Goal: Task Accomplishment & Management: Complete application form

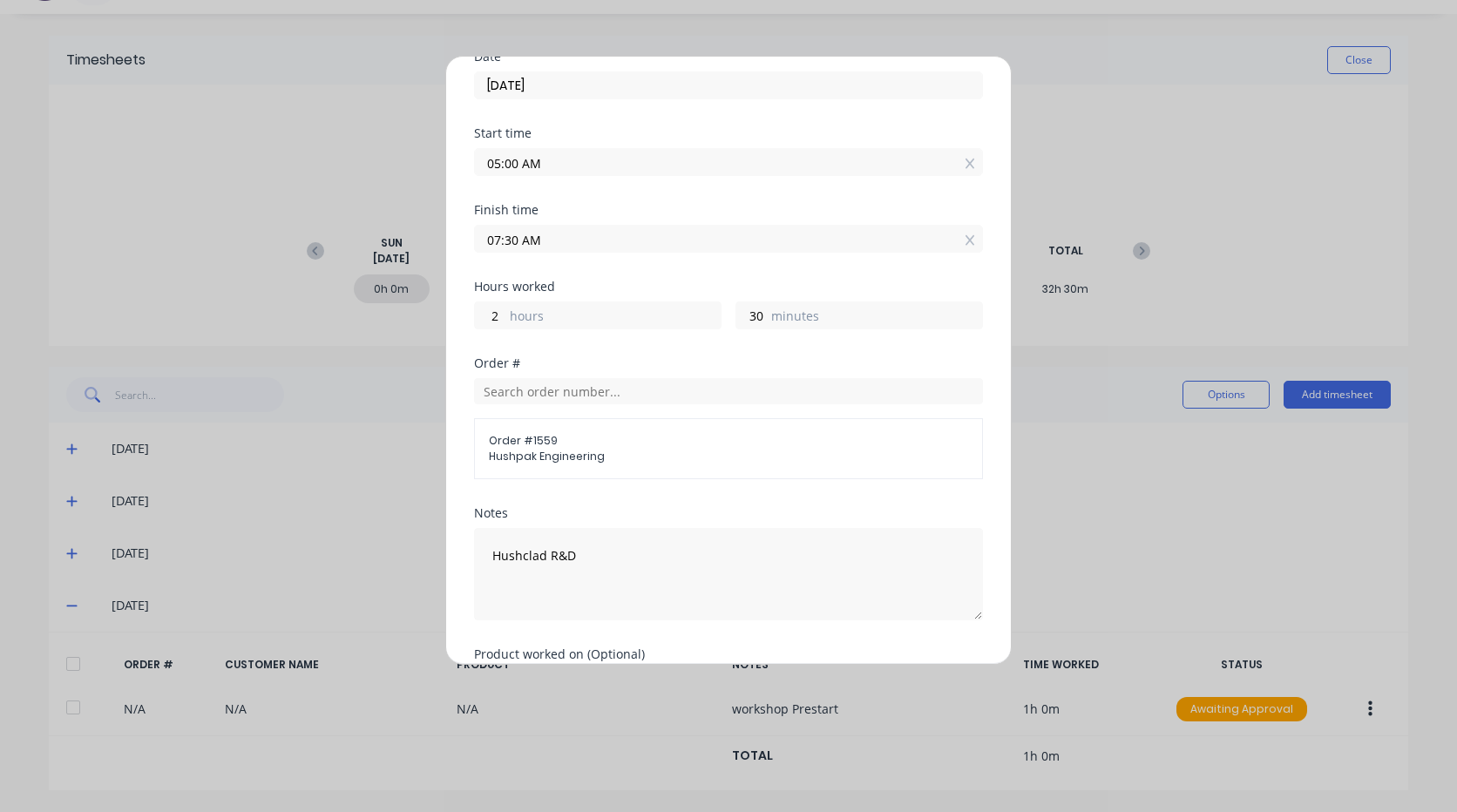
scroll to position [151, 0]
drag, startPoint x: 516, startPoint y: 244, endPoint x: 481, endPoint y: 239, distance: 35.4
click at [481, 239] on input "07:30 AM" at bounding box center [729, 241] width 507 height 26
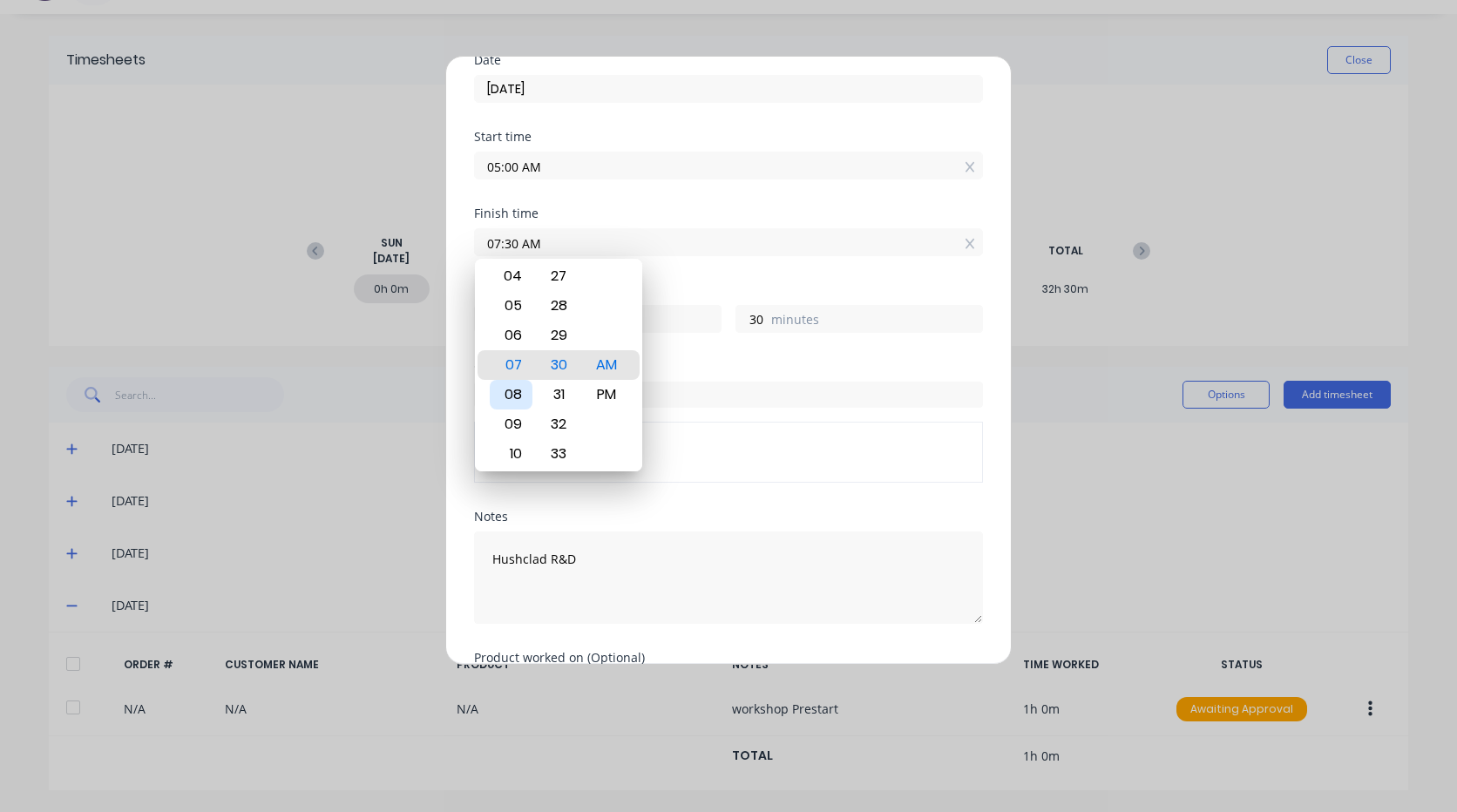
click at [513, 392] on div "08" at bounding box center [511, 394] width 43 height 29
type input "08:30 AM"
type input "3"
type input "08:28 AM"
type input "28"
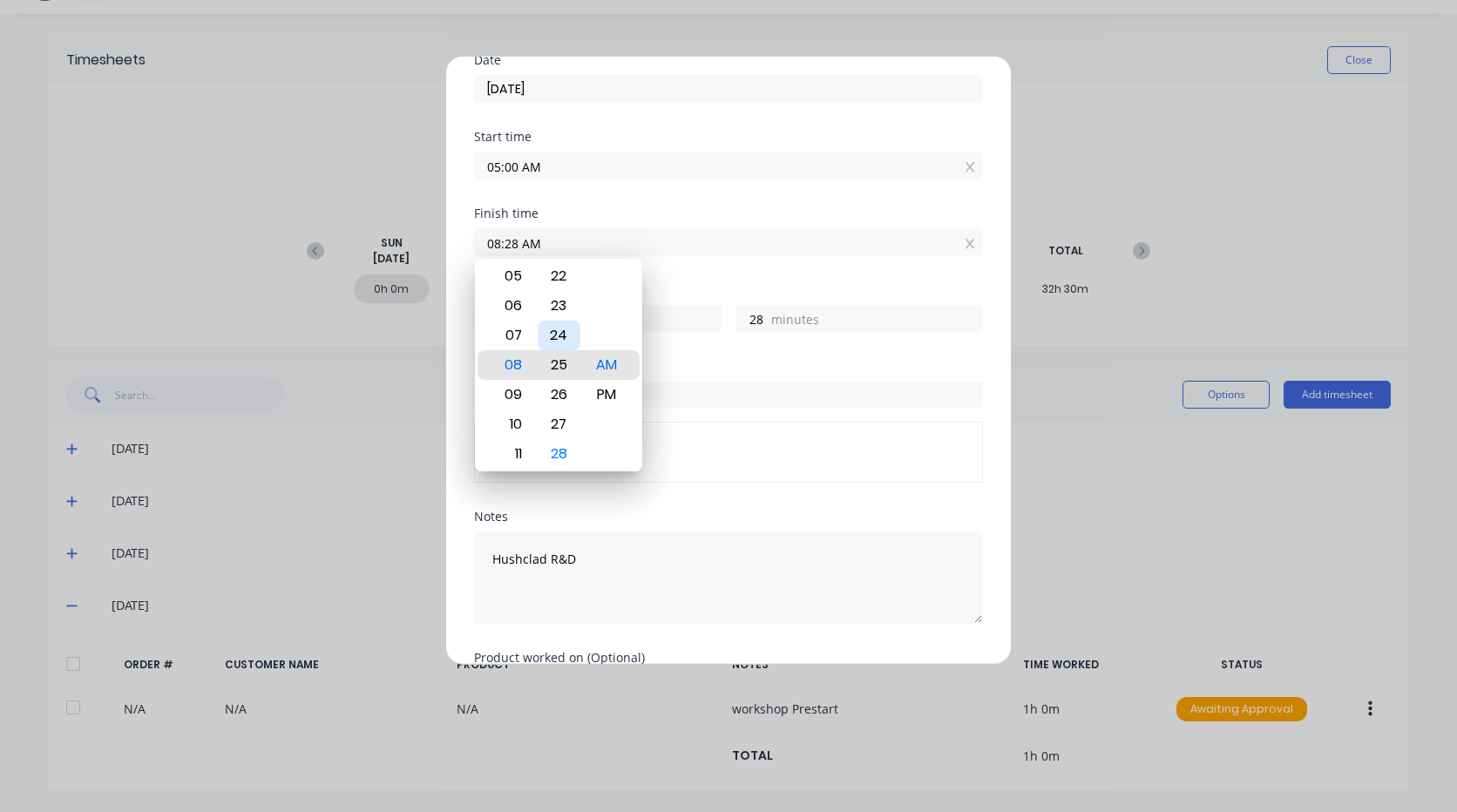
type input "08:25 AM"
type input "25"
type input "08:22 AM"
type input "22"
type input "08:18 AM"
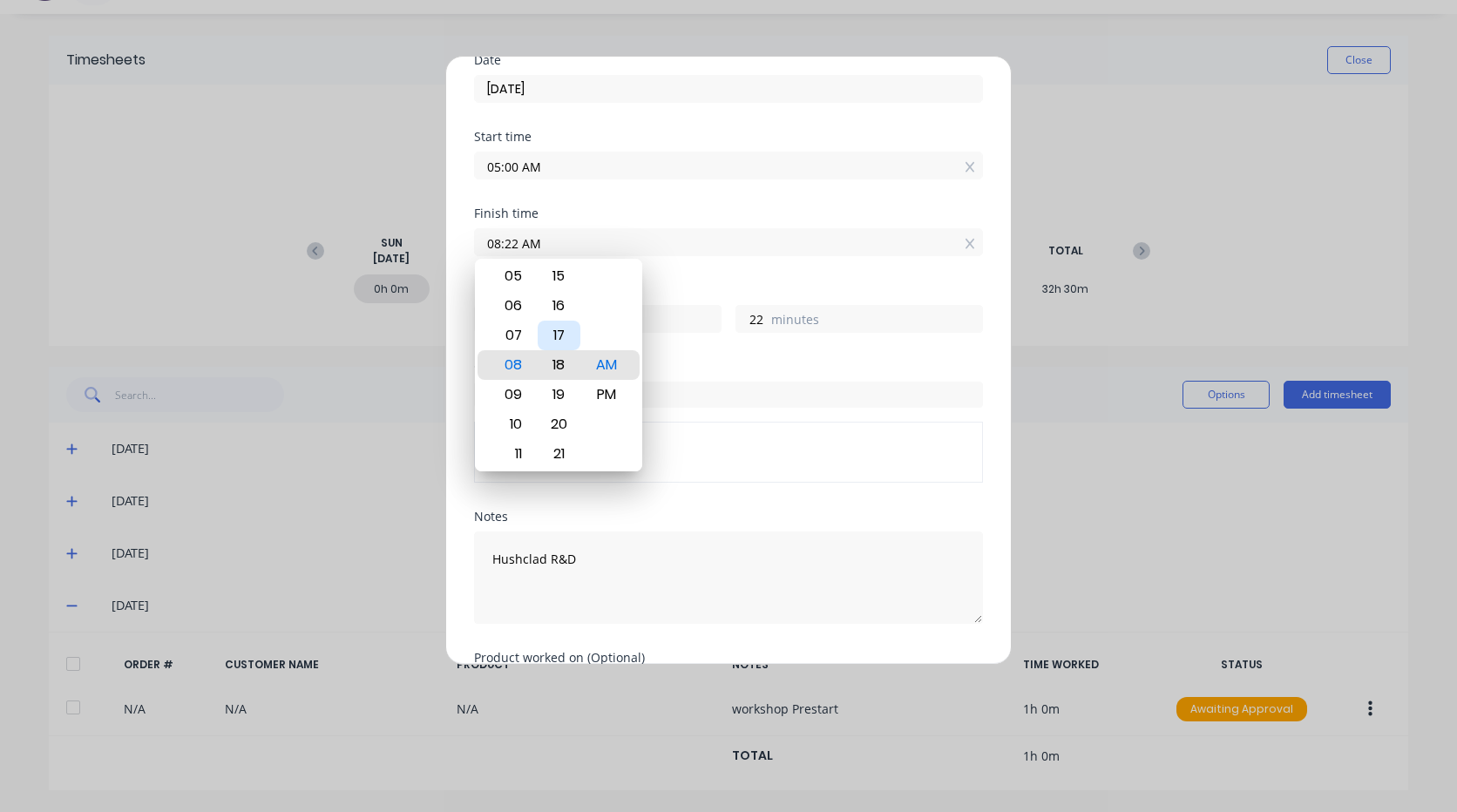
type input "18"
type input "08:15 AM"
type input "15"
type input "08:11 AM"
type input "11"
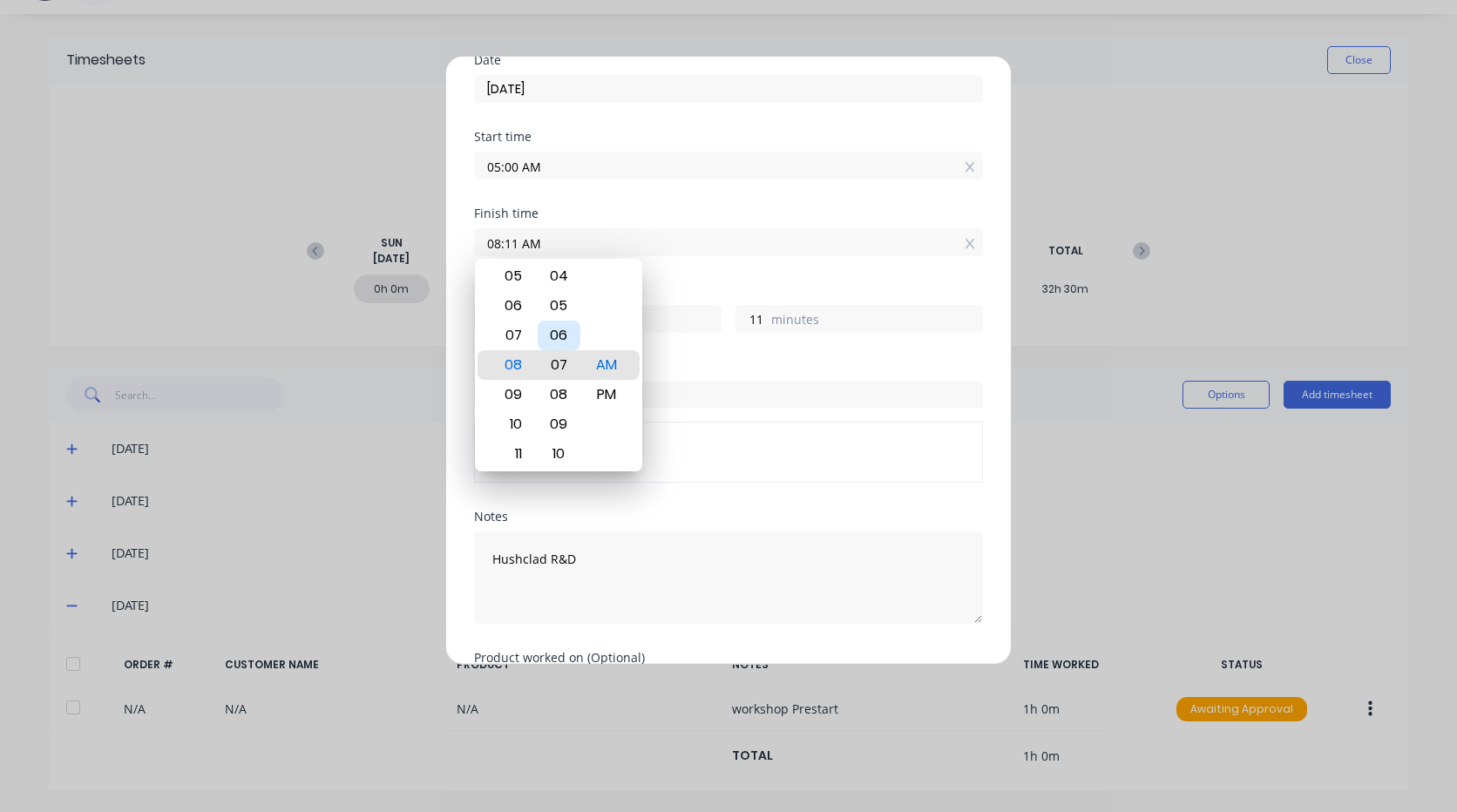
type input "08:07 AM"
type input "7"
type input "08:03 AM"
type input "3"
type input "08:00 AM"
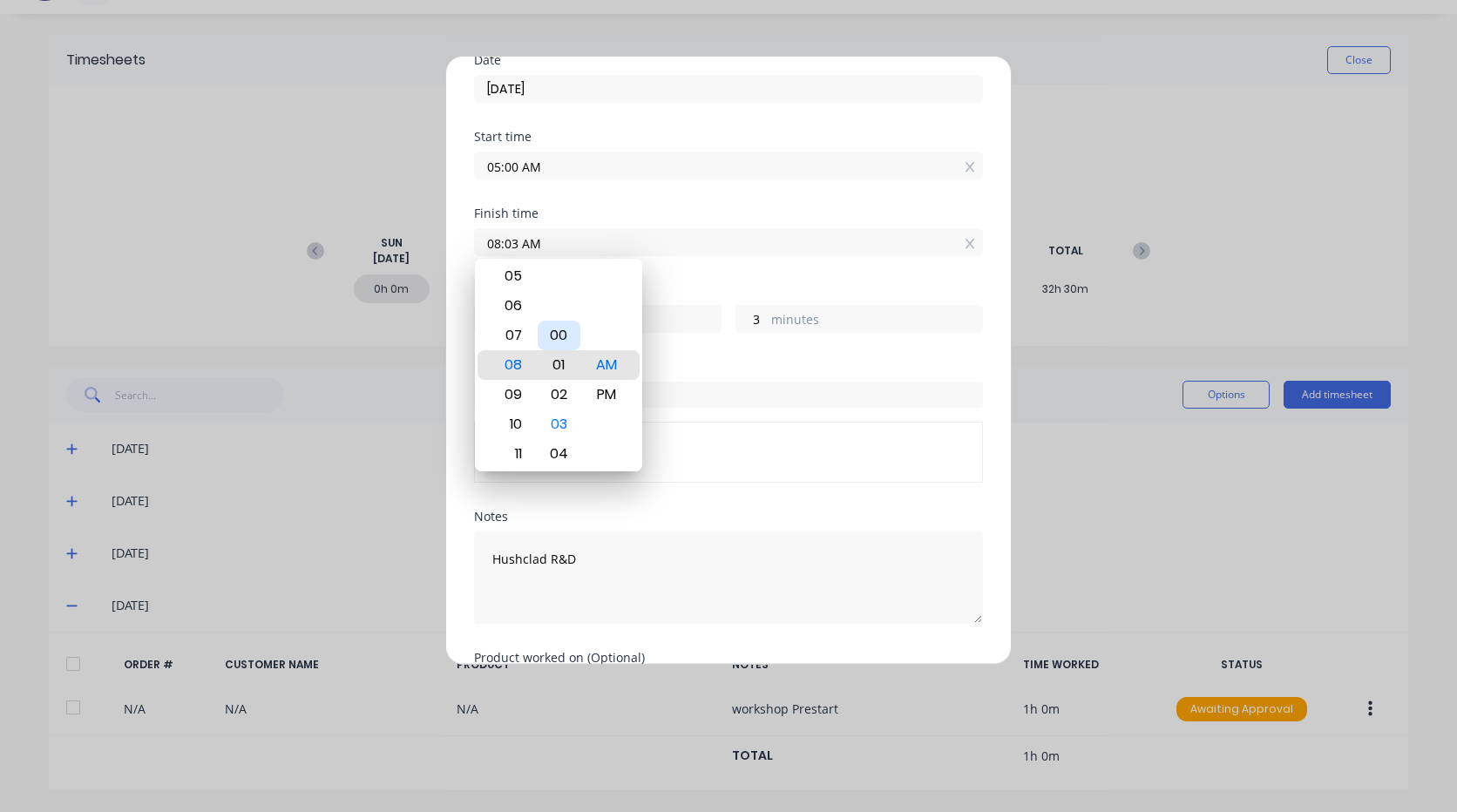
type input "0"
click at [700, 358] on div "Hours worked 3 hours 0 minutes" at bounding box center [729, 322] width 509 height 76
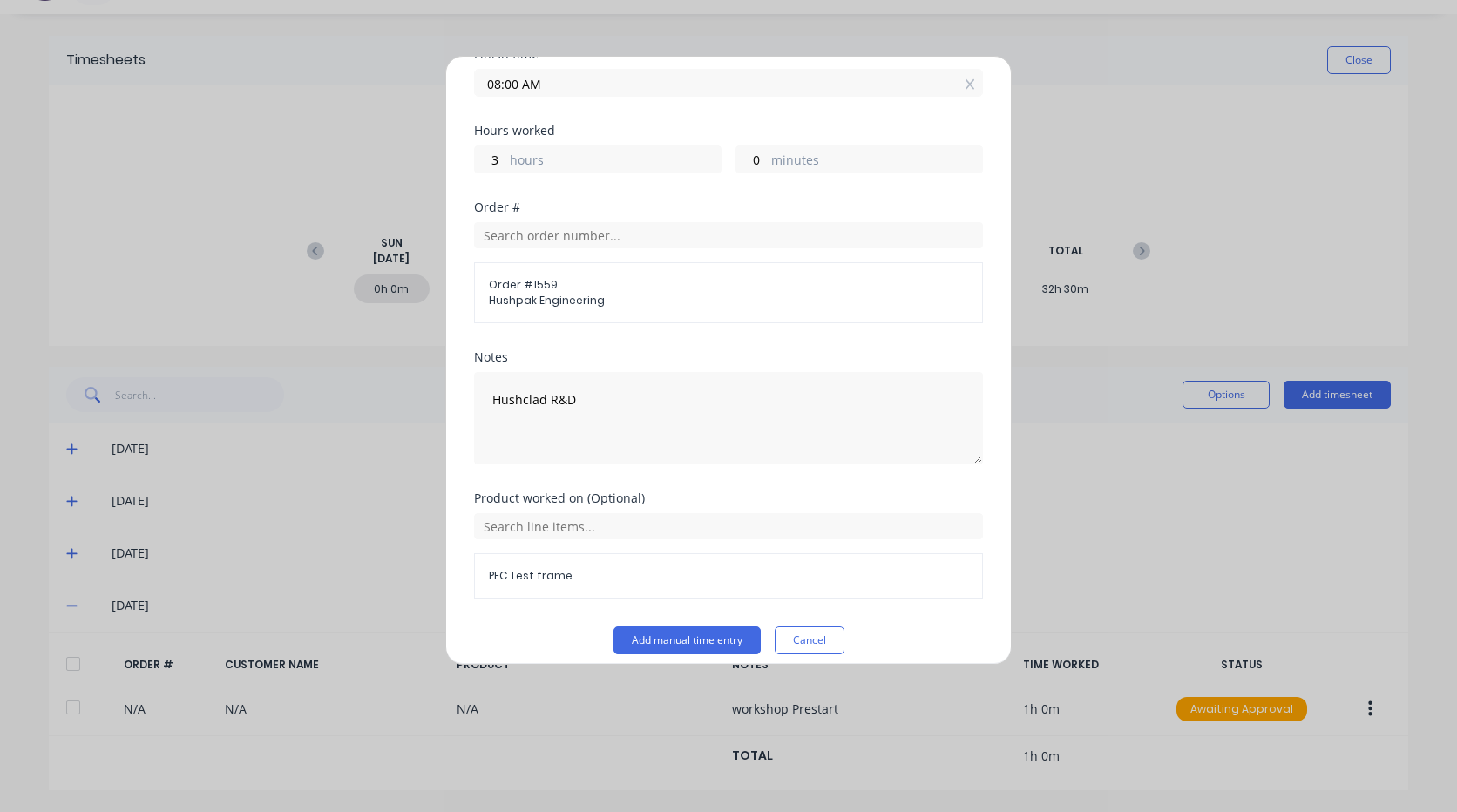
scroll to position [325, 0]
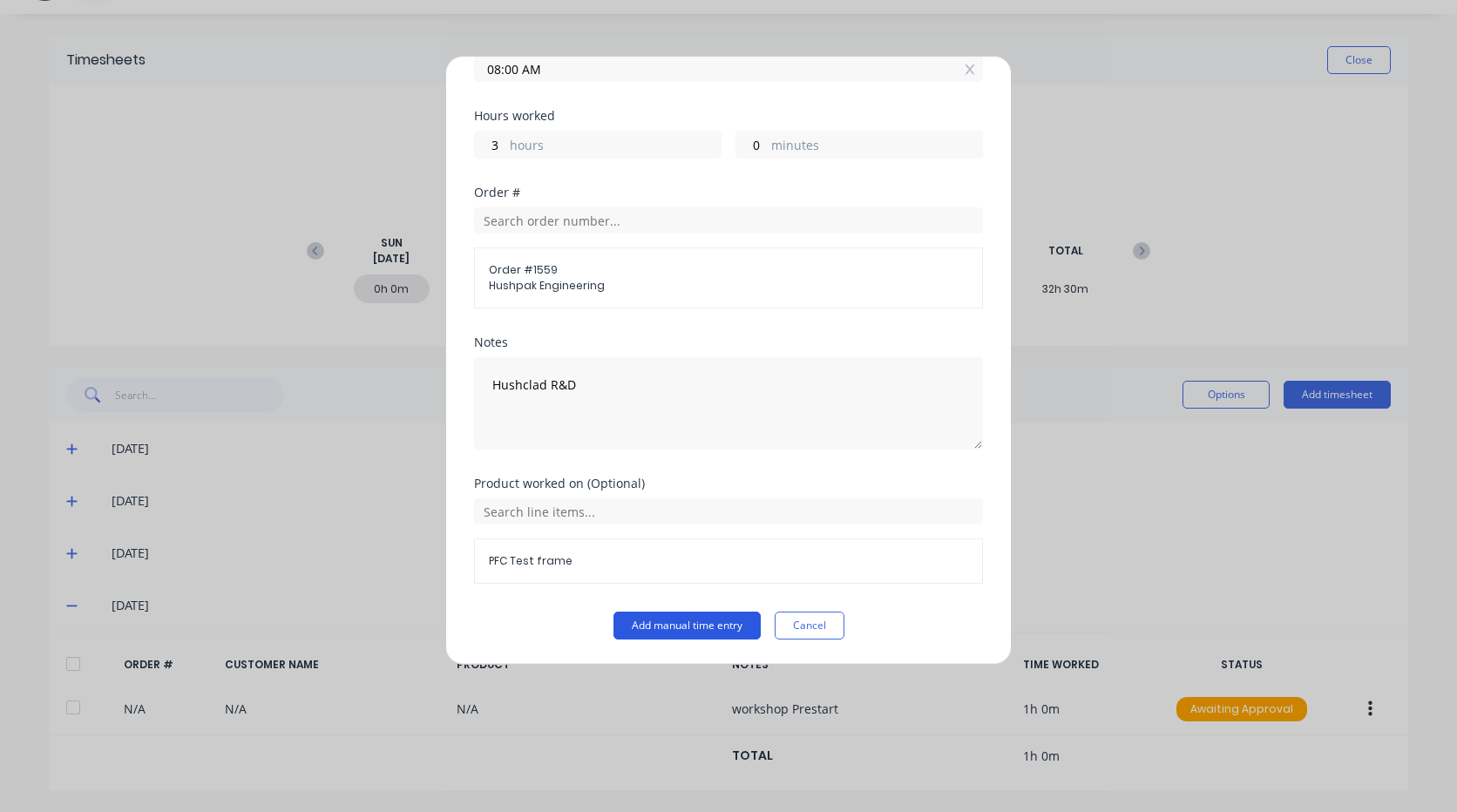
click at [660, 620] on button "Add manual time entry" at bounding box center [687, 625] width 147 height 27
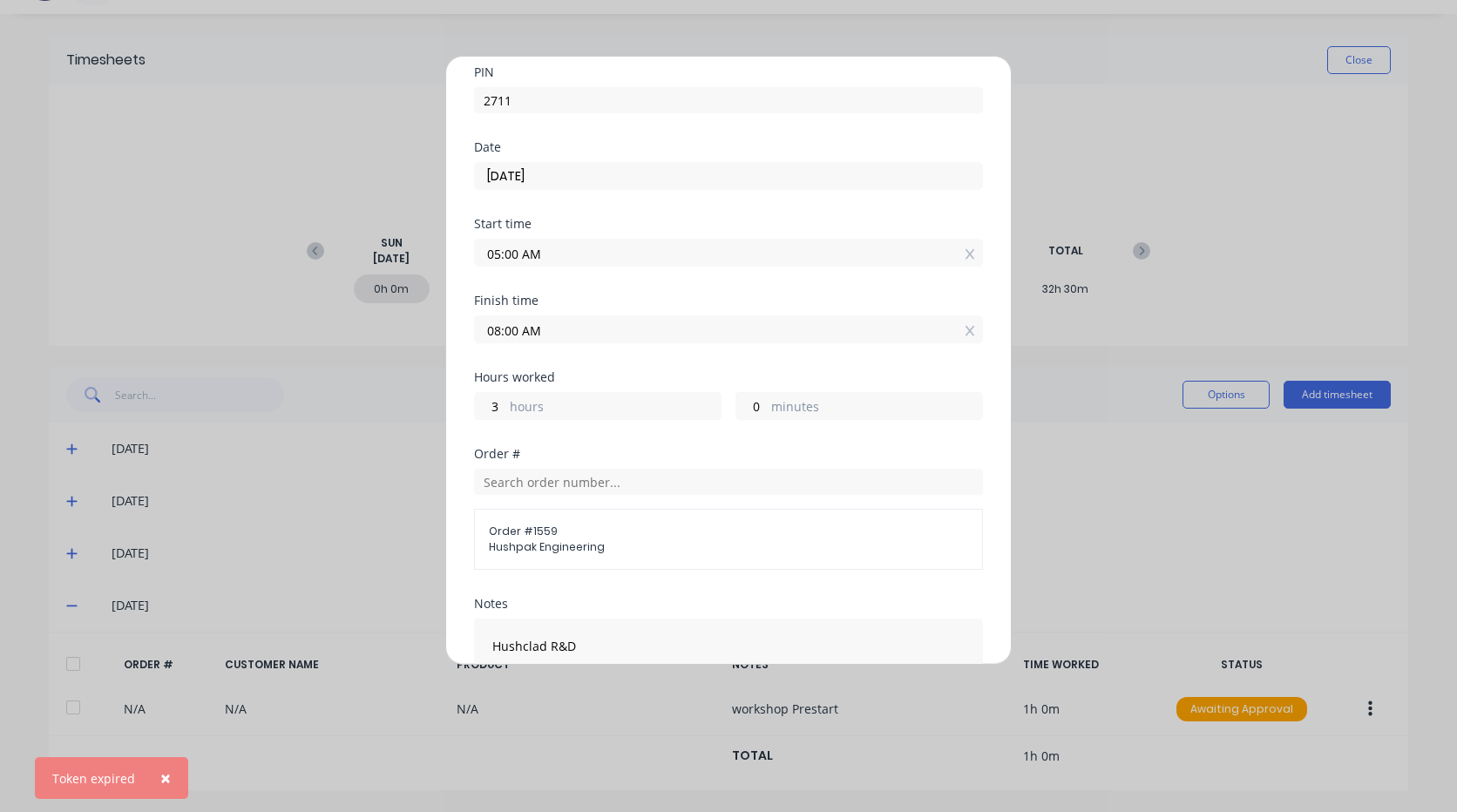
scroll to position [0, 0]
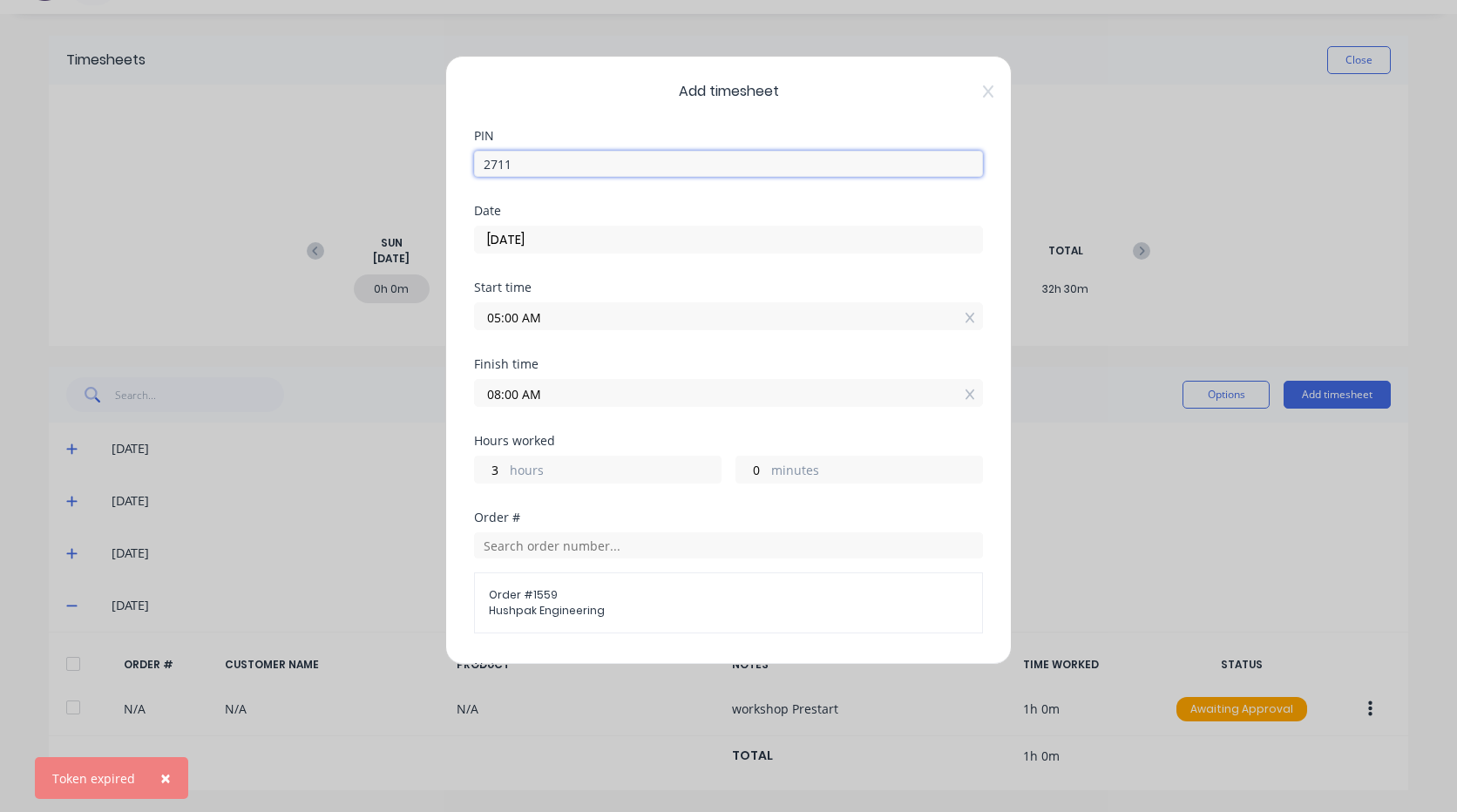
click at [515, 165] on input "2711" at bounding box center [729, 163] width 509 height 26
type input "2"
click at [560, 161] on input at bounding box center [729, 163] width 509 height 26
type input "2711"
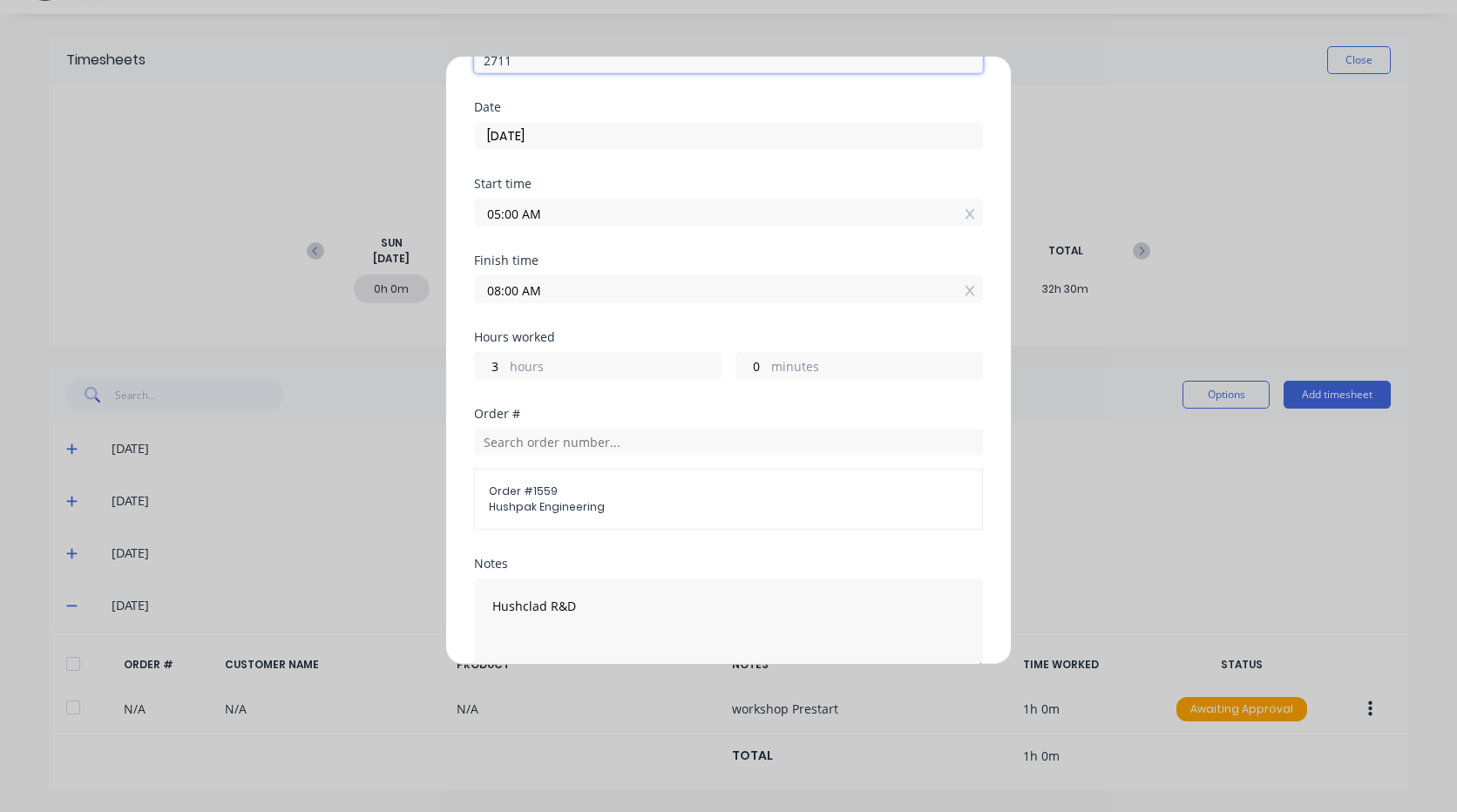
scroll to position [325, 0]
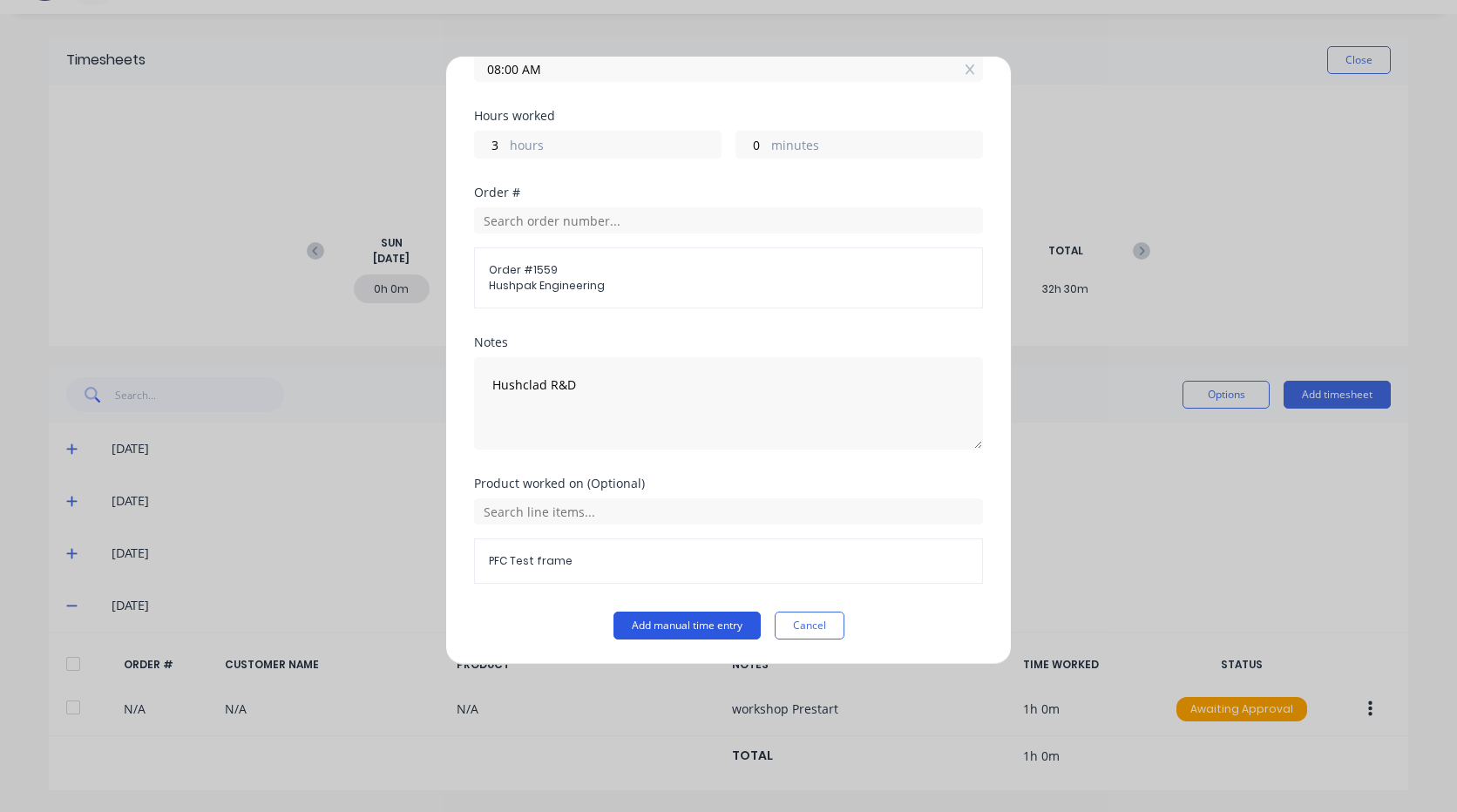
click at [682, 628] on button "Add manual time entry" at bounding box center [687, 625] width 147 height 27
click at [966, 77] on div at bounding box center [970, 69] width 10 height 19
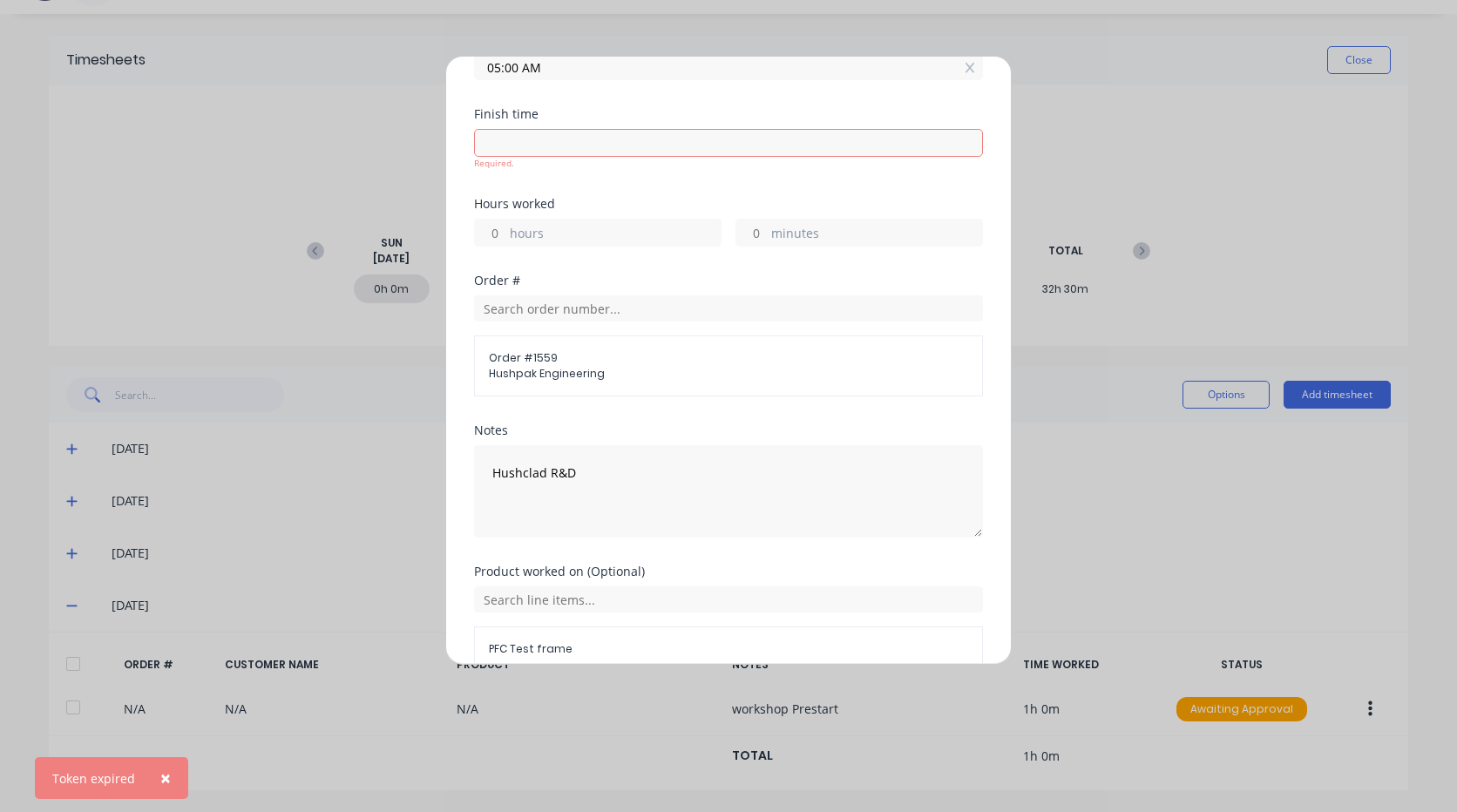
scroll to position [151, 0]
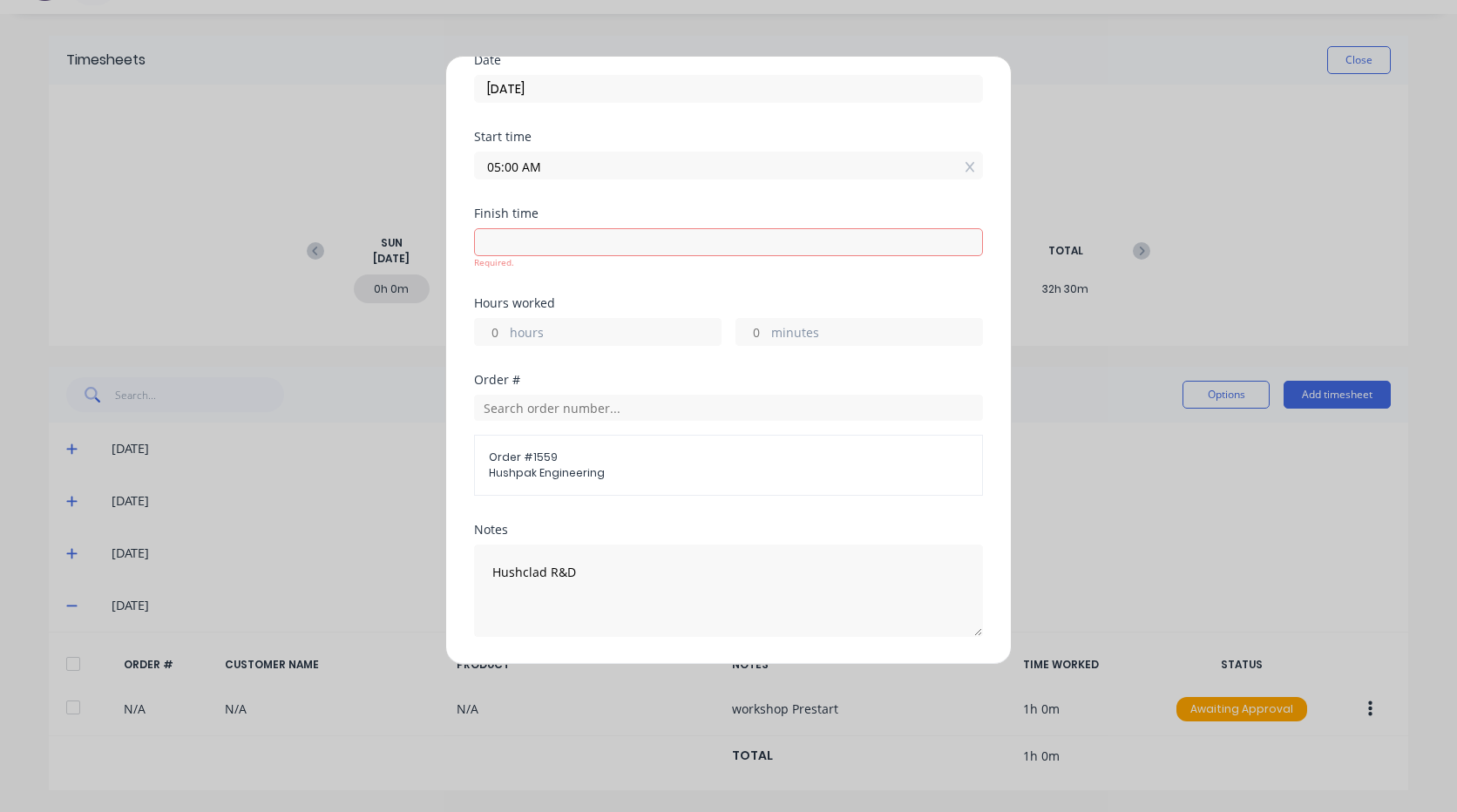
click at [631, 241] on input at bounding box center [729, 241] width 507 height 26
type input "04:49 AM"
type input "23"
type input "49"
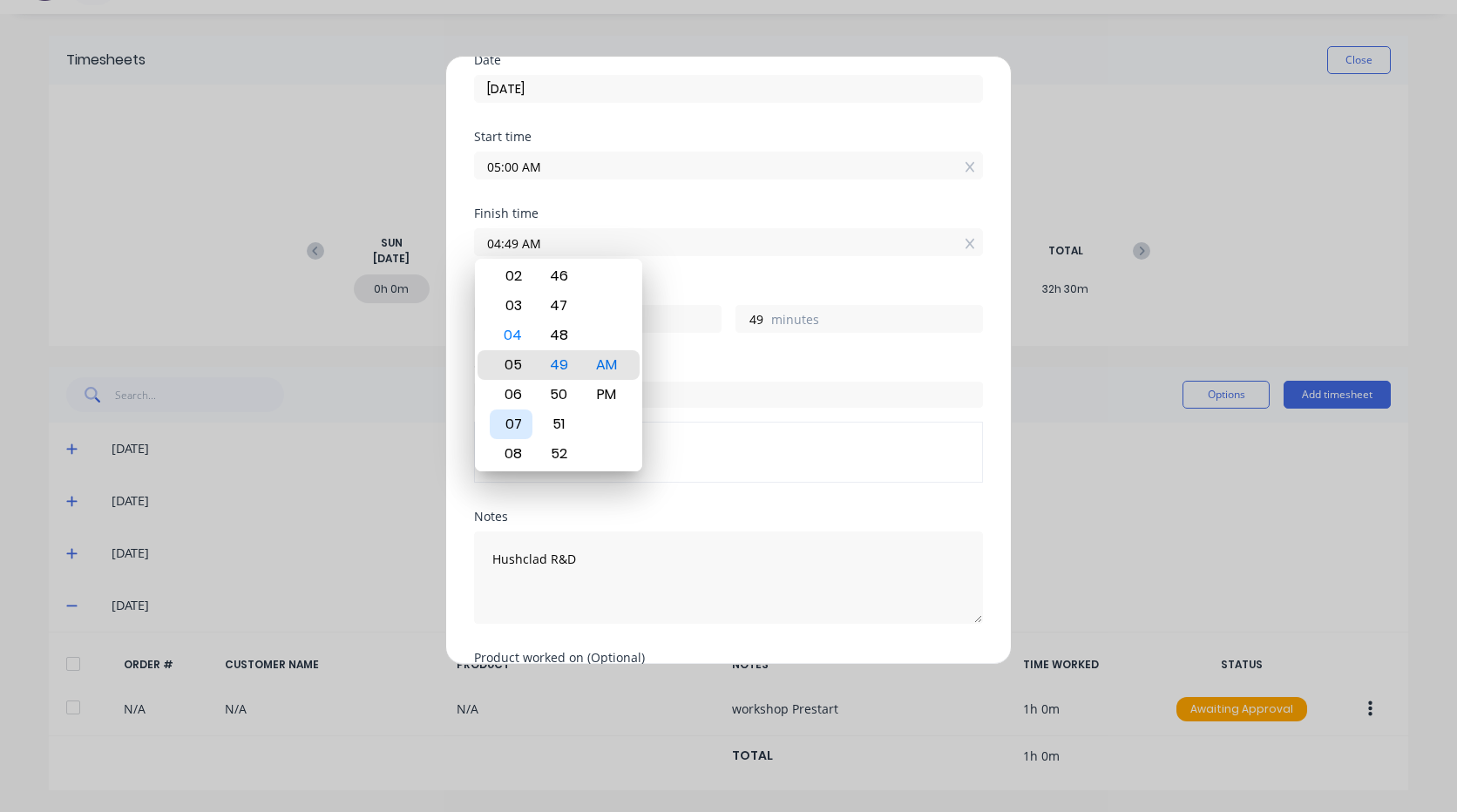
type input "05:49 AM"
type input "0"
type input "06:49 AM"
type input "1"
click at [525, 426] on div "08" at bounding box center [511, 424] width 43 height 29
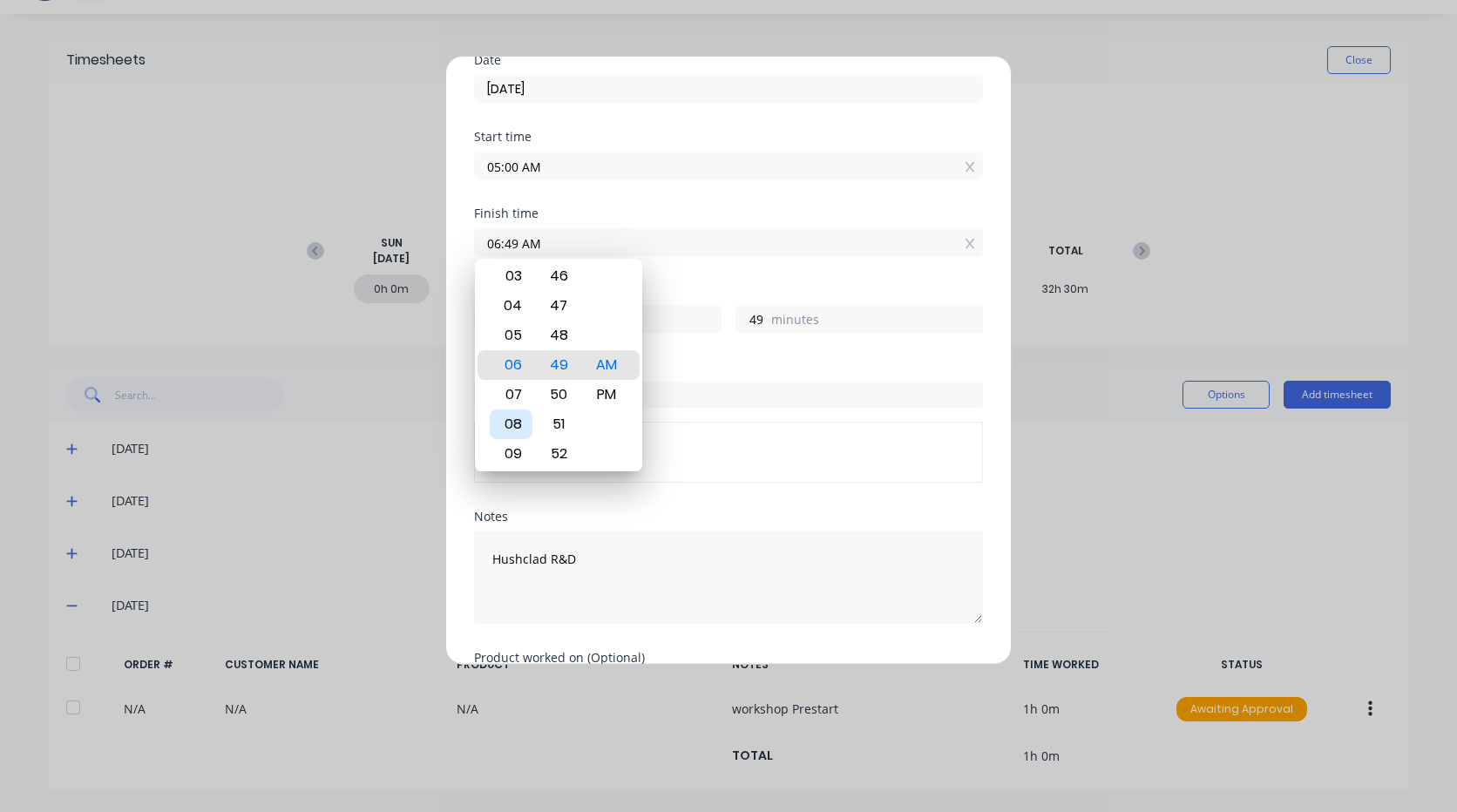
type input "08:49 AM"
type input "3"
type input "08:45 AM"
type input "45"
type input "08:41 AM"
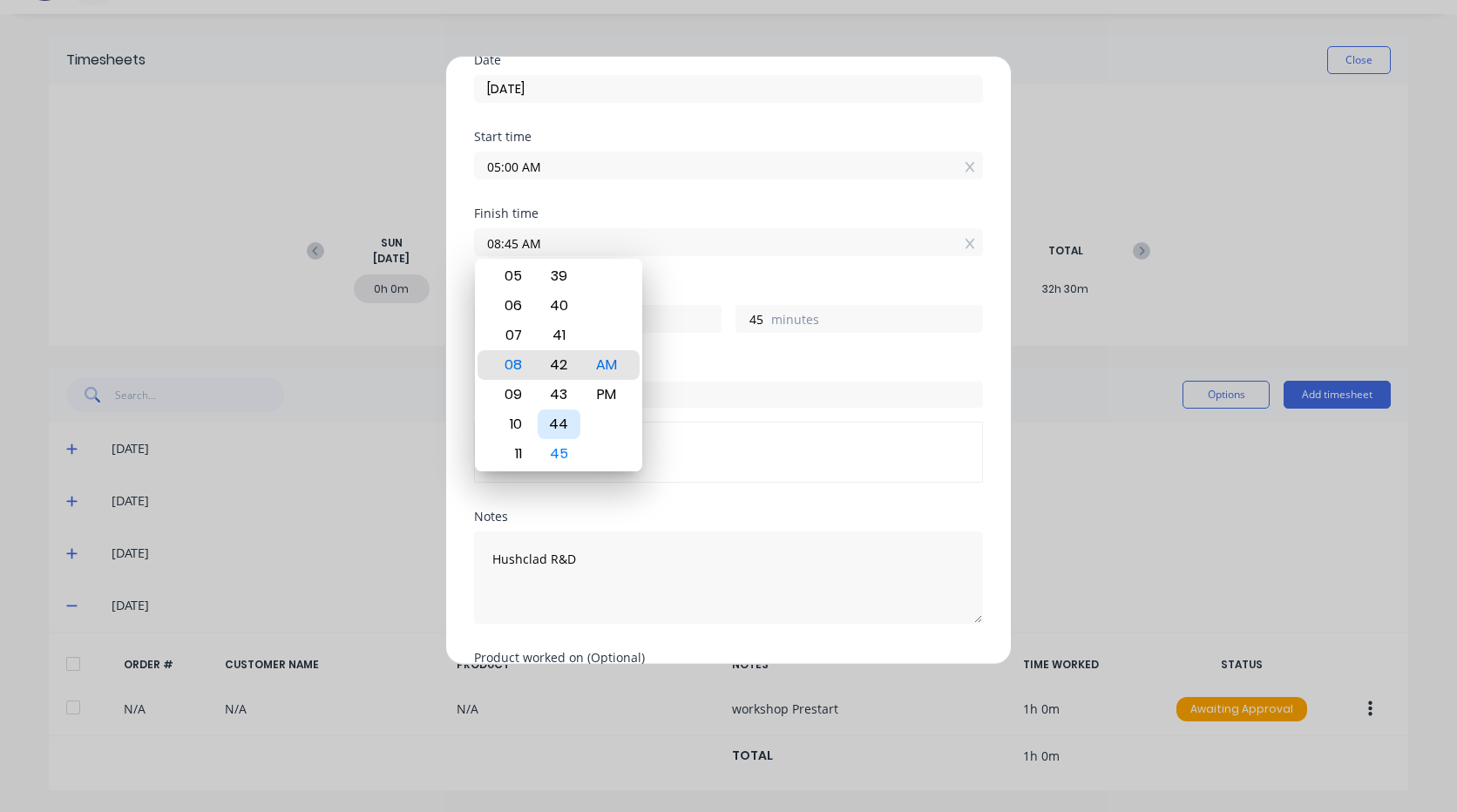
type input "41"
type input "08:32 AM"
type input "32"
type input "08:28 AM"
type input "28"
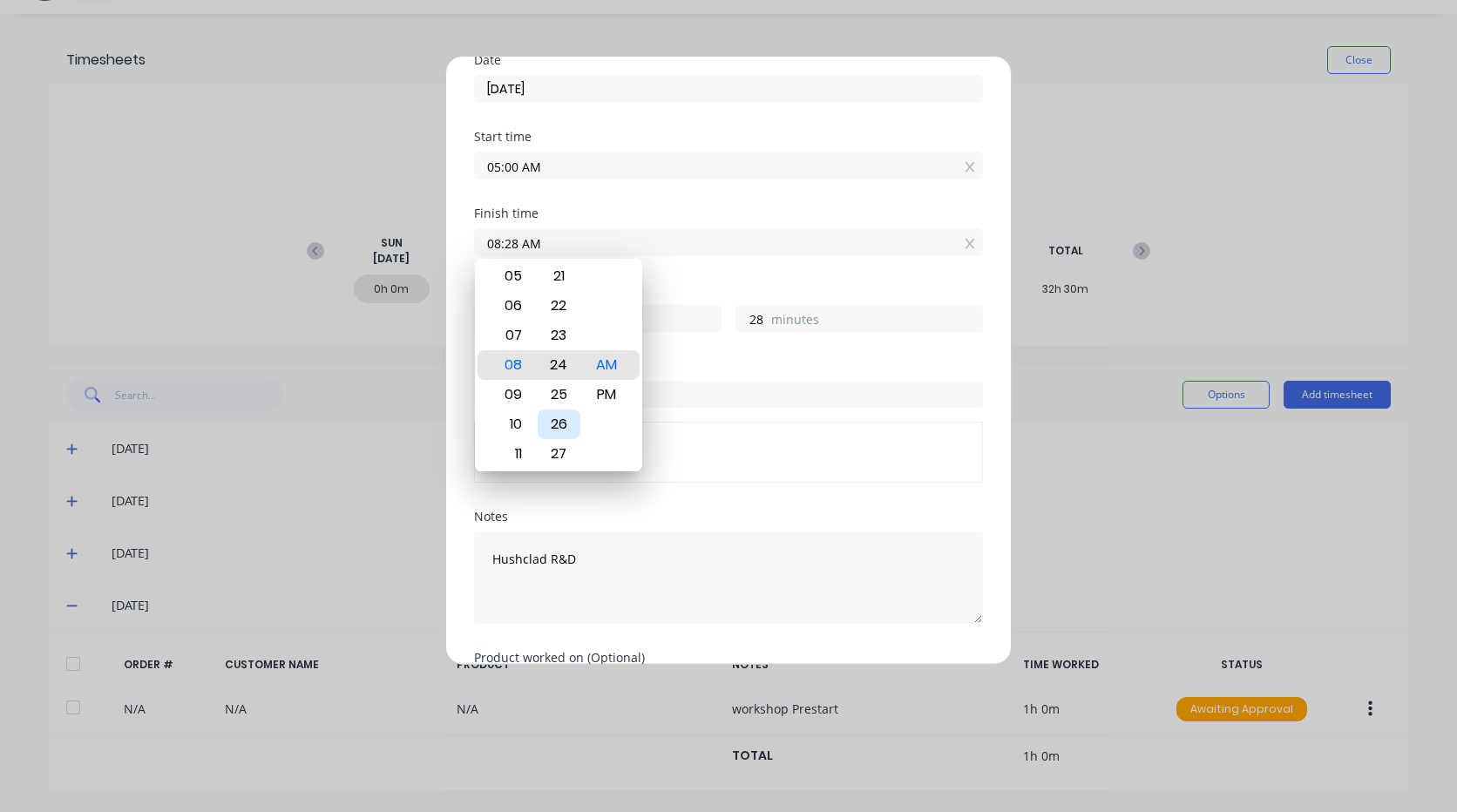
type input "08:24 AM"
type input "24"
type input "08:10 AM"
type input "10"
type input "08:00 AM"
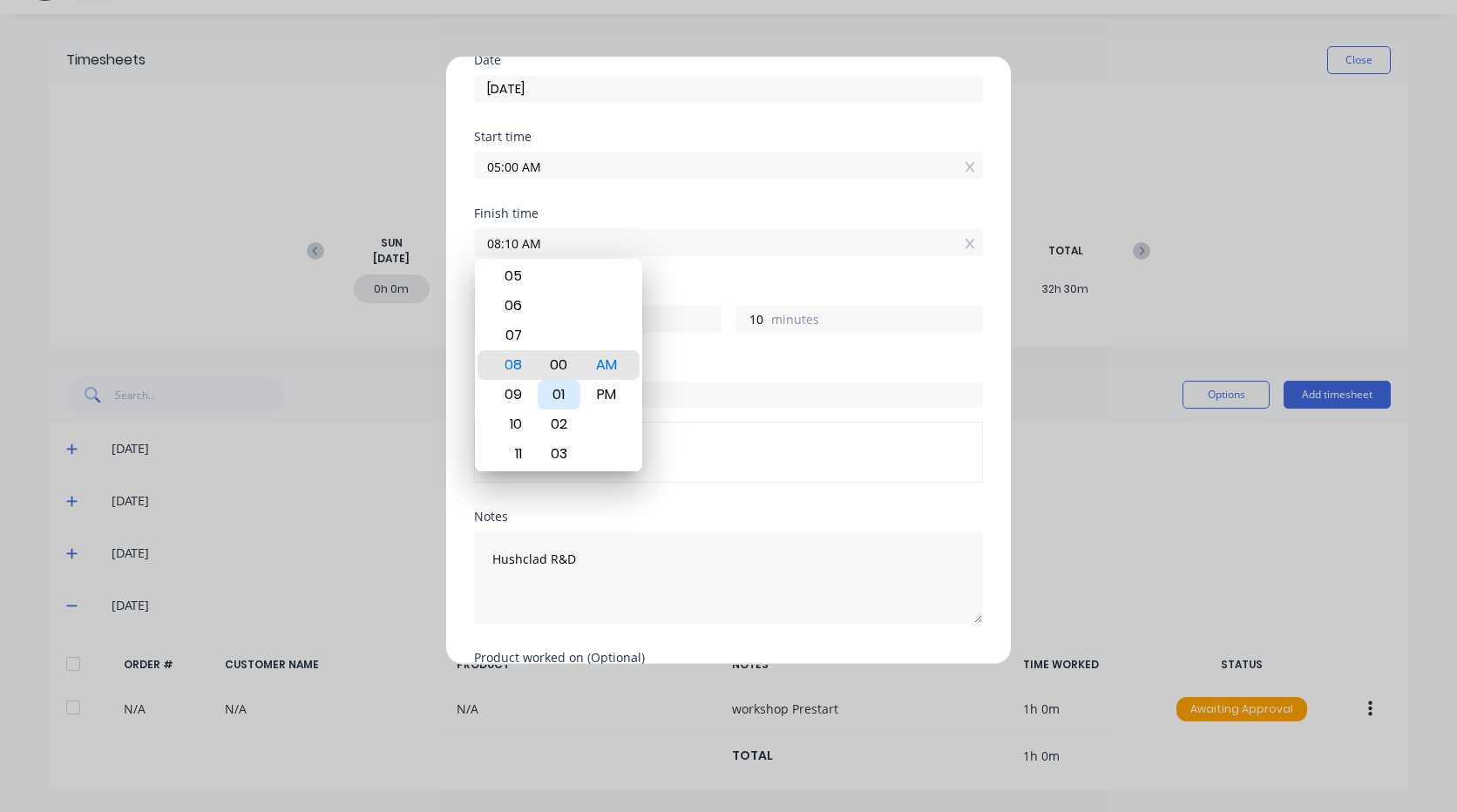
type input "0"
click at [719, 367] on div "Order #" at bounding box center [729, 367] width 509 height 12
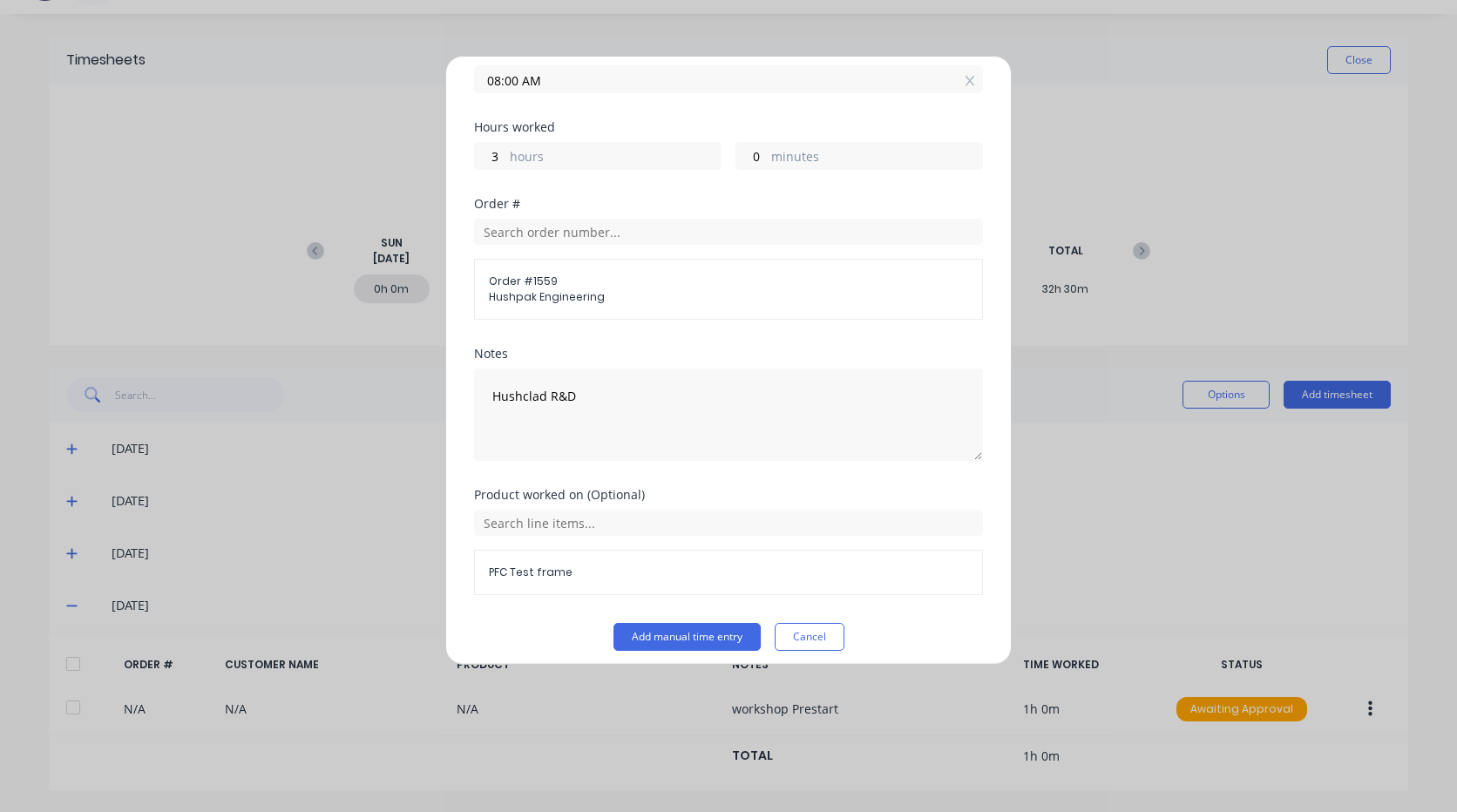
scroll to position [325, 0]
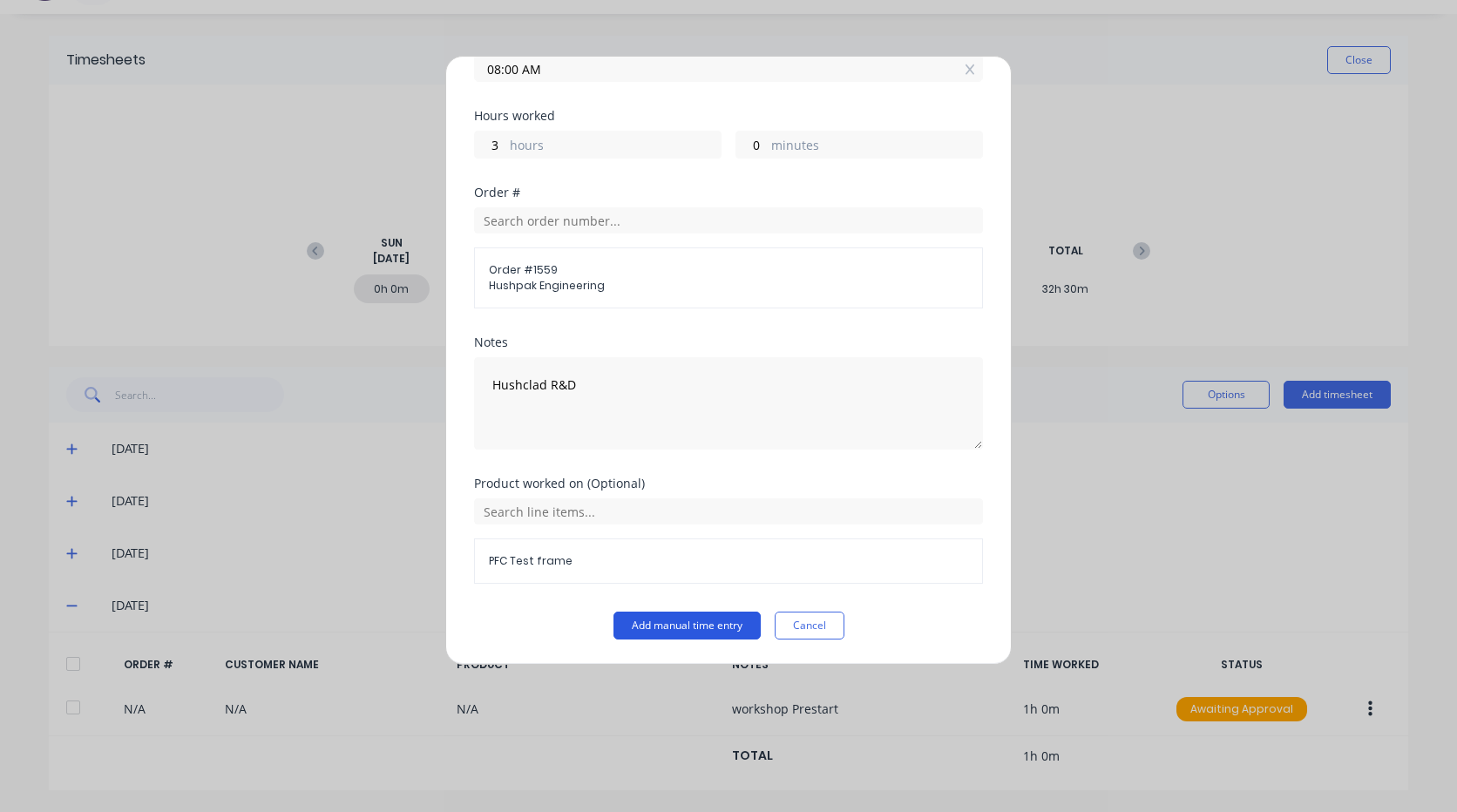
click at [676, 629] on button "Add manual time entry" at bounding box center [687, 625] width 147 height 27
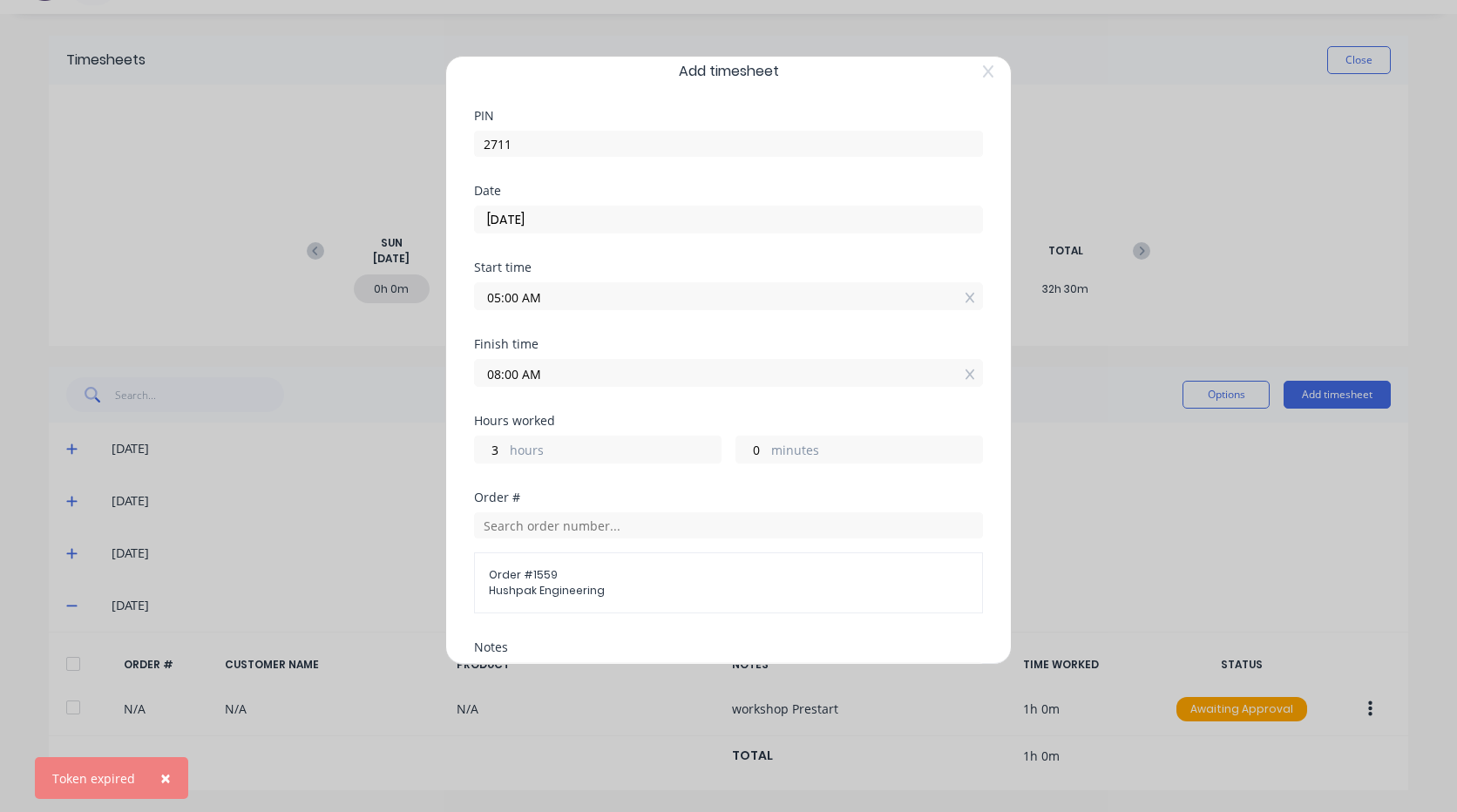
scroll to position [0, 0]
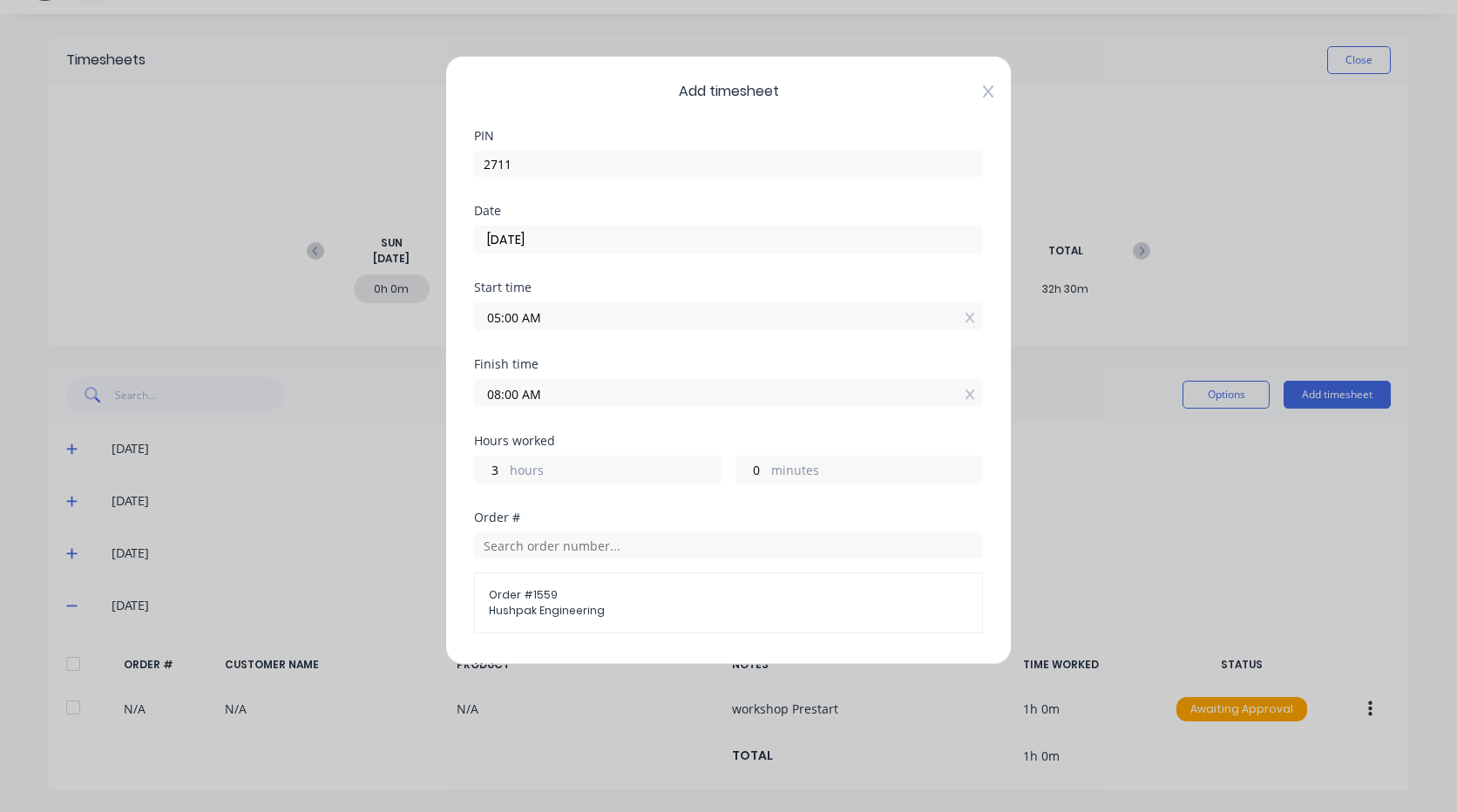
click at [983, 88] on icon at bounding box center [989, 91] width 11 height 14
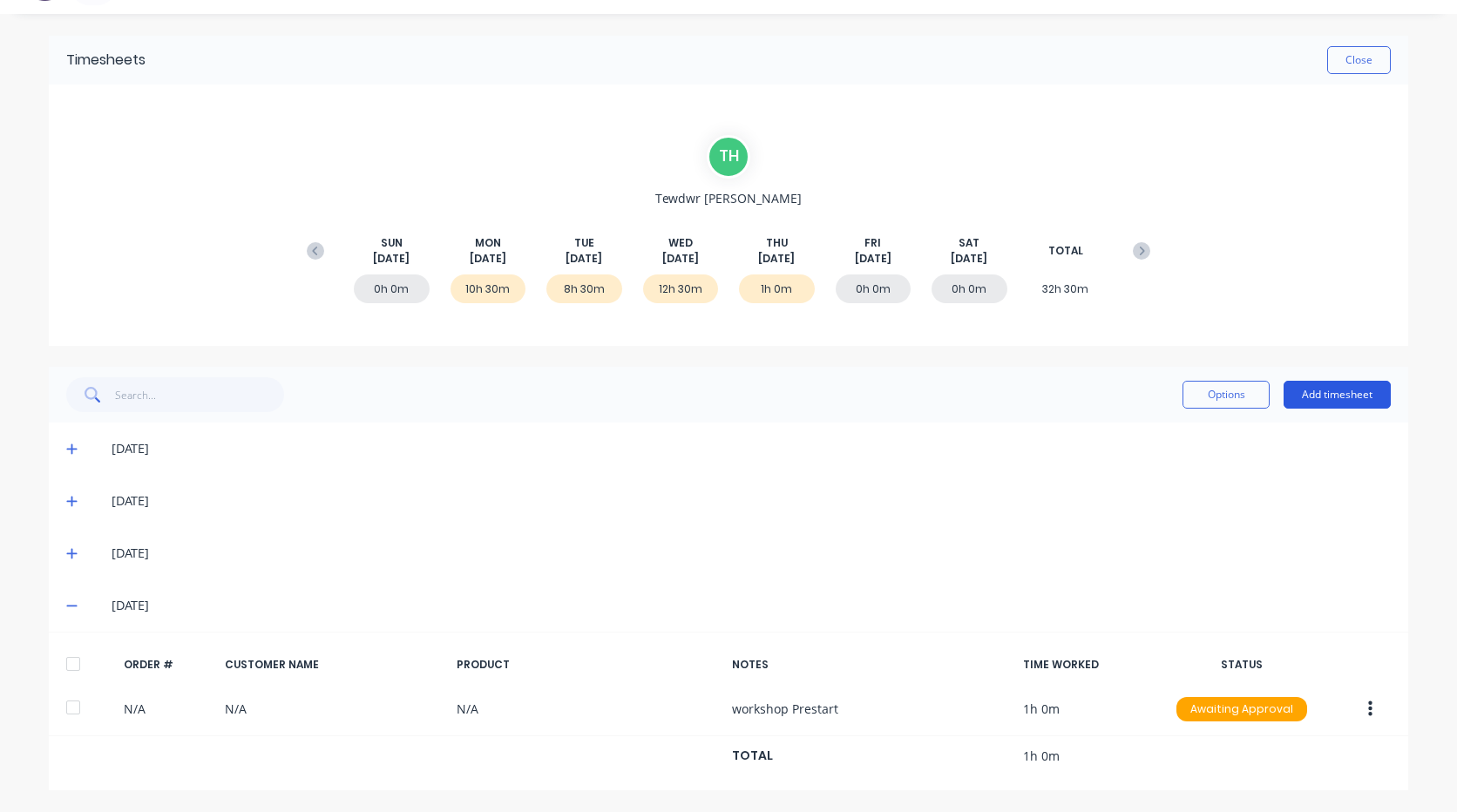
click at [1323, 390] on button "Add timesheet" at bounding box center [1337, 394] width 107 height 27
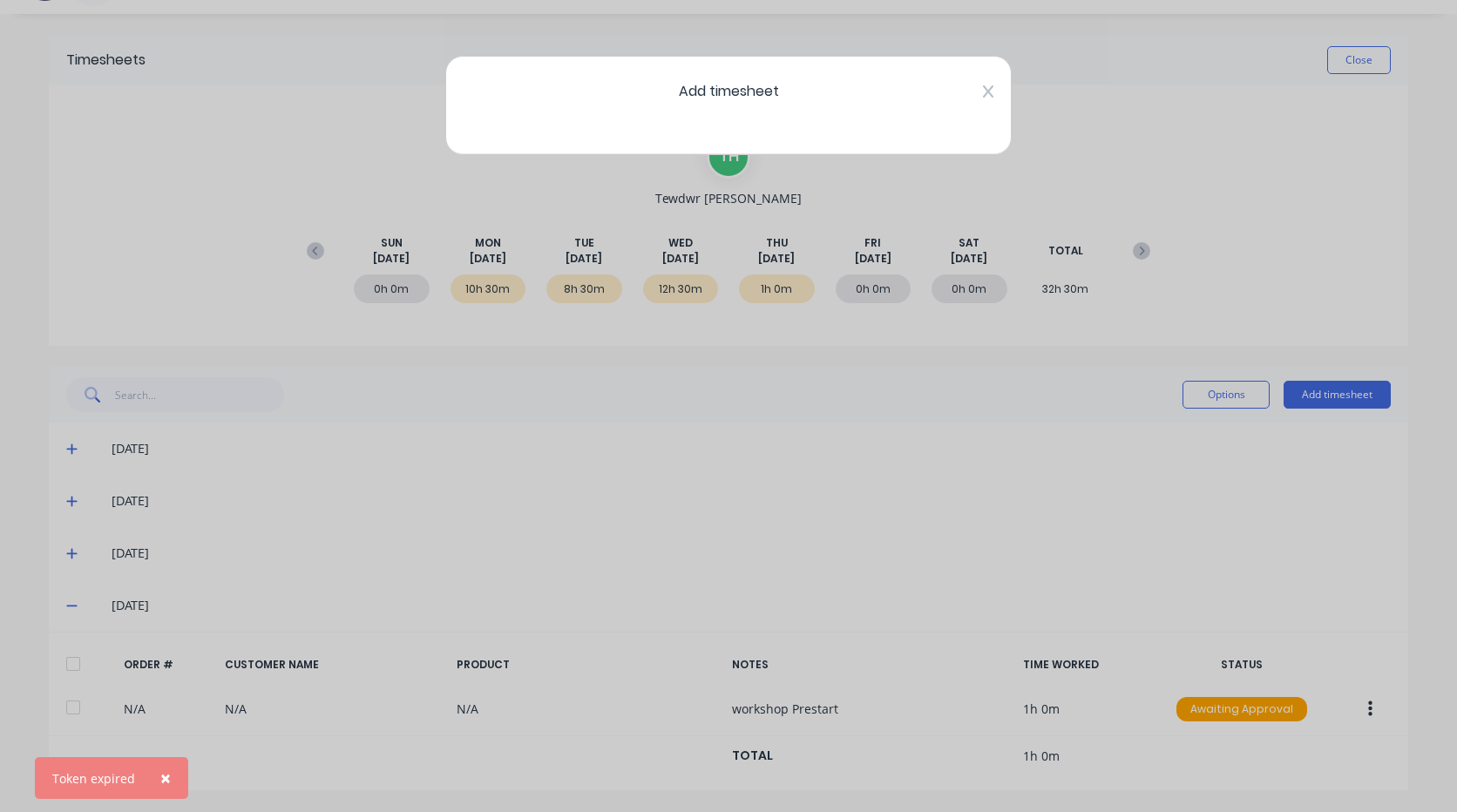
click at [986, 90] on icon at bounding box center [989, 91] width 11 height 12
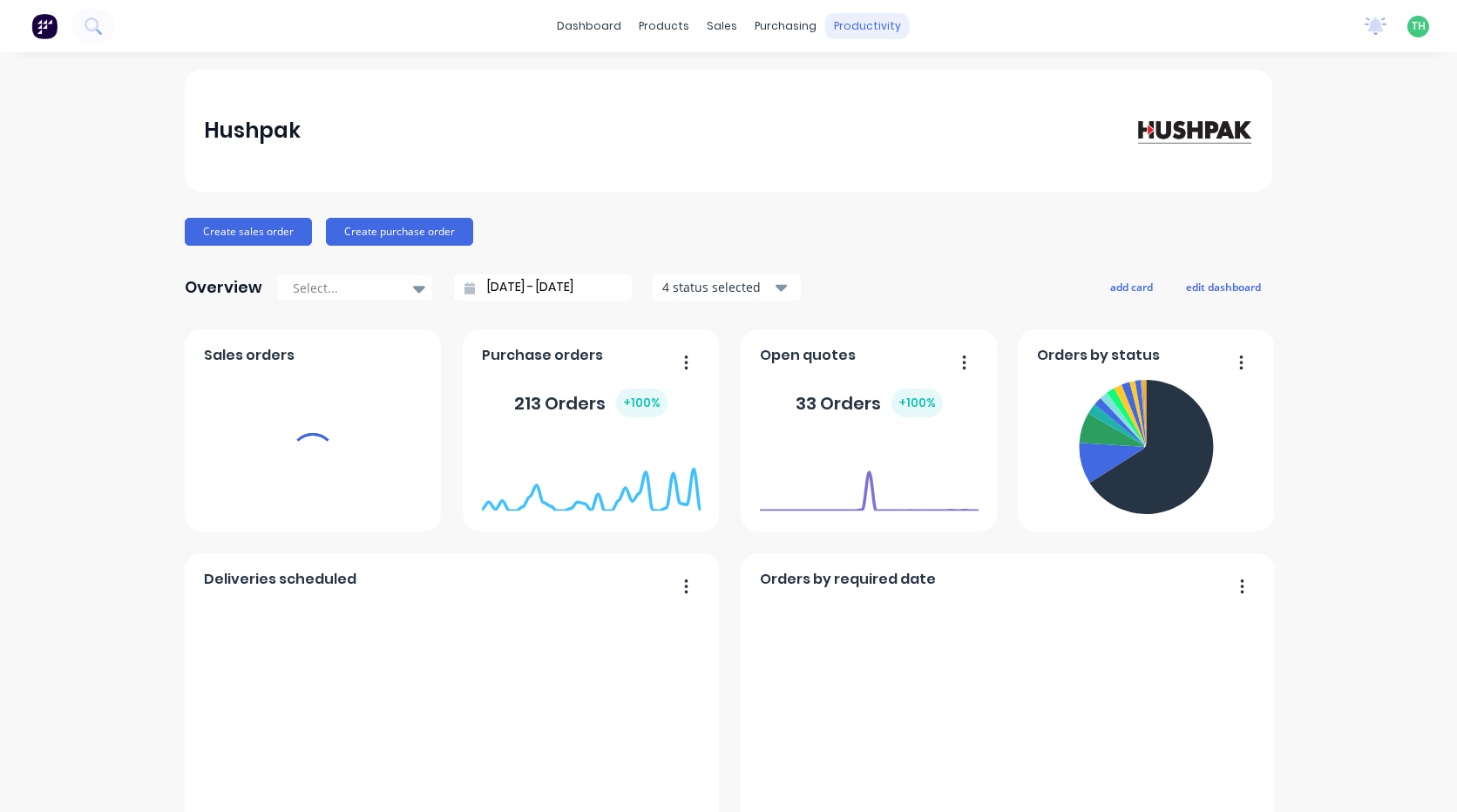
click at [857, 28] on div "productivity" at bounding box center [867, 26] width 84 height 26
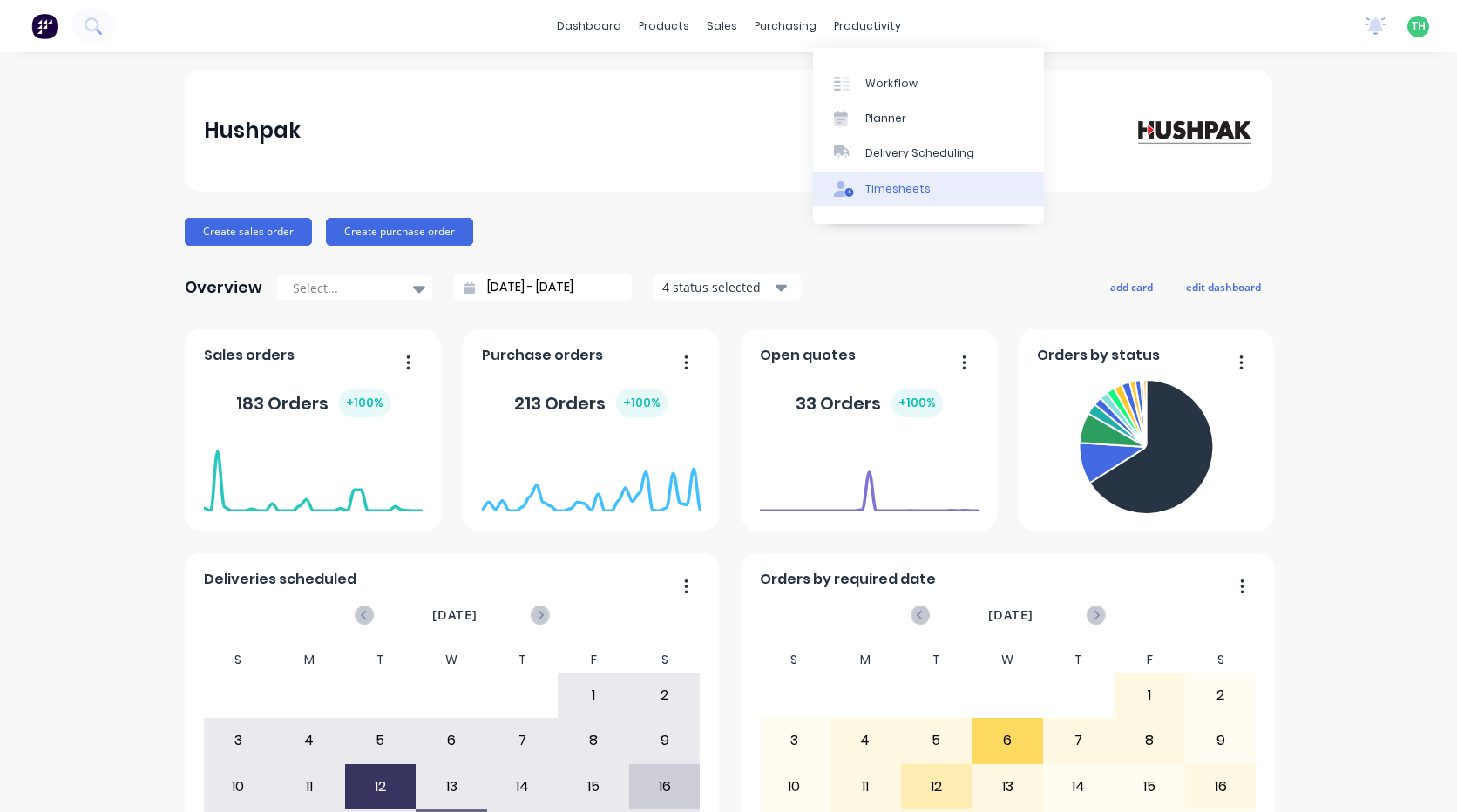
click at [882, 191] on div "Timesheets" at bounding box center [898, 189] width 66 height 16
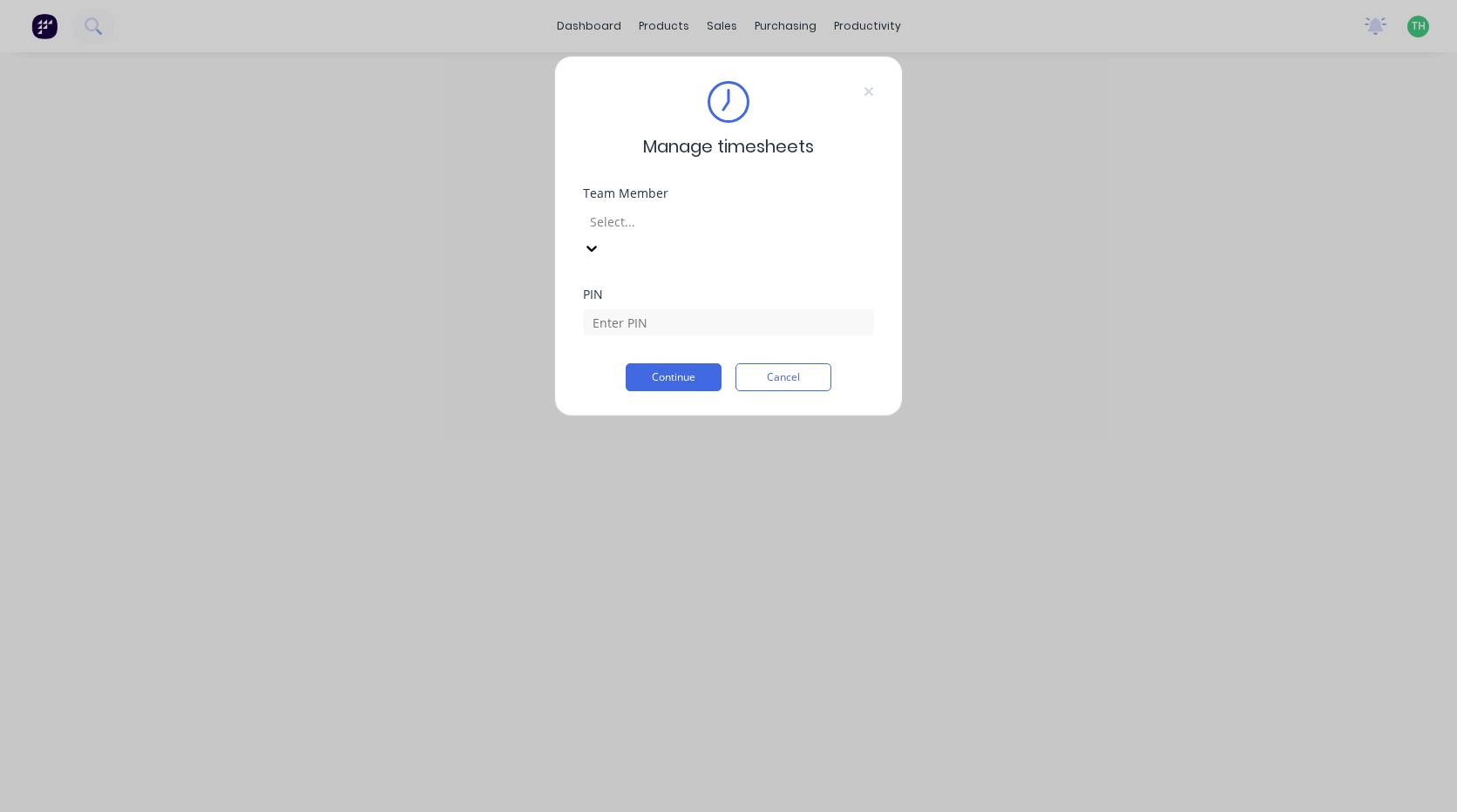
click at [744, 216] on div at bounding box center [713, 222] width 251 height 22
click at [677, 309] on input at bounding box center [728, 322] width 291 height 26
type input "2711"
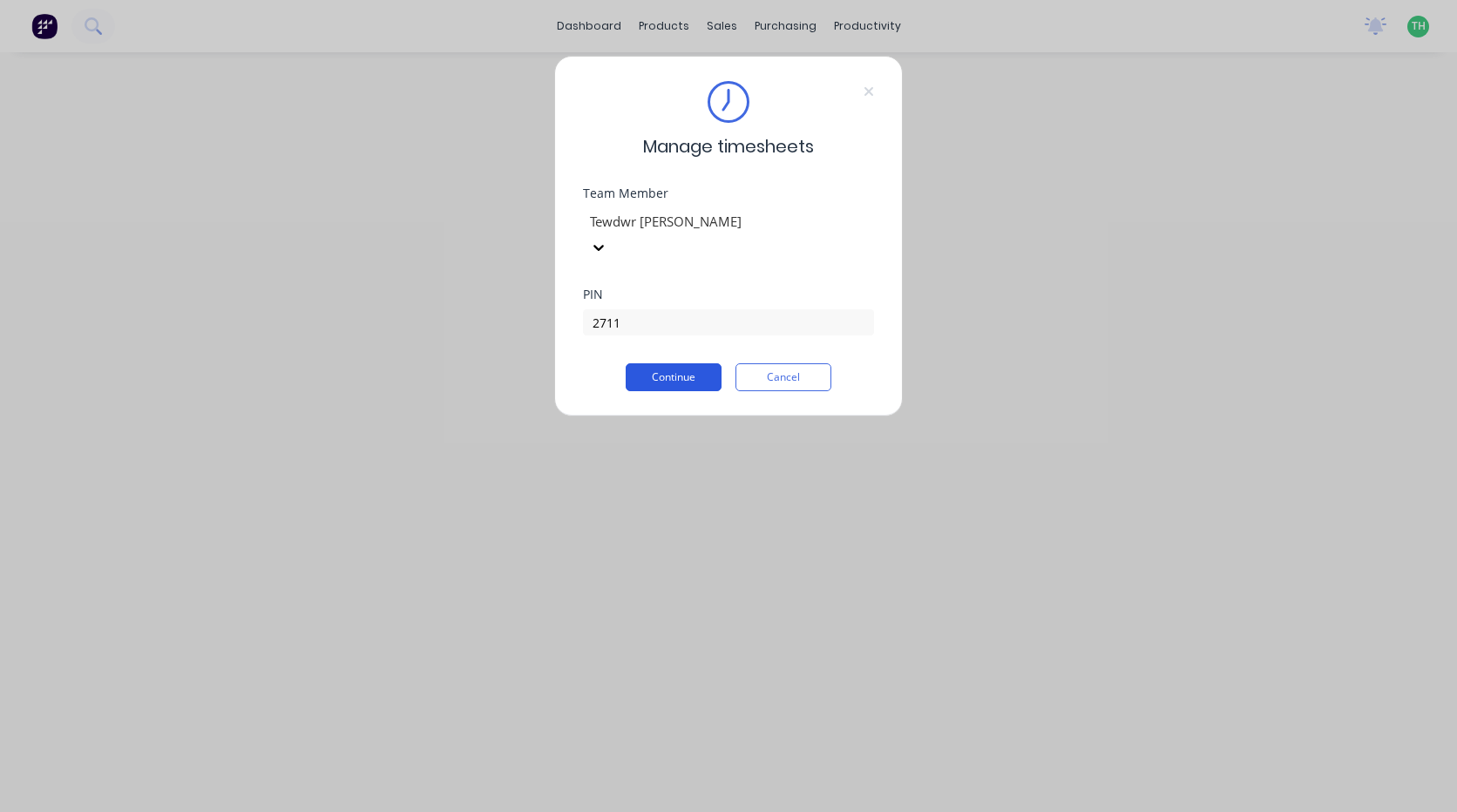
click at [696, 363] on button "Continue" at bounding box center [674, 377] width 96 height 27
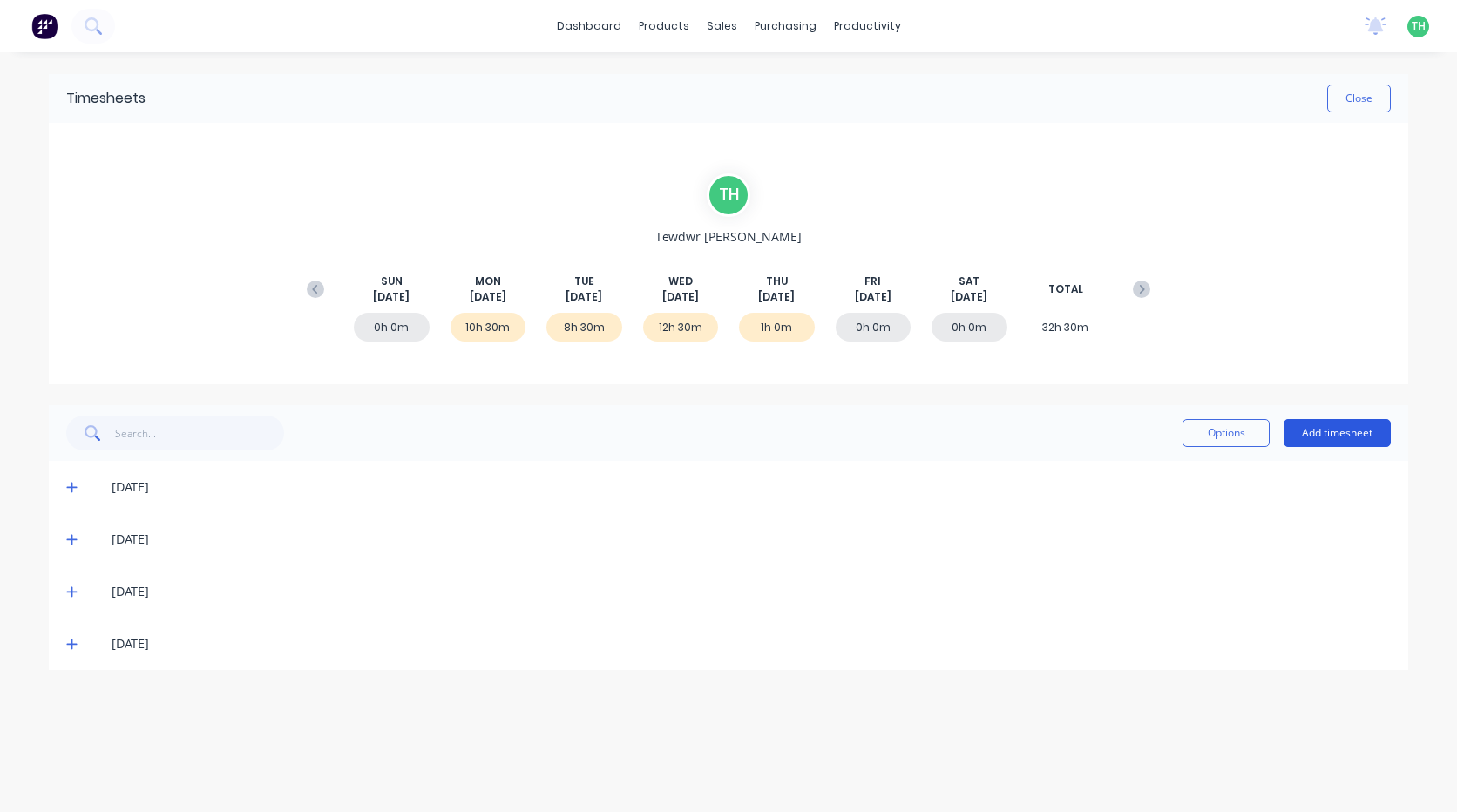
click at [1329, 429] on button "Add timesheet" at bounding box center [1337, 433] width 107 height 27
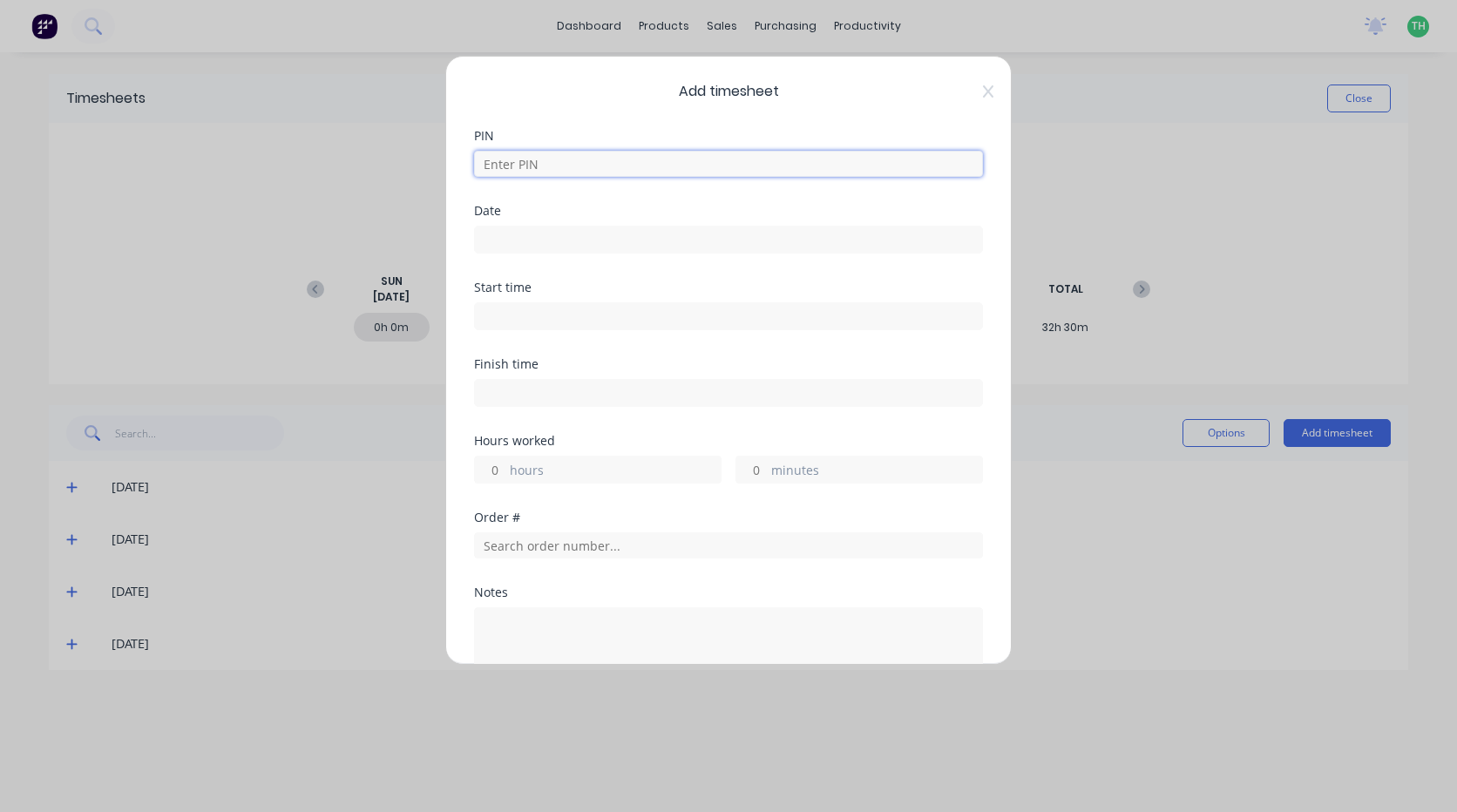
click at [548, 164] on input at bounding box center [729, 163] width 509 height 26
type input "2711"
type input "[DATE]"
type input "05:00 AM"
type input "08:00 AM"
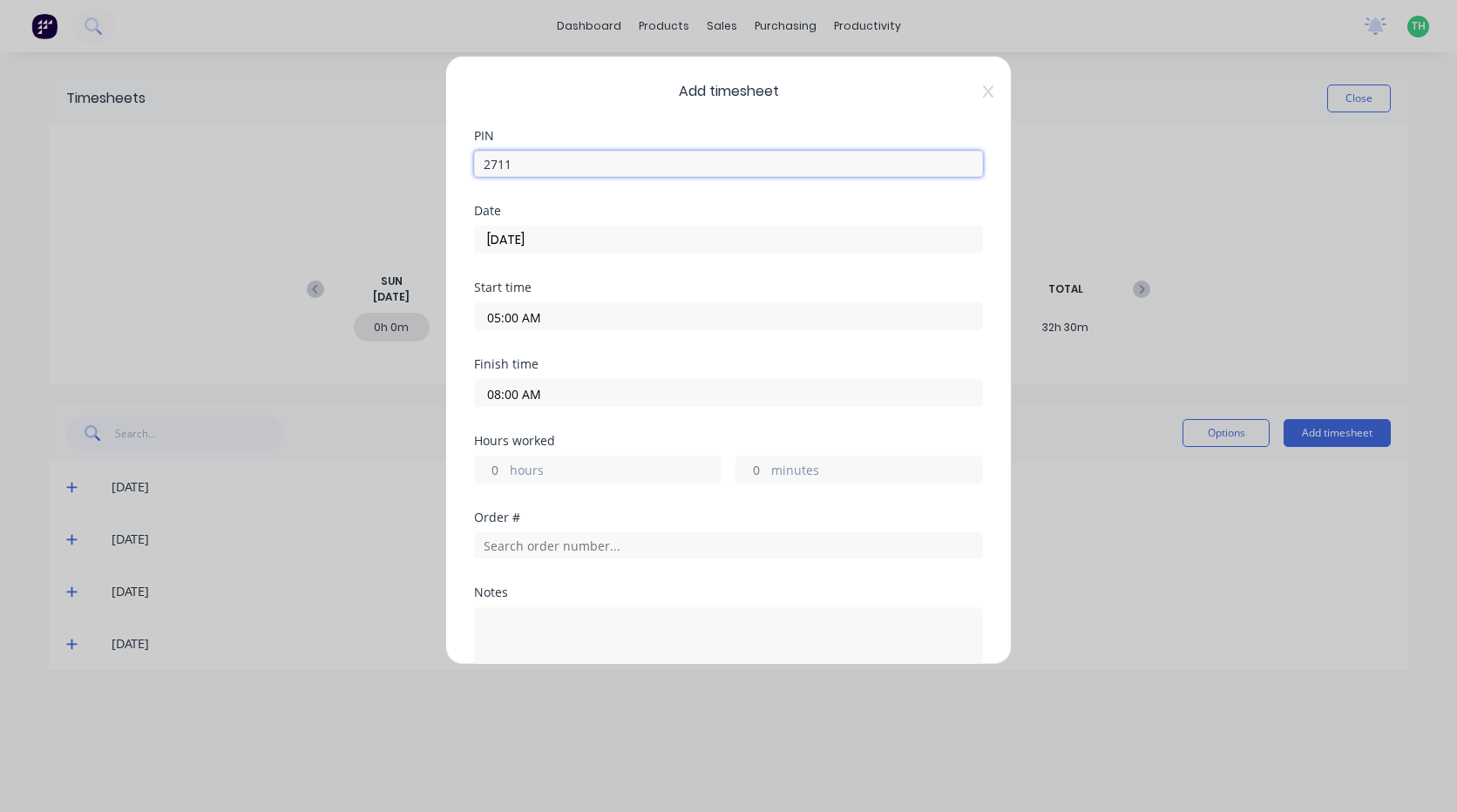
type input "3"
type input "0"
click at [557, 241] on input "[DATE]" at bounding box center [729, 239] width 507 height 26
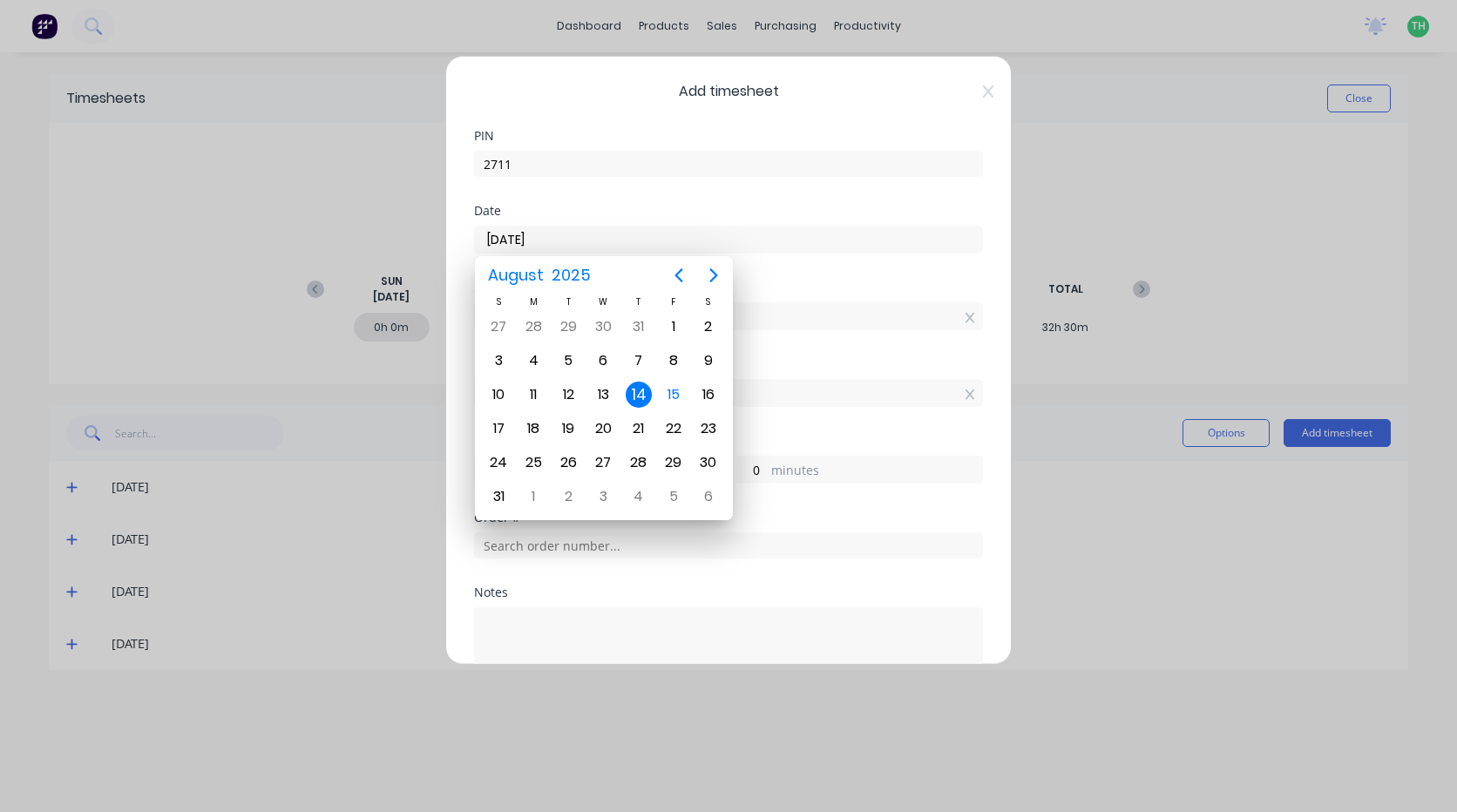
click at [634, 395] on div "14" at bounding box center [638, 394] width 26 height 26
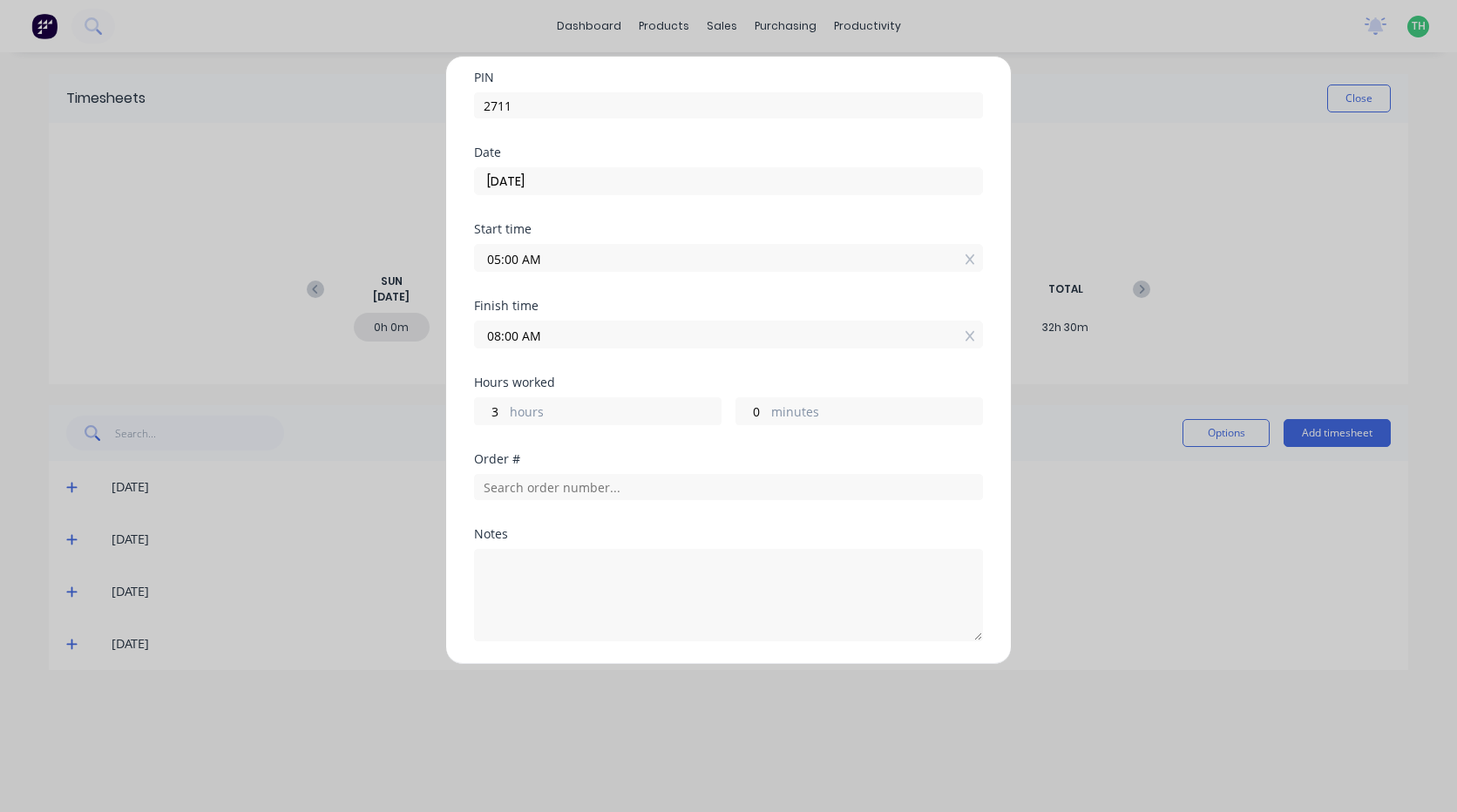
scroll to position [175, 0]
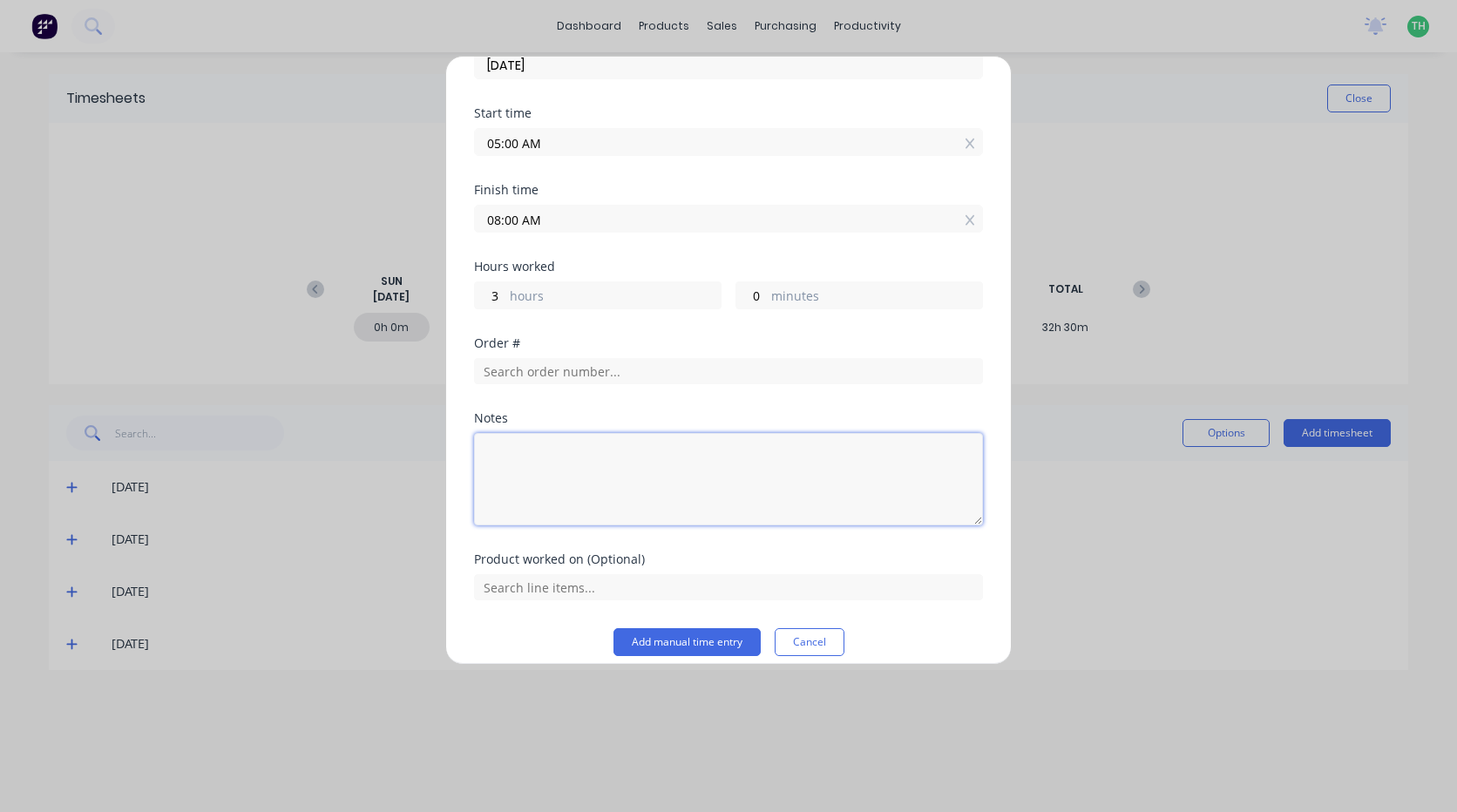
click at [545, 471] on textarea at bounding box center [729, 479] width 509 height 92
type textarea "Hushclad R&D"
click at [678, 639] on button "Add manual time entry" at bounding box center [687, 642] width 147 height 27
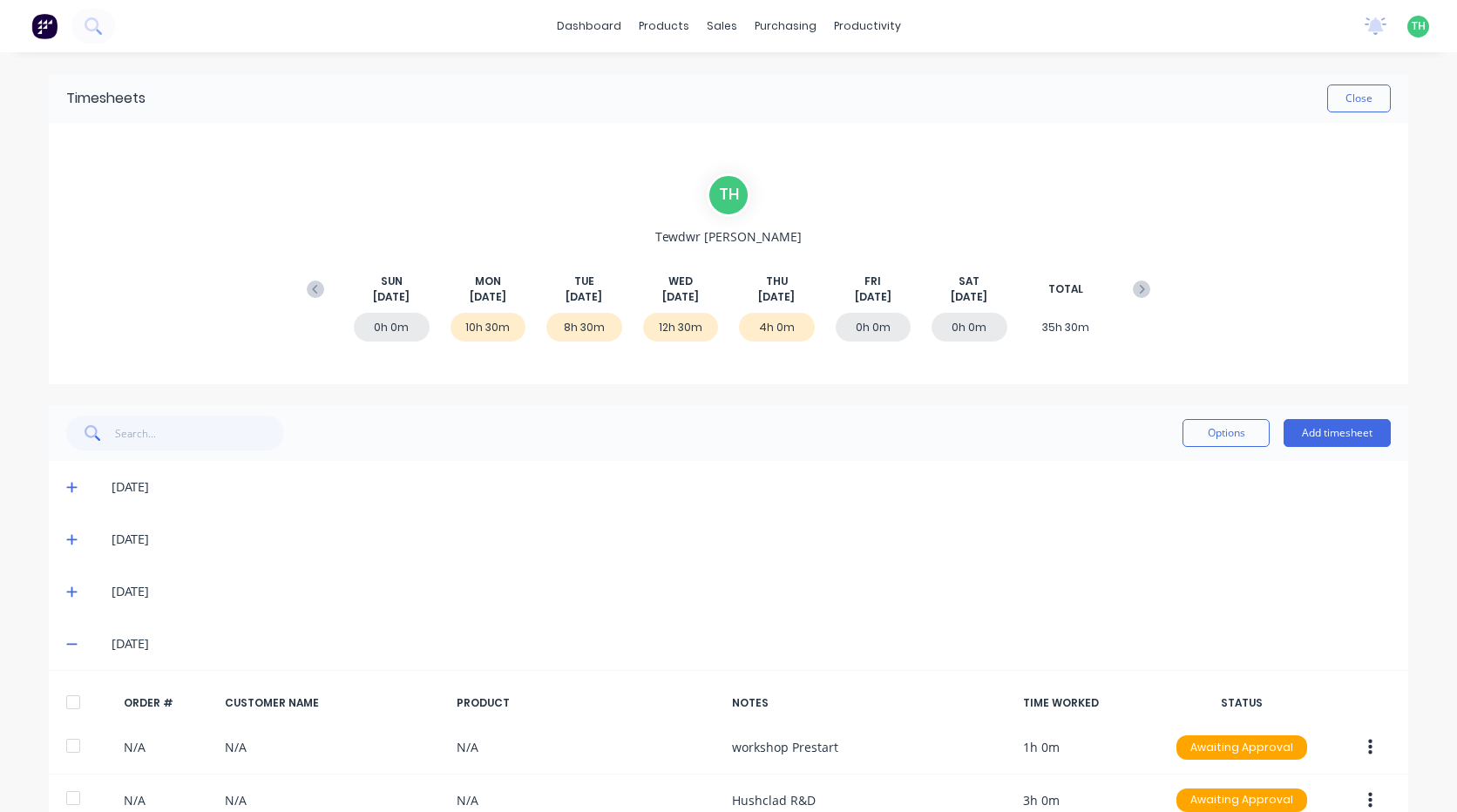
scroll to position [90, 0]
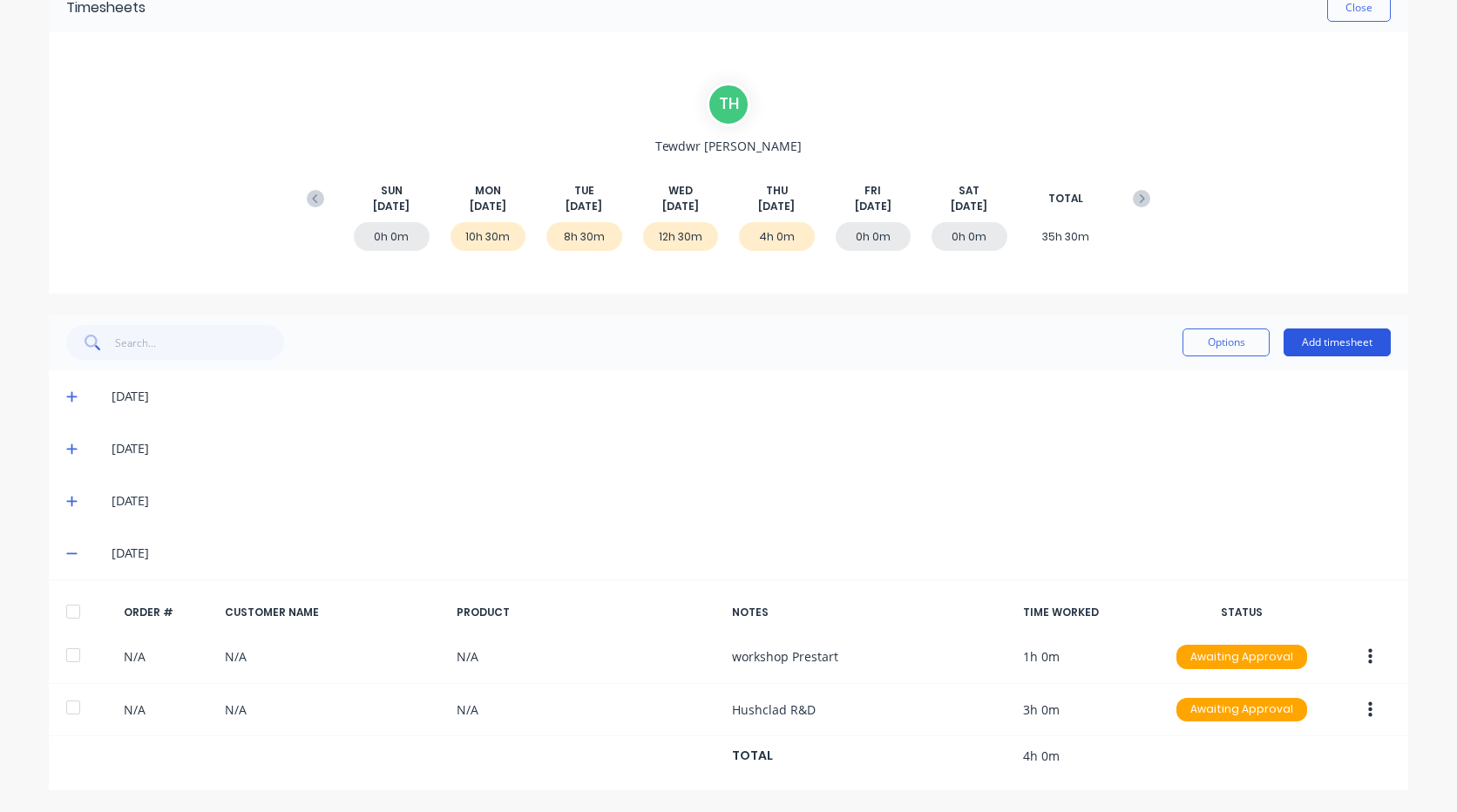
click at [1333, 336] on button "Add timesheet" at bounding box center [1337, 341] width 107 height 27
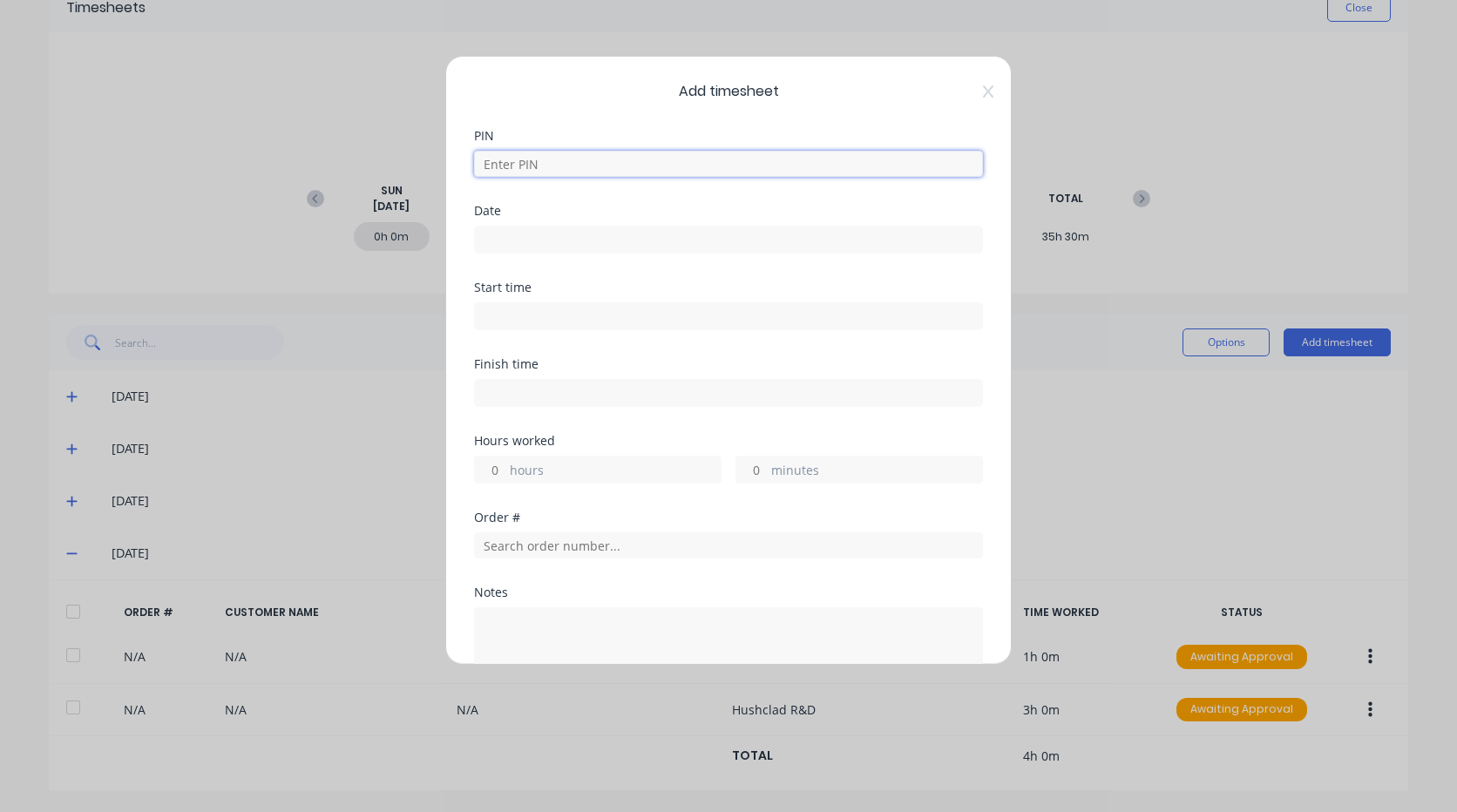
click at [554, 154] on input at bounding box center [729, 163] width 509 height 26
type input "2711"
click at [533, 222] on div at bounding box center [729, 238] width 509 height 32
click at [531, 237] on input at bounding box center [729, 239] width 507 height 26
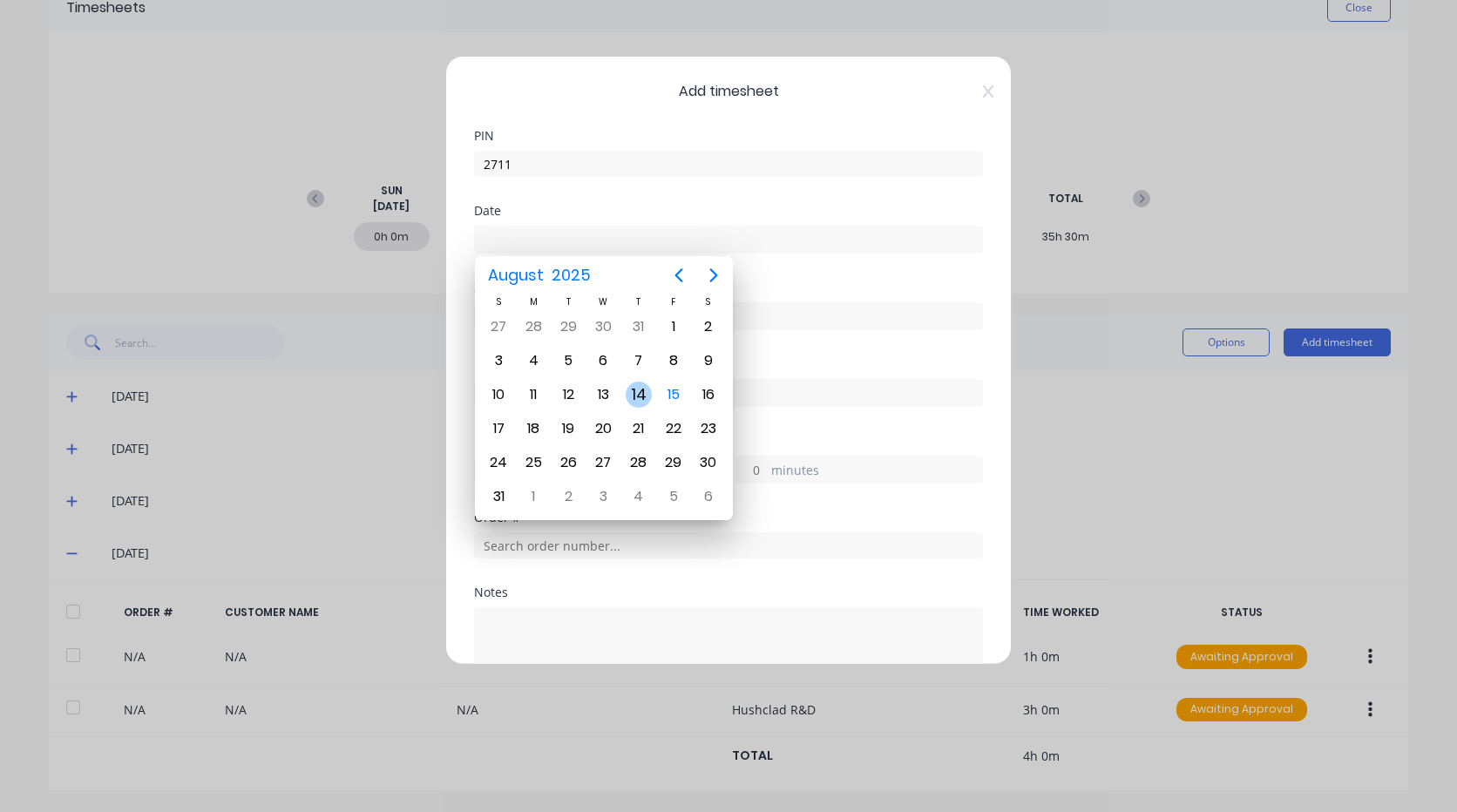
click at [646, 401] on div "14" at bounding box center [638, 394] width 26 height 26
type input "[DATE]"
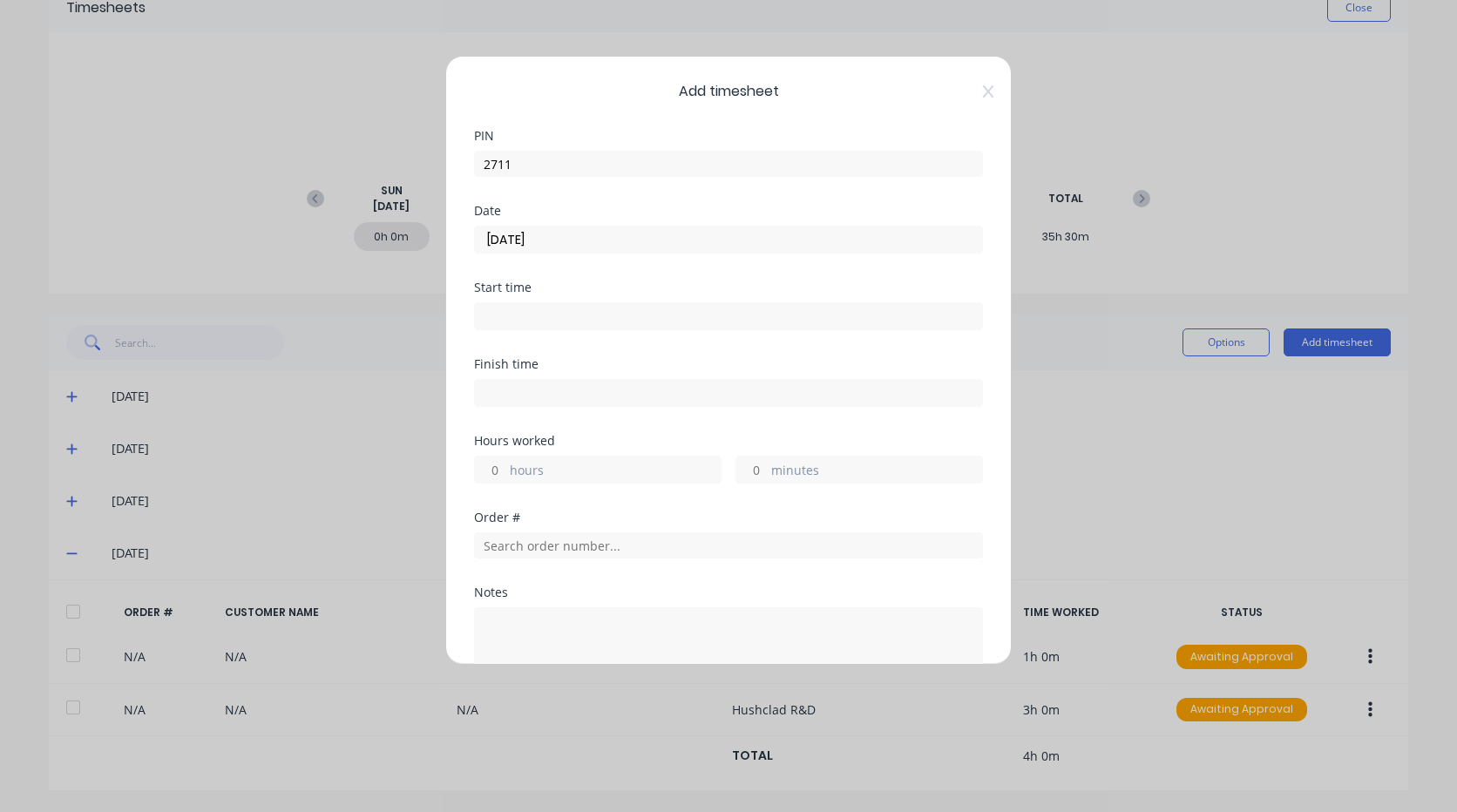
click at [551, 322] on input at bounding box center [729, 316] width 507 height 26
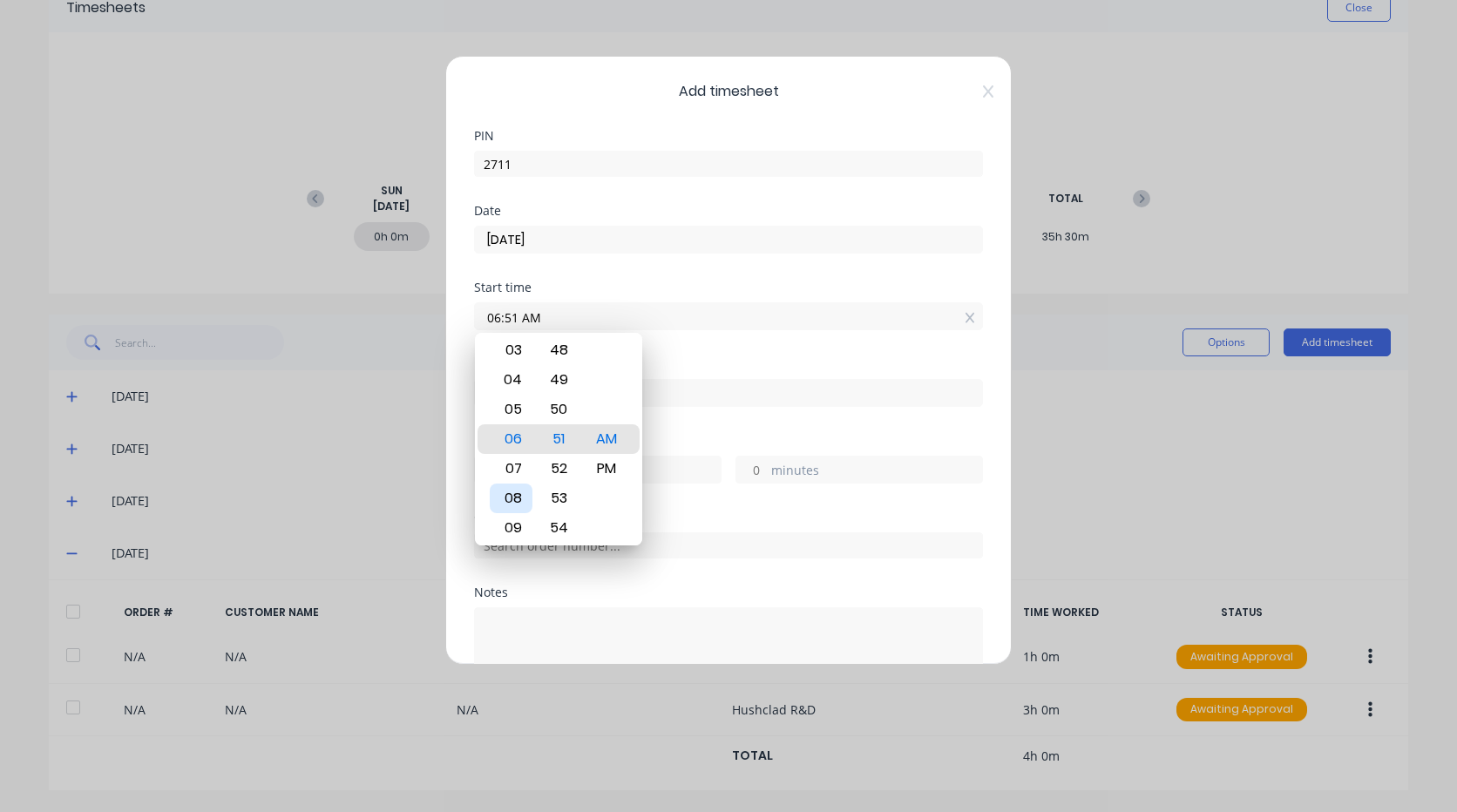
click at [515, 491] on div "08" at bounding box center [511, 497] width 43 height 29
type input "08:00 AM"
click at [566, 441] on div "00" at bounding box center [559, 439] width 43 height 29
drag, startPoint x: 597, startPoint y: 440, endPoint x: 723, endPoint y: 442, distance: 126.0
click at [599, 440] on div "AM" at bounding box center [607, 439] width 43 height 29
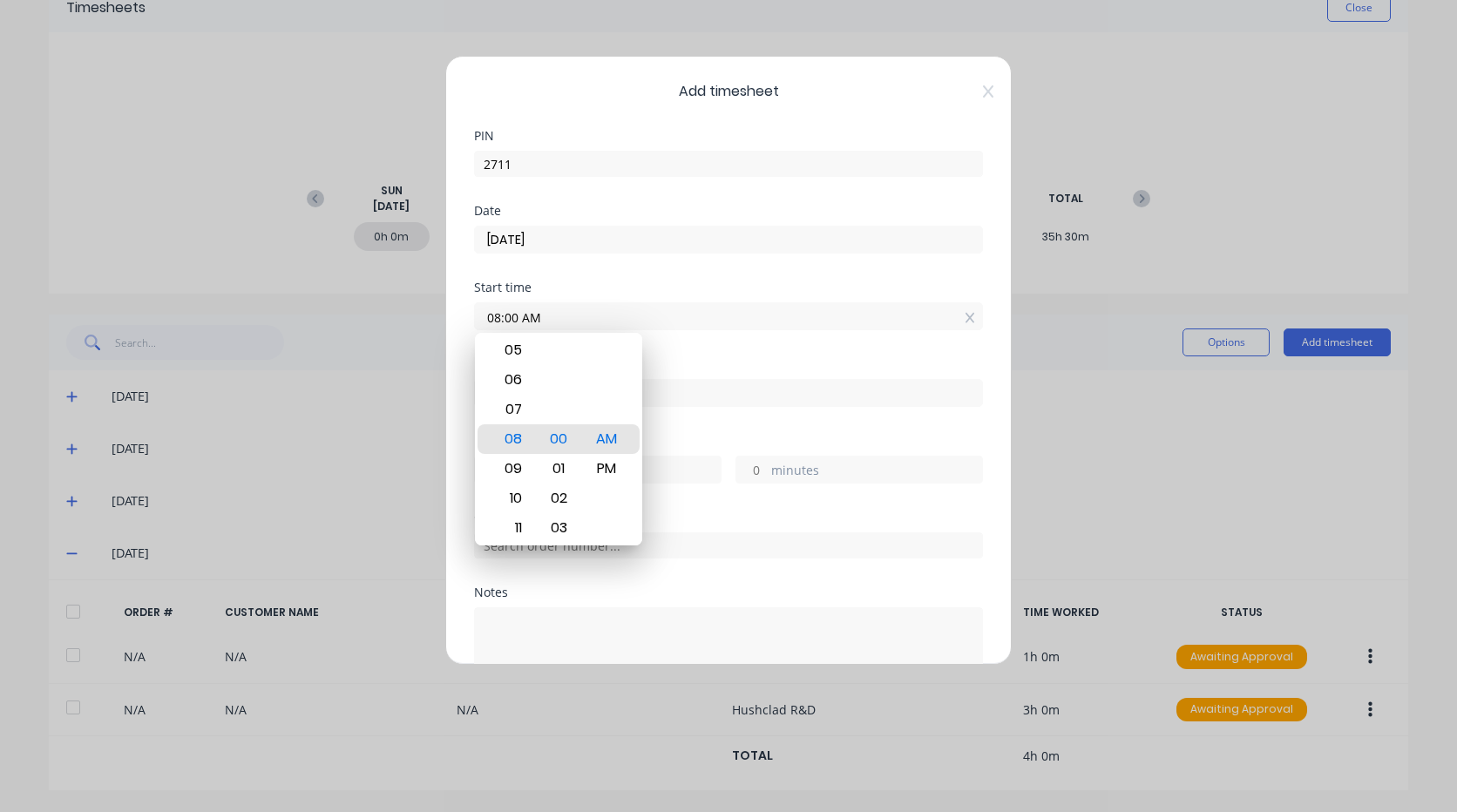
click at [728, 437] on div "Hours worked" at bounding box center [729, 441] width 509 height 12
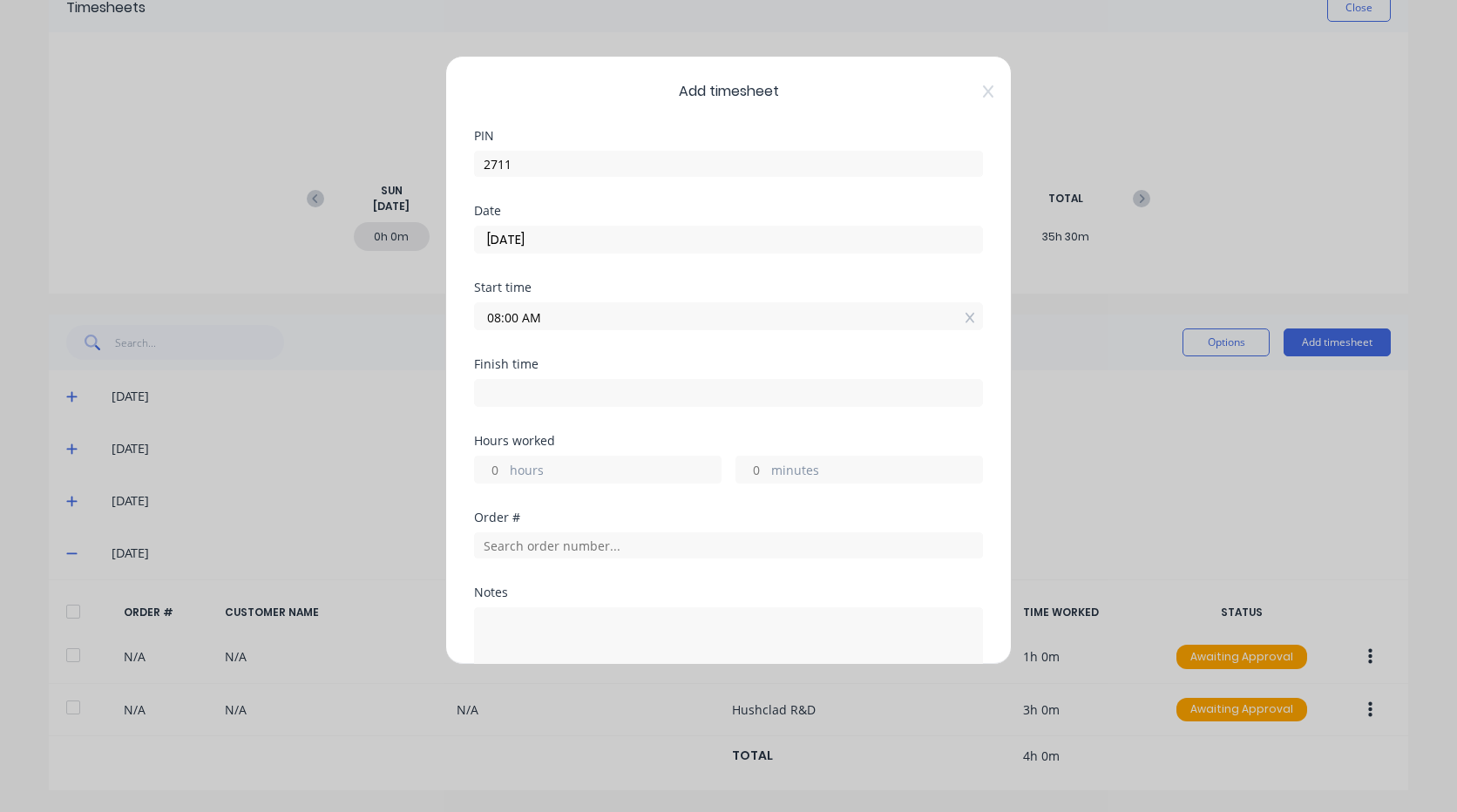
click at [649, 394] on input at bounding box center [729, 392] width 507 height 26
type input "04:52 AM"
type input "-3"
type input "-8"
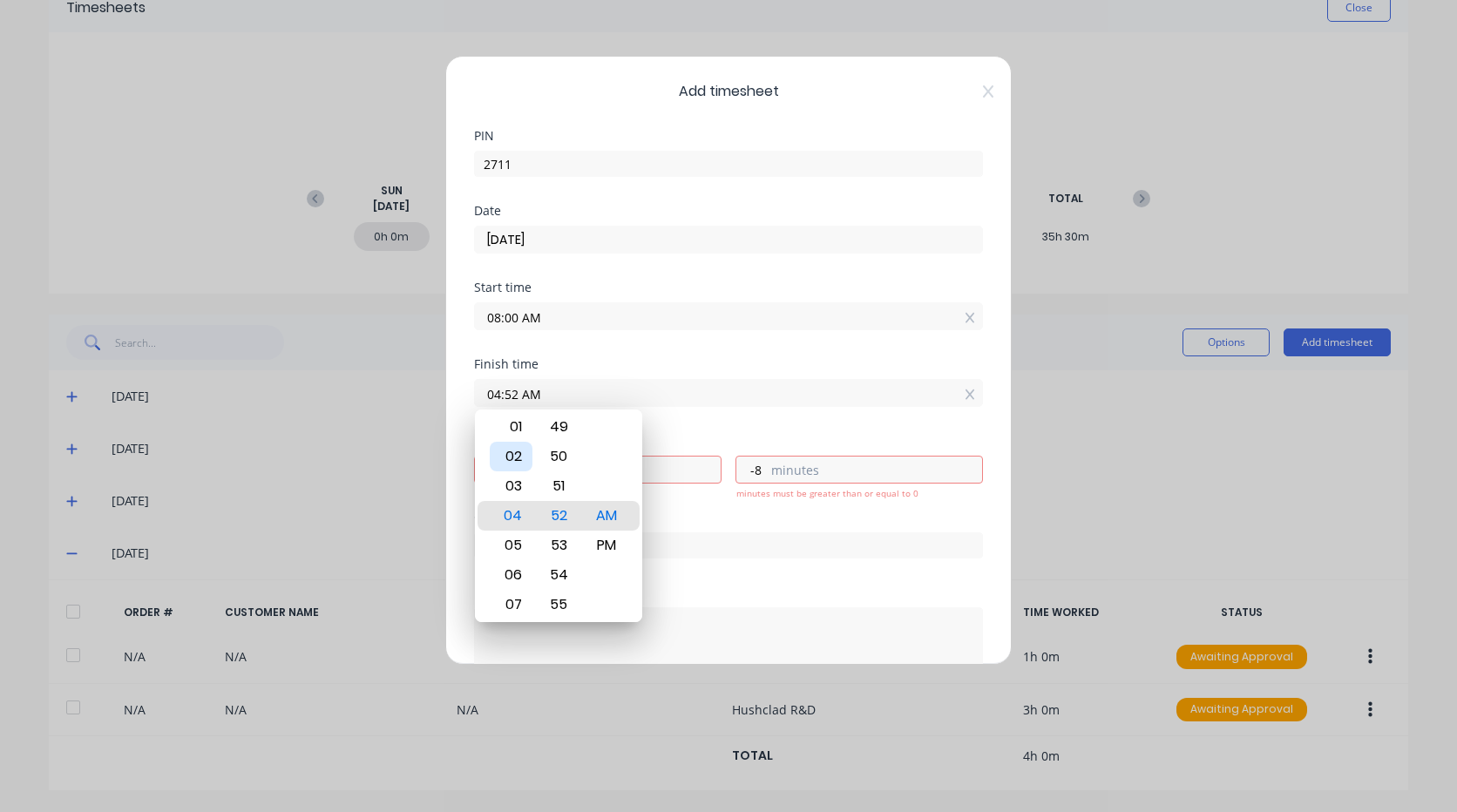
click at [515, 456] on div "02" at bounding box center [511, 456] width 43 height 29
type input "02:52 AM"
type input "-5"
type input "02:49 AM"
type input "-11"
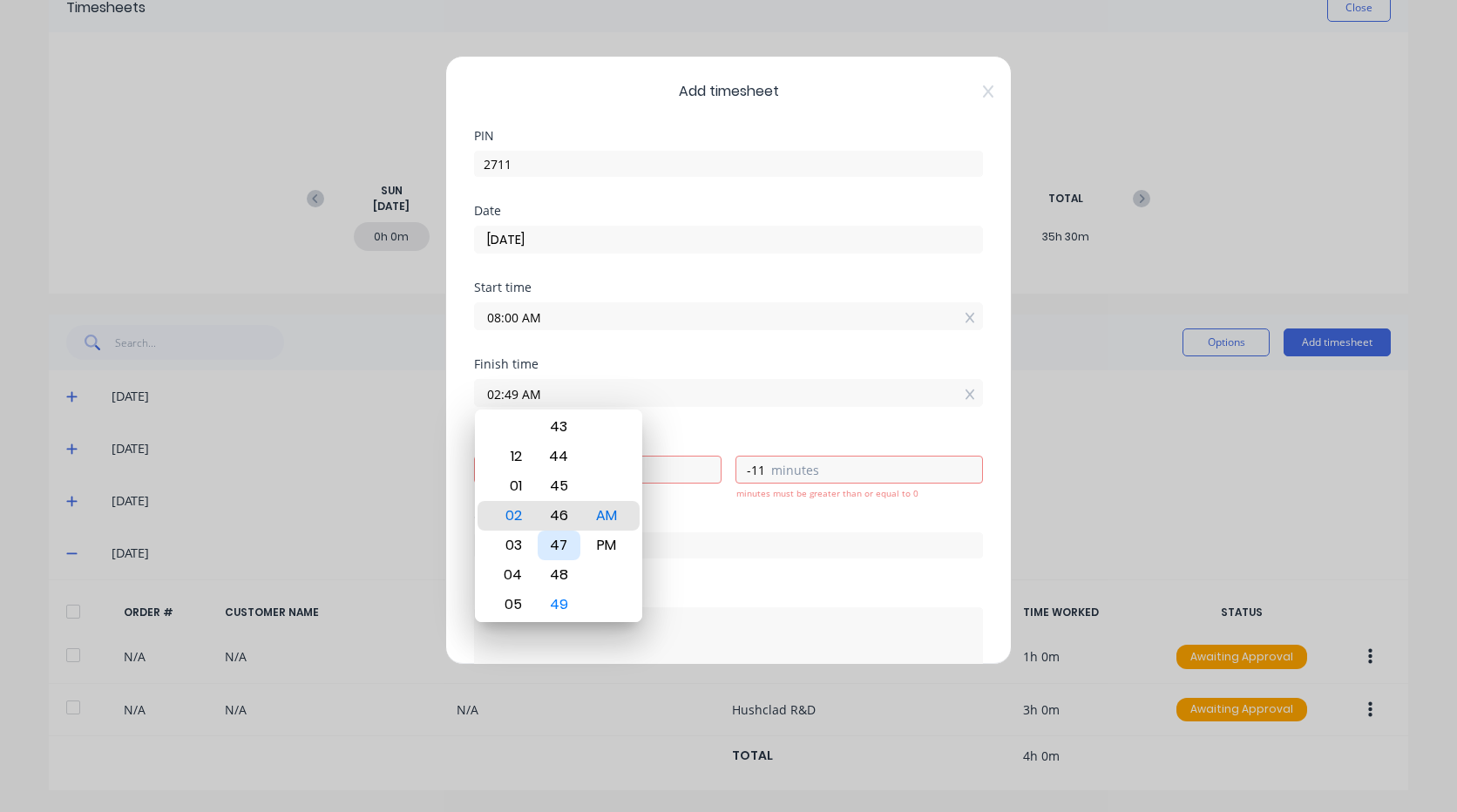
type input "02:45 AM"
type input "-15"
type input "02:41 AM"
type input "-19"
type input "02:38 AM"
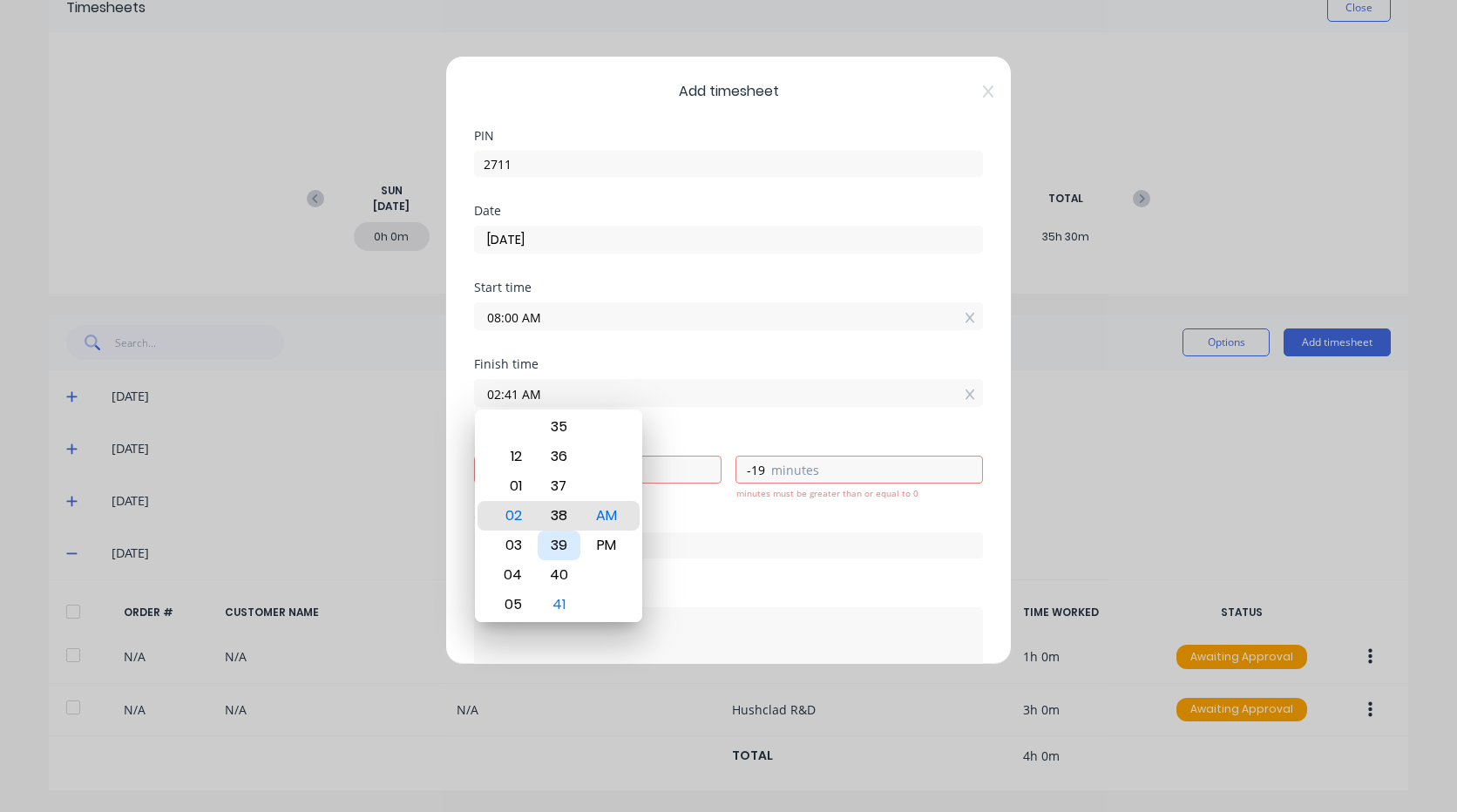
type input "-22"
type input "02:34 AM"
type input "-26"
type input "02:31 AM"
type input "-29"
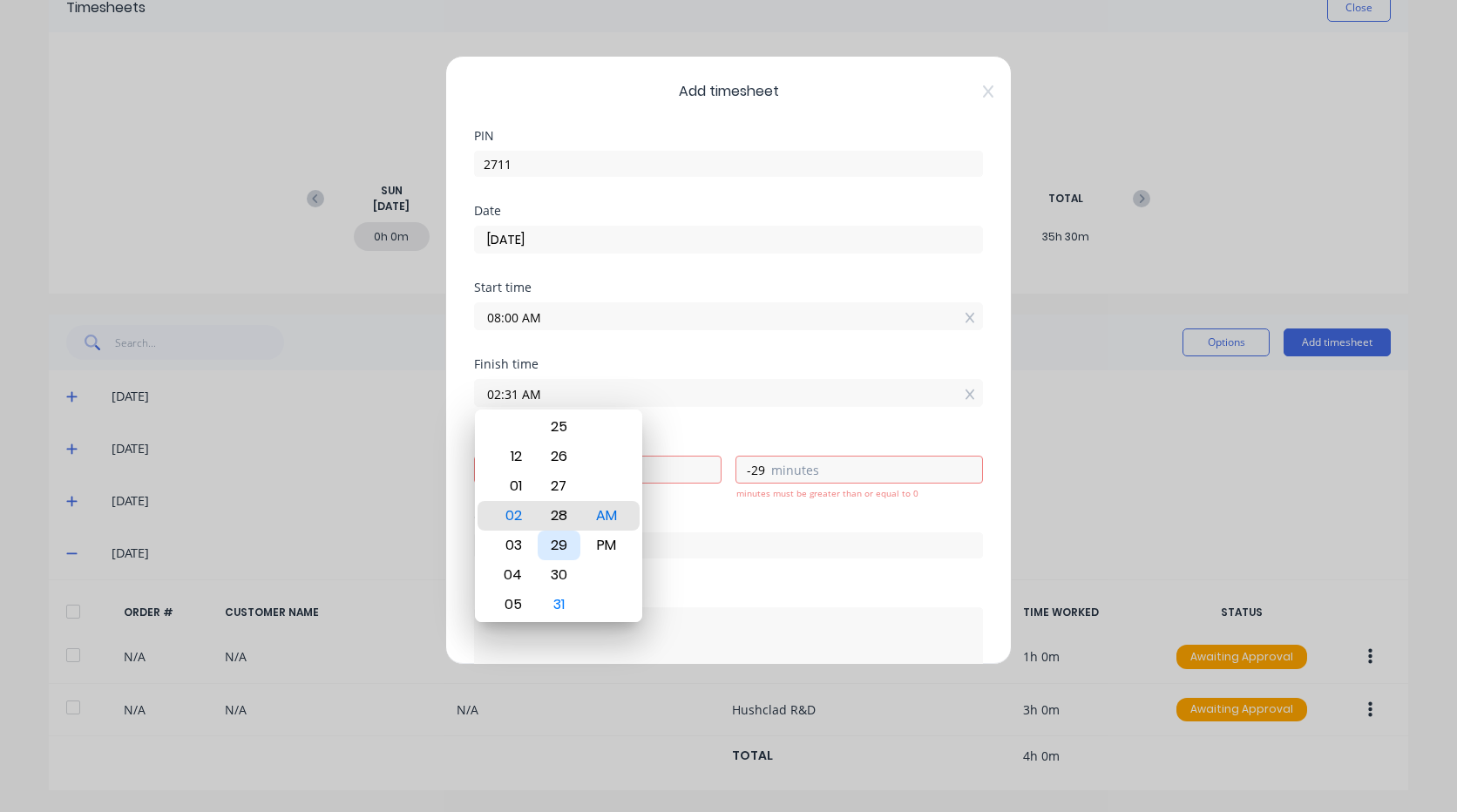
type input "02:28 AM"
type input "-32"
type input "02:27 AM"
type input "-33"
type input "02:24 AM"
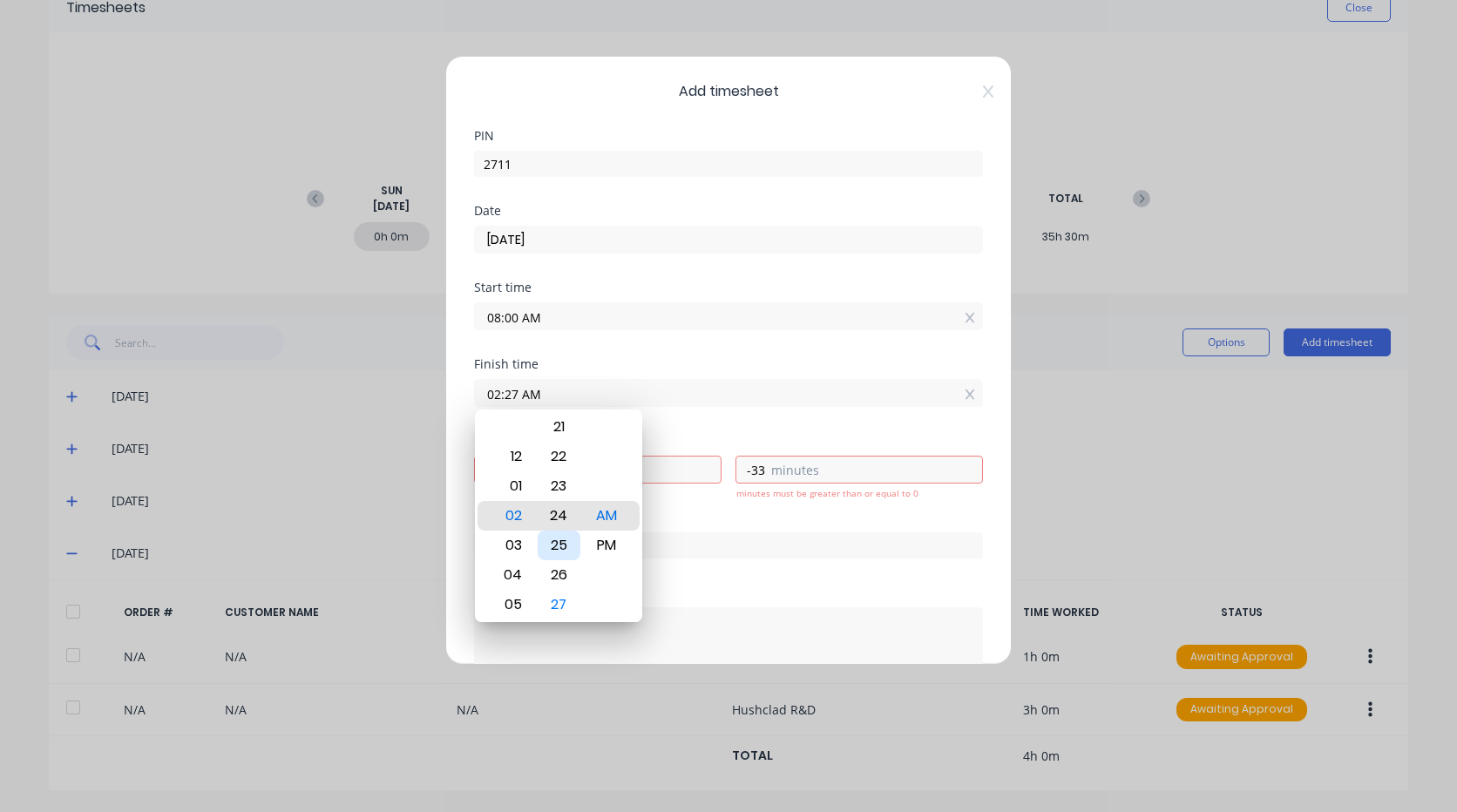
type input "-36"
type input "02:21 AM"
type input "-39"
type input "02:17 AM"
type input "-43"
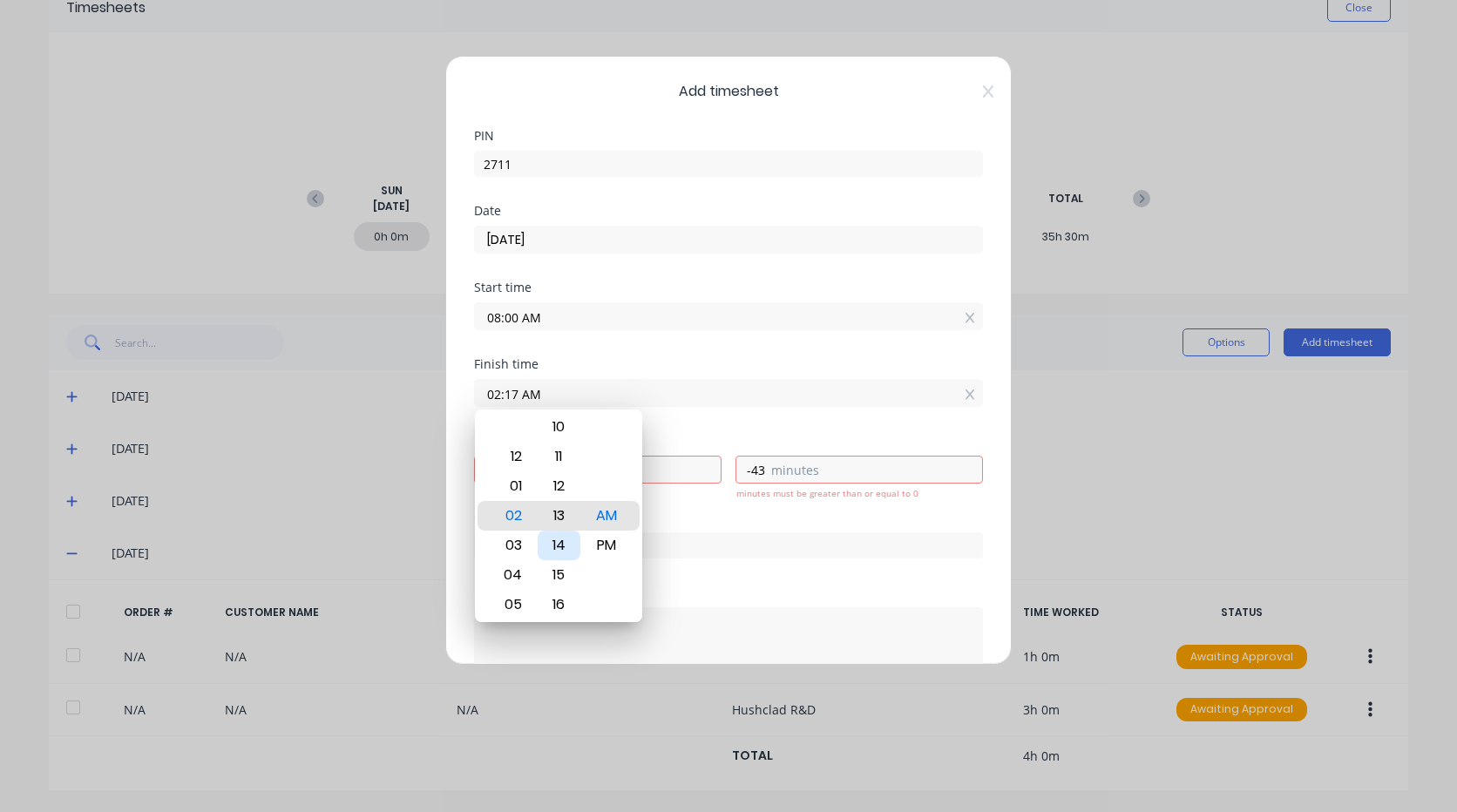
type input "02:13 AM"
type input "-47"
type input "02:16 AM"
type input "-44"
type input "02:18 AM"
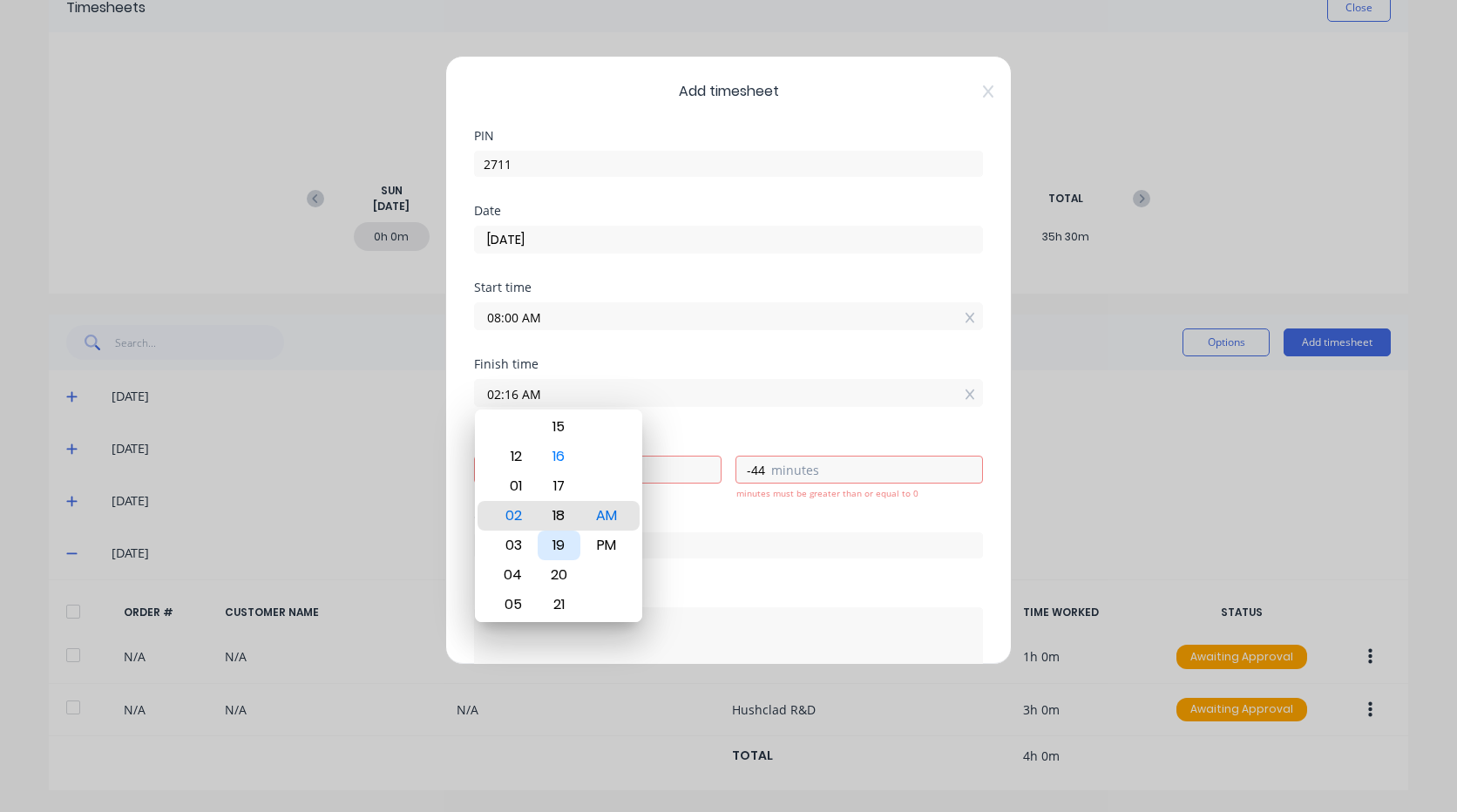
type input "-42"
type input "02:19 AM"
type input "-41"
type input "02:20 AM"
type input "-40"
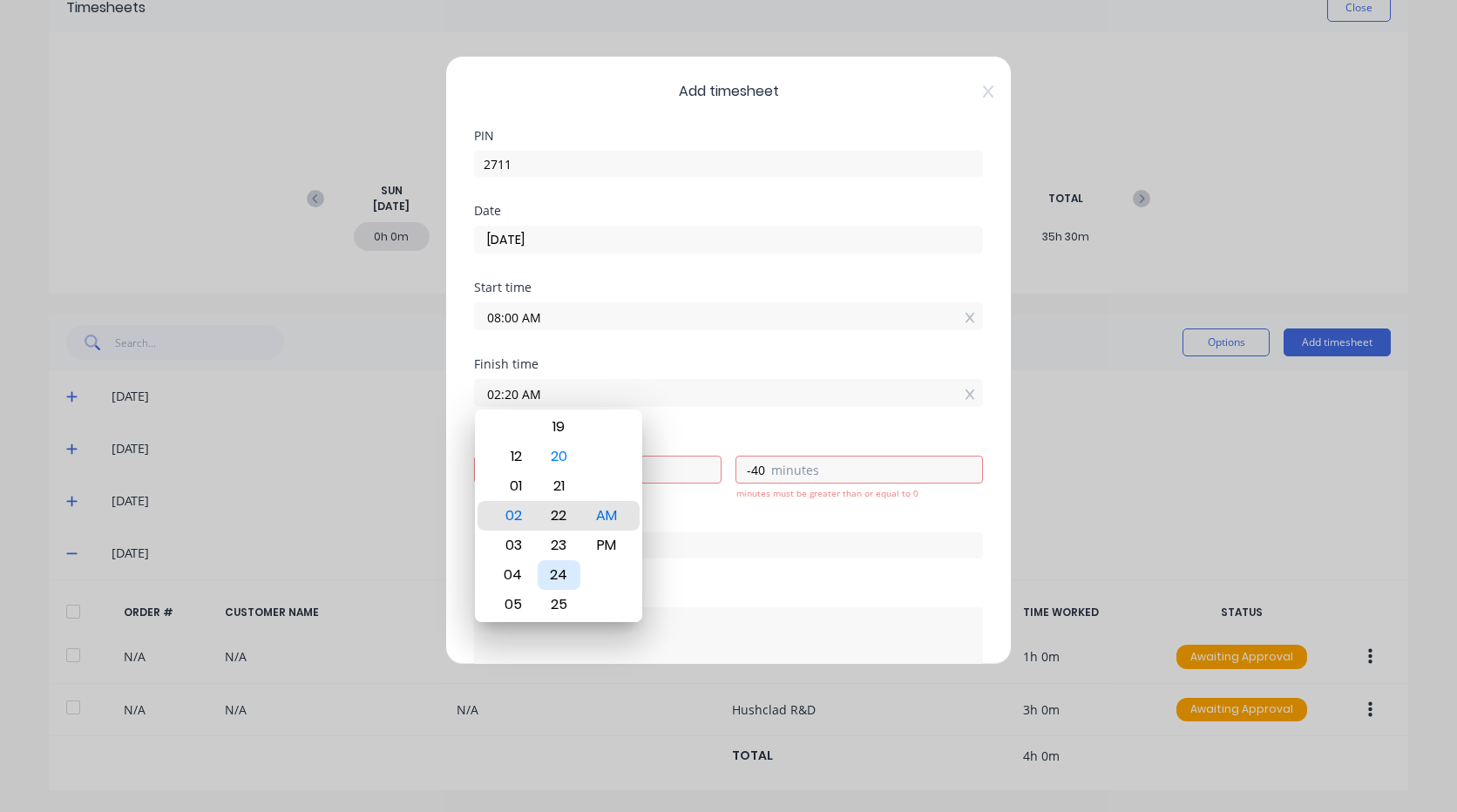
type input "02:22 AM"
type input "-38"
type input "02:24 AM"
type input "-36"
type input "02:26 AM"
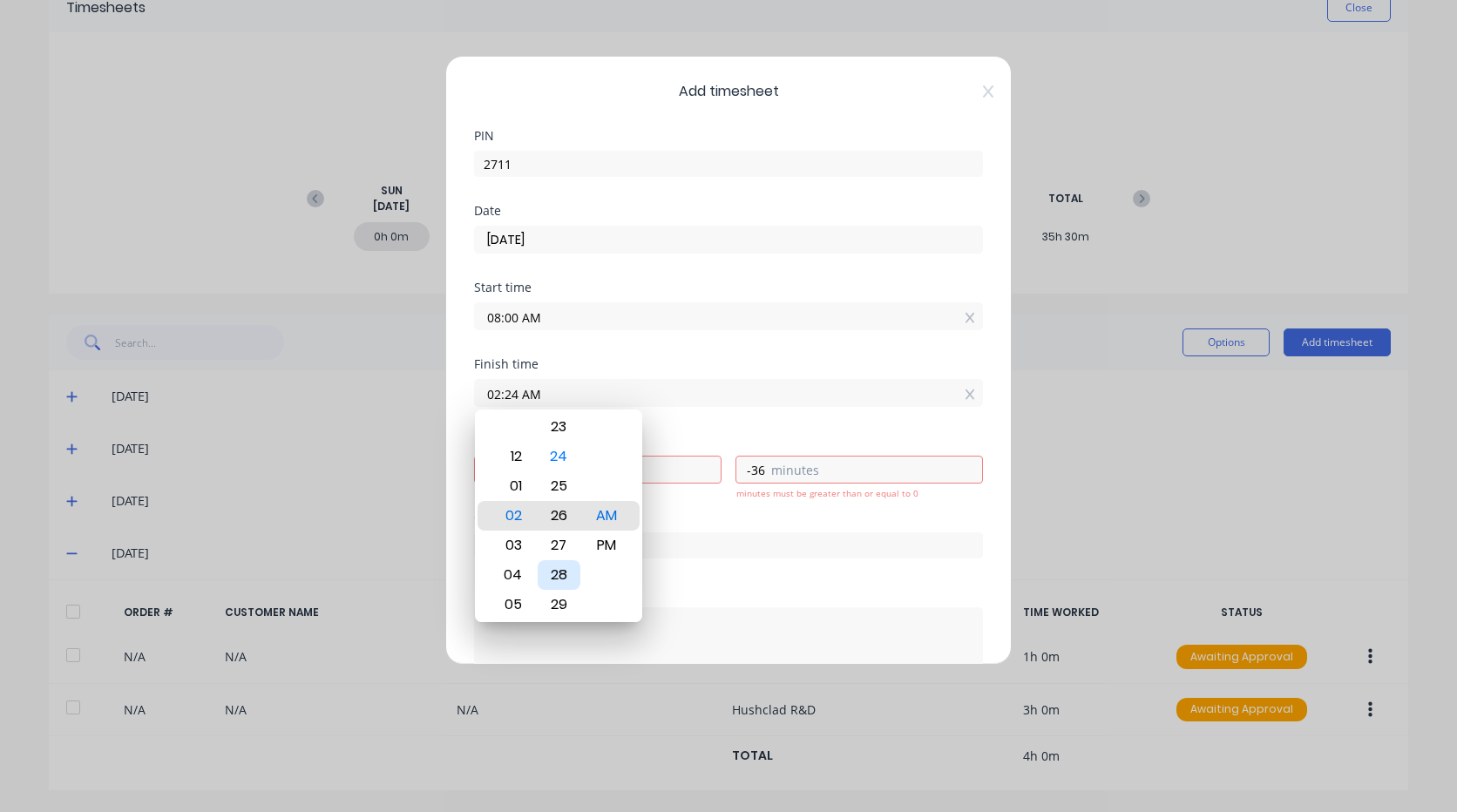
type input "-34"
type input "02:27 AM"
type input "-33"
type input "02:28 AM"
type input "-32"
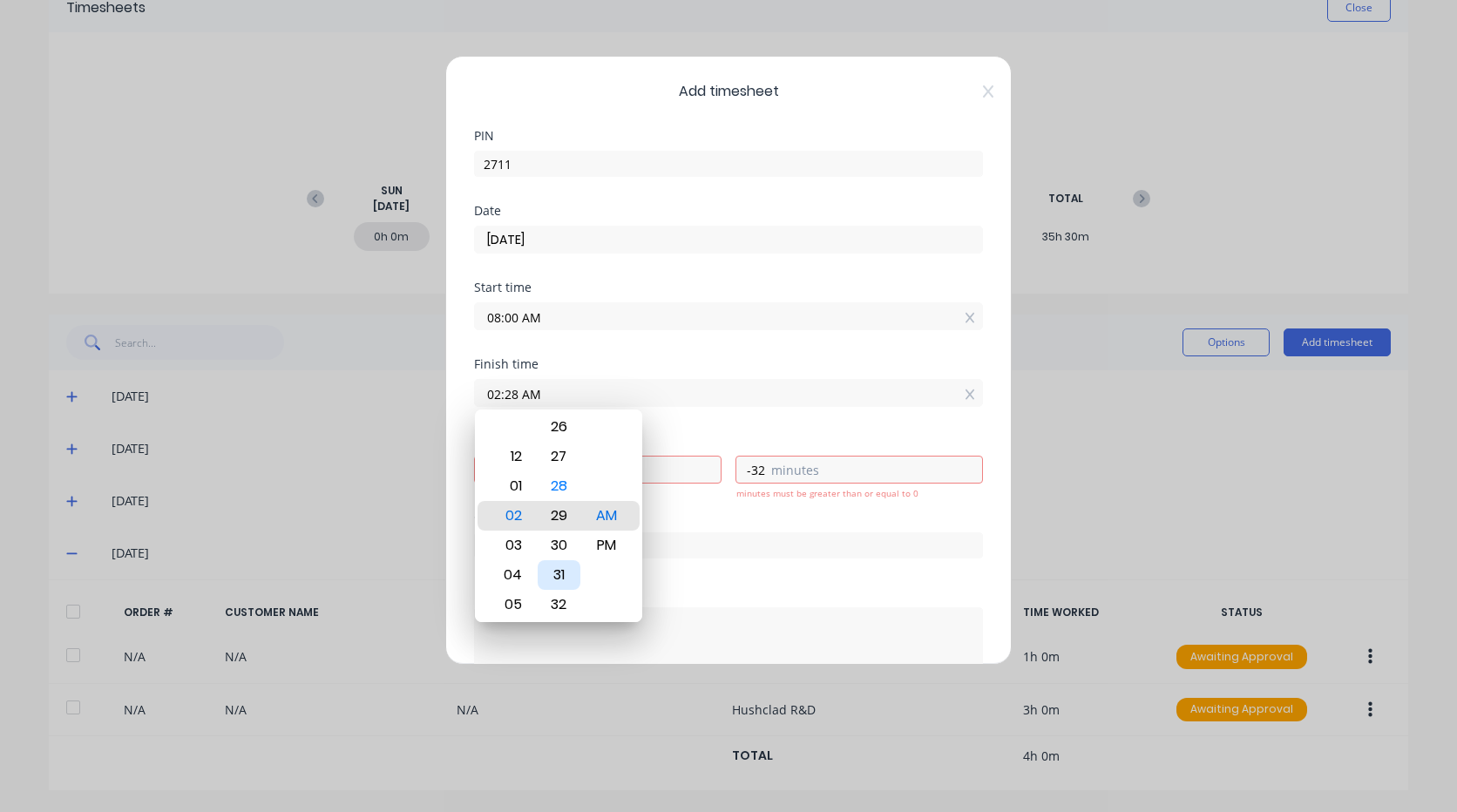
type input "02:29 AM"
type input "-31"
type input "02:30 AM"
type input "-30"
click at [607, 540] on div "PM" at bounding box center [607, 544] width 43 height 29
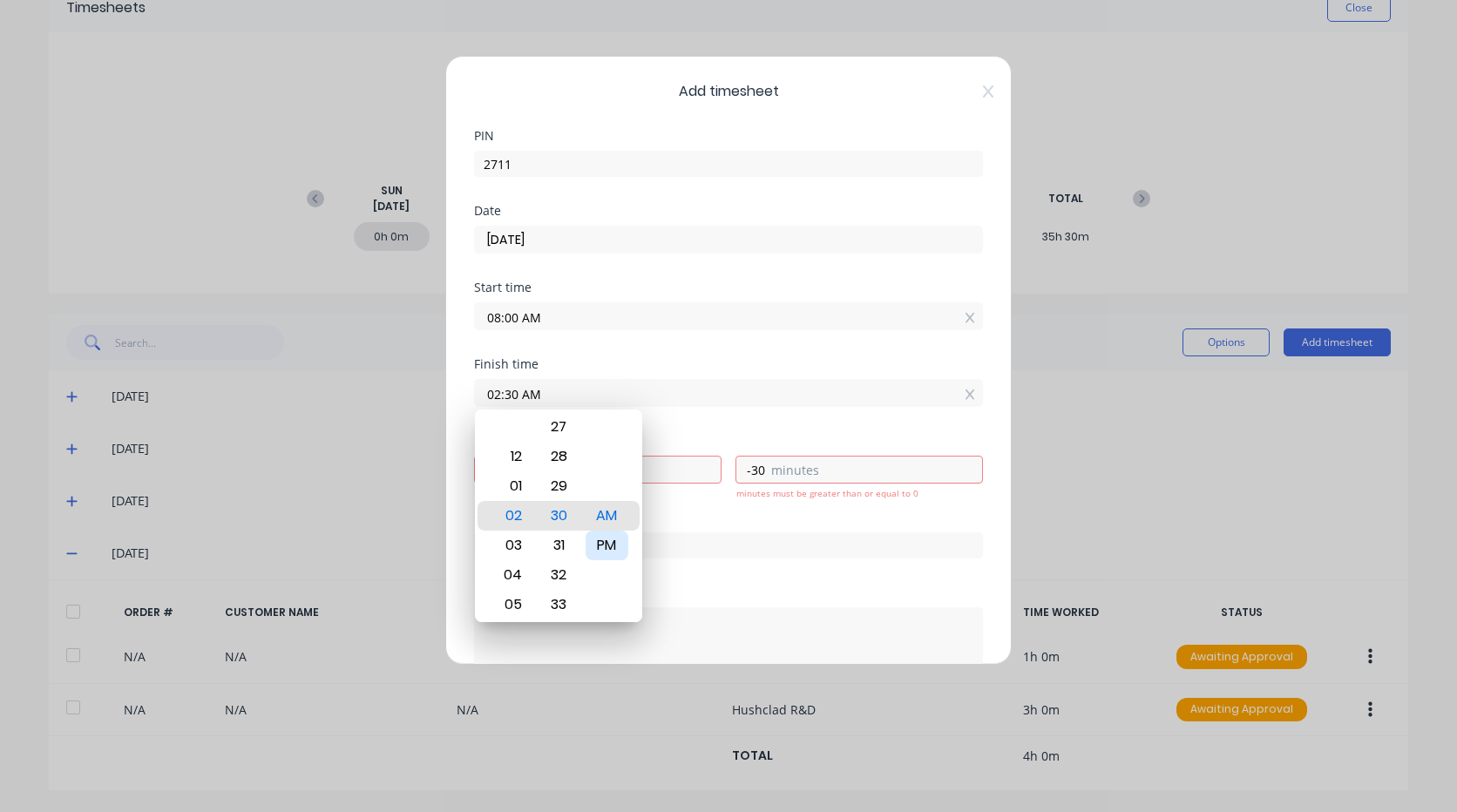
type input "02:30 PM"
type input "6"
type input "30"
click at [690, 527] on div "Order #" at bounding box center [729, 535] width 509 height 47
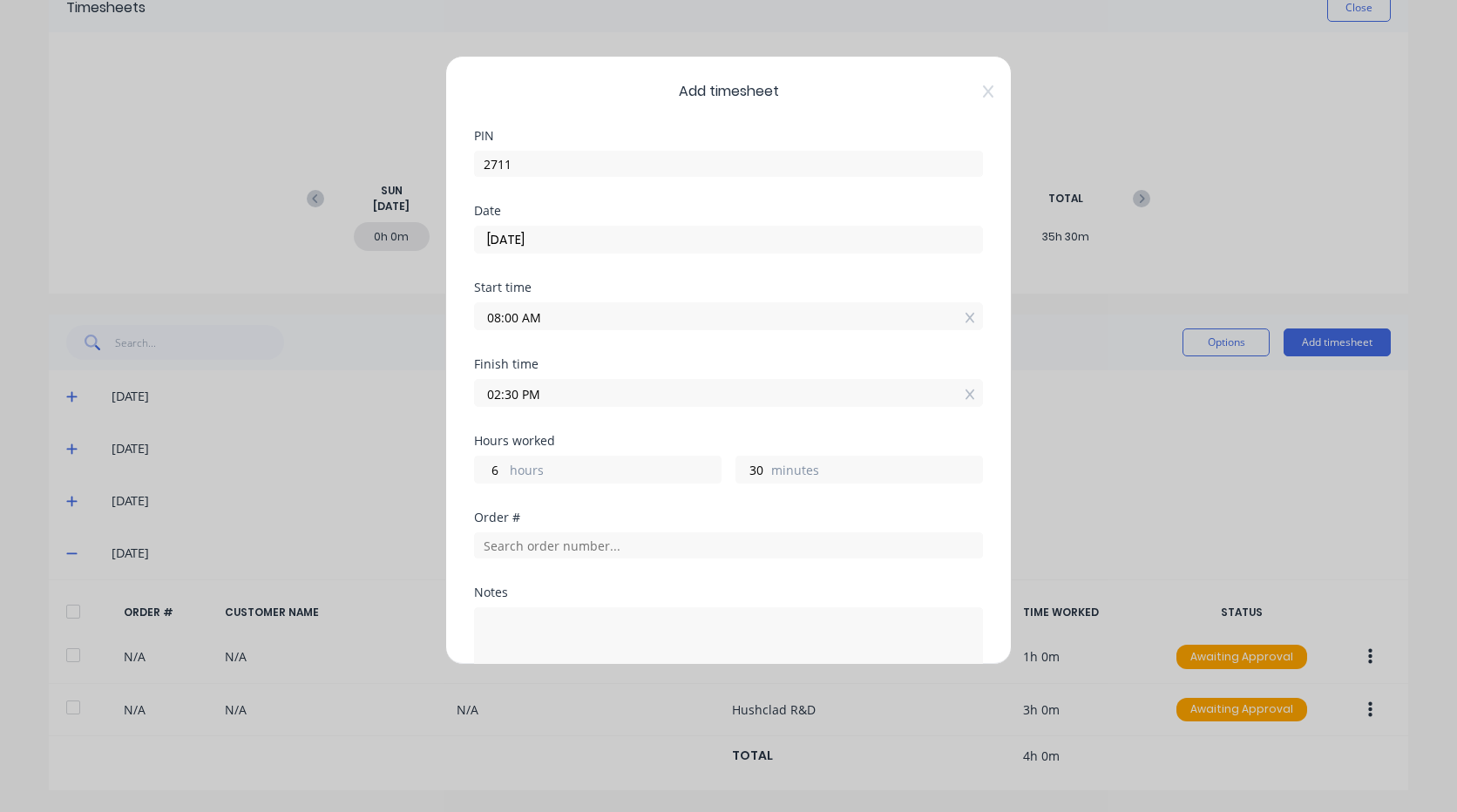
click at [517, 392] on input "02:30 PM" at bounding box center [729, 392] width 507 height 26
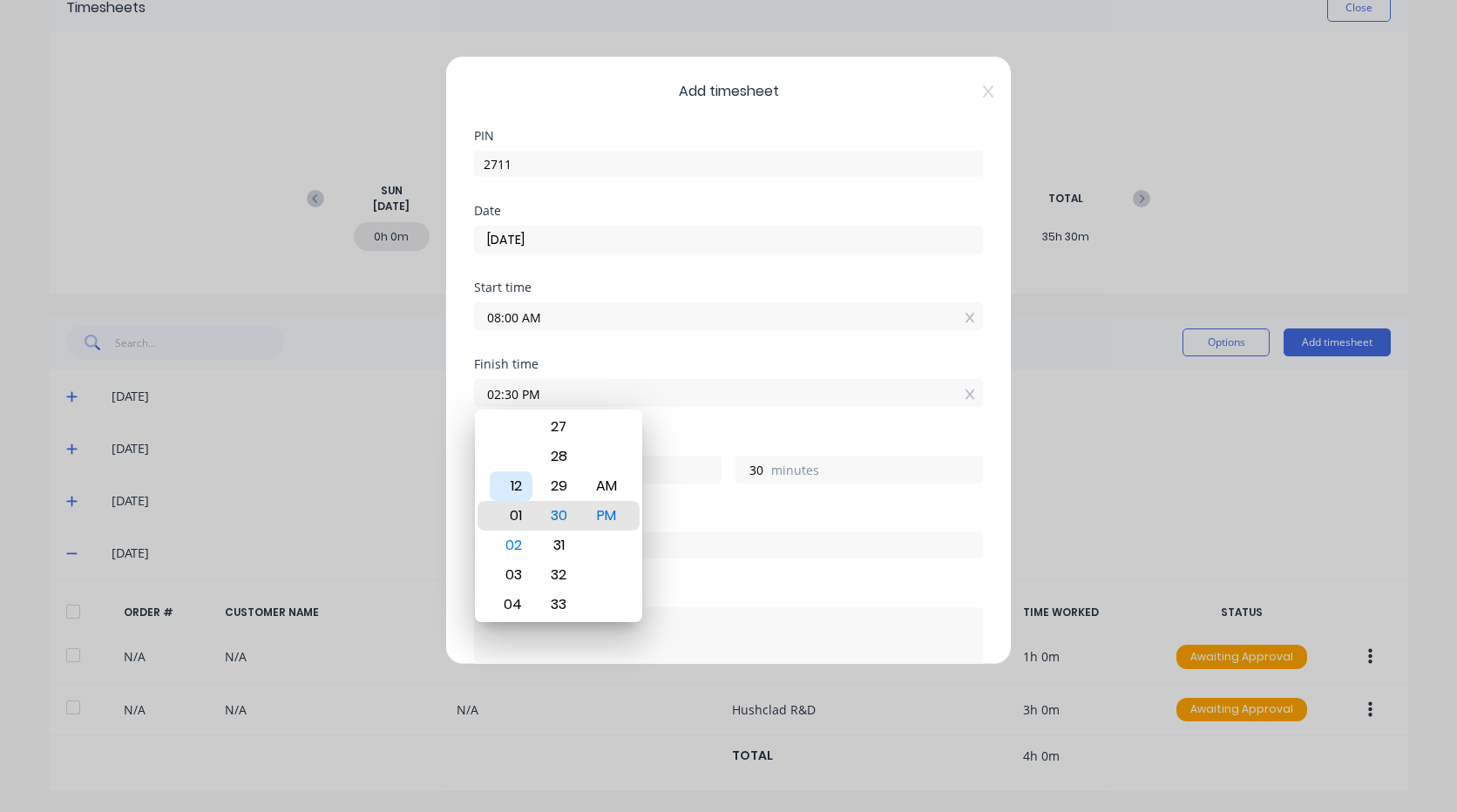
type input "01:30 PM"
type input "5"
type input "12:30 PM"
type input "4"
type input "02:30 PM"
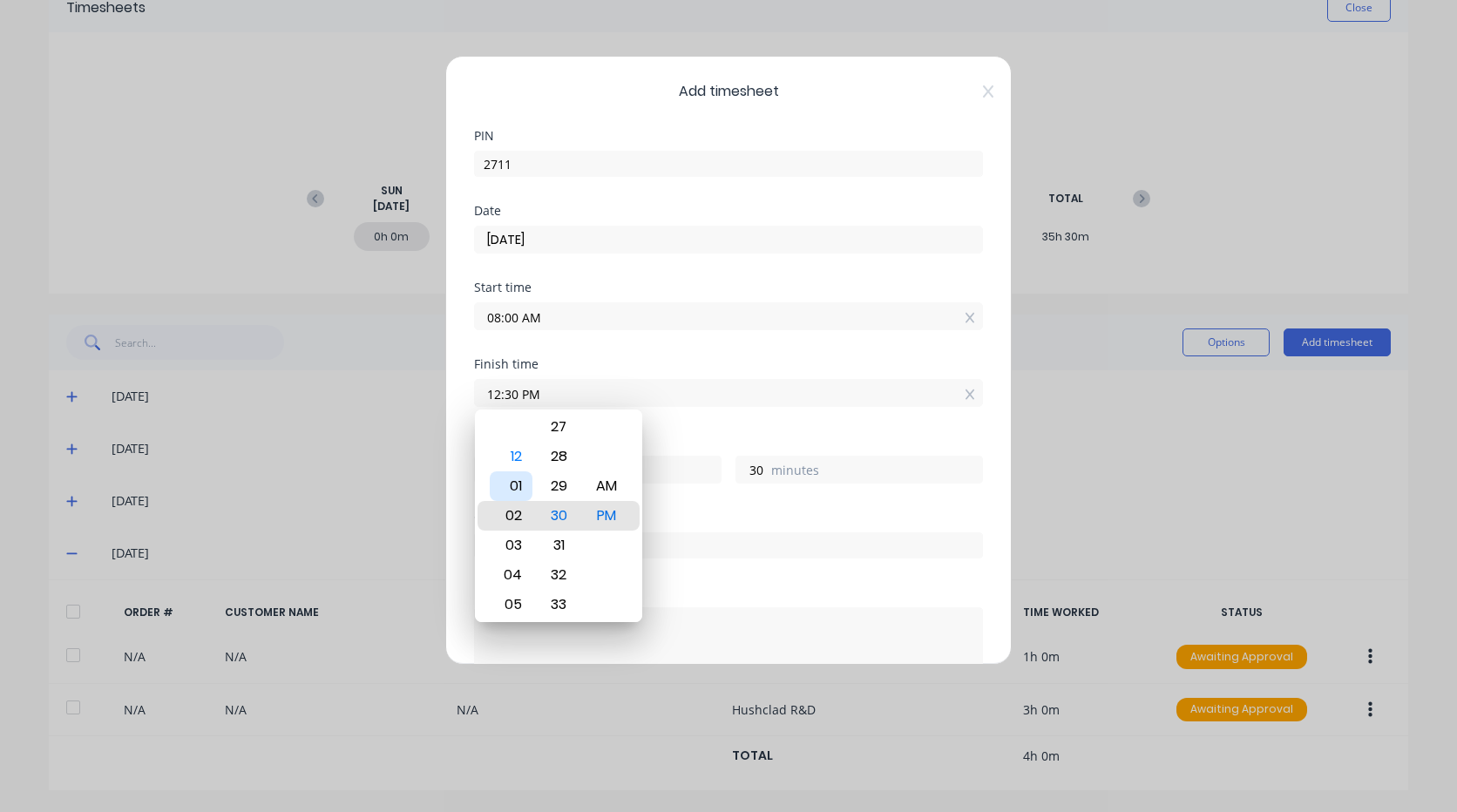
type input "6"
type input "04:30 PM"
type input "8"
type input "07:30 PM"
type input "11"
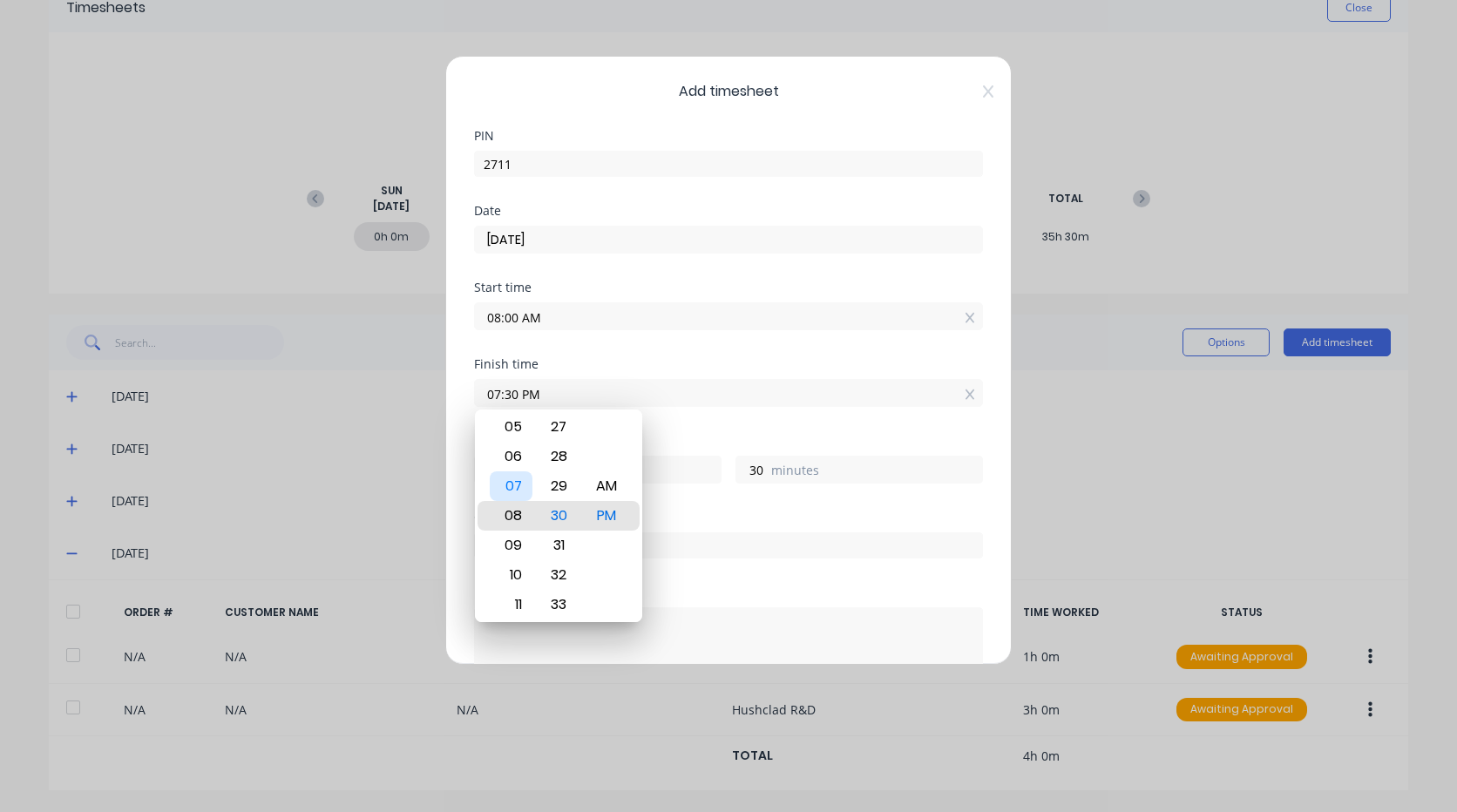
type input "09:30 PM"
type input "13"
type input "10:30 PM"
type input "14"
type input "11:30 PM"
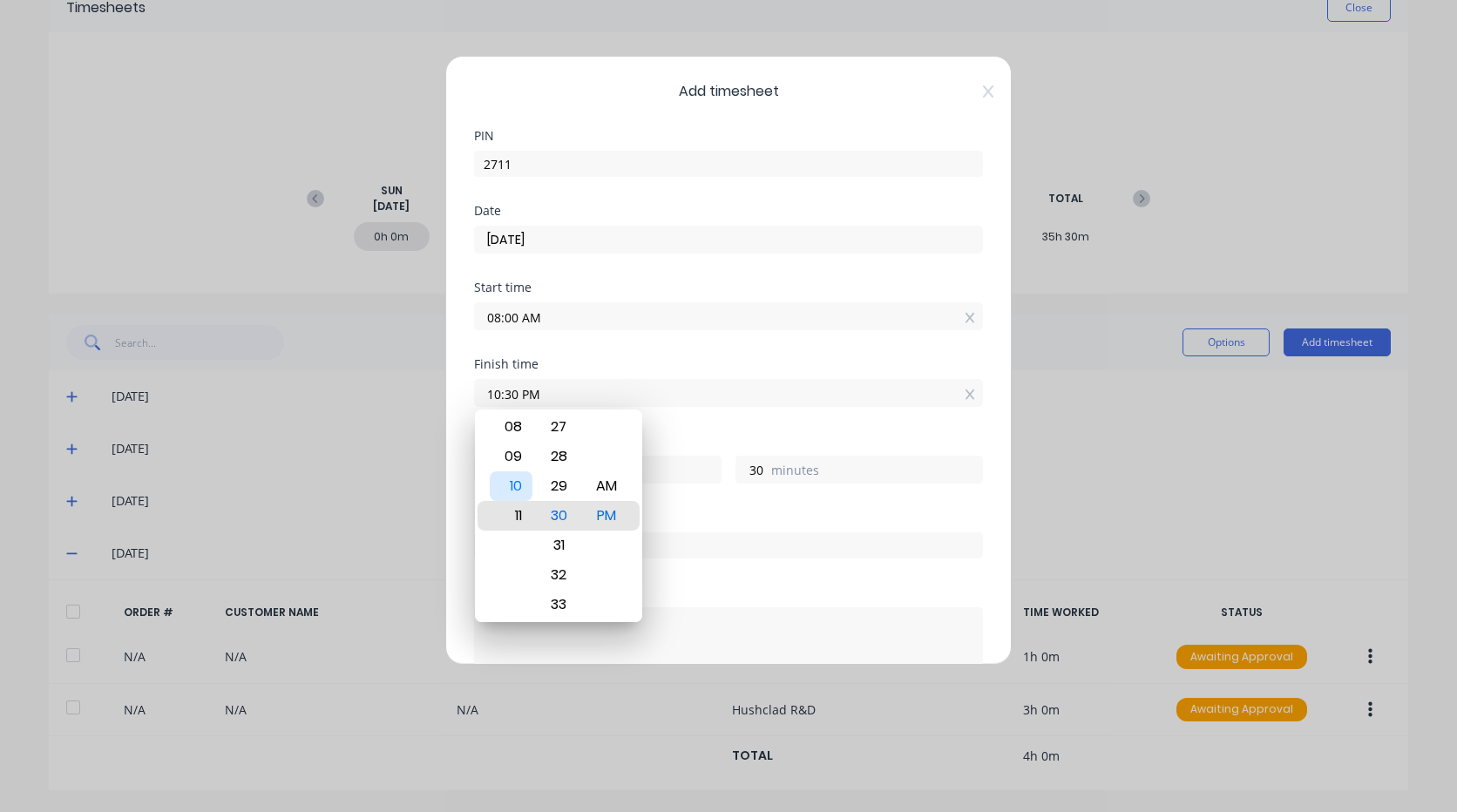
type input "15"
type input "10:30 PM"
type input "14"
type input "09:30 PM"
type input "13"
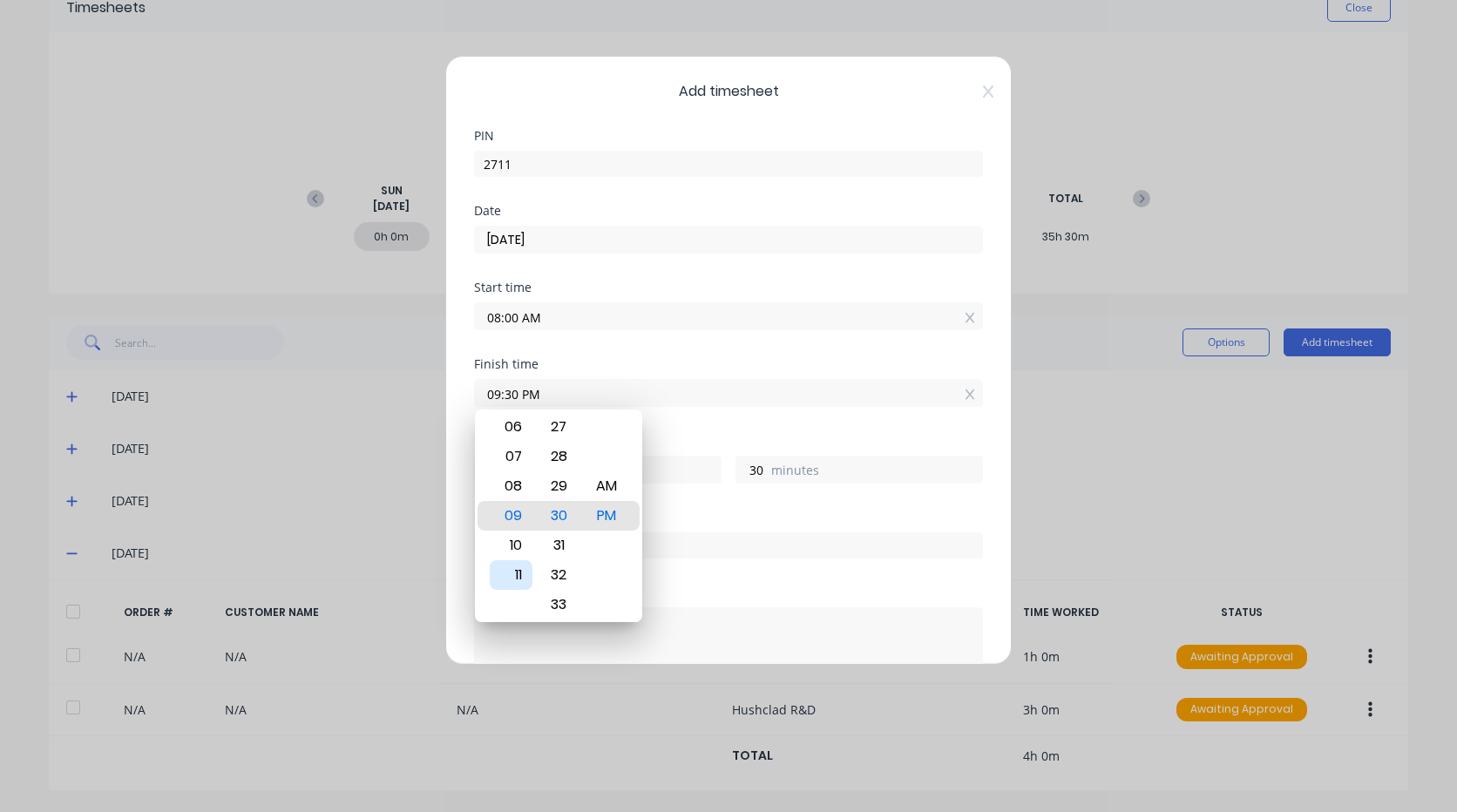
click at [528, 578] on div "11" at bounding box center [511, 574] width 43 height 29
type input "11:30 PM"
type input "15"
type input "11:26 PM"
type input "26"
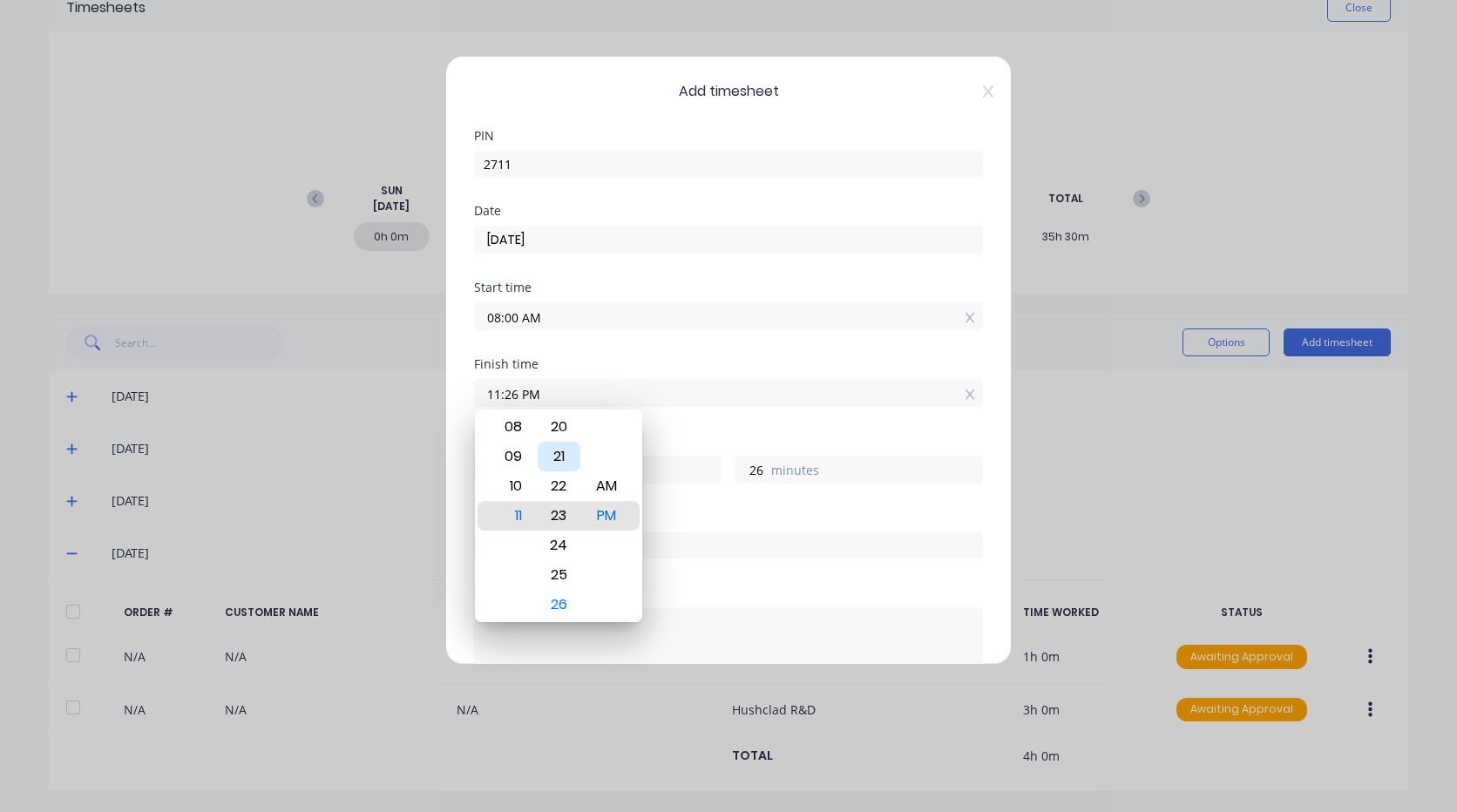
type input "11:23 PM"
type input "23"
type input "11:20 PM"
type input "20"
type input "11:17 PM"
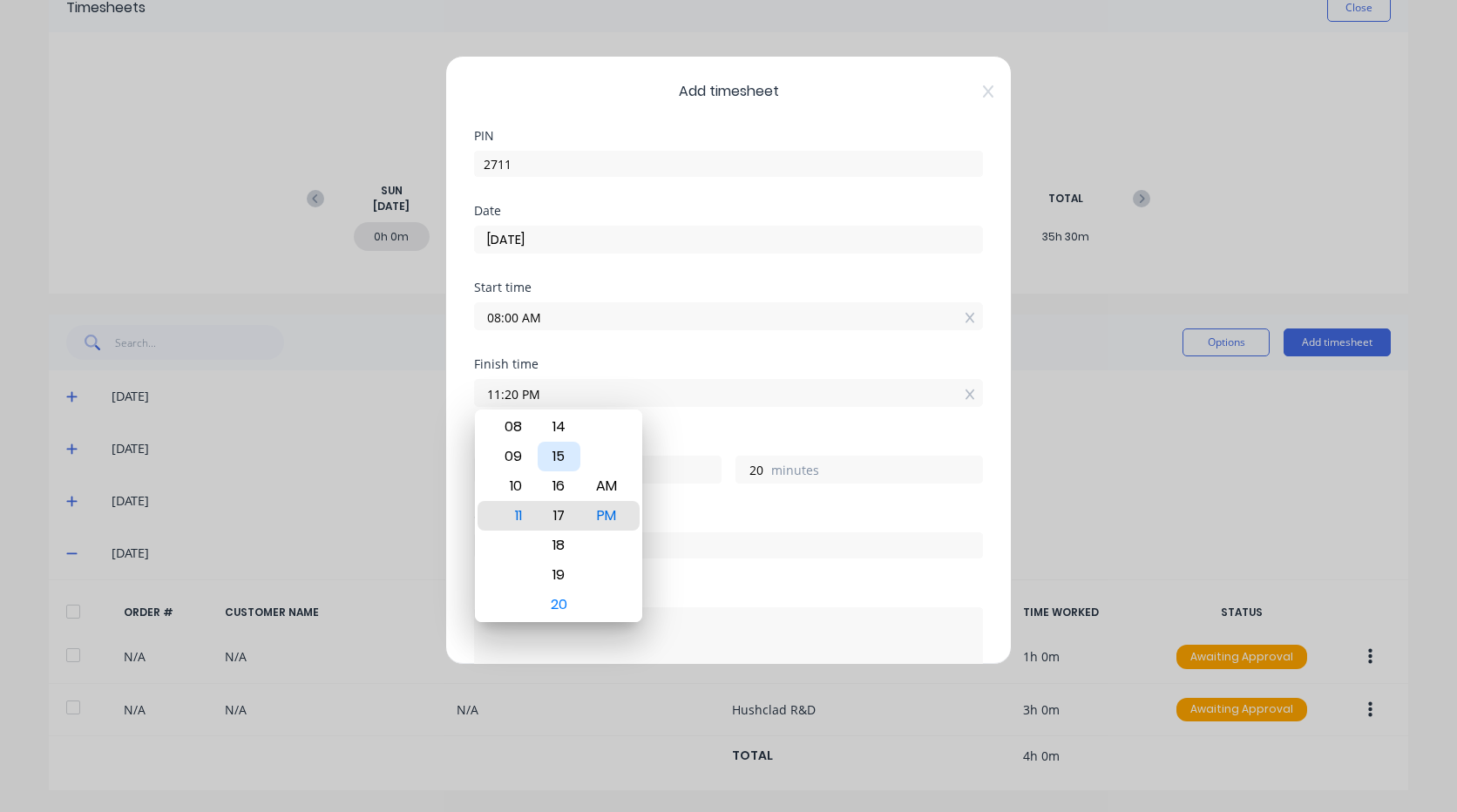
type input "17"
type input "11:14 PM"
type input "14"
type input "11:11 PM"
type input "11"
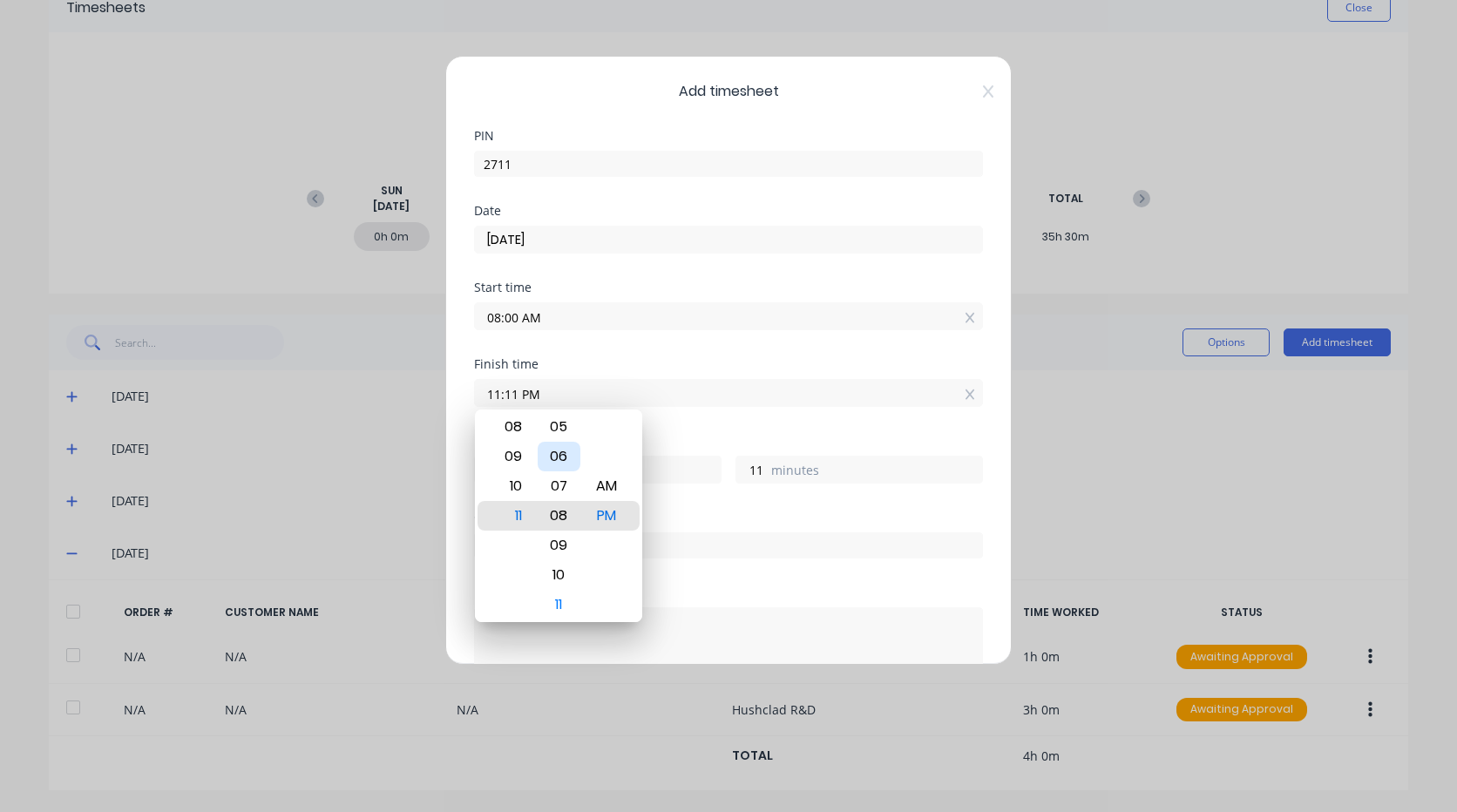
type input "11:08 PM"
type input "8"
type input "11:05 PM"
type input "5"
type input "11:01 PM"
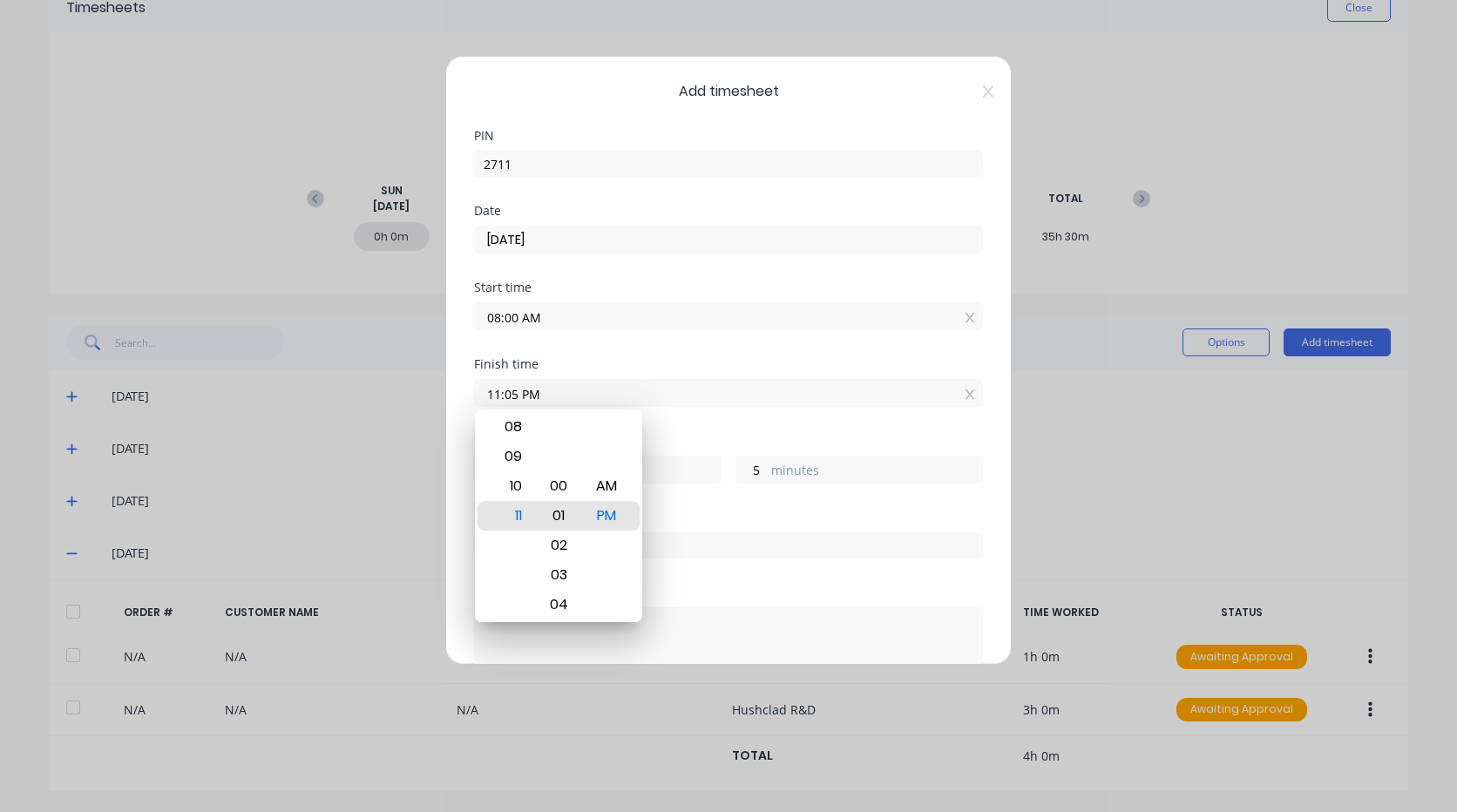
type input "1"
type input "11:00 PM"
type input "0"
click at [607, 481] on div "AM" at bounding box center [607, 486] width 43 height 29
type input "11:00 AM"
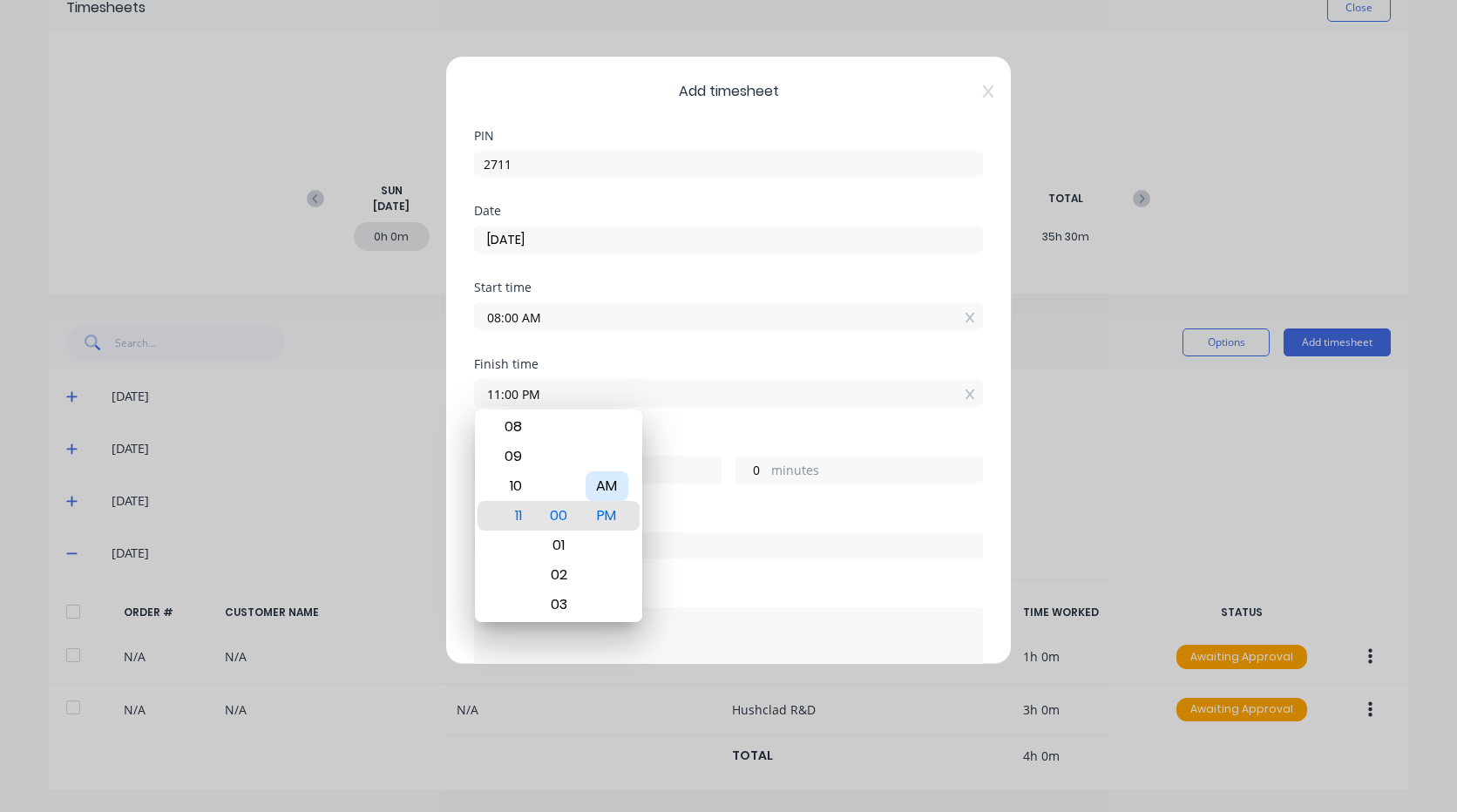
type input "3"
click at [687, 507] on div "Hours worked 3 hours 0 minutes" at bounding box center [729, 472] width 509 height 76
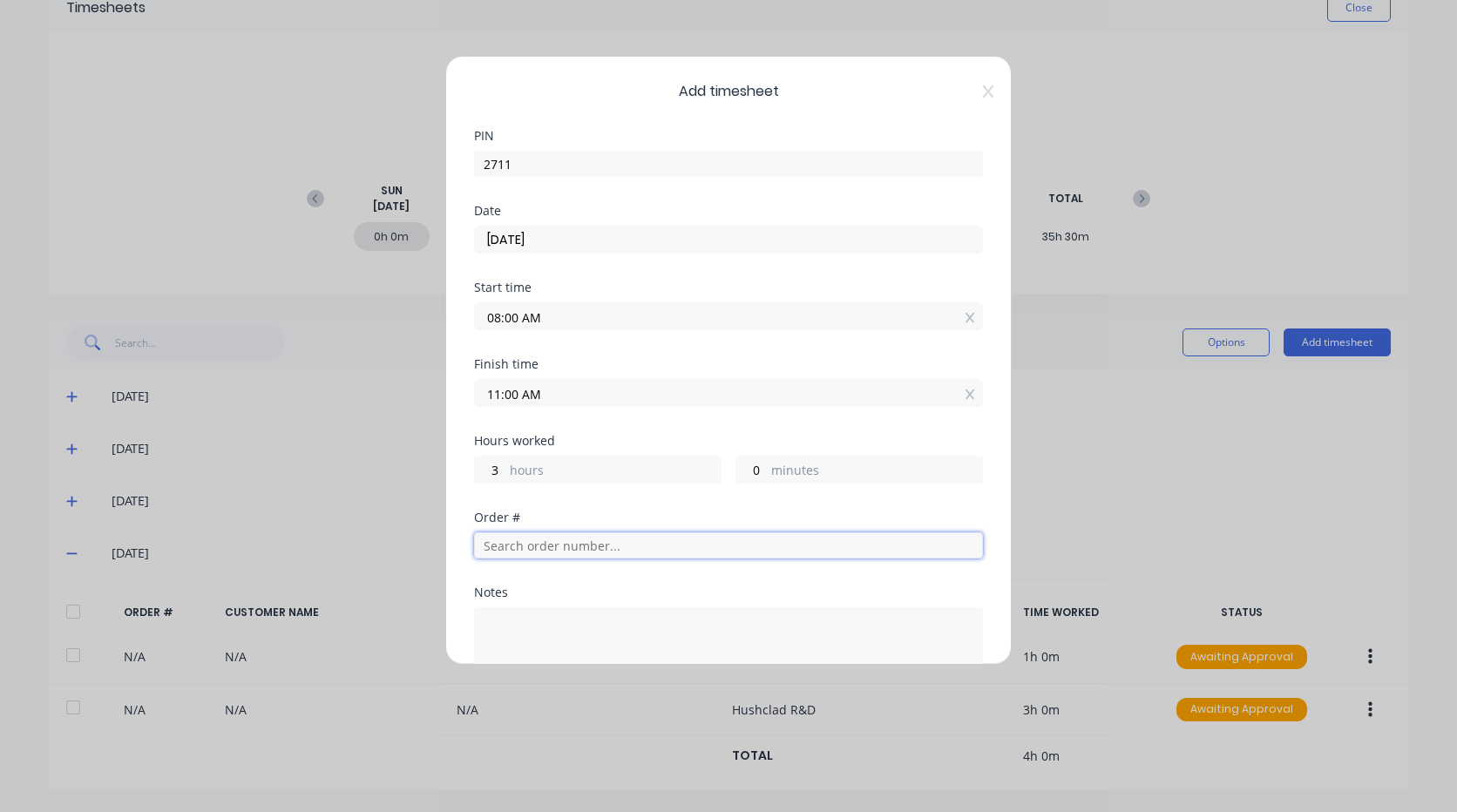
click at [540, 549] on input "text" at bounding box center [729, 544] width 509 height 26
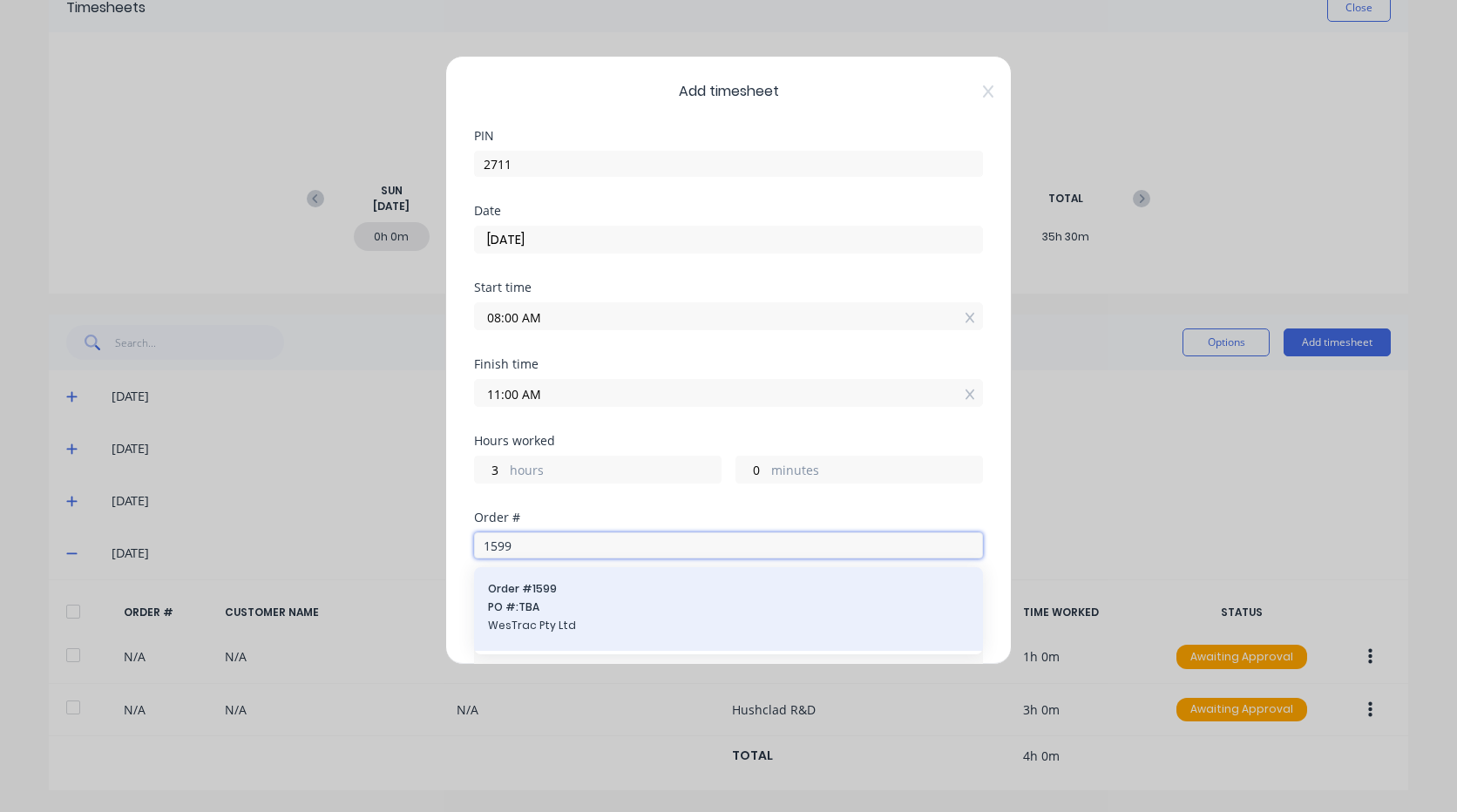
type input "1599"
click at [578, 605] on span "PO #: TBA" at bounding box center [728, 607] width 481 height 16
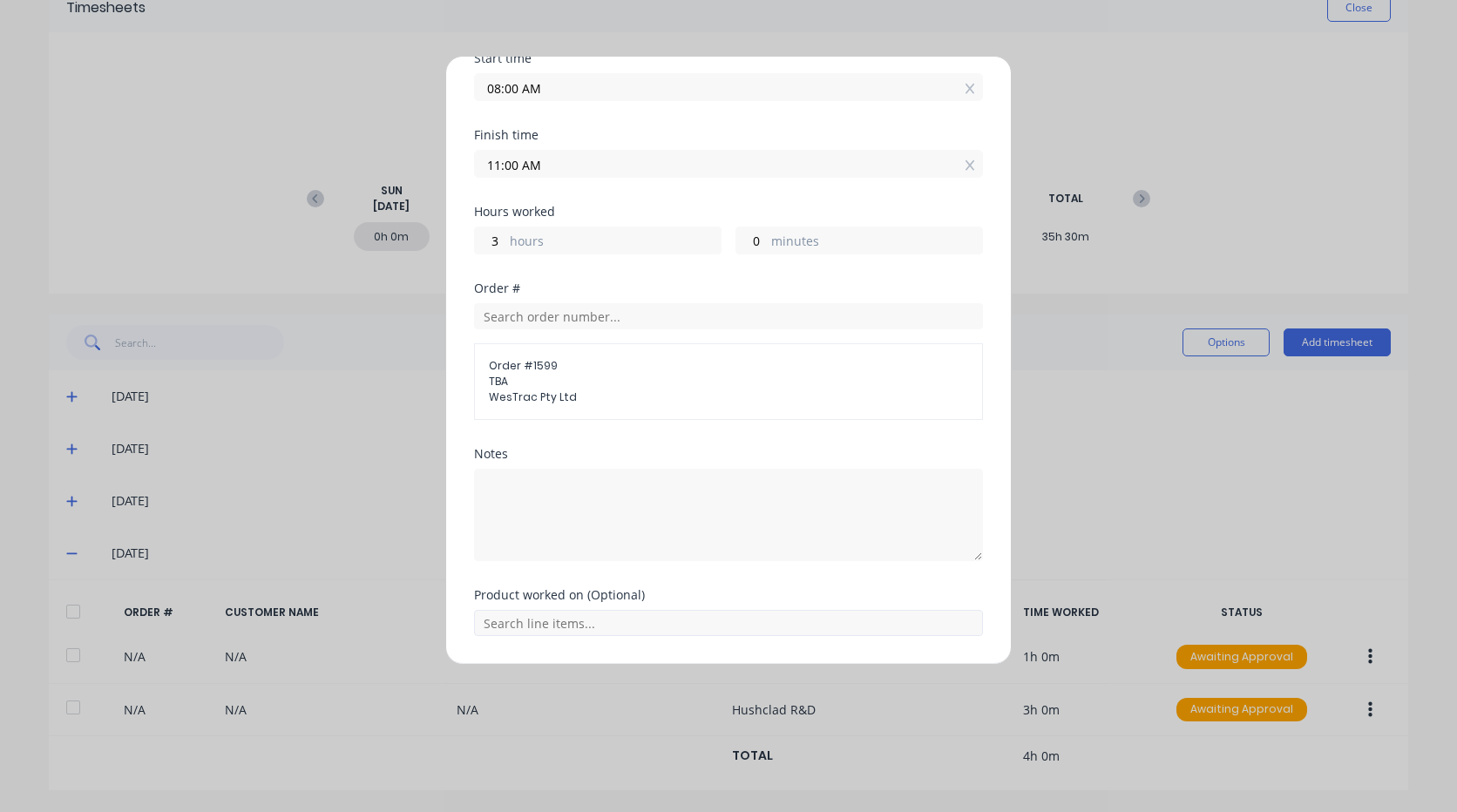
scroll to position [262, 0]
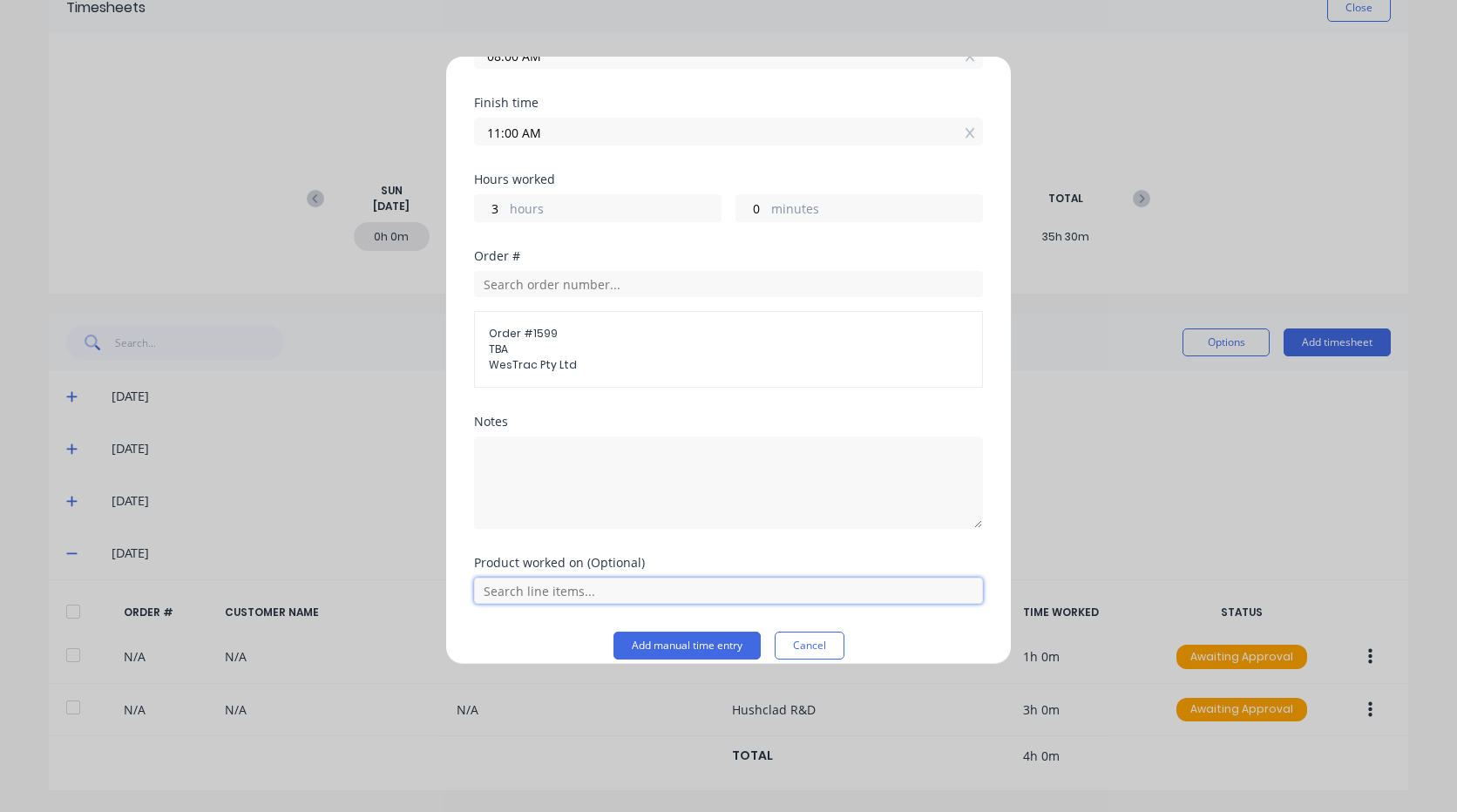
click at [585, 581] on input "text" at bounding box center [729, 590] width 509 height 26
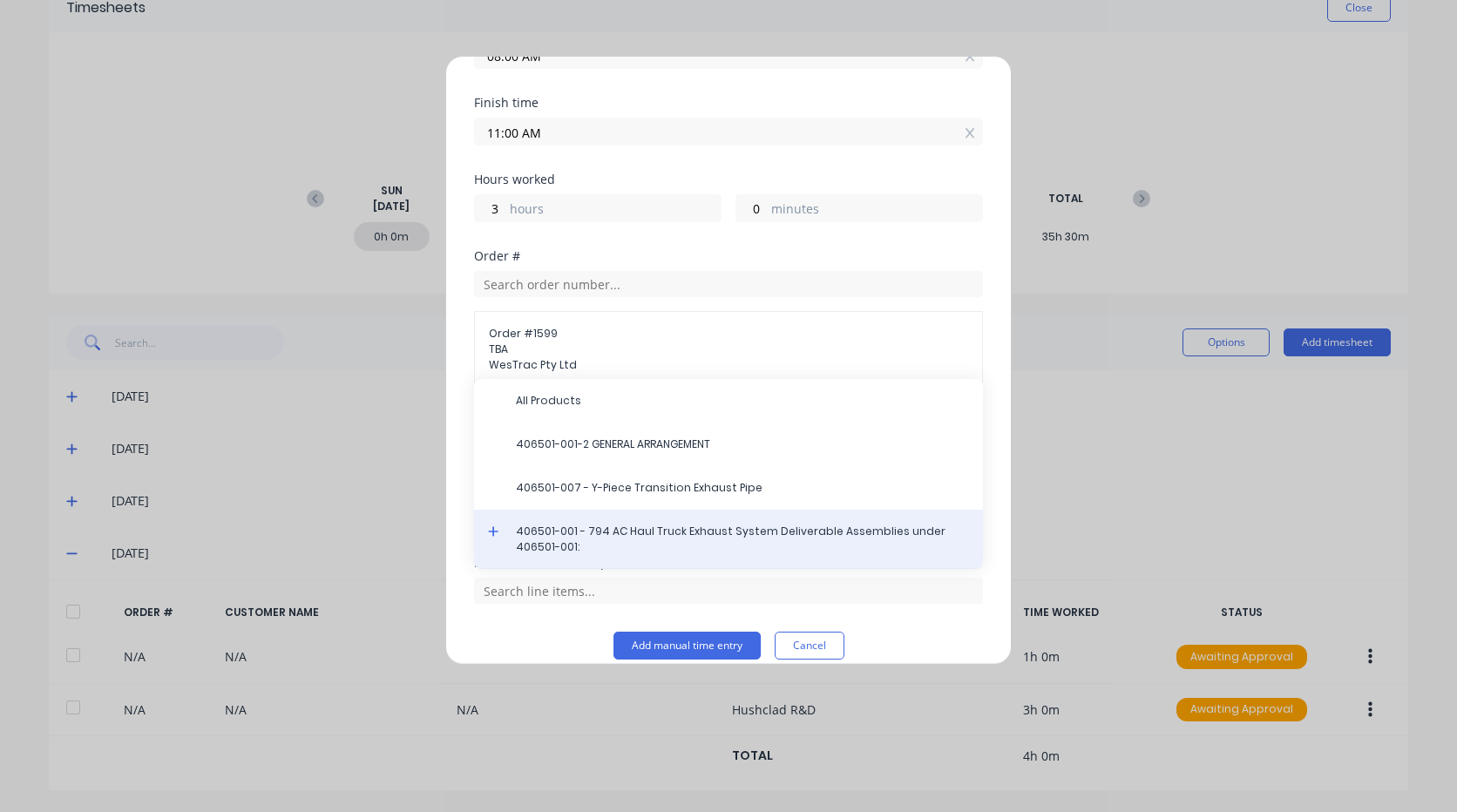
click at [582, 542] on span "406501-001 - 794 AC Haul Truck Exhaust System Deliverable Assemblies under 4065…" at bounding box center [742, 539] width 453 height 31
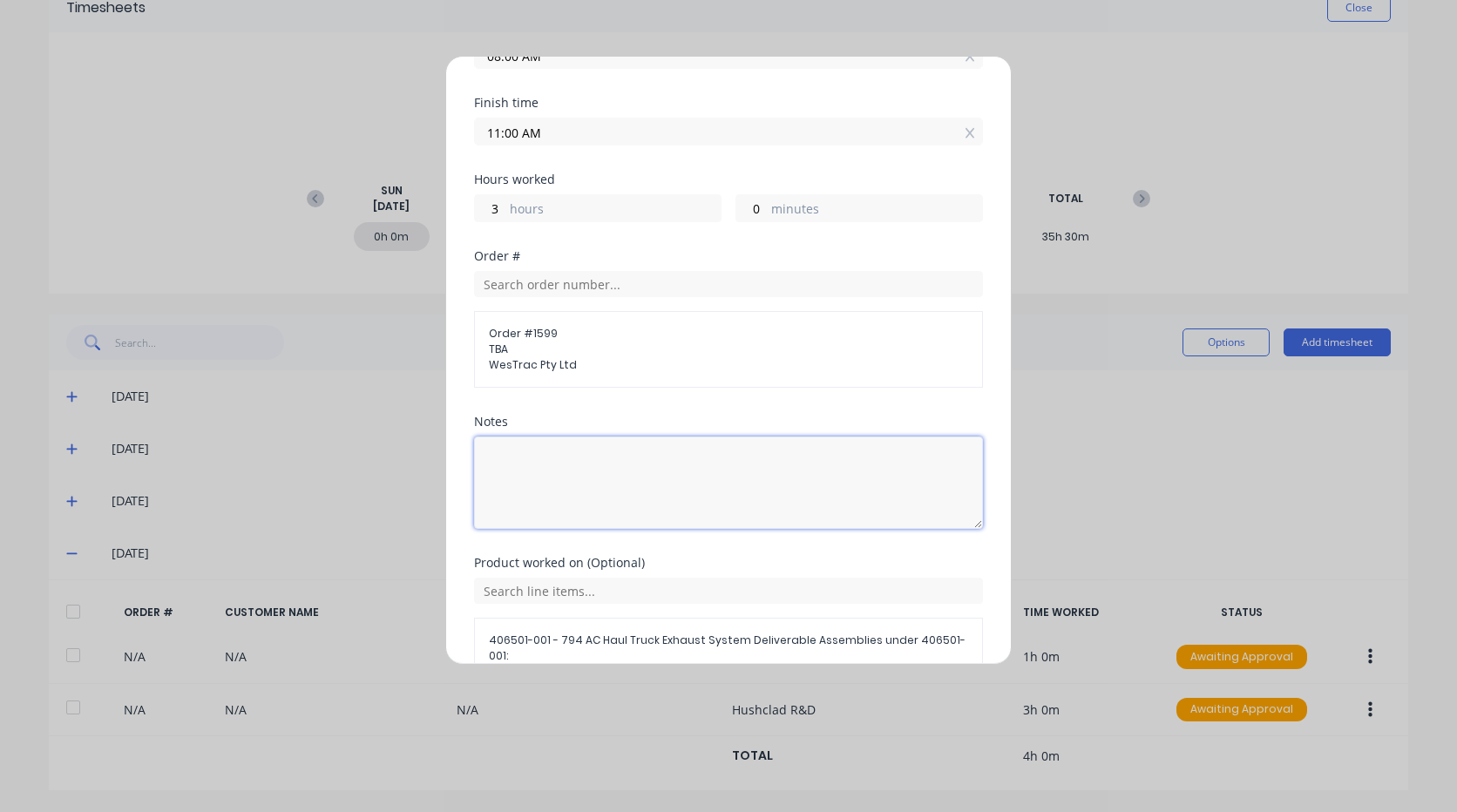
click at [547, 482] on textarea at bounding box center [729, 482] width 509 height 92
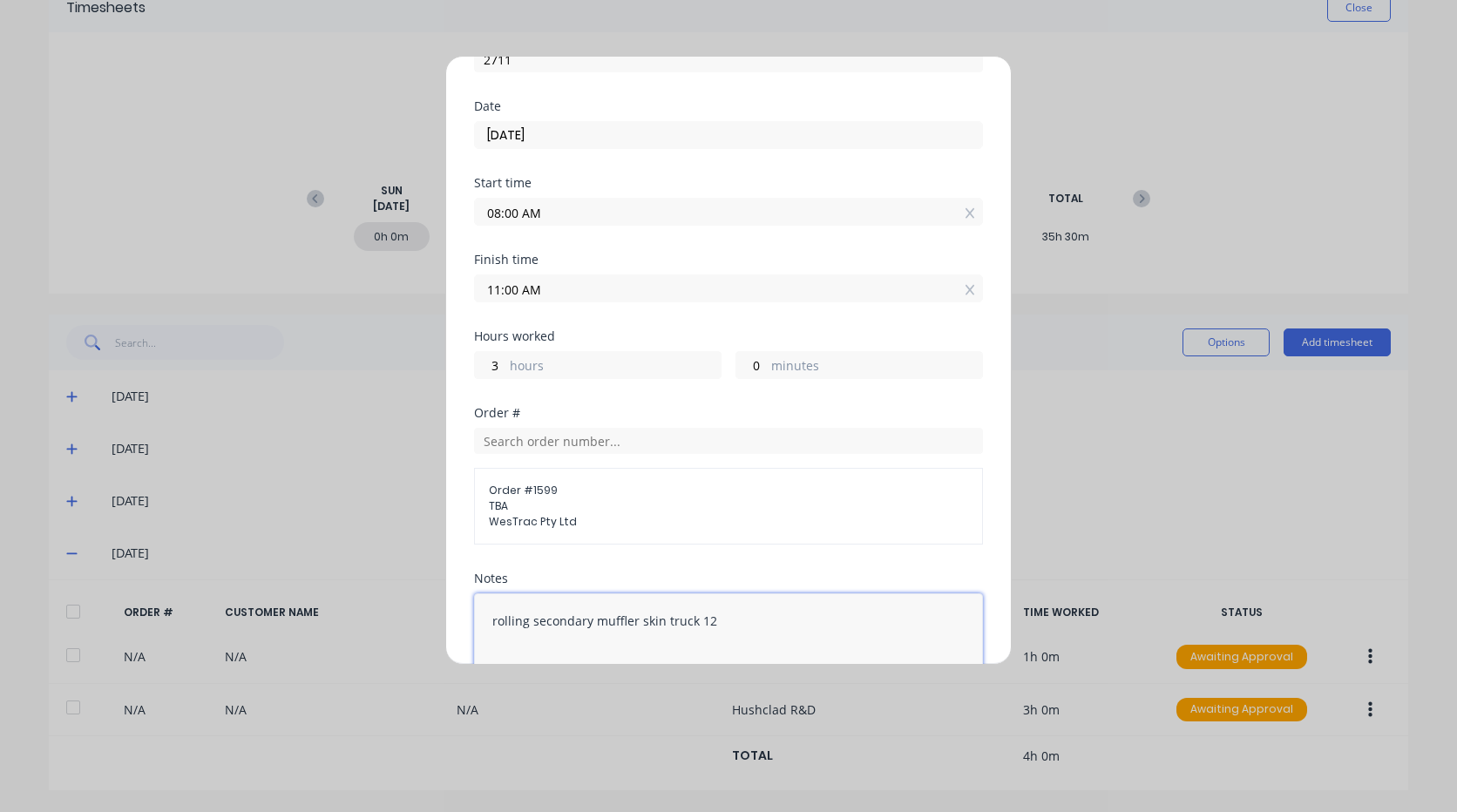
scroll to position [0, 0]
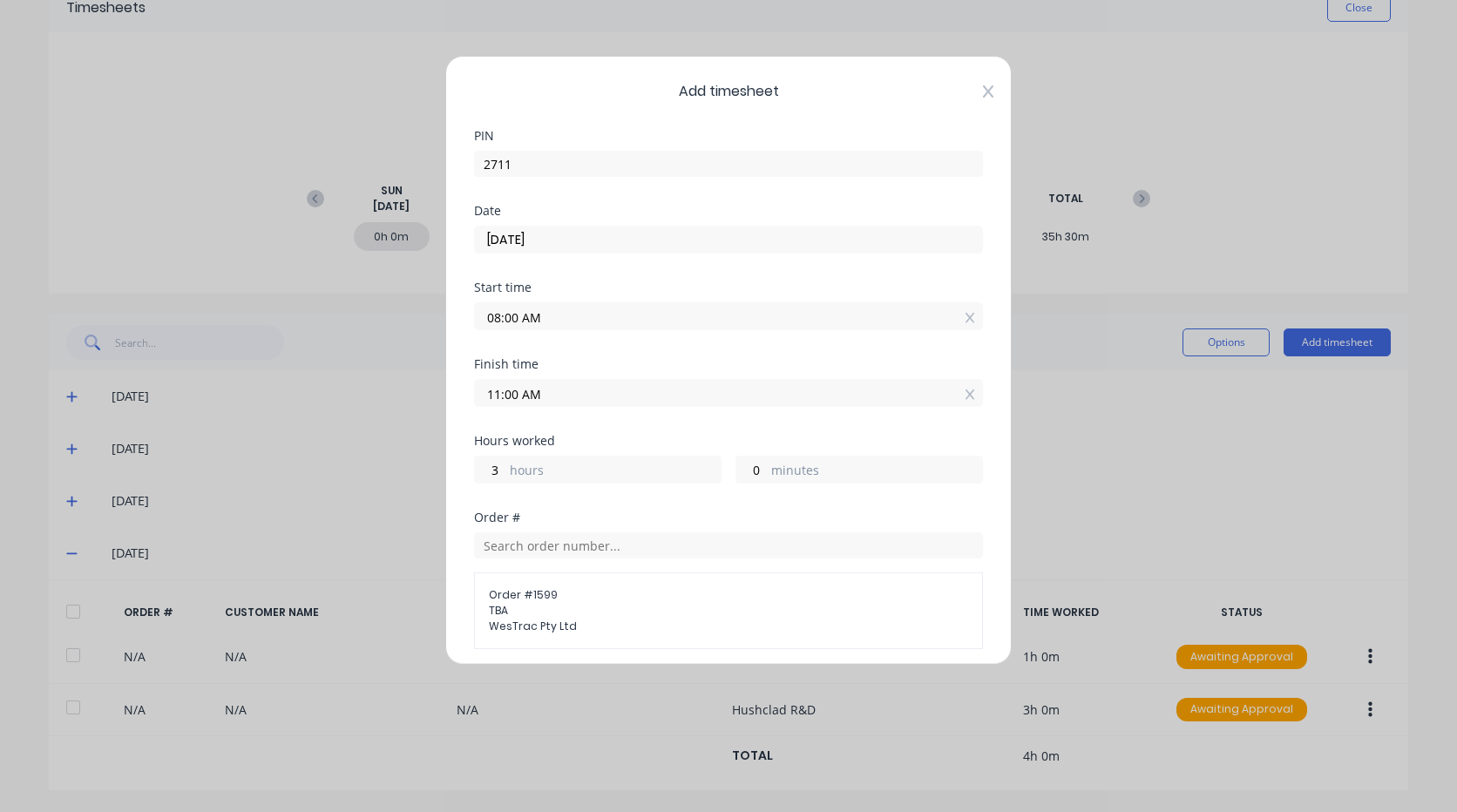
type textarea "rolling secondary muffler skin truck 12"
click at [983, 90] on icon at bounding box center [989, 91] width 11 height 12
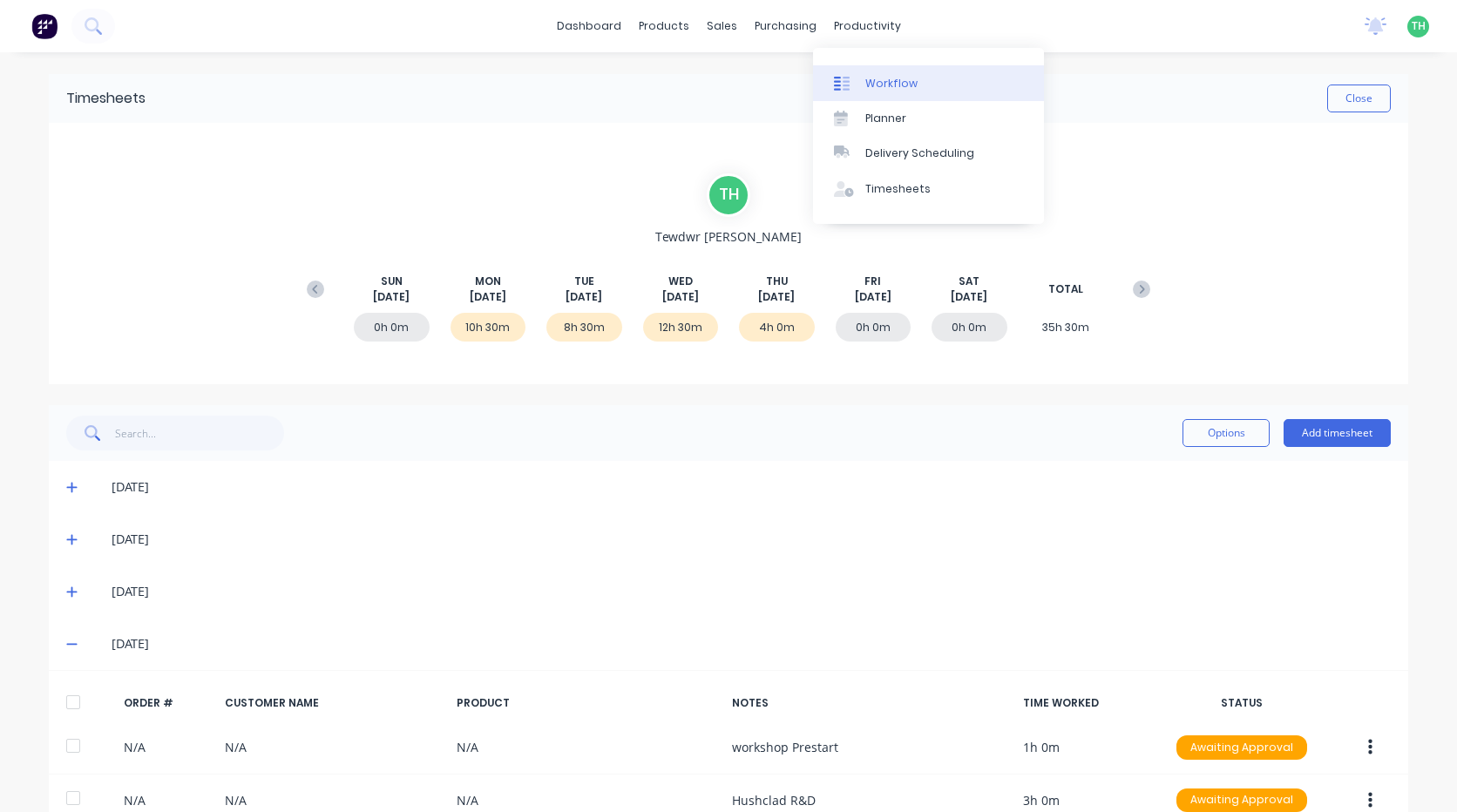
click at [877, 85] on div "Workflow" at bounding box center [891, 83] width 52 height 16
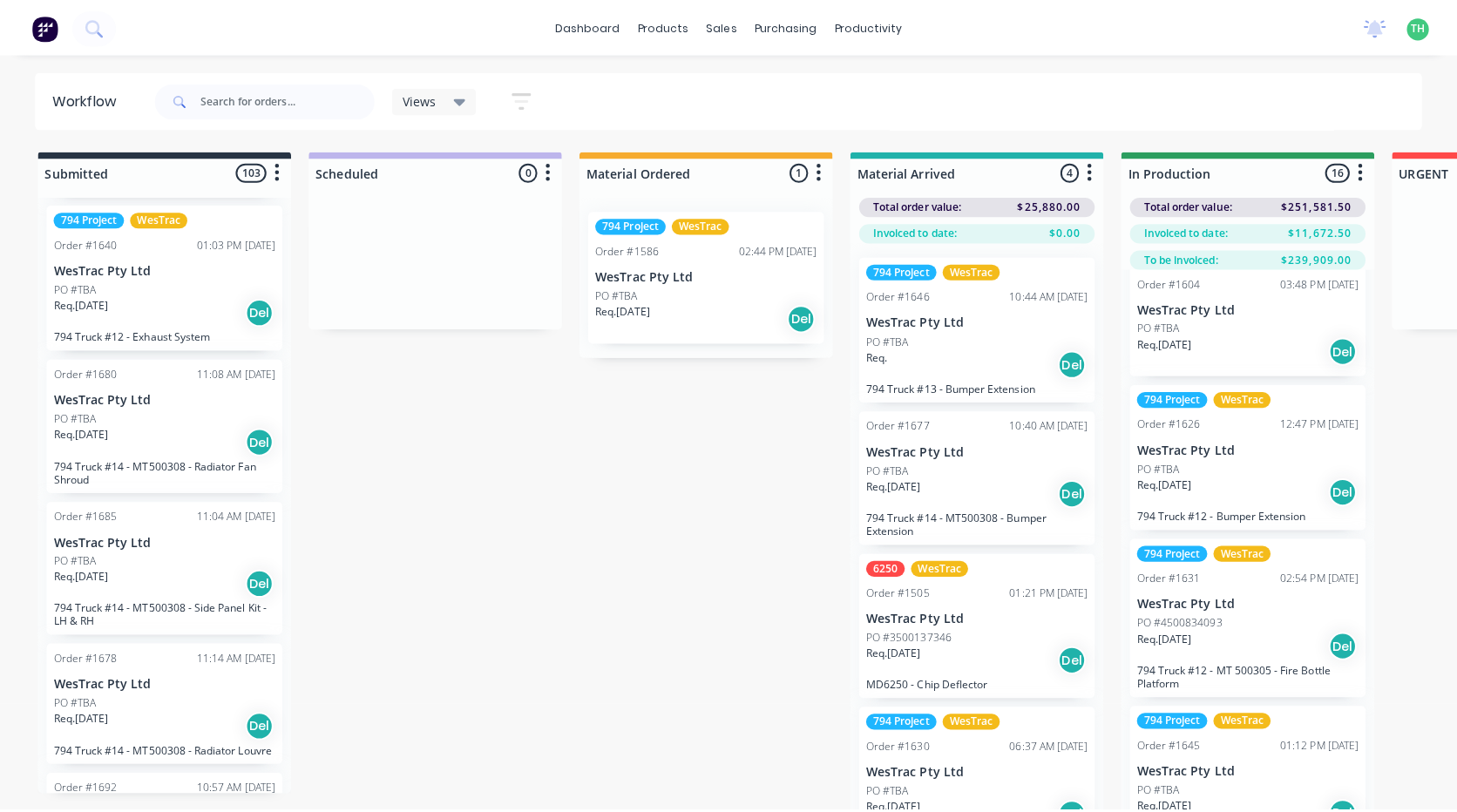
scroll to position [3049, 0]
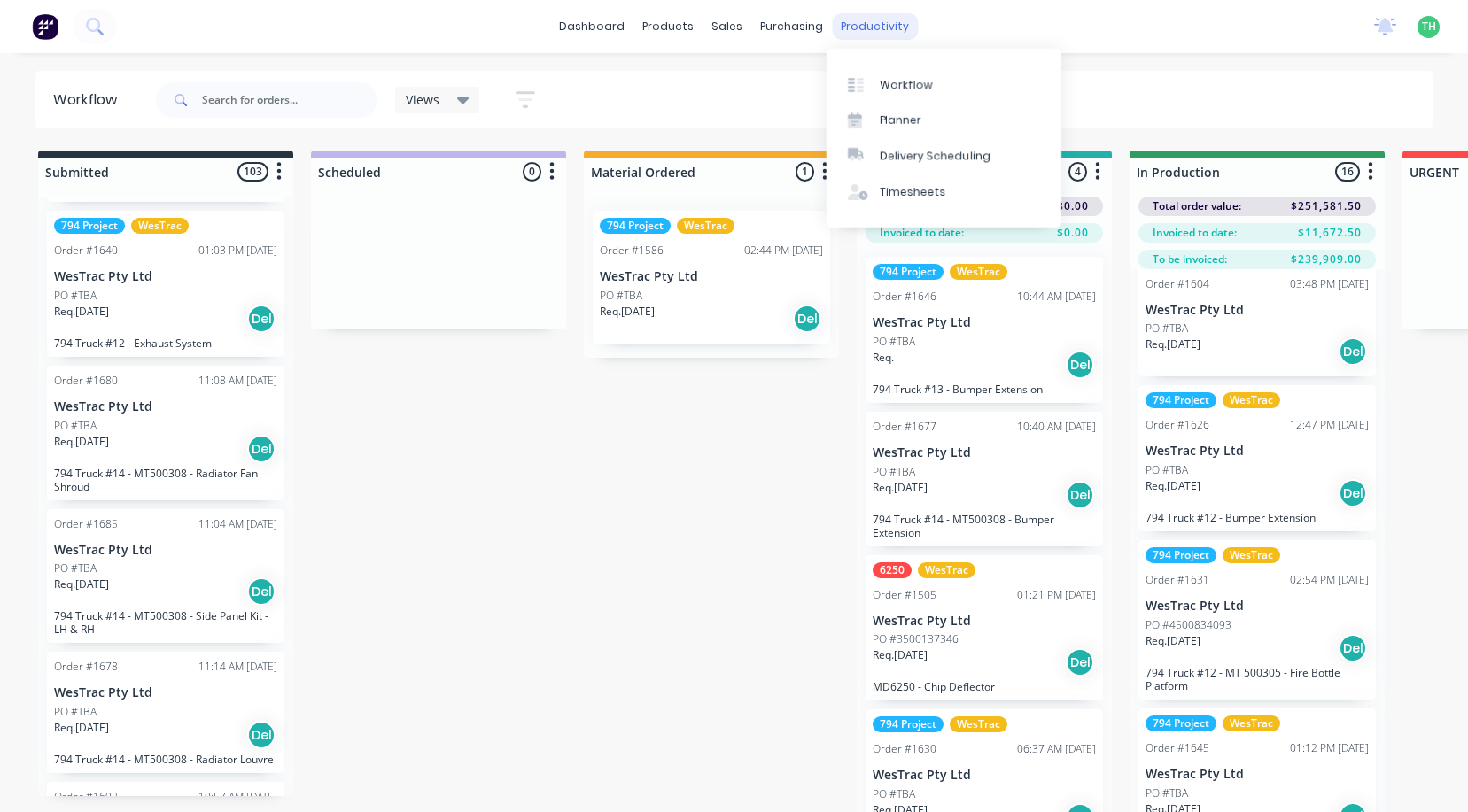
click at [876, 32] on div "productivity" at bounding box center [875, 26] width 86 height 26
click at [906, 194] on div "Timesheets" at bounding box center [913, 192] width 67 height 16
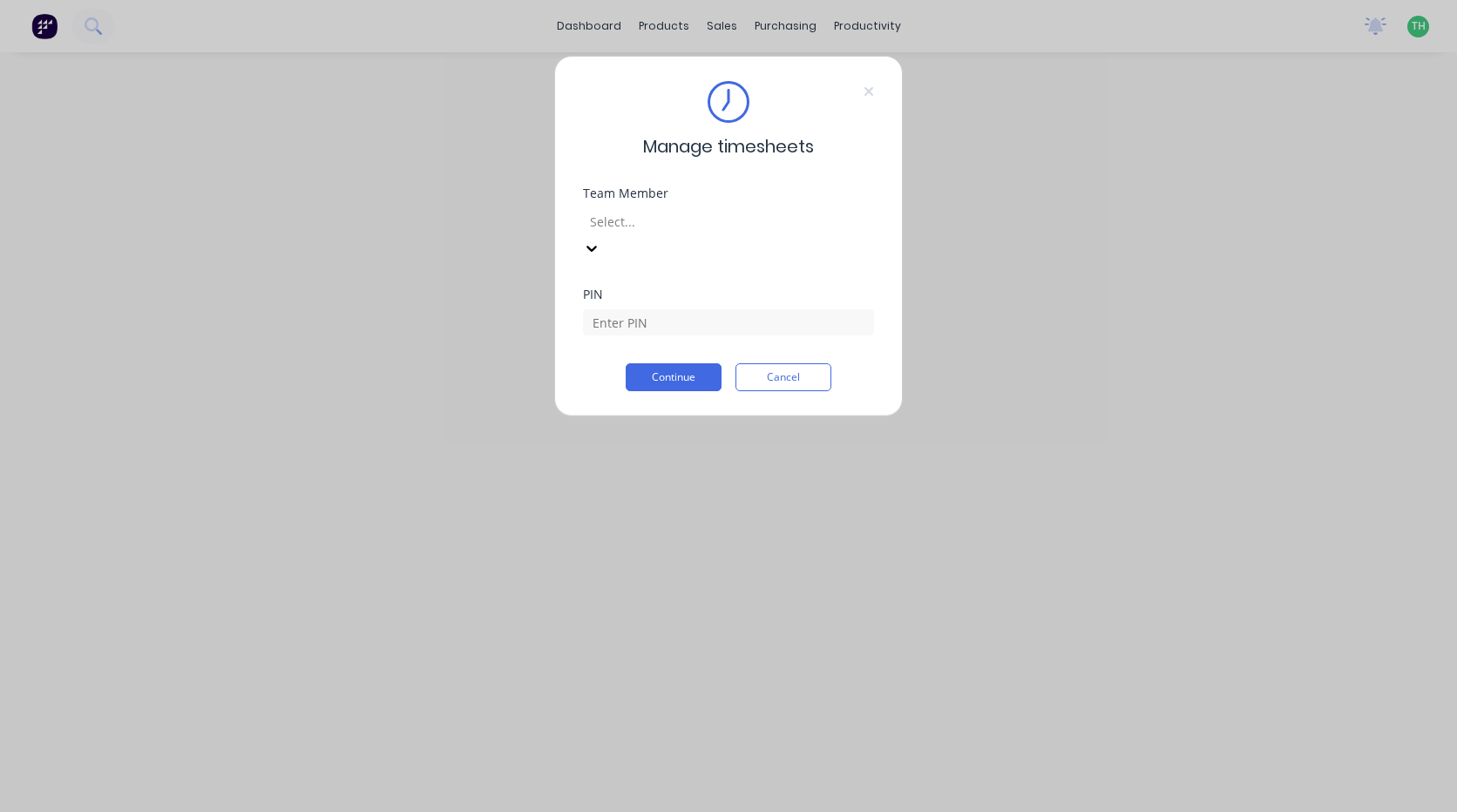
click at [760, 211] on div at bounding box center [713, 222] width 251 height 22
click at [648, 309] on input at bounding box center [728, 322] width 291 height 26
type input "2711"
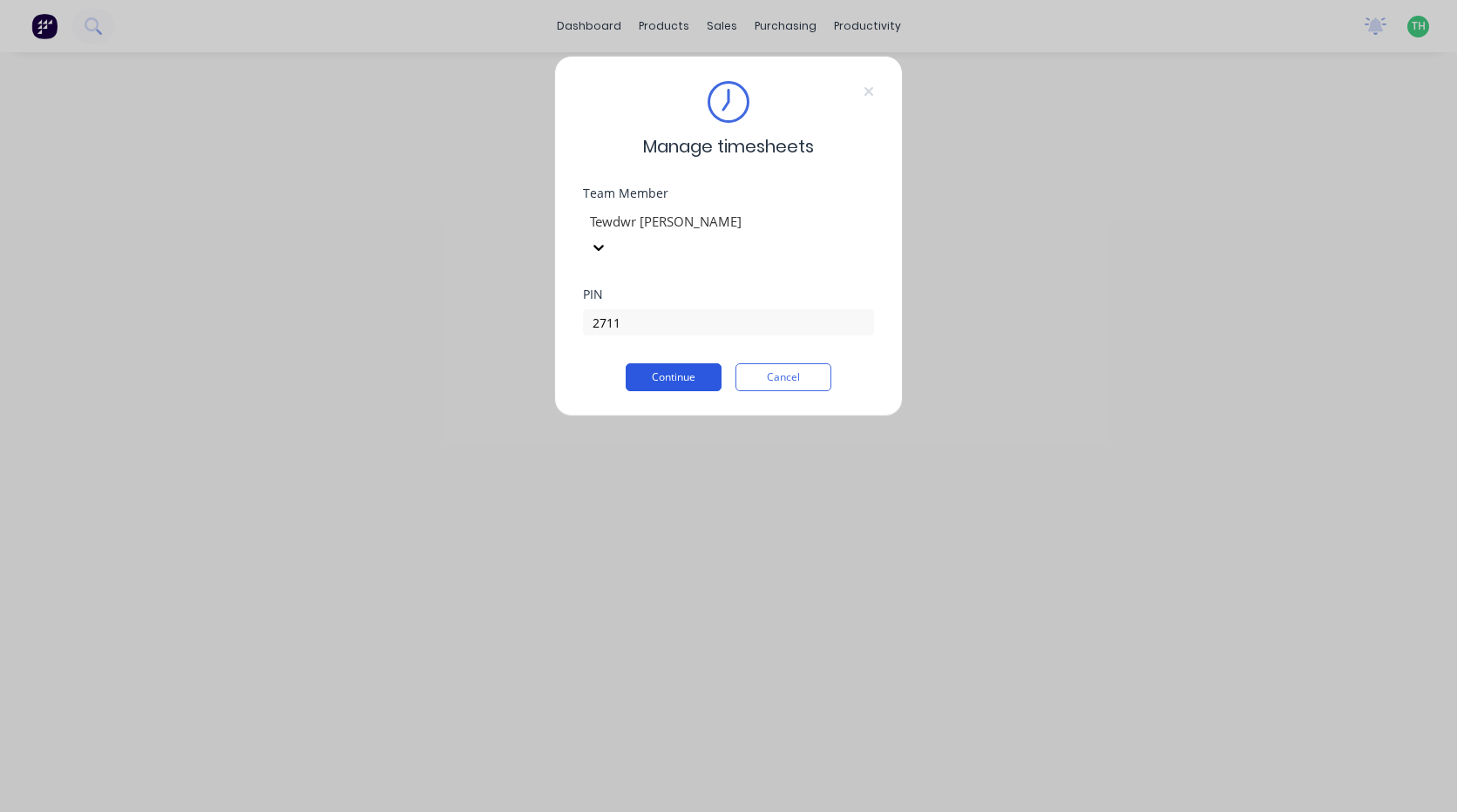
click at [665, 363] on button "Continue" at bounding box center [674, 377] width 96 height 27
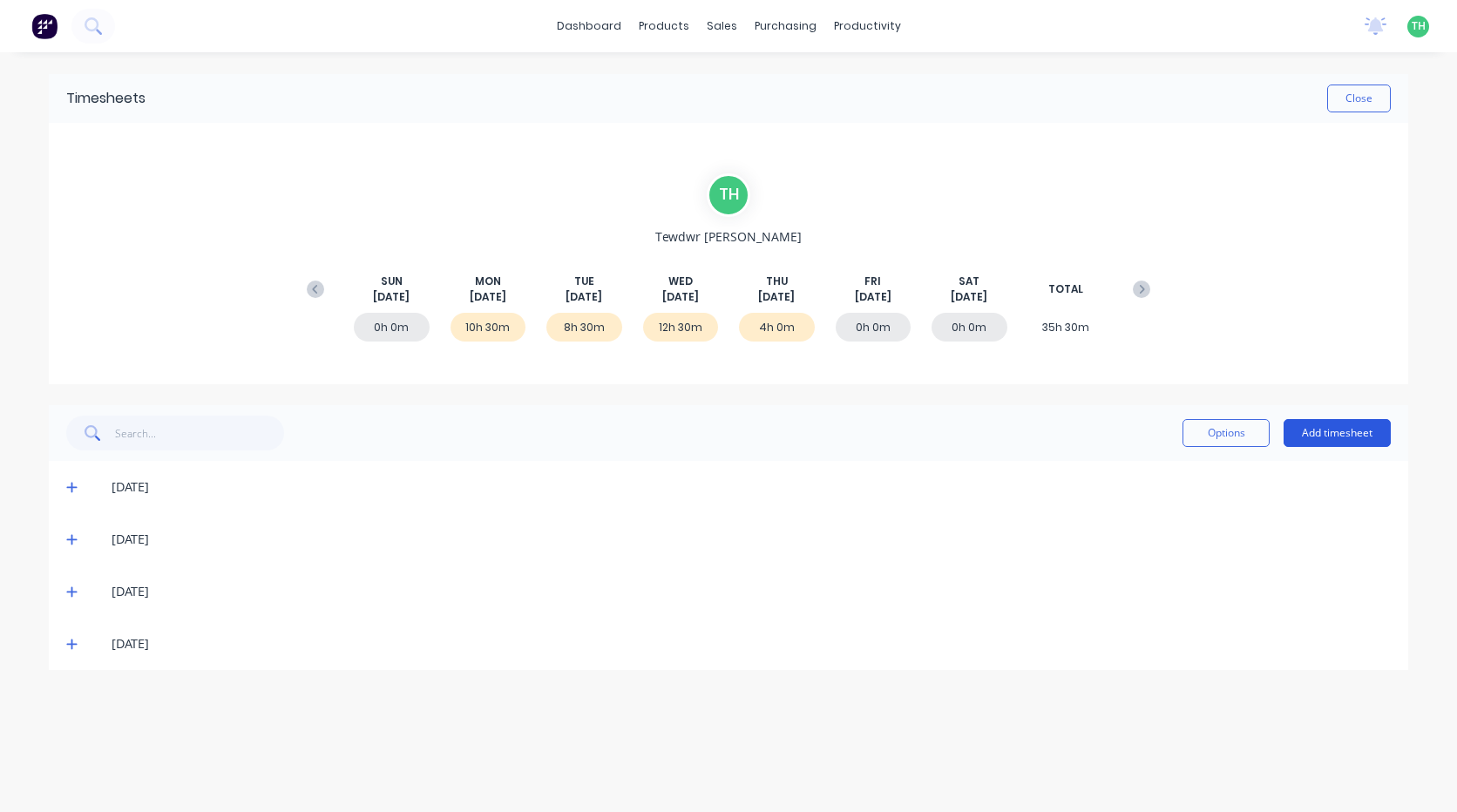
click at [1352, 438] on button "Add timesheet" at bounding box center [1337, 433] width 107 height 27
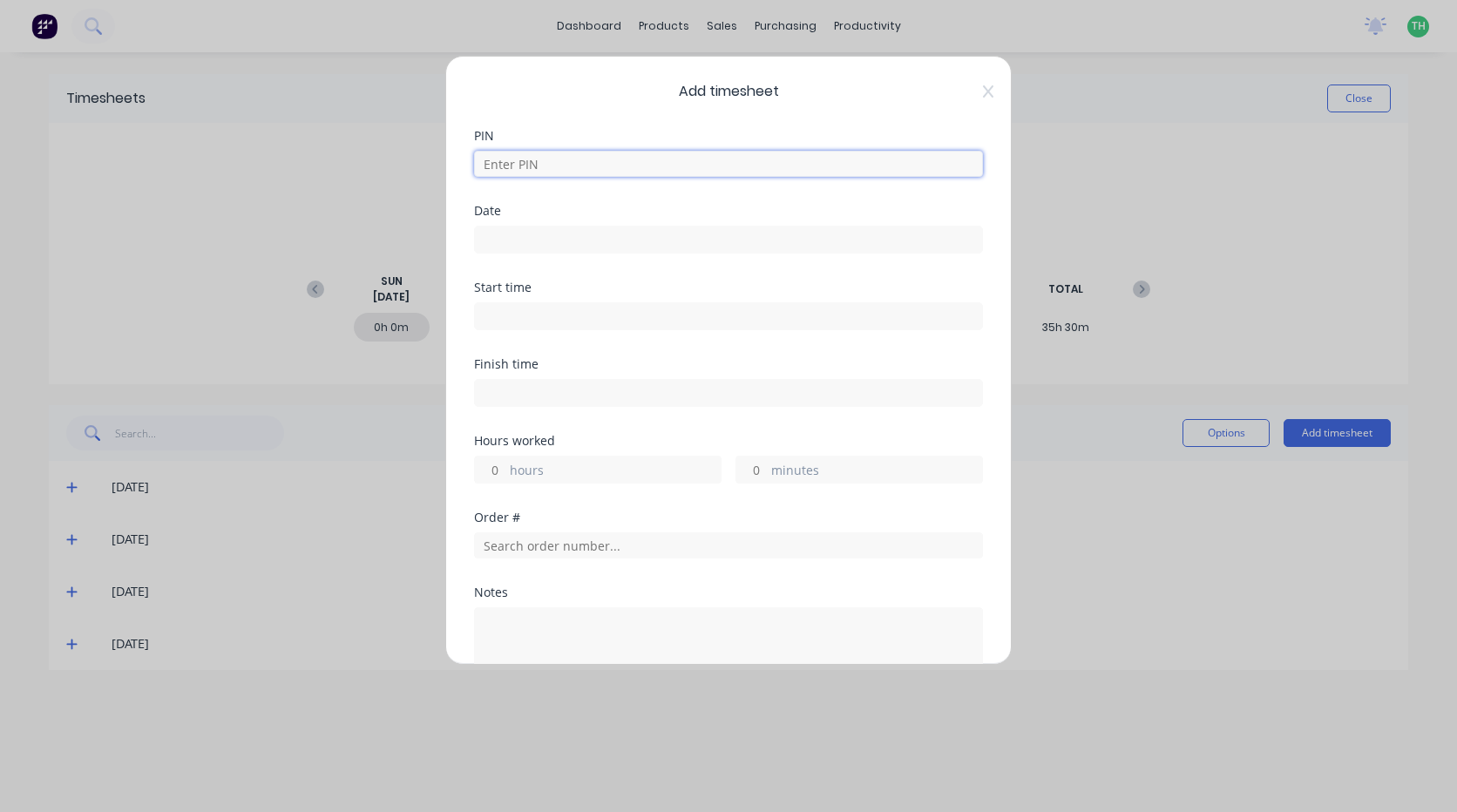
click at [563, 163] on input at bounding box center [729, 163] width 509 height 26
type input "2711"
click at [537, 238] on input at bounding box center [729, 239] width 507 height 26
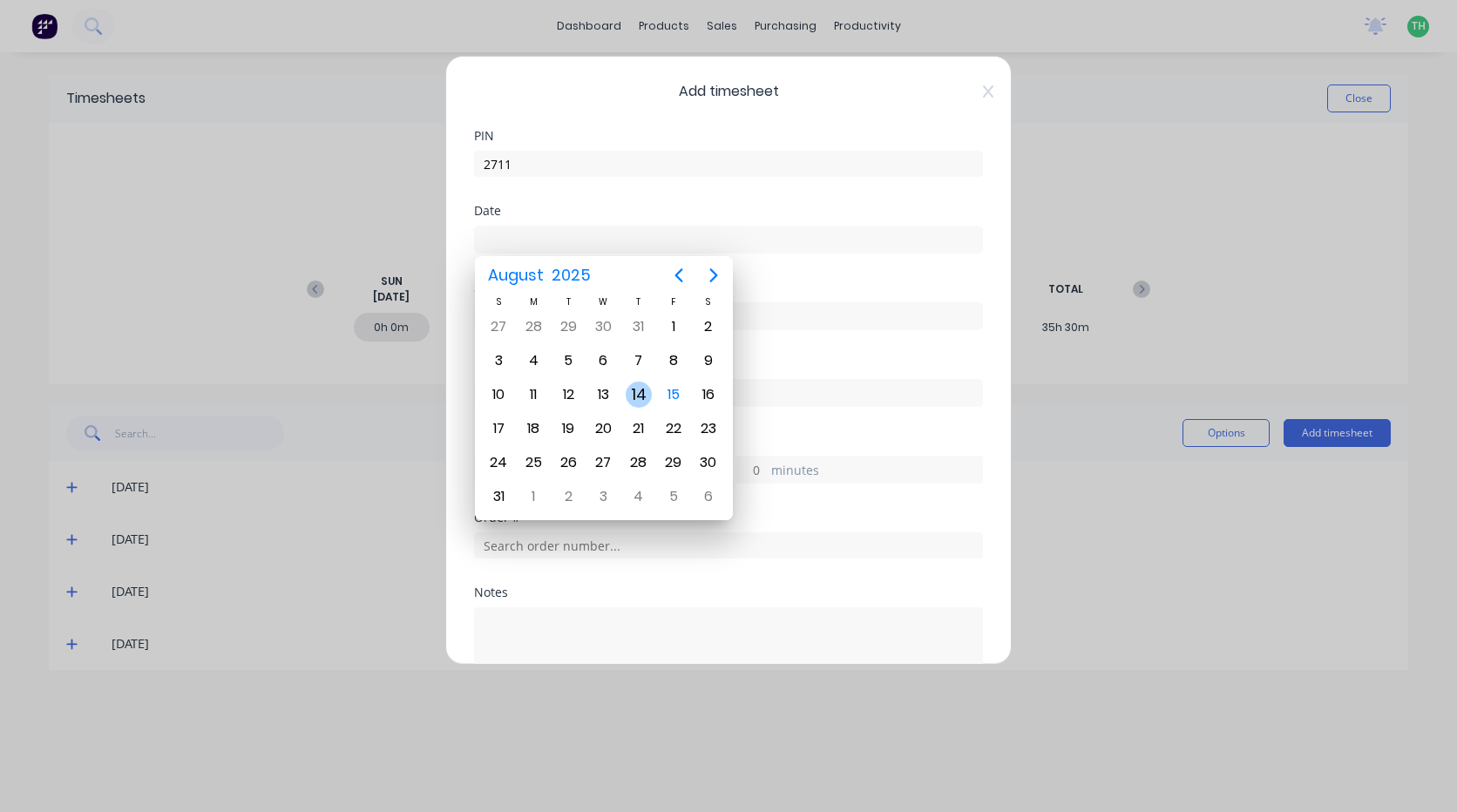
click at [636, 393] on div "14" at bounding box center [638, 394] width 26 height 26
type input "[DATE]"
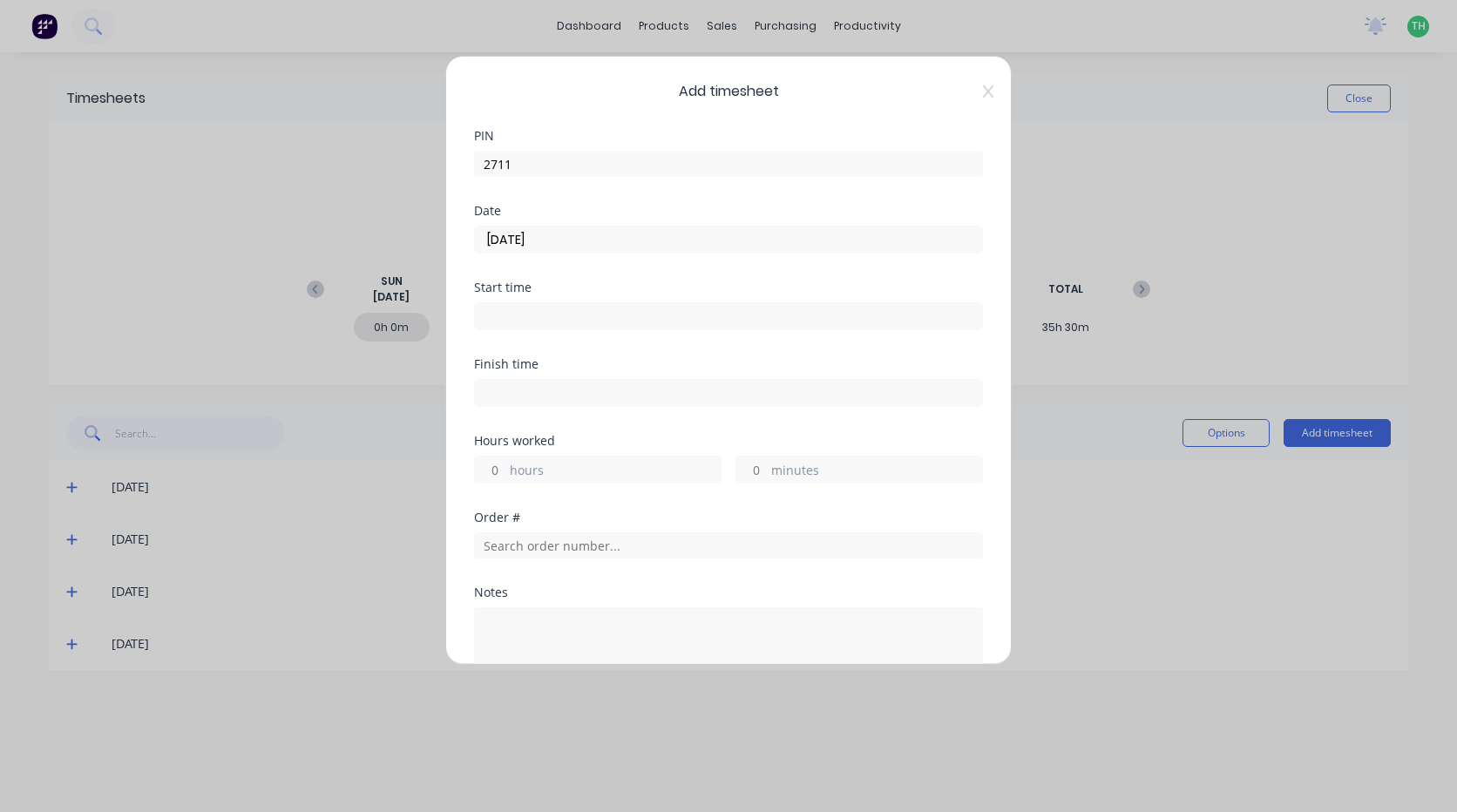
click at [530, 308] on input at bounding box center [729, 316] width 507 height 26
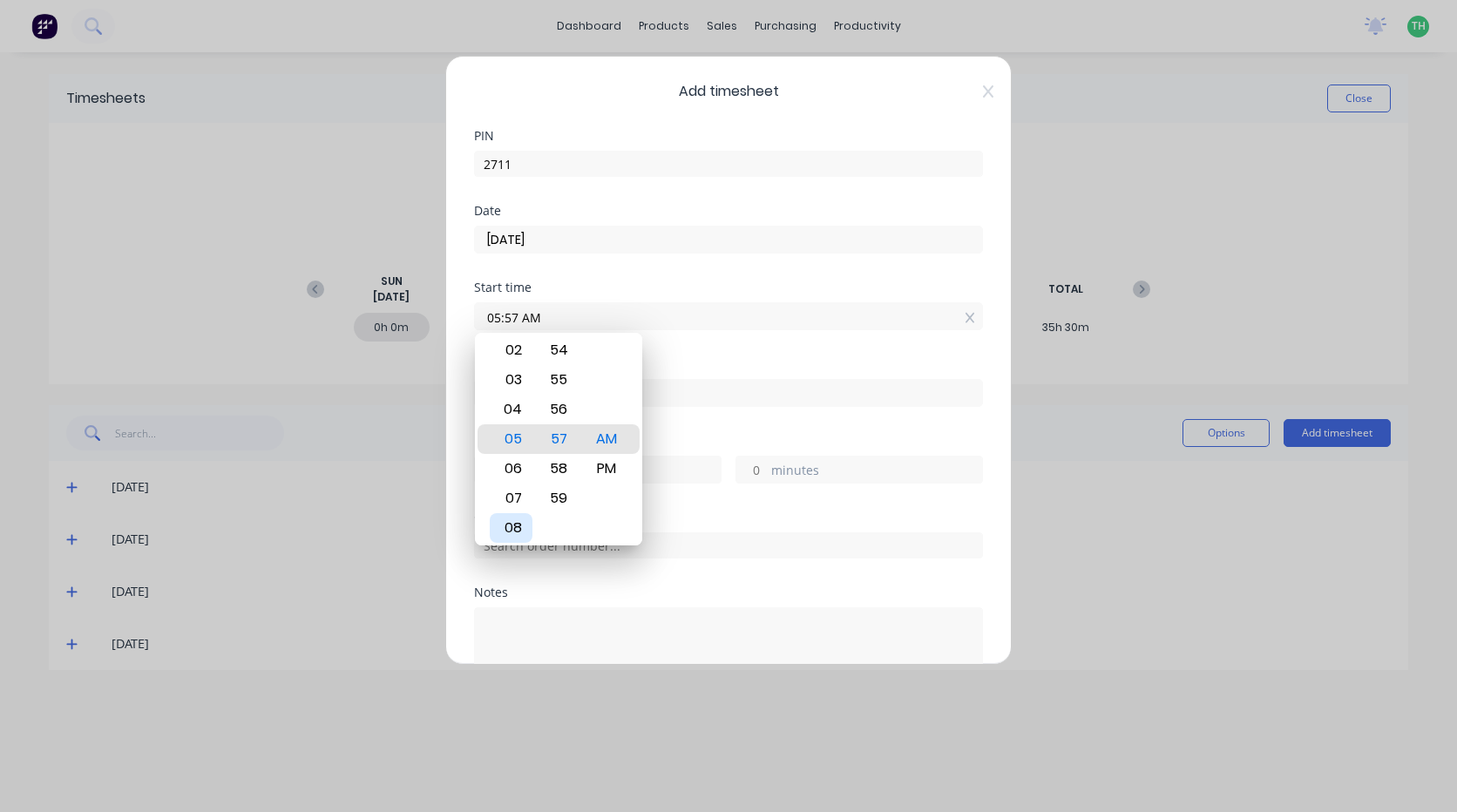
click at [522, 528] on div "08" at bounding box center [511, 527] width 43 height 29
type input "08:00 AM"
click at [712, 420] on div "Finish time" at bounding box center [729, 396] width 509 height 76
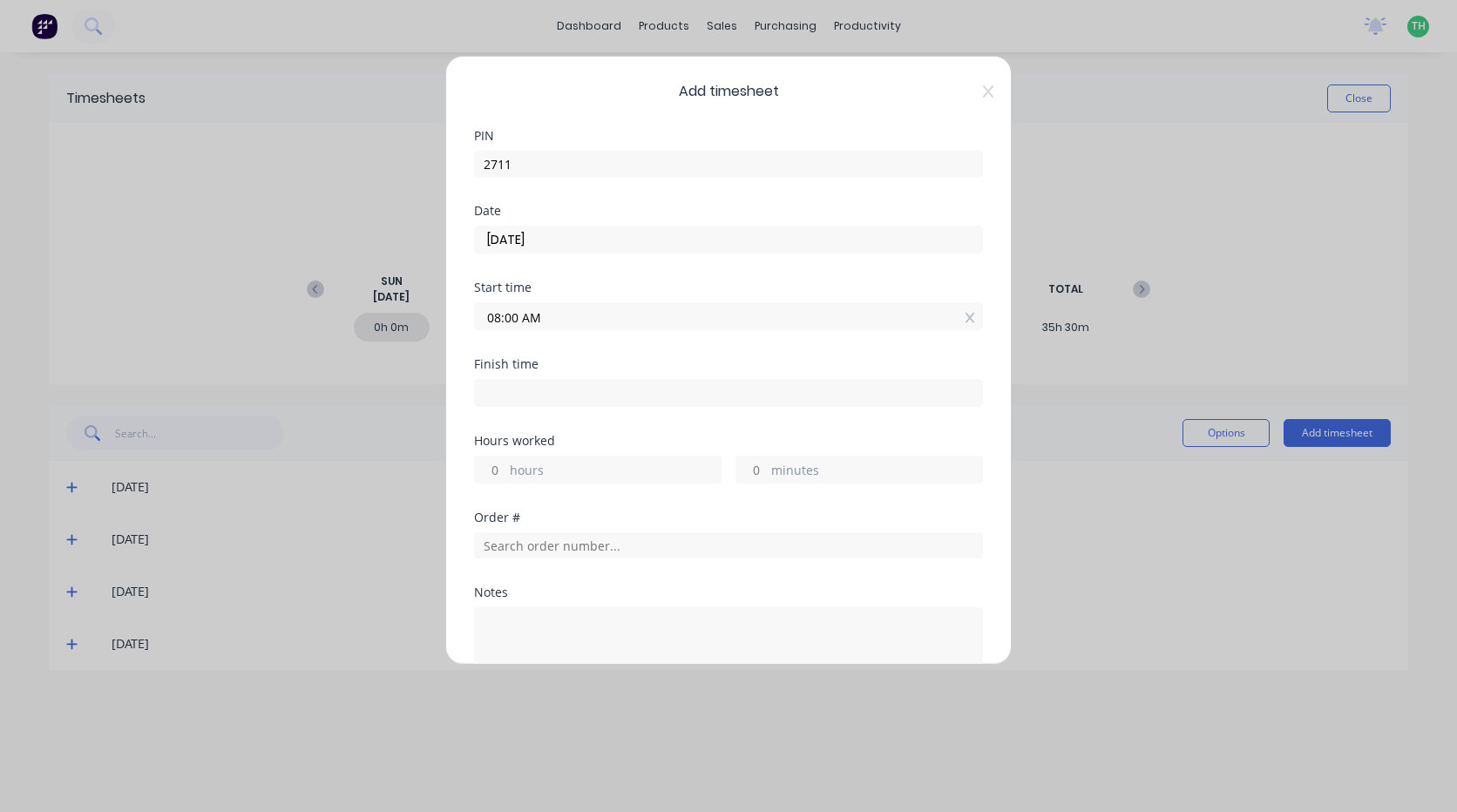
click at [536, 400] on input at bounding box center [729, 392] width 507 height 26
type input "04:57 AM"
type input "-3"
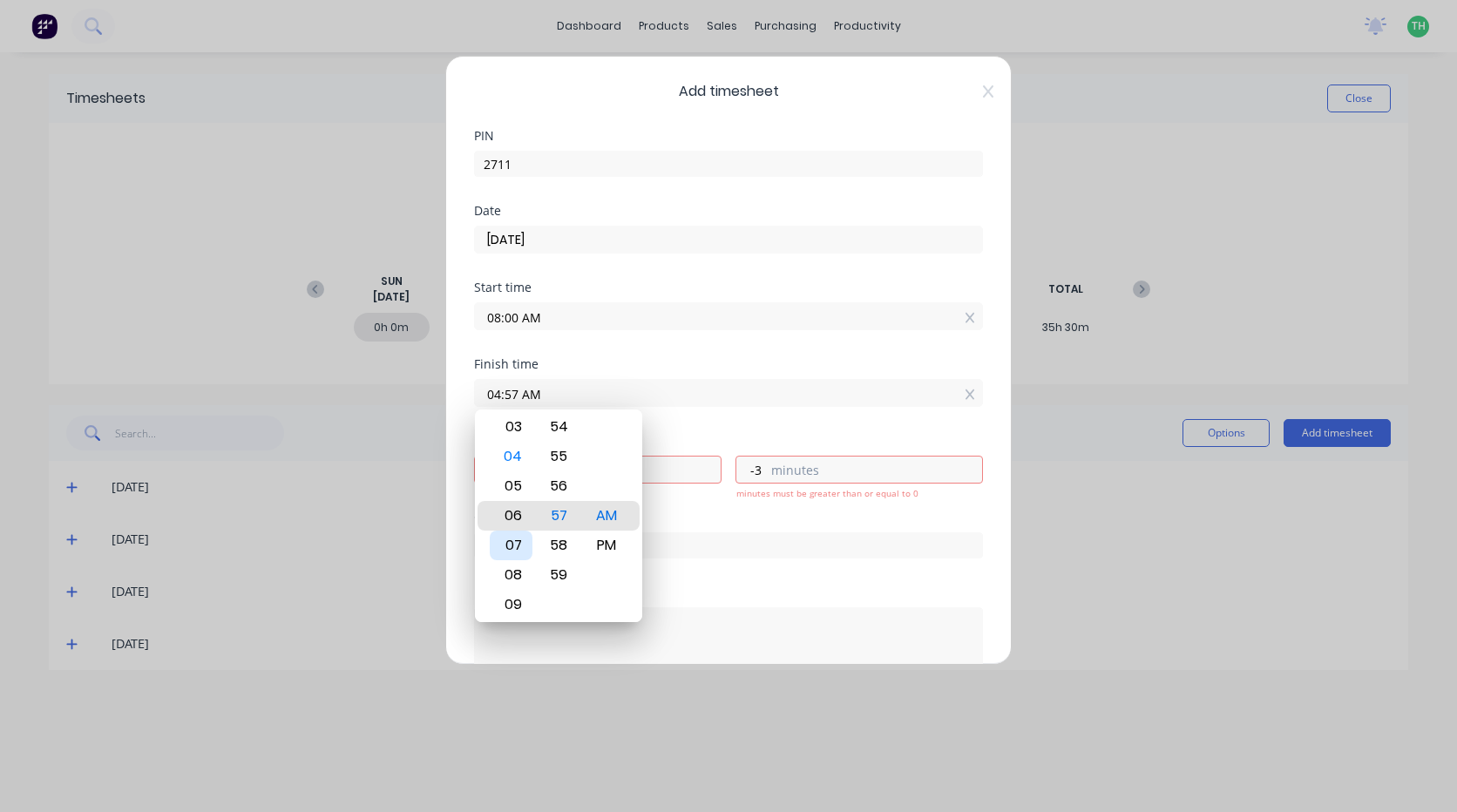
type input "07:57 AM"
type input "0"
type input "10:57 AM"
type input "2"
type input "57"
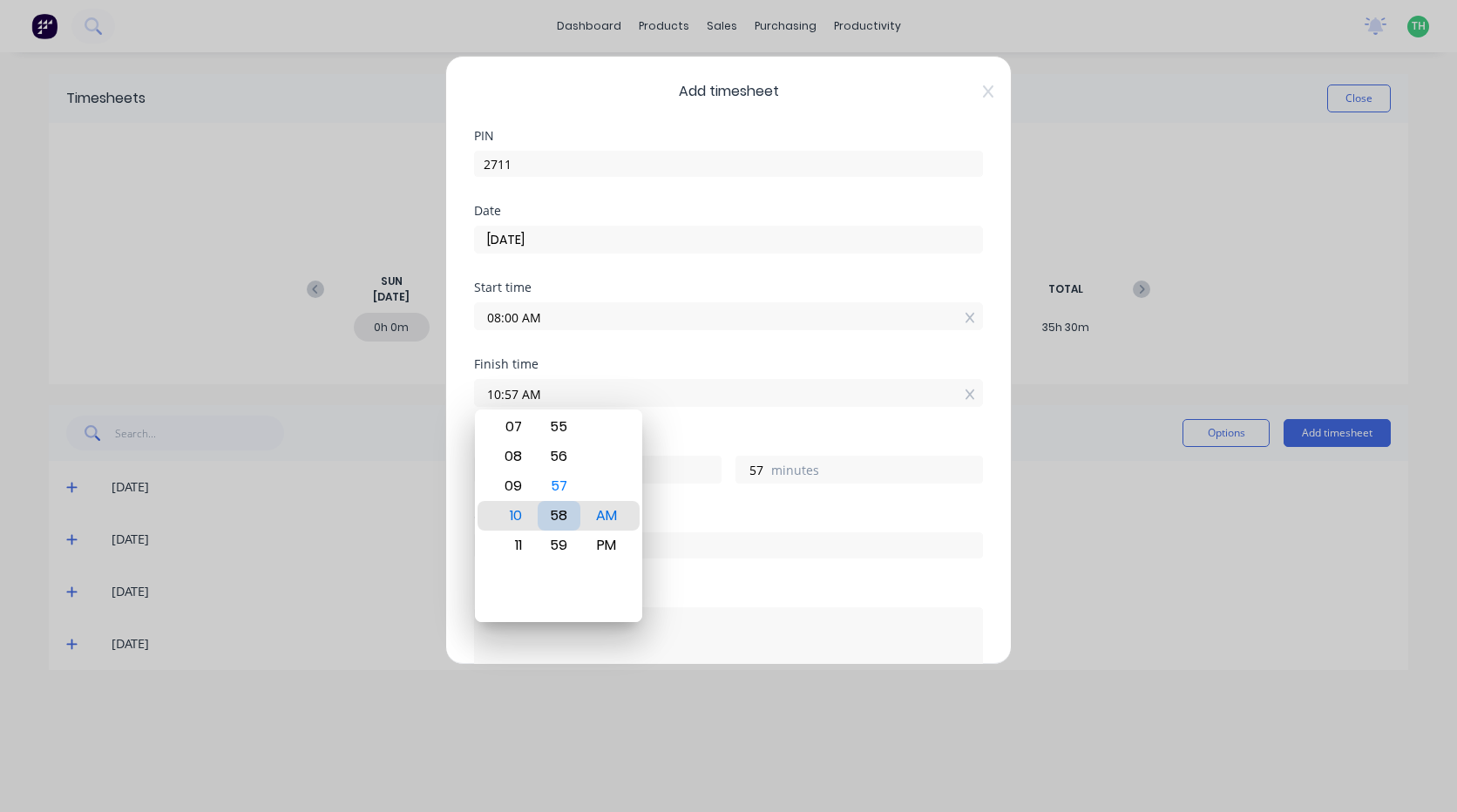
type input "10:58 AM"
type input "58"
type input "11:58 AM"
type input "3"
type input "11:55 AM"
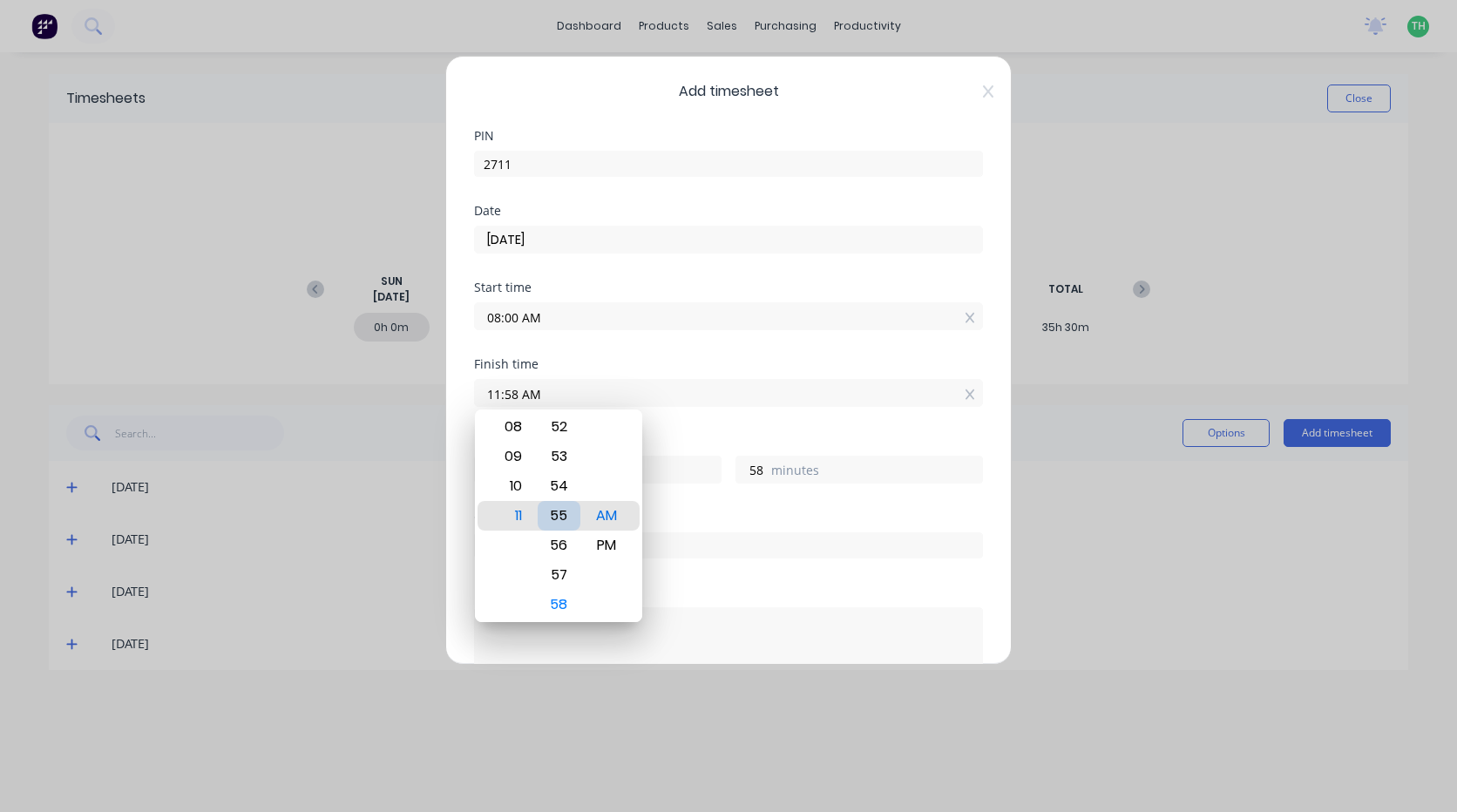
type input "55"
type input "11:50 AM"
type input "50"
type input "11:44 AM"
type input "44"
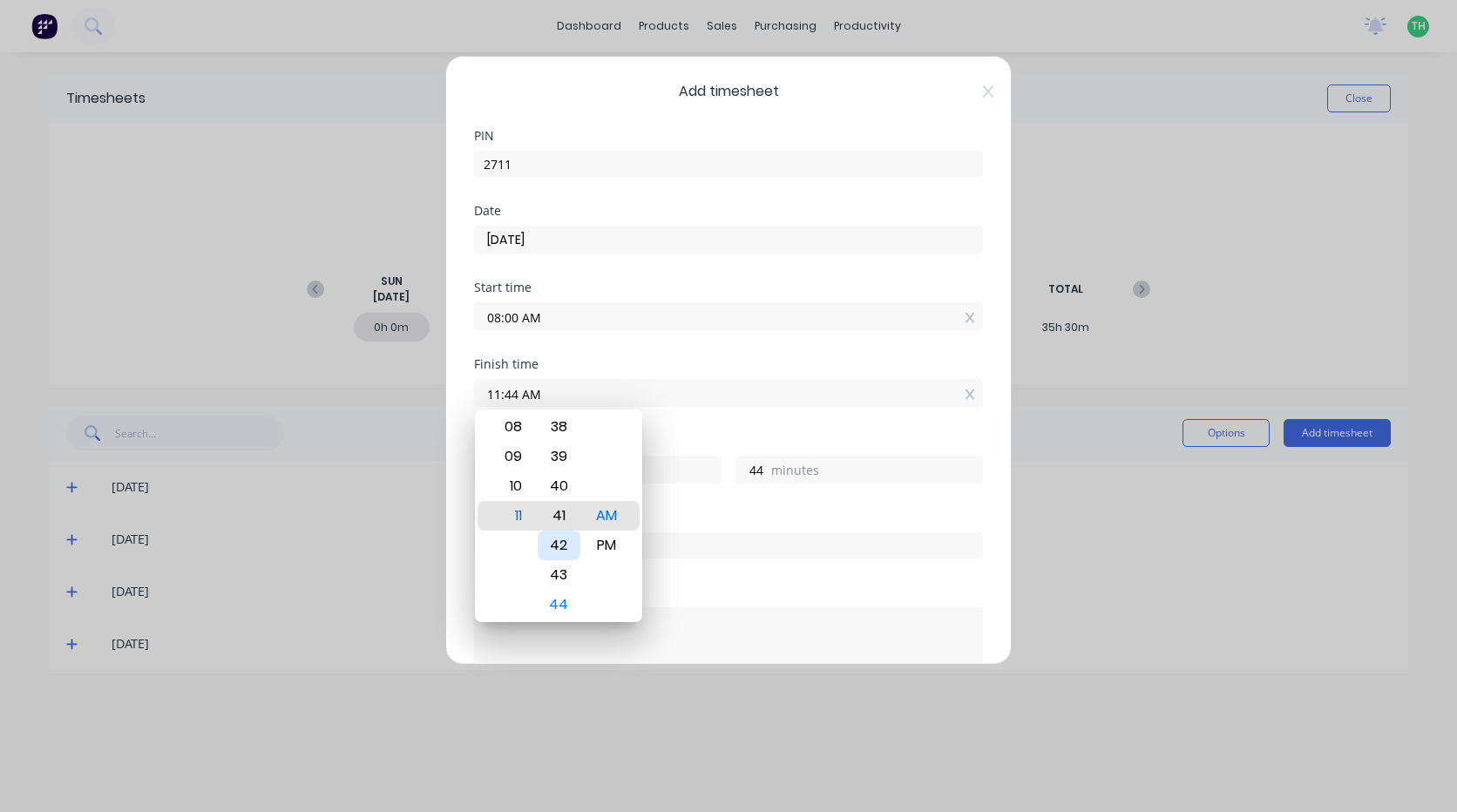
type input "11:41 AM"
type input "41"
type input "11:37 AM"
type input "37"
type input "11:33 AM"
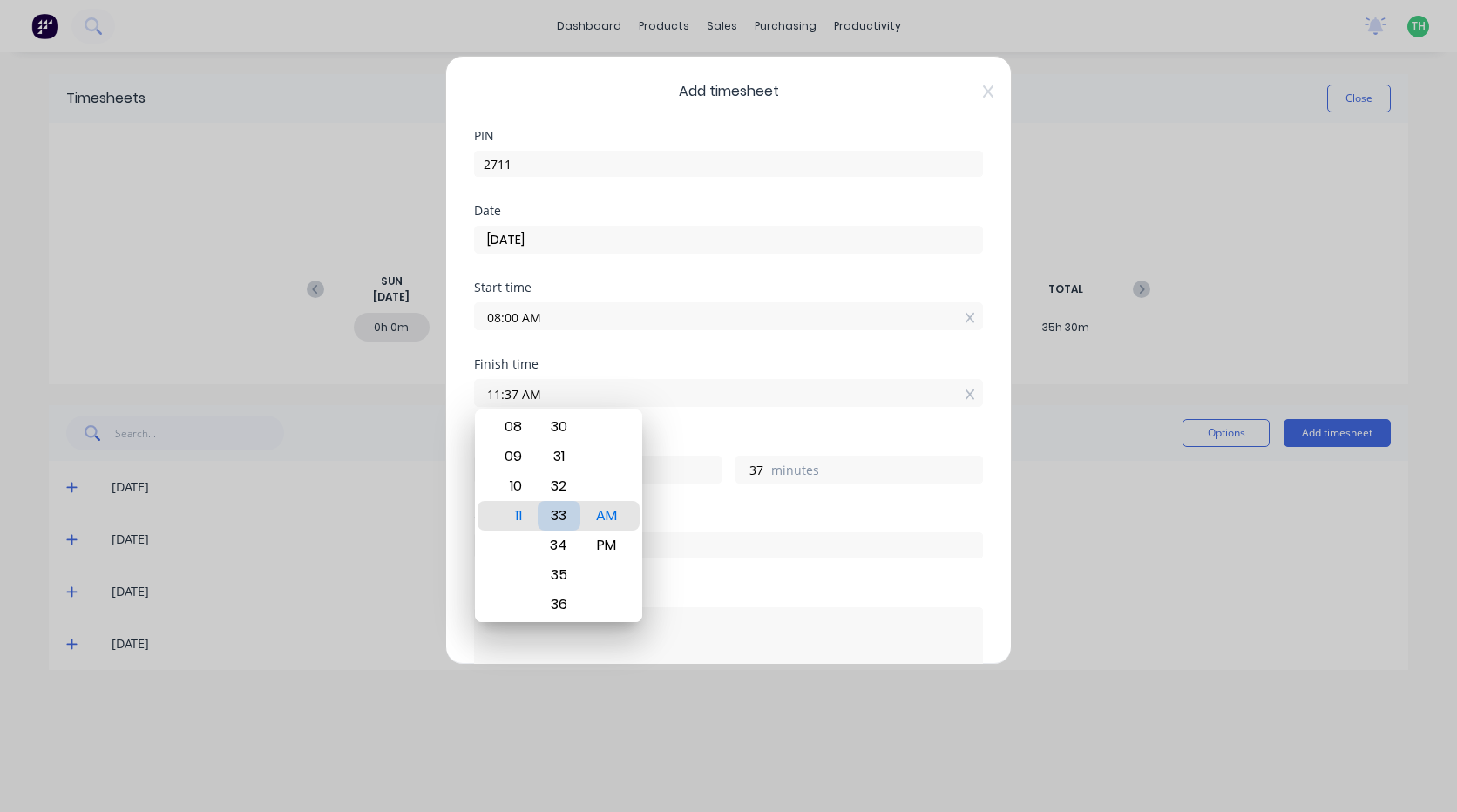
type input "33"
type input "11:29 AM"
type input "29"
type input "11:25 AM"
type input "25"
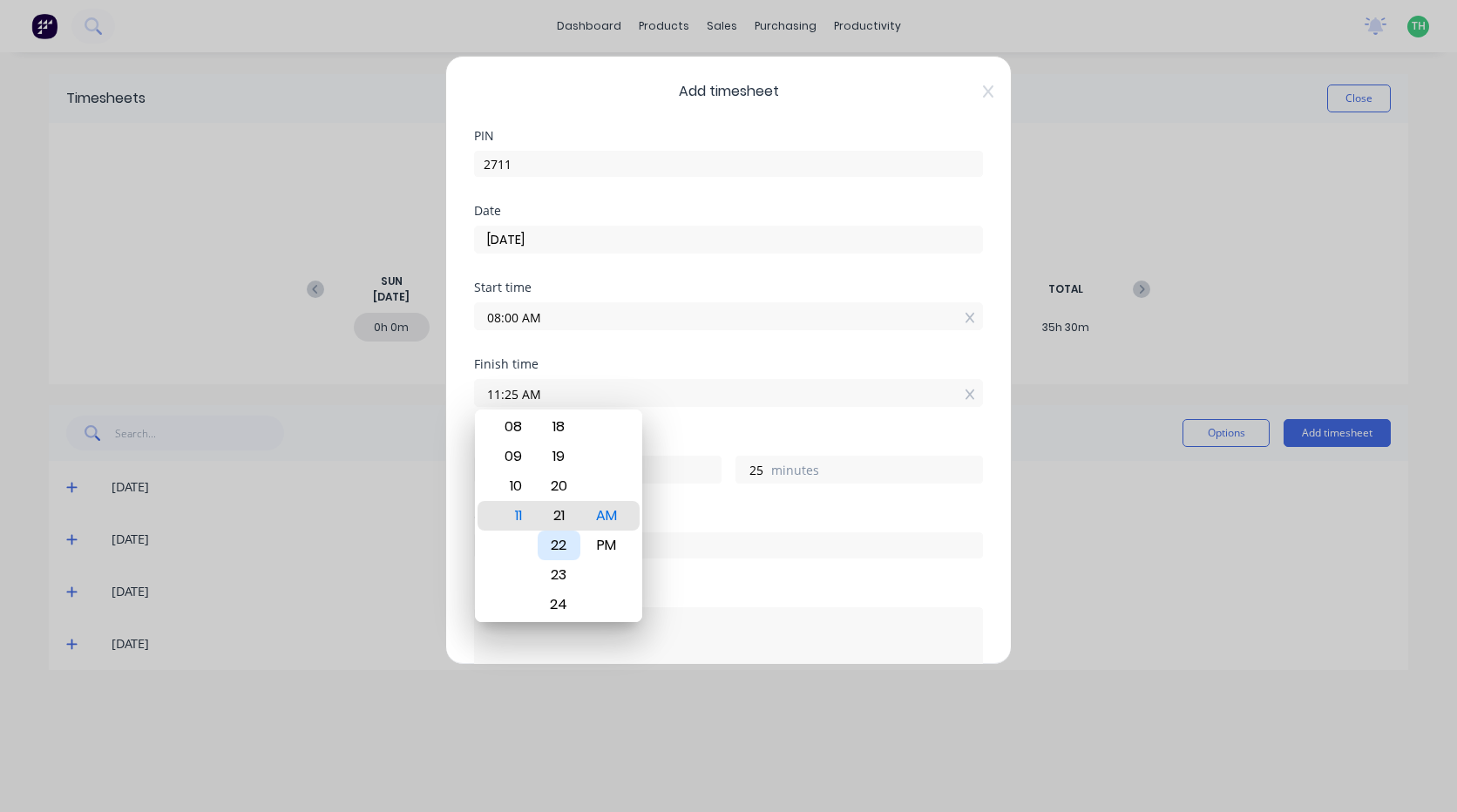
type input "11:21 AM"
type input "21"
type input "11:17 AM"
type input "17"
type input "11:13 AM"
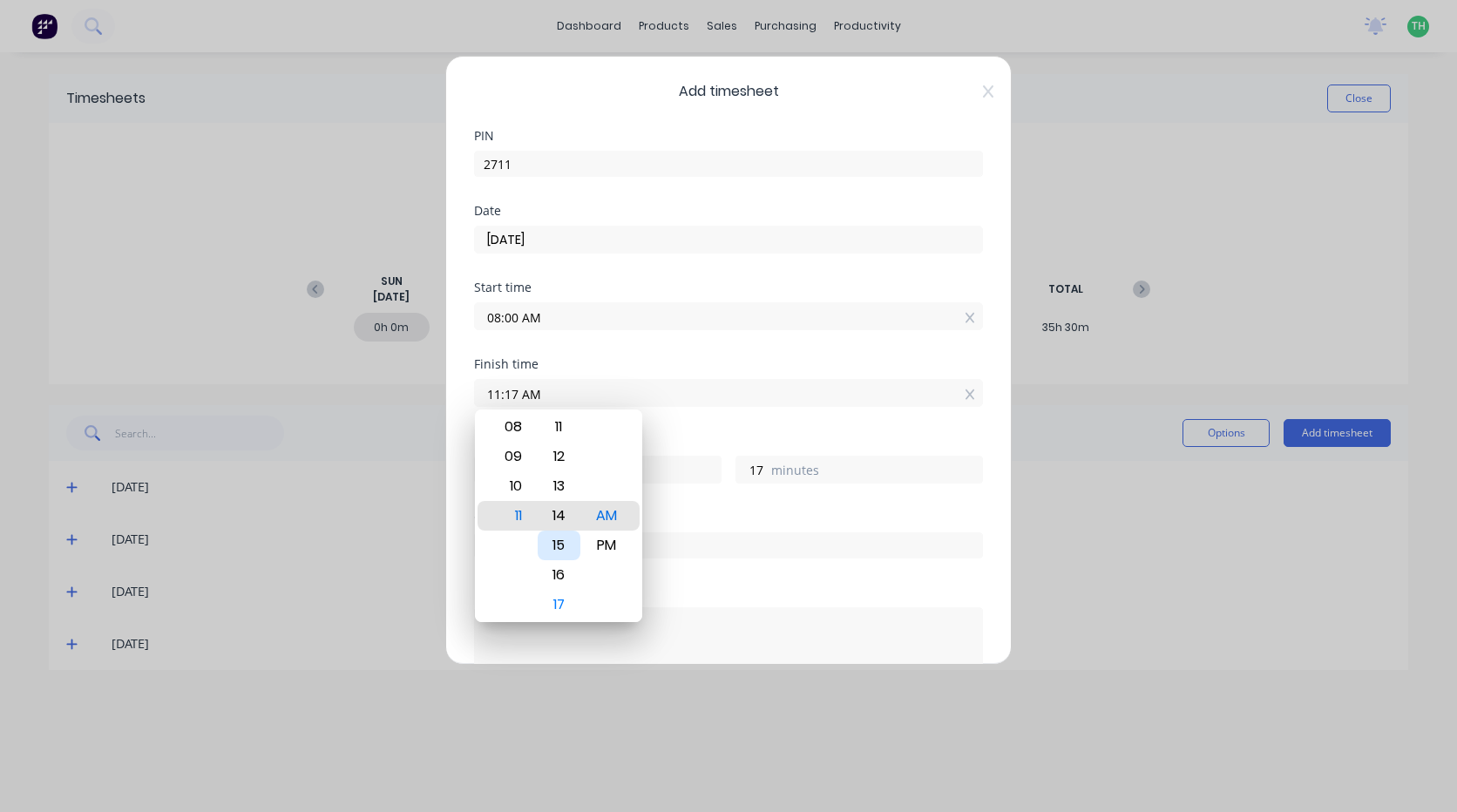
type input "13"
type input "11:09 AM"
type input "9"
type input "11:05 AM"
type input "5"
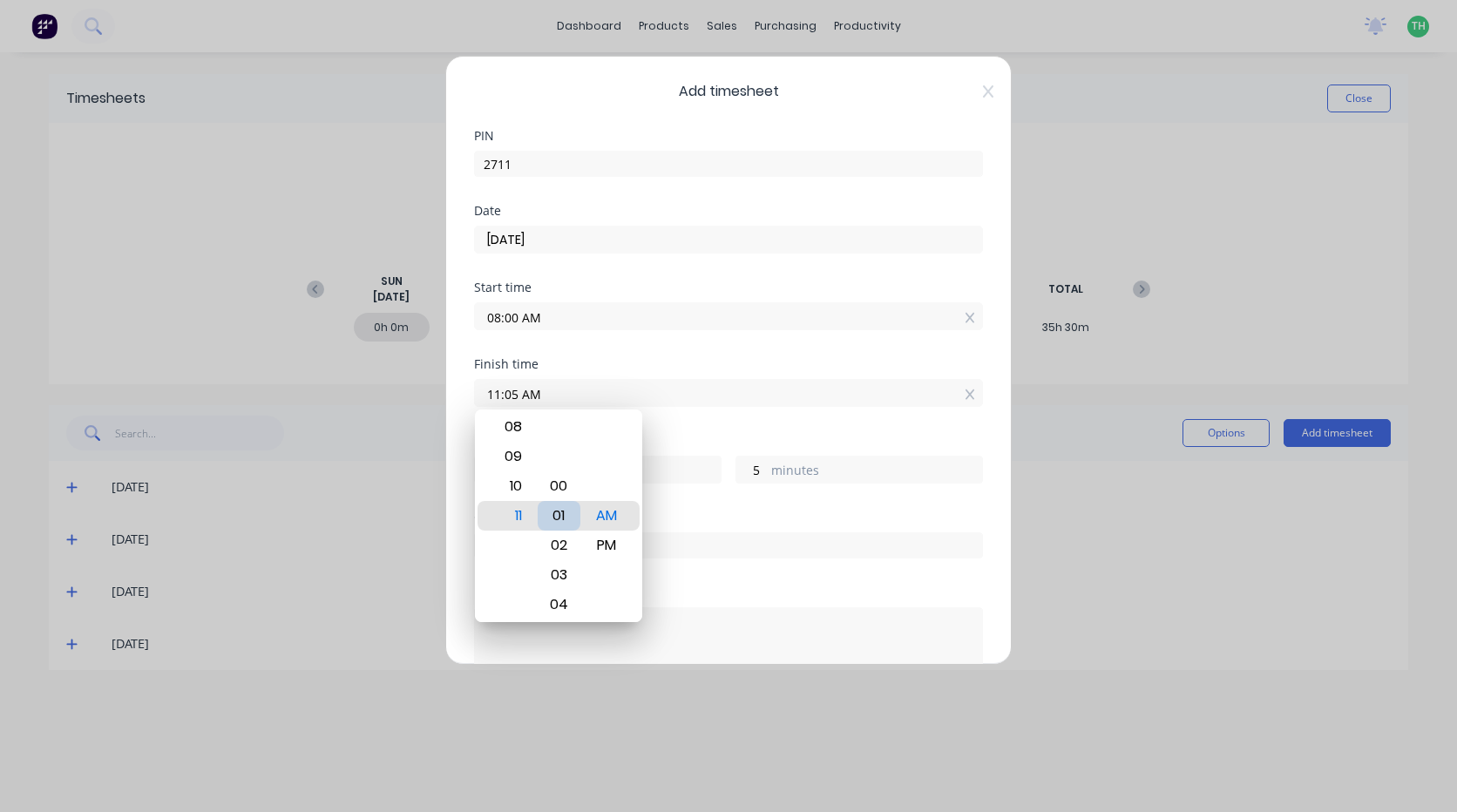
type input "11:01 AM"
type input "1"
type input "11:00 AM"
type input "0"
click at [732, 497] on div "Hours worked 3 hours 0 minutes" at bounding box center [729, 472] width 509 height 76
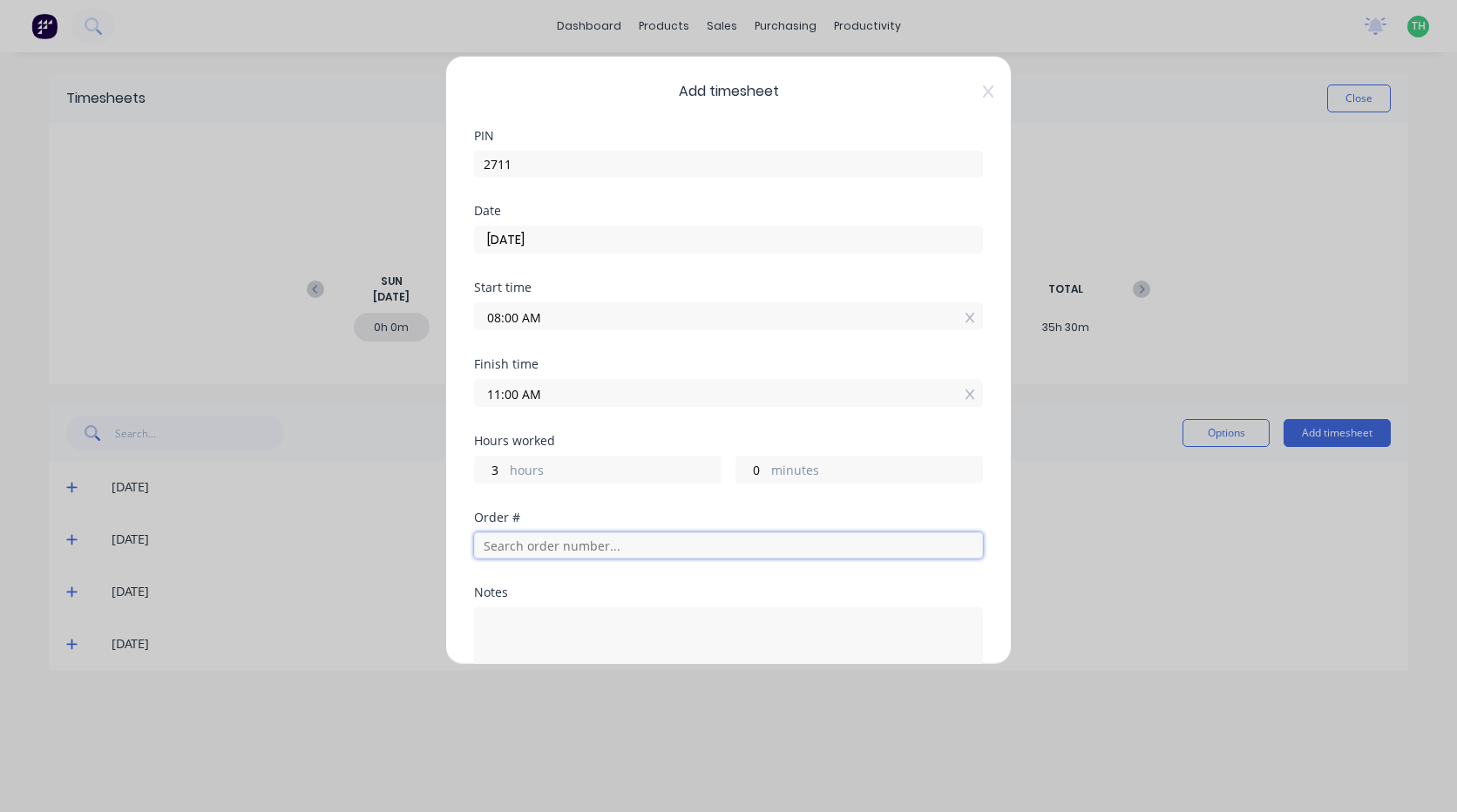
click at [544, 542] on input "text" at bounding box center [729, 544] width 509 height 26
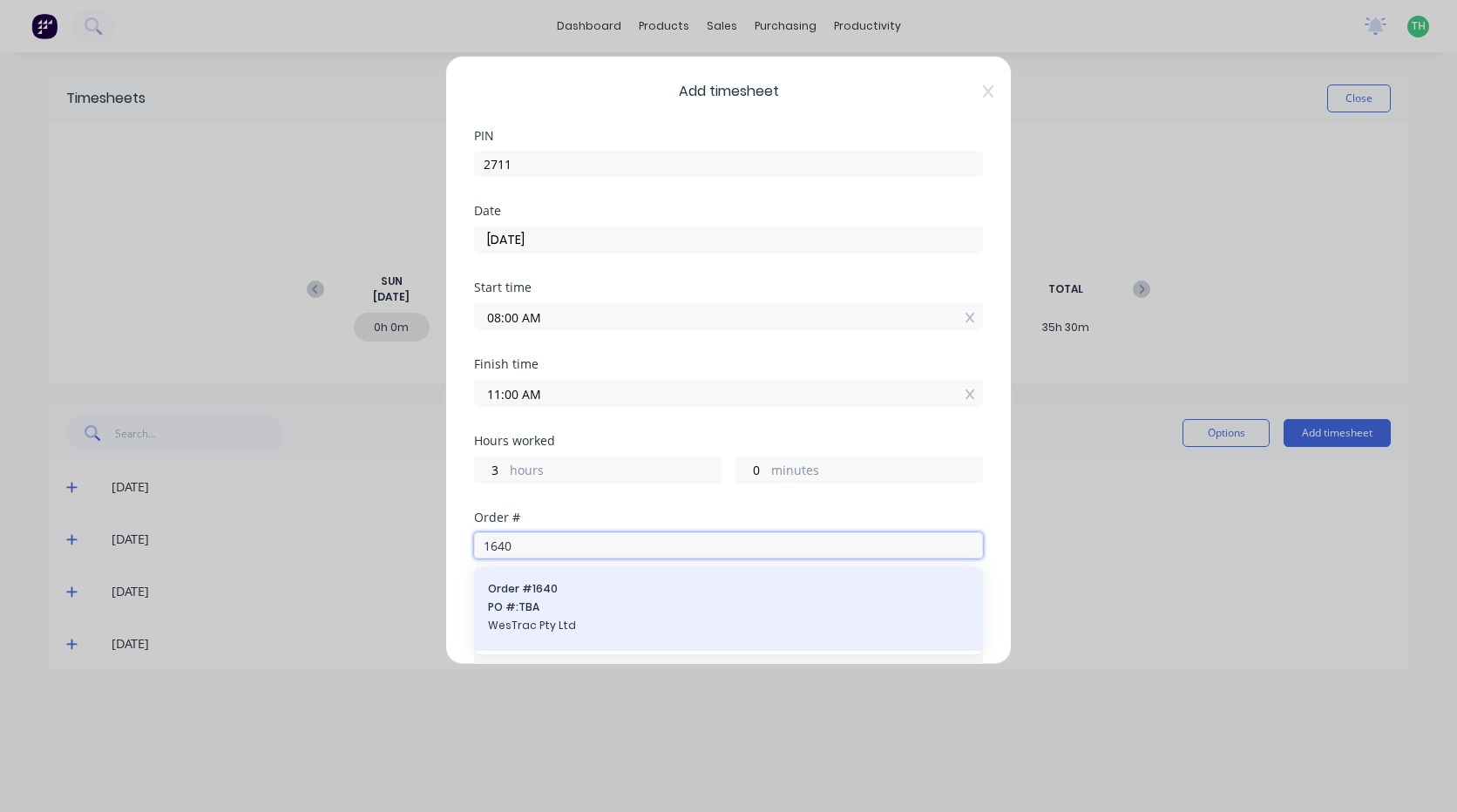
type input "1640"
click at [607, 608] on span "PO #: TBA" at bounding box center [728, 607] width 481 height 16
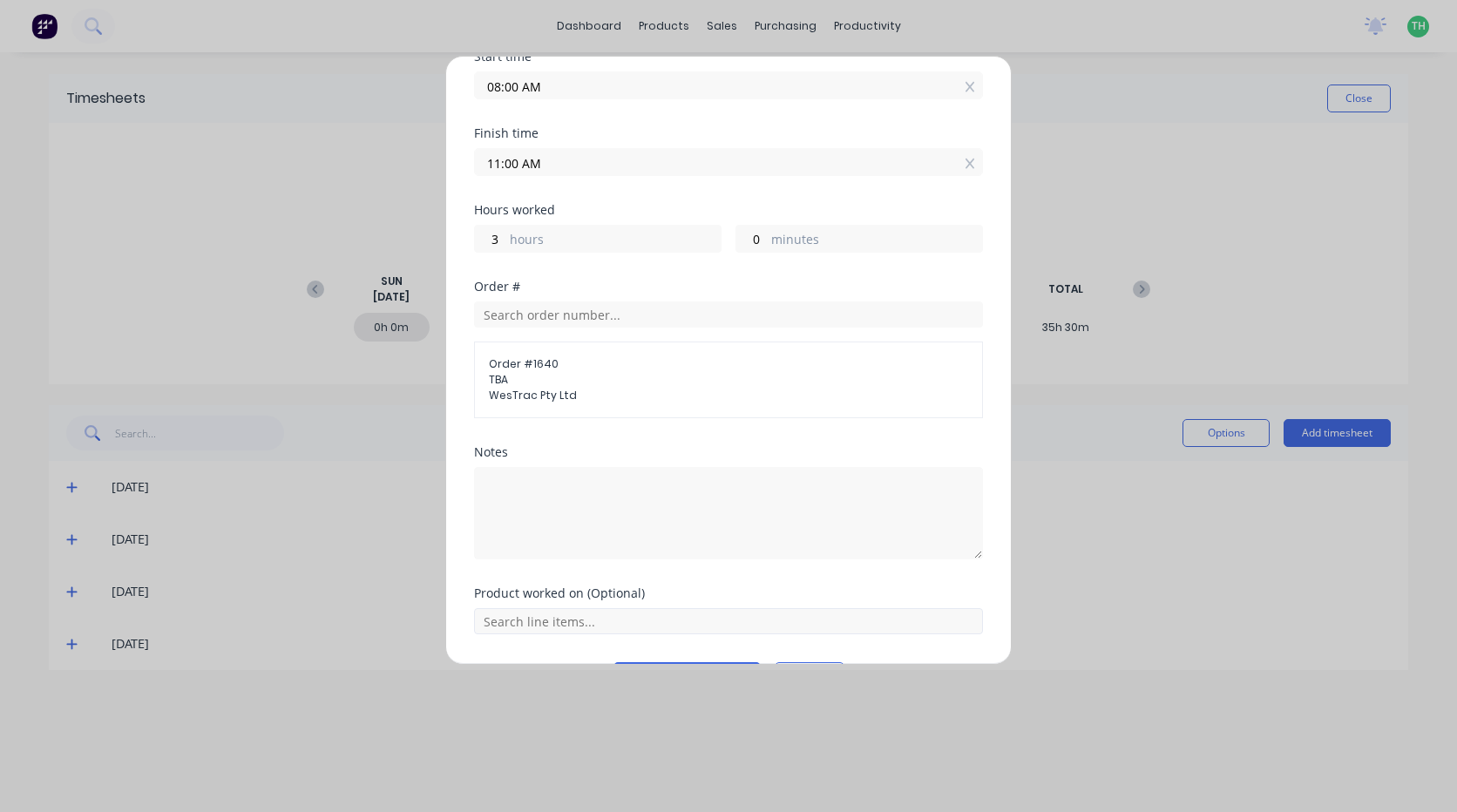
scroll to position [262, 0]
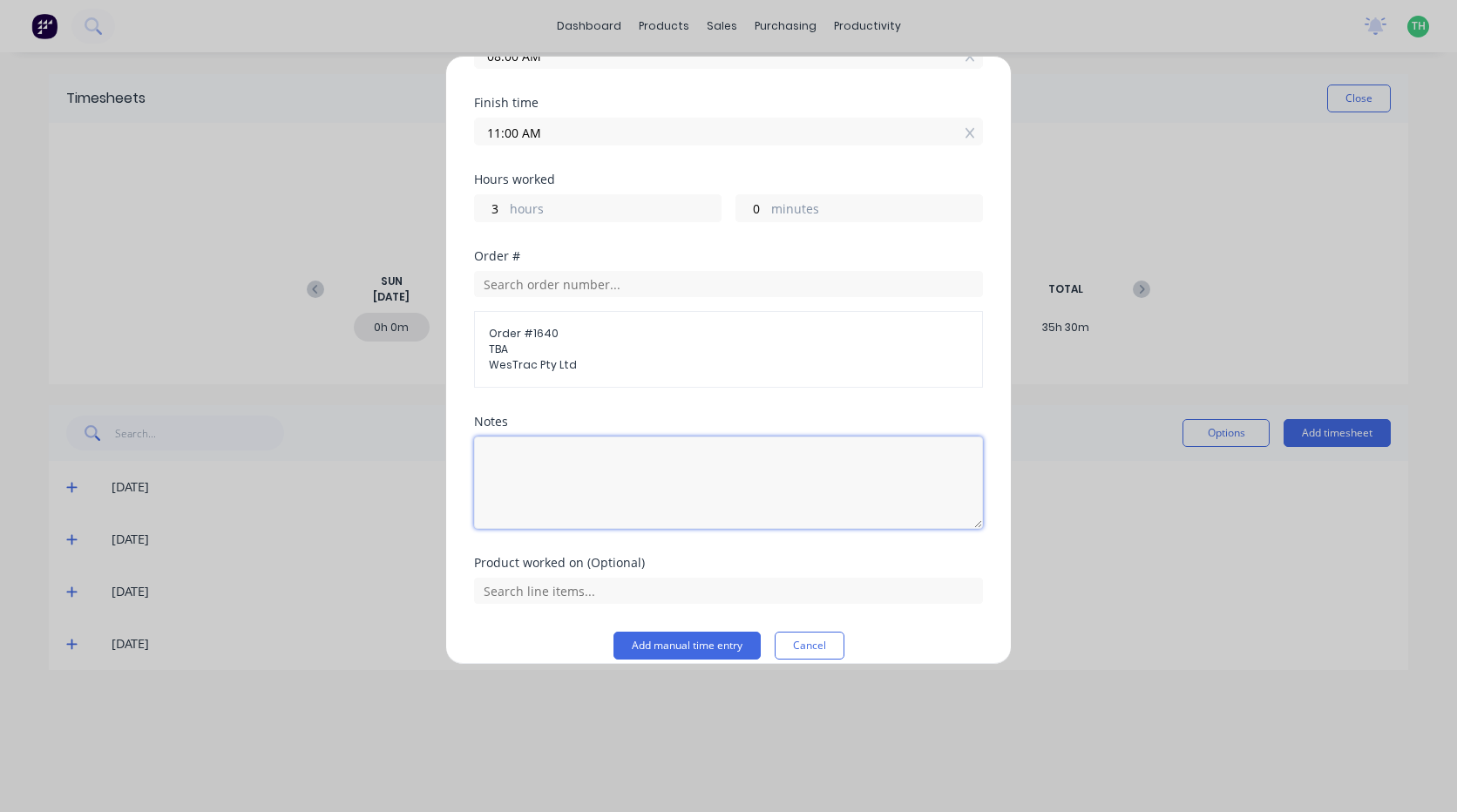
click at [510, 483] on textarea at bounding box center [729, 482] width 509 height 92
click at [665, 465] on textarea "rolling secondary muffler skin t12" at bounding box center [729, 482] width 509 height 92
type textarea "rolling secondary muffler skin T12"
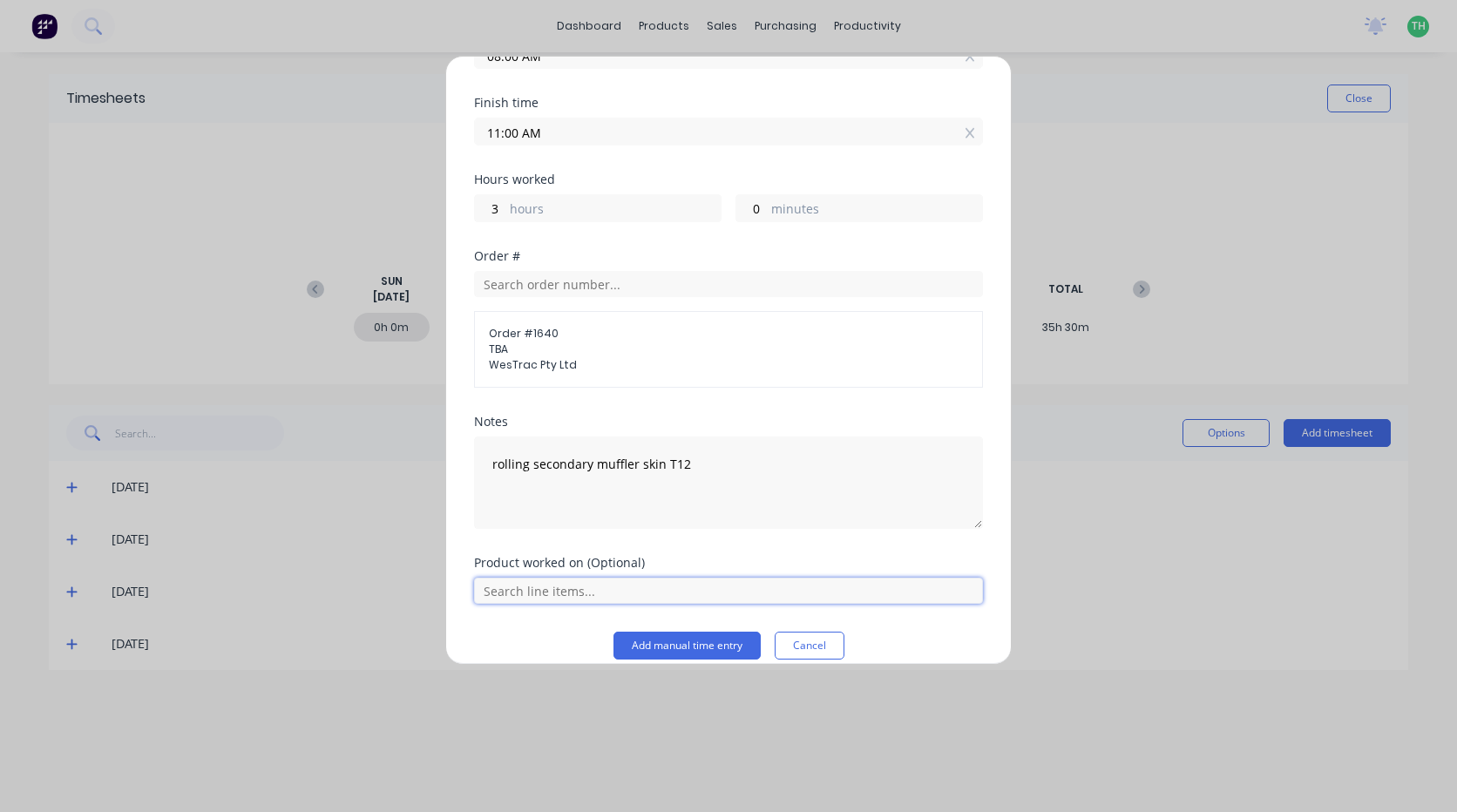
click at [564, 597] on input "text" at bounding box center [729, 590] width 509 height 26
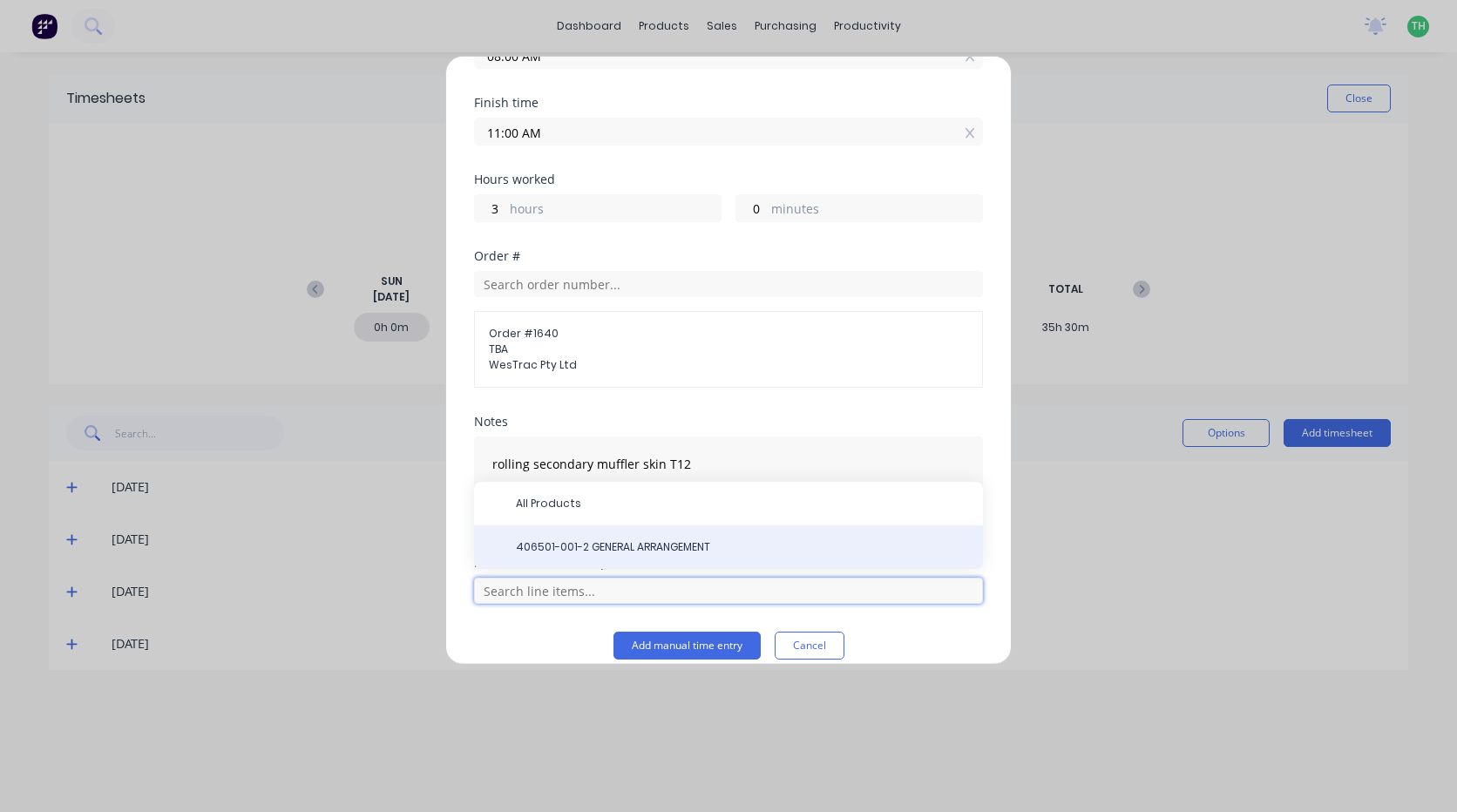
scroll to position [281, 0]
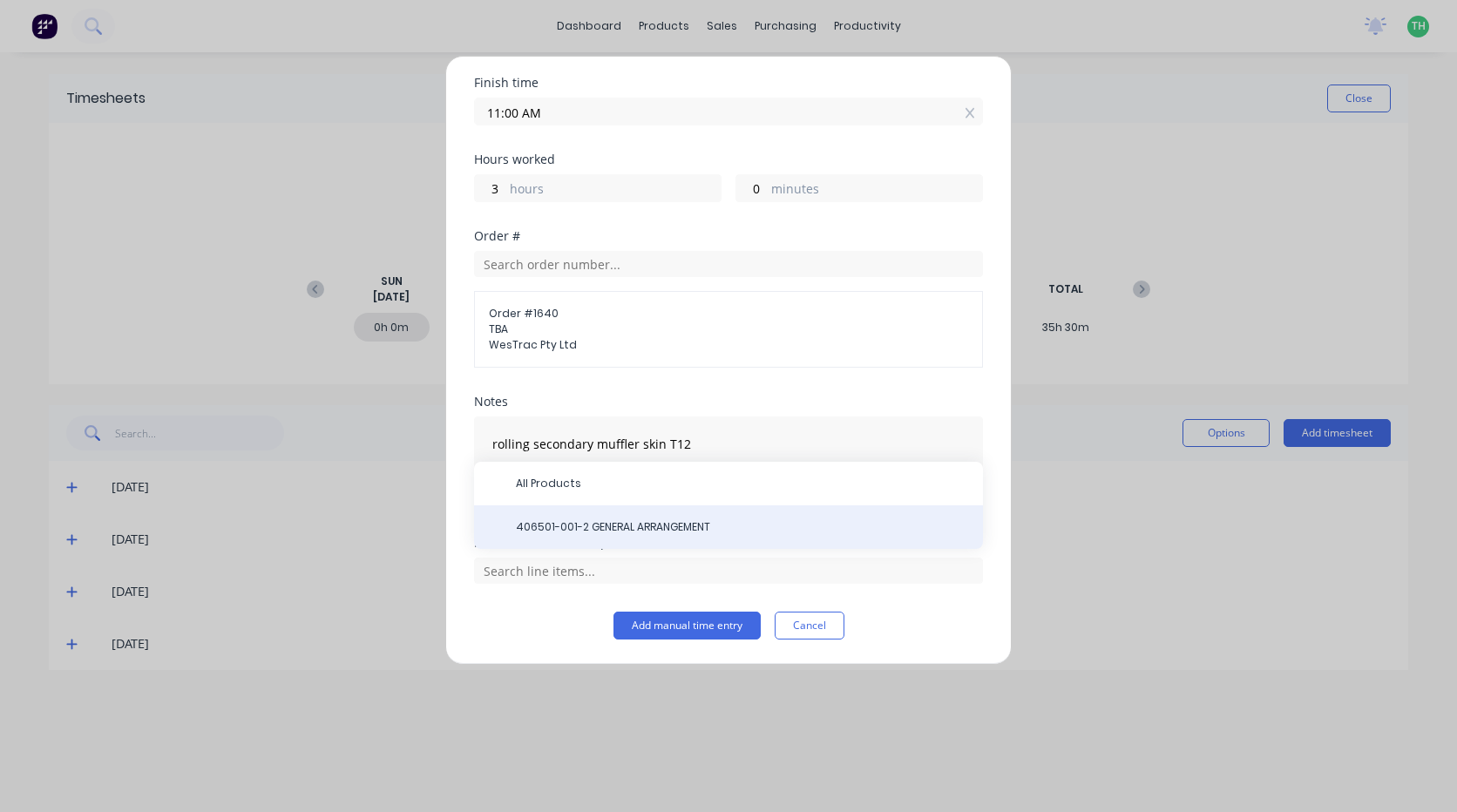
click at [622, 517] on div "406501-001-2 GENERAL ARRANGEMENT" at bounding box center [729, 527] width 509 height 43
click at [631, 527] on span "406501-001-2 GENERAL ARRANGEMENT" at bounding box center [742, 527] width 453 height 16
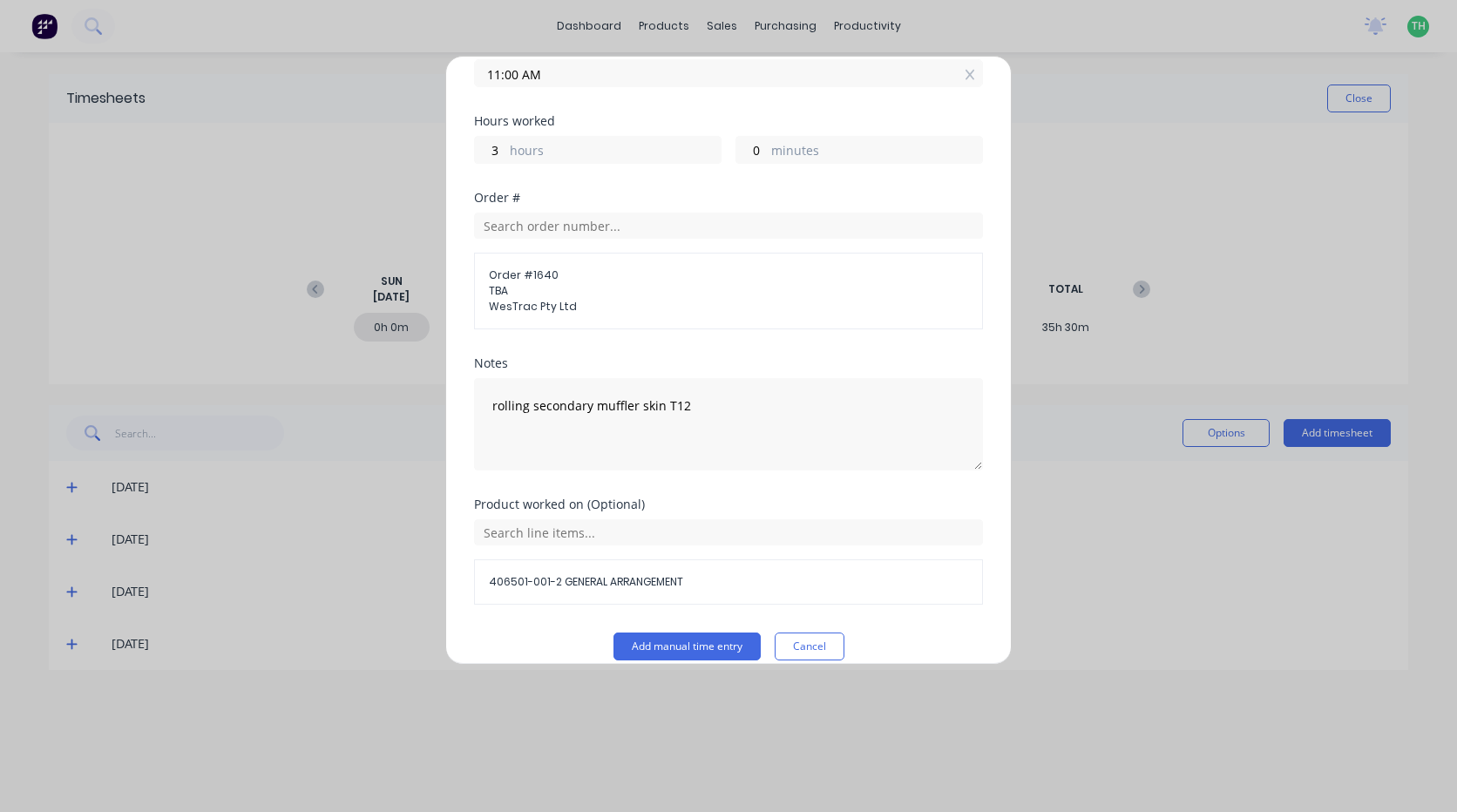
scroll to position [340, 0]
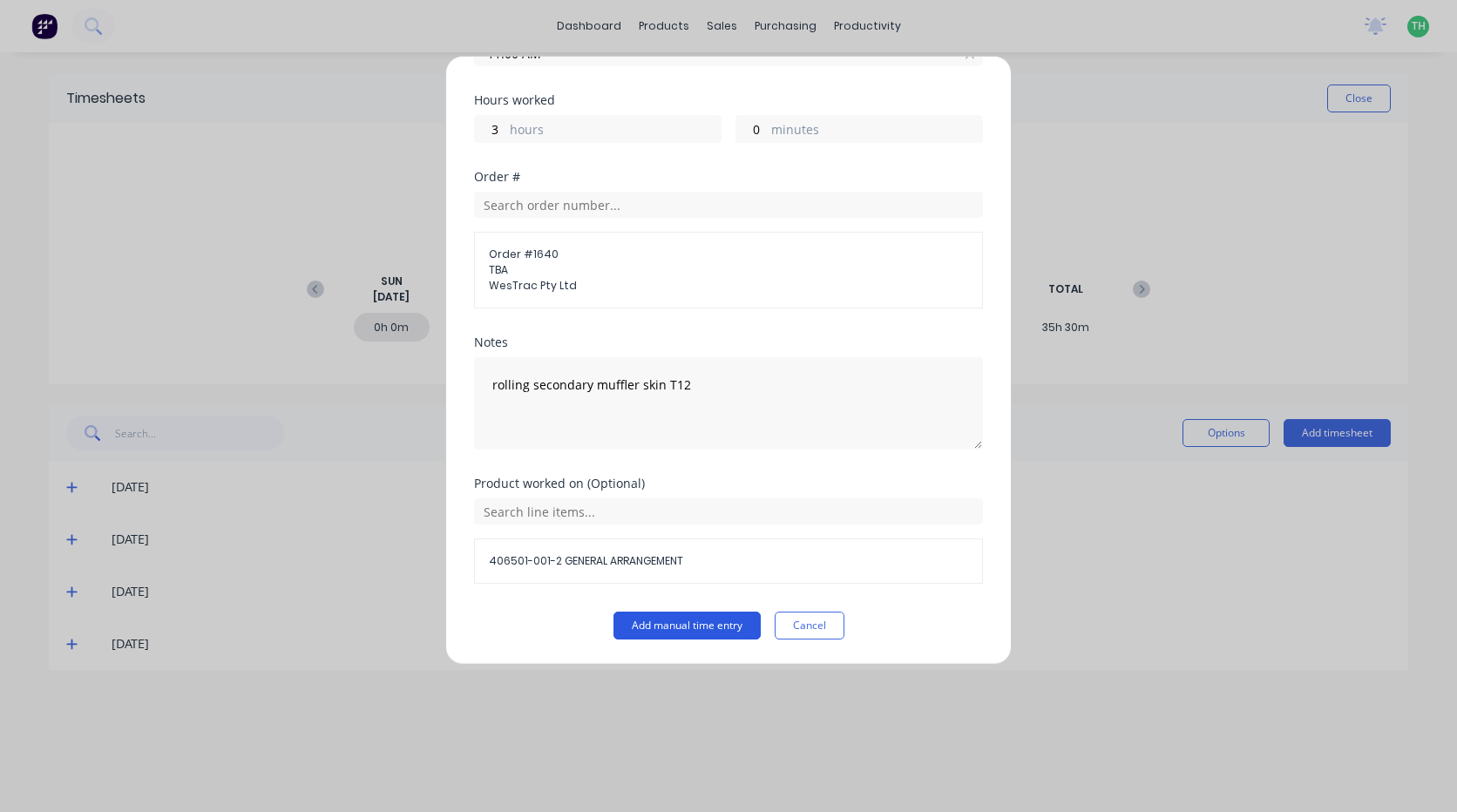
click at [678, 623] on button "Add manual time entry" at bounding box center [687, 625] width 147 height 27
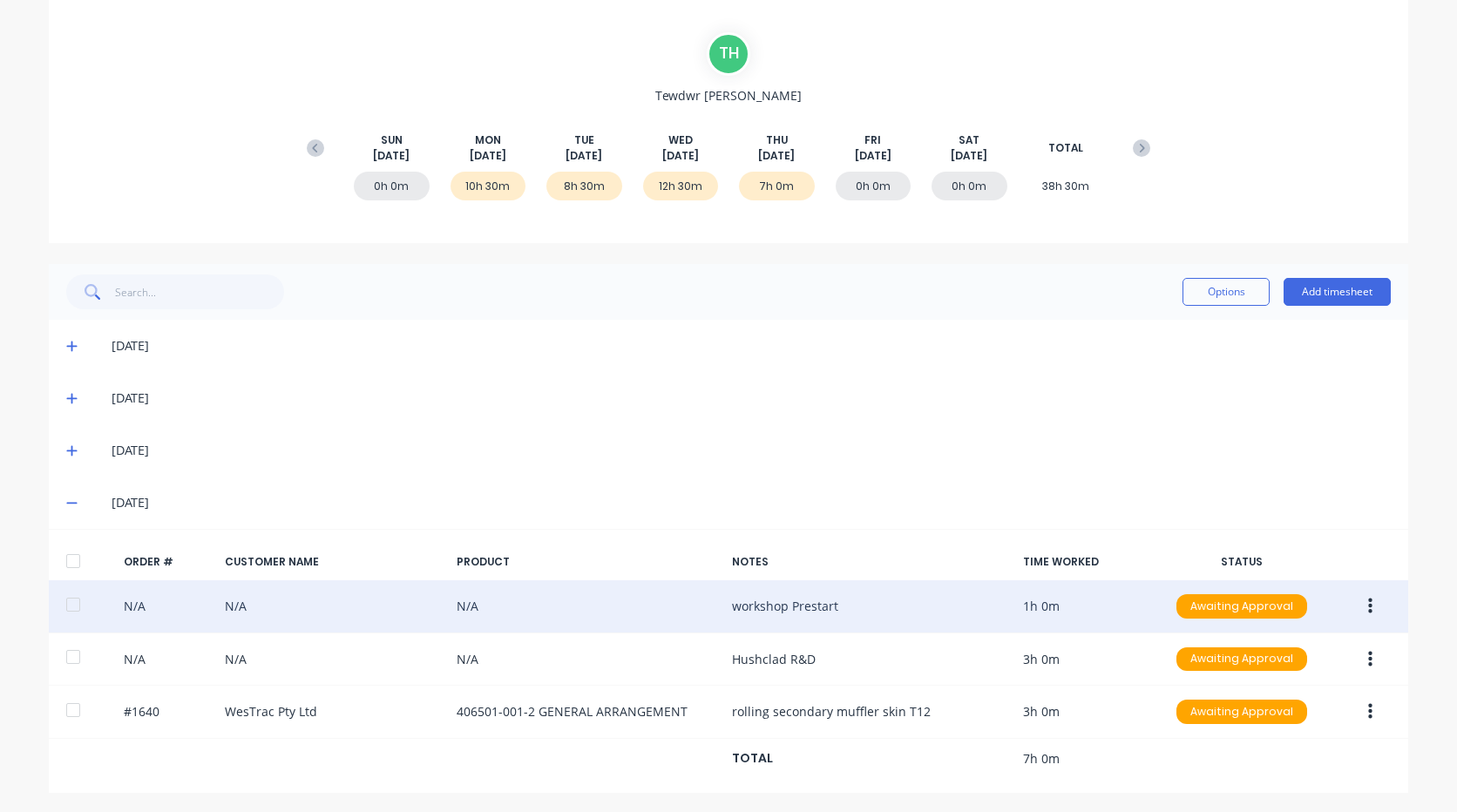
scroll to position [144, 0]
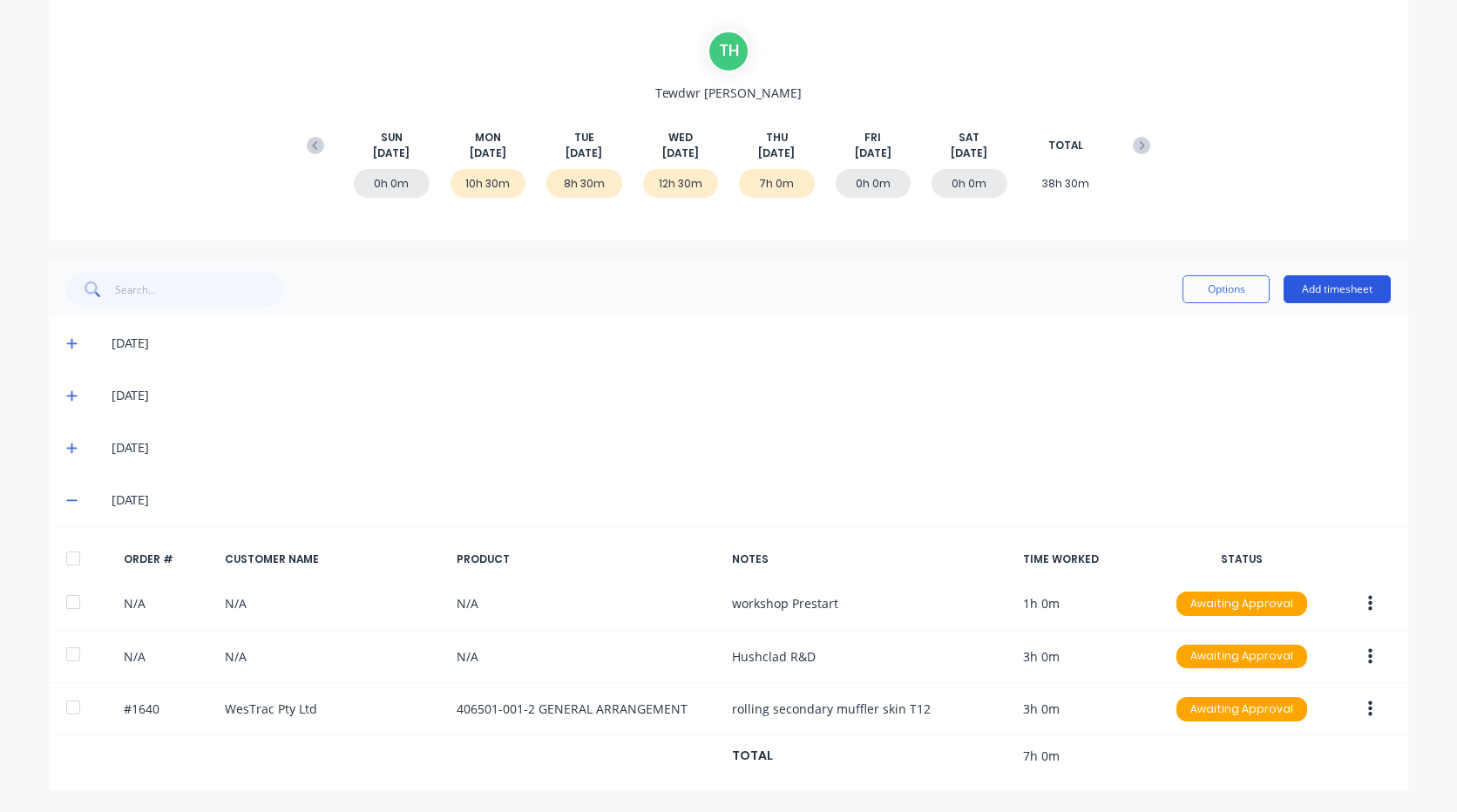
click at [1339, 290] on button "Add timesheet" at bounding box center [1337, 289] width 107 height 27
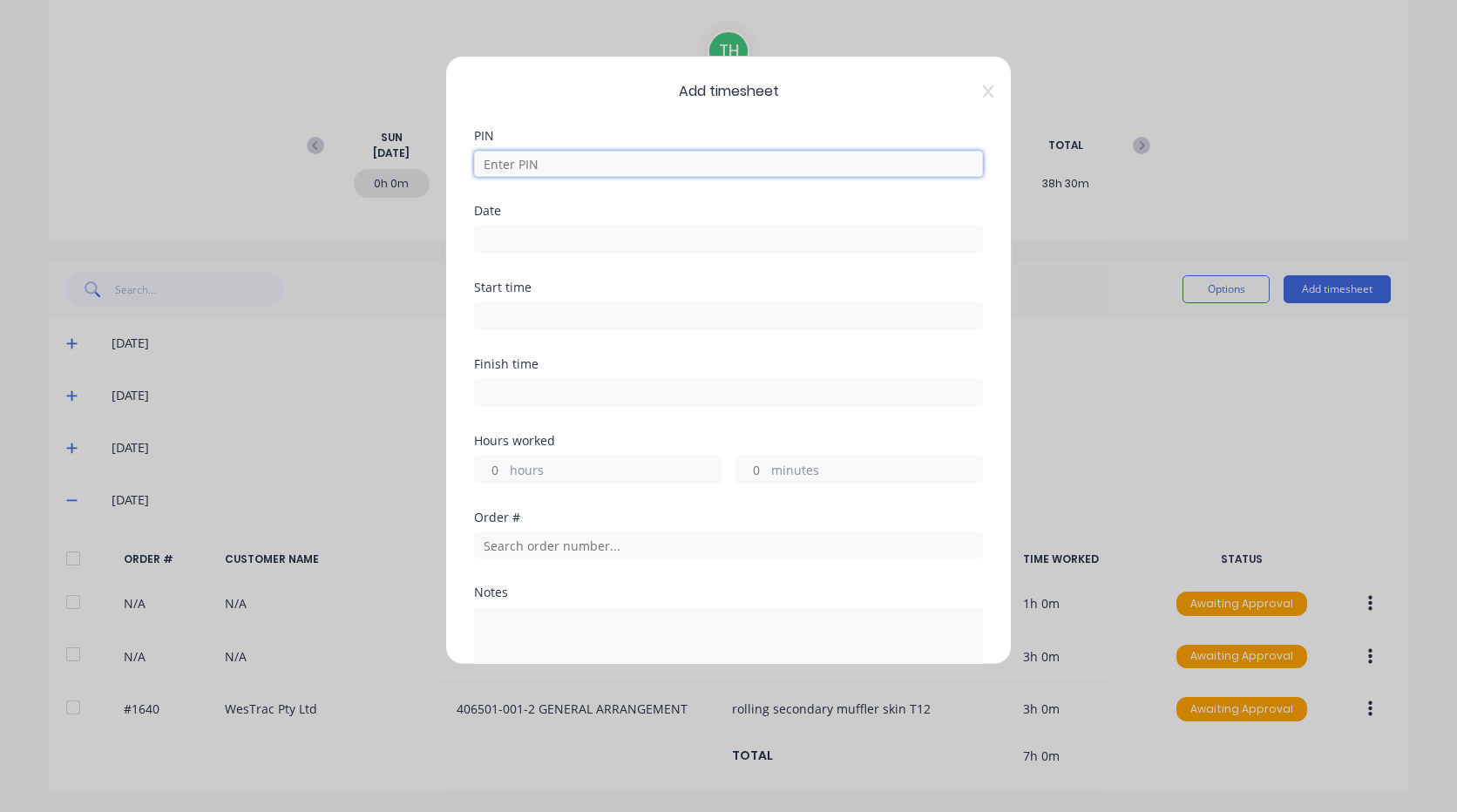
click at [609, 158] on input at bounding box center [729, 163] width 509 height 26
type input "2711"
click at [570, 242] on input at bounding box center [729, 239] width 507 height 26
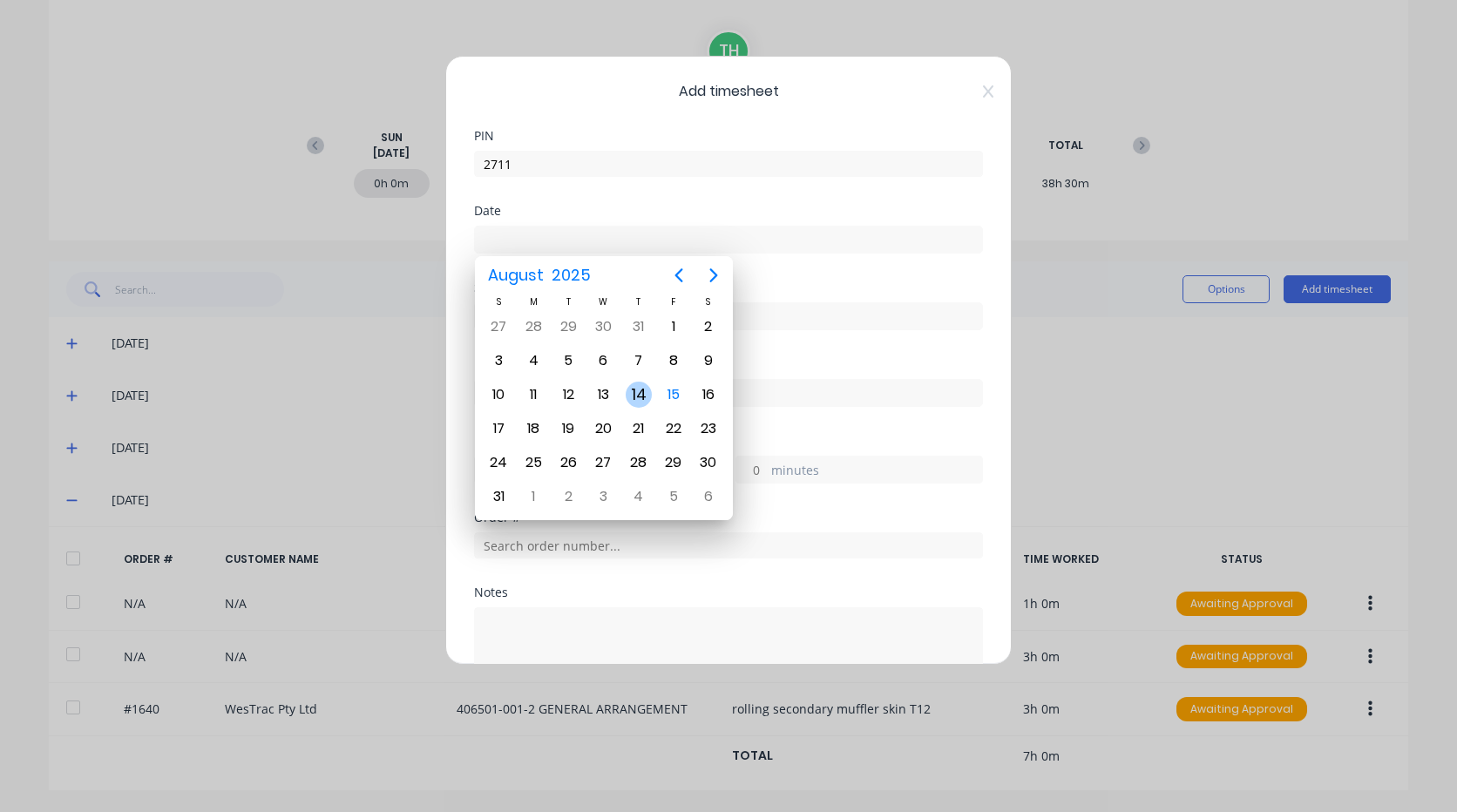
click at [648, 395] on div "14" at bounding box center [638, 394] width 26 height 26
type input "[DATE]"
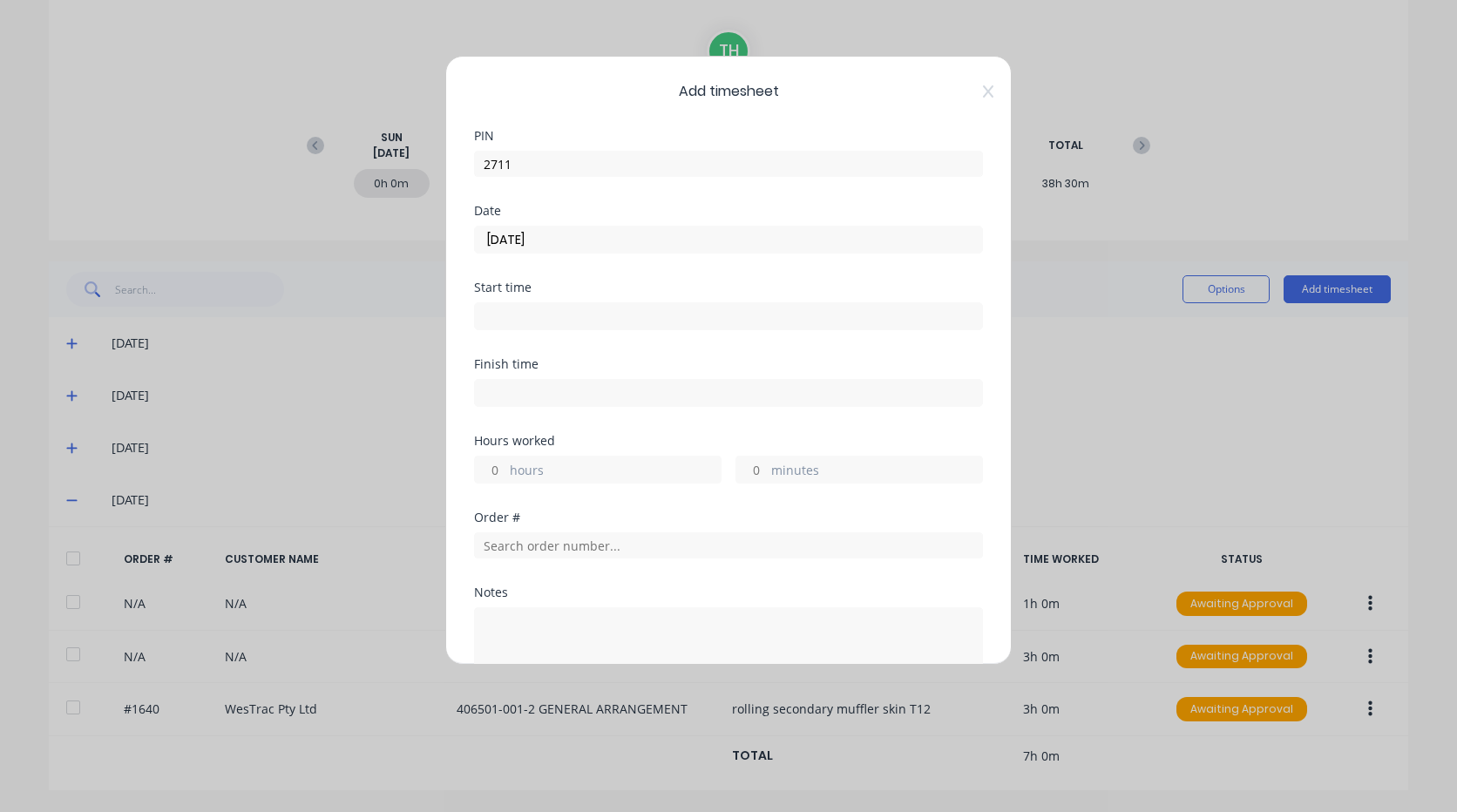
click at [546, 320] on input at bounding box center [729, 316] width 507 height 26
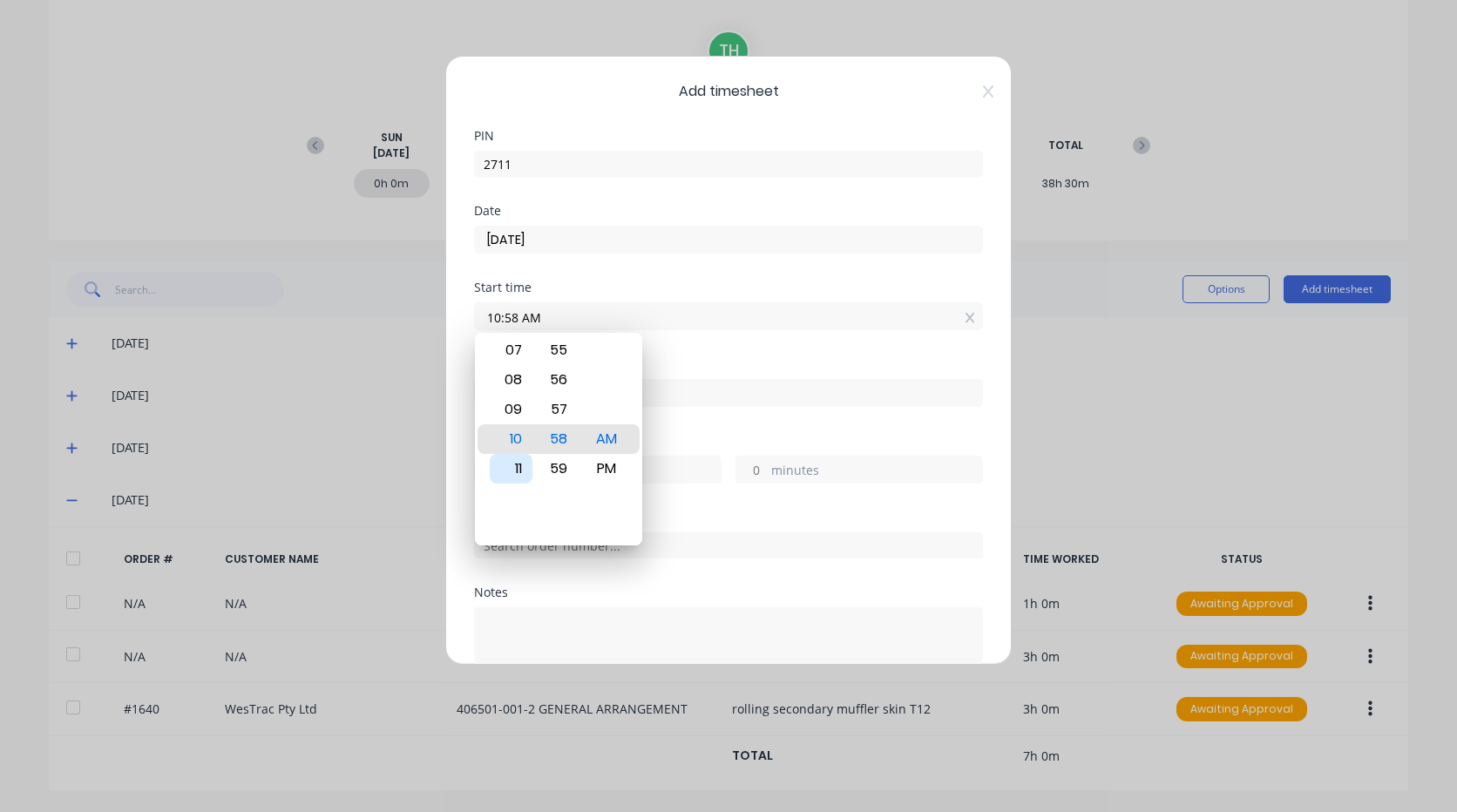
click at [521, 467] on div "11" at bounding box center [511, 468] width 43 height 29
type input "11:00 AM"
click at [708, 422] on div "Finish time" at bounding box center [729, 396] width 509 height 76
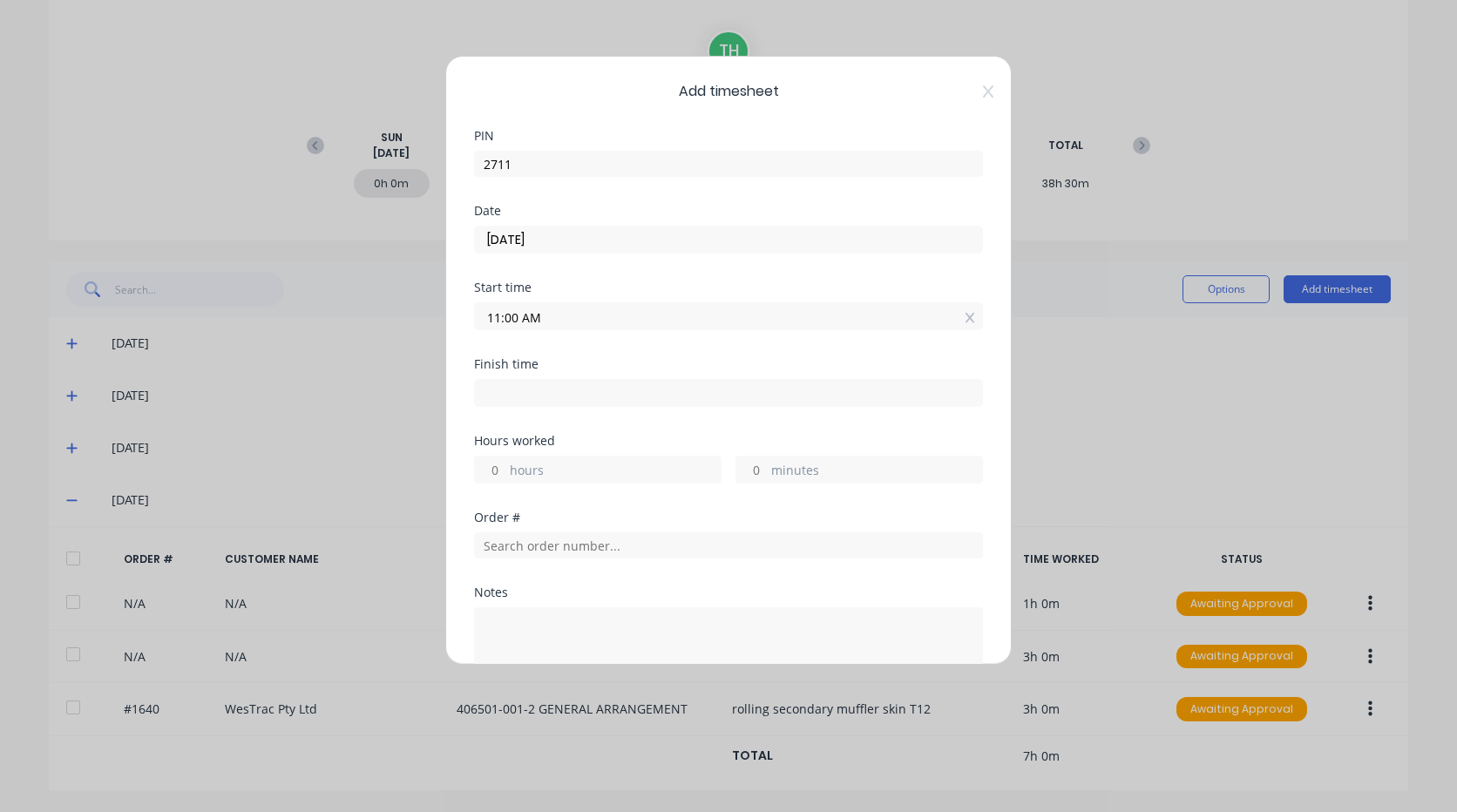
click at [527, 386] on input at bounding box center [729, 392] width 507 height 26
type input "04:58 AM"
type input "-6"
type input "-2"
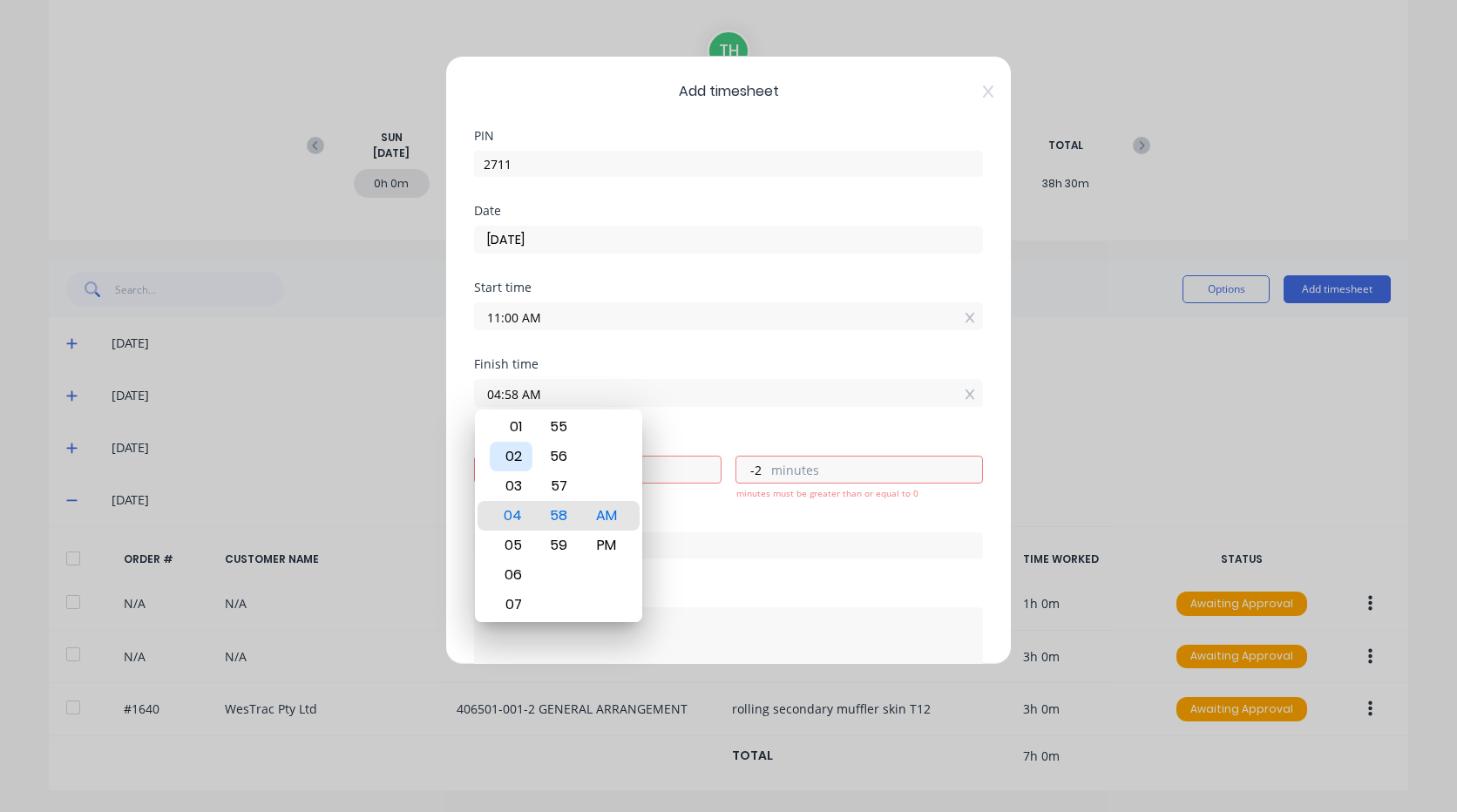
click at [513, 452] on div "02" at bounding box center [511, 456] width 43 height 29
type input "02:58 AM"
type input "-8"
type input "02:55 AM"
type input "-5"
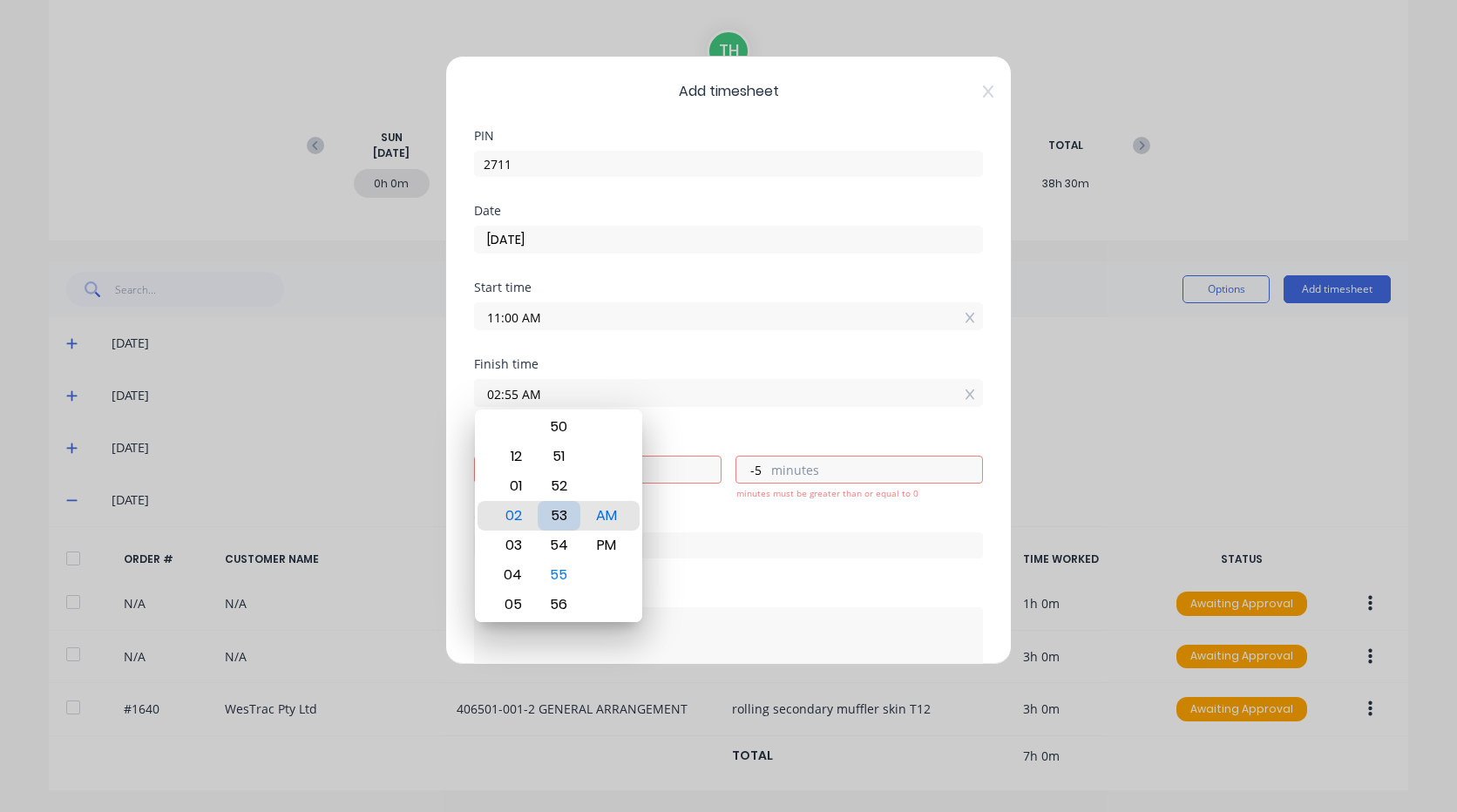
type input "02:53 AM"
type input "-7"
type input "02:50 AM"
type input "-10"
type input "02:48 AM"
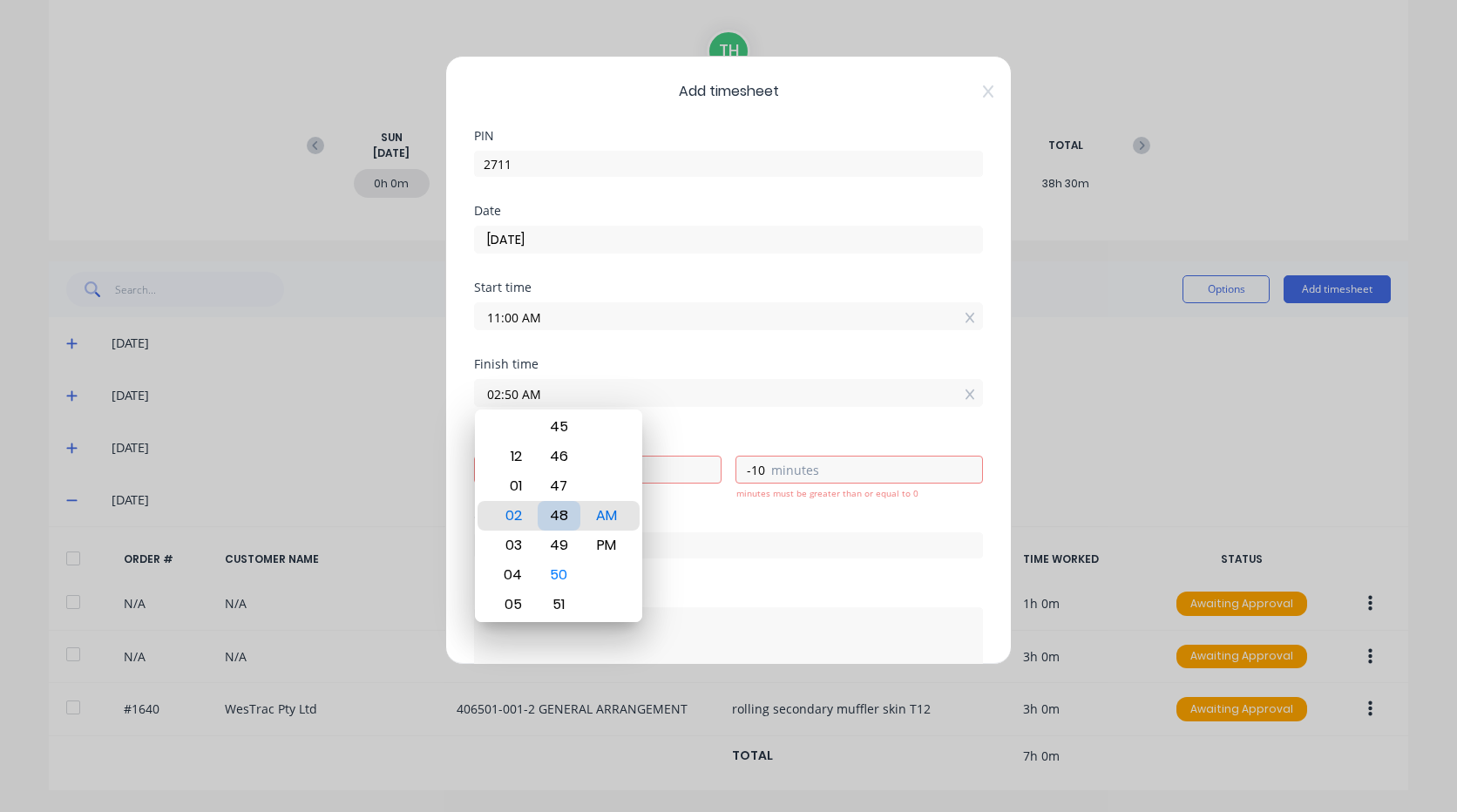
type input "-12"
type input "02:46 AM"
type input "-14"
type input "02:44 AM"
type input "-16"
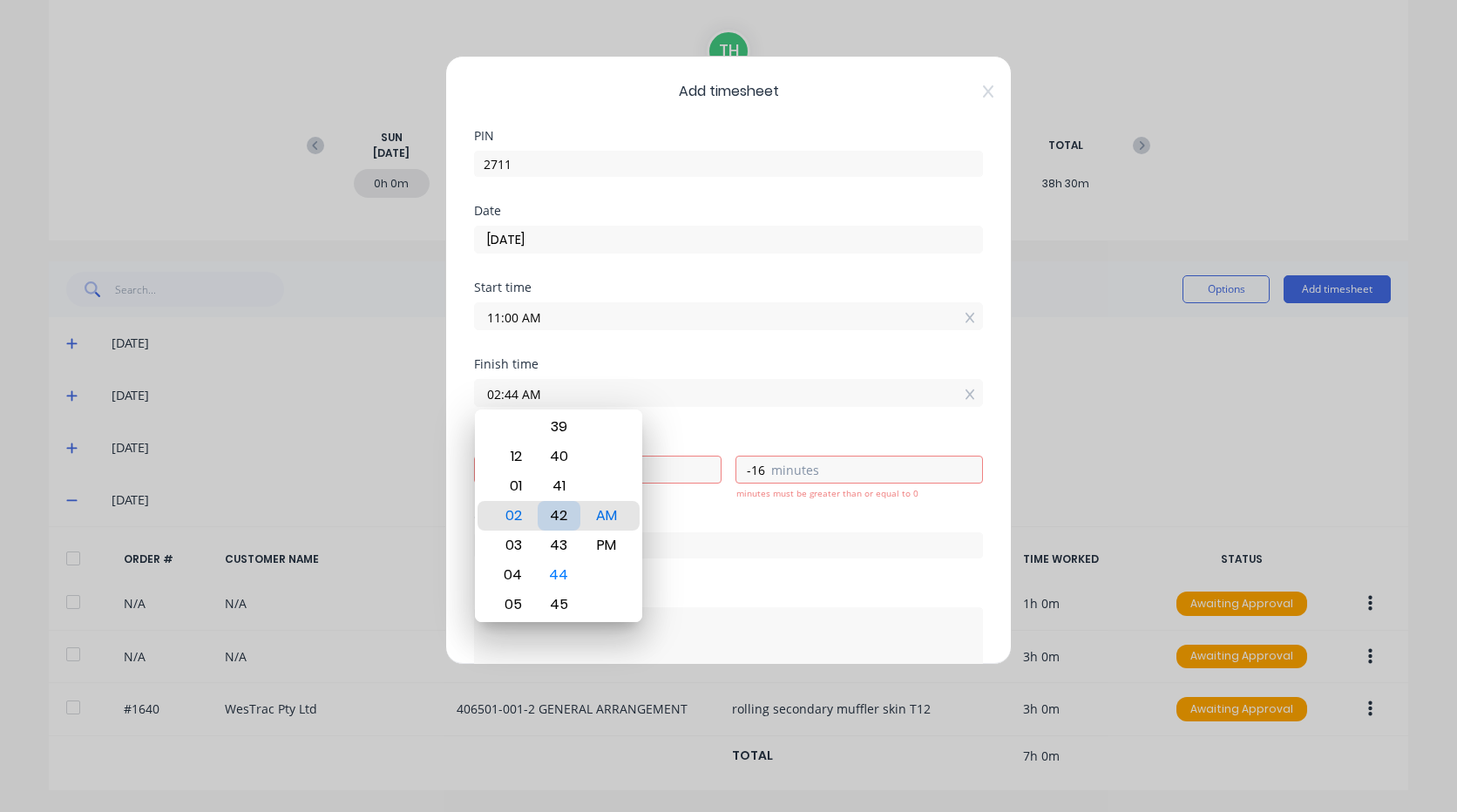
type input "02:42 AM"
type input "-18"
type input "02:40 AM"
type input "-20"
type input "02:38 AM"
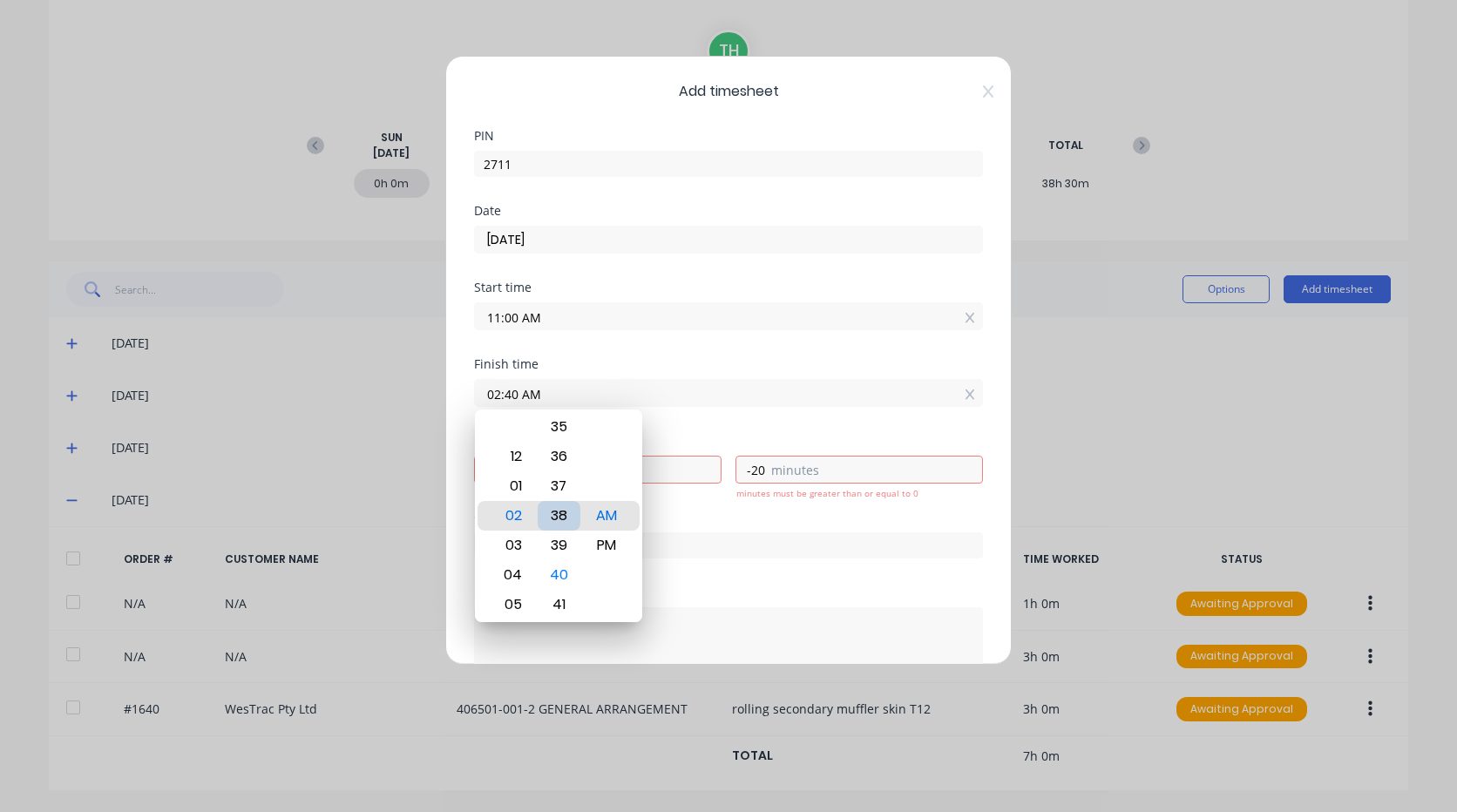
type input "-22"
type input "02:37 AM"
type input "-23"
type input "02:35 AM"
type input "-25"
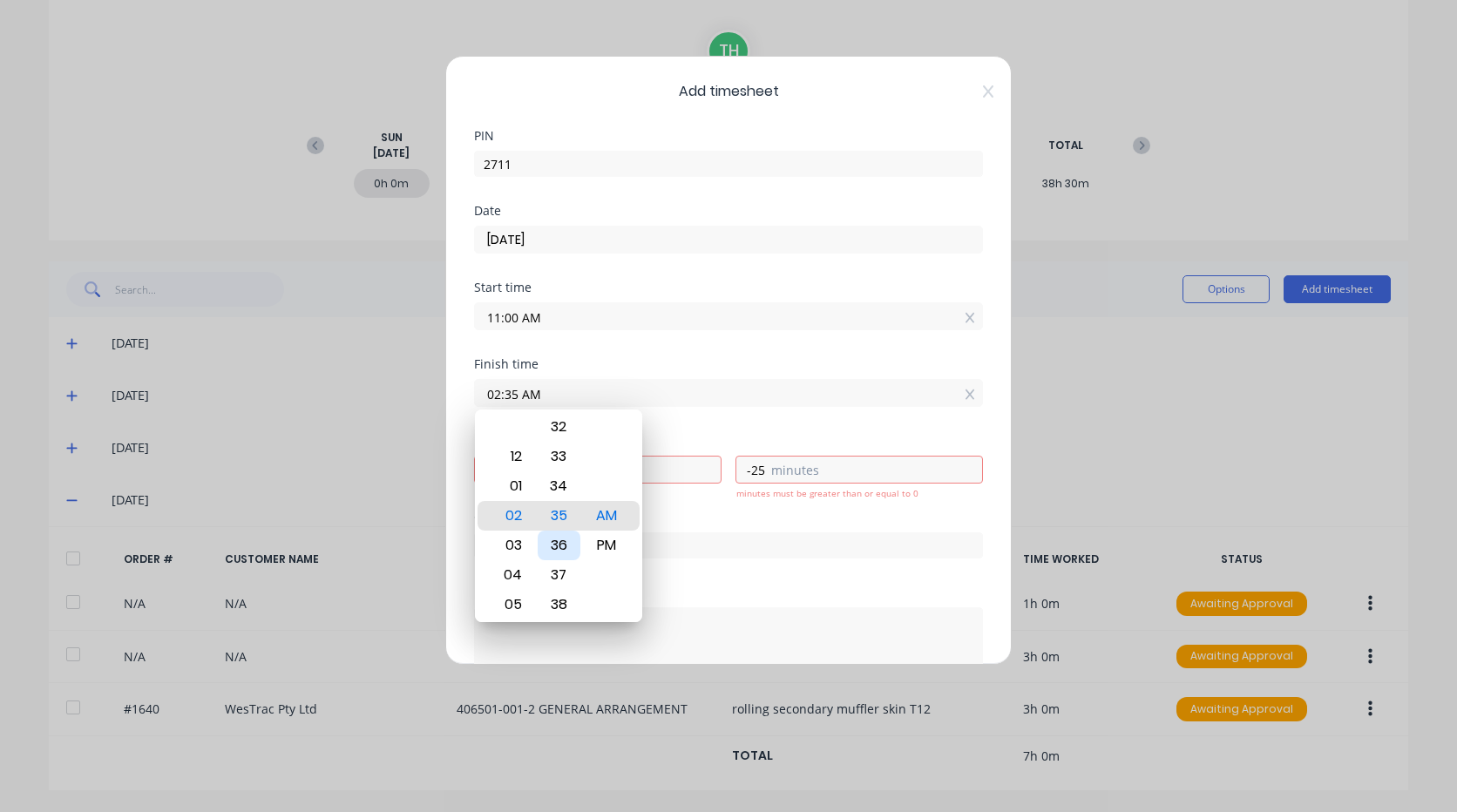
type input "02:33 AM"
type input "-27"
type input "02:31 AM"
type input "-29"
type input "02:30 AM"
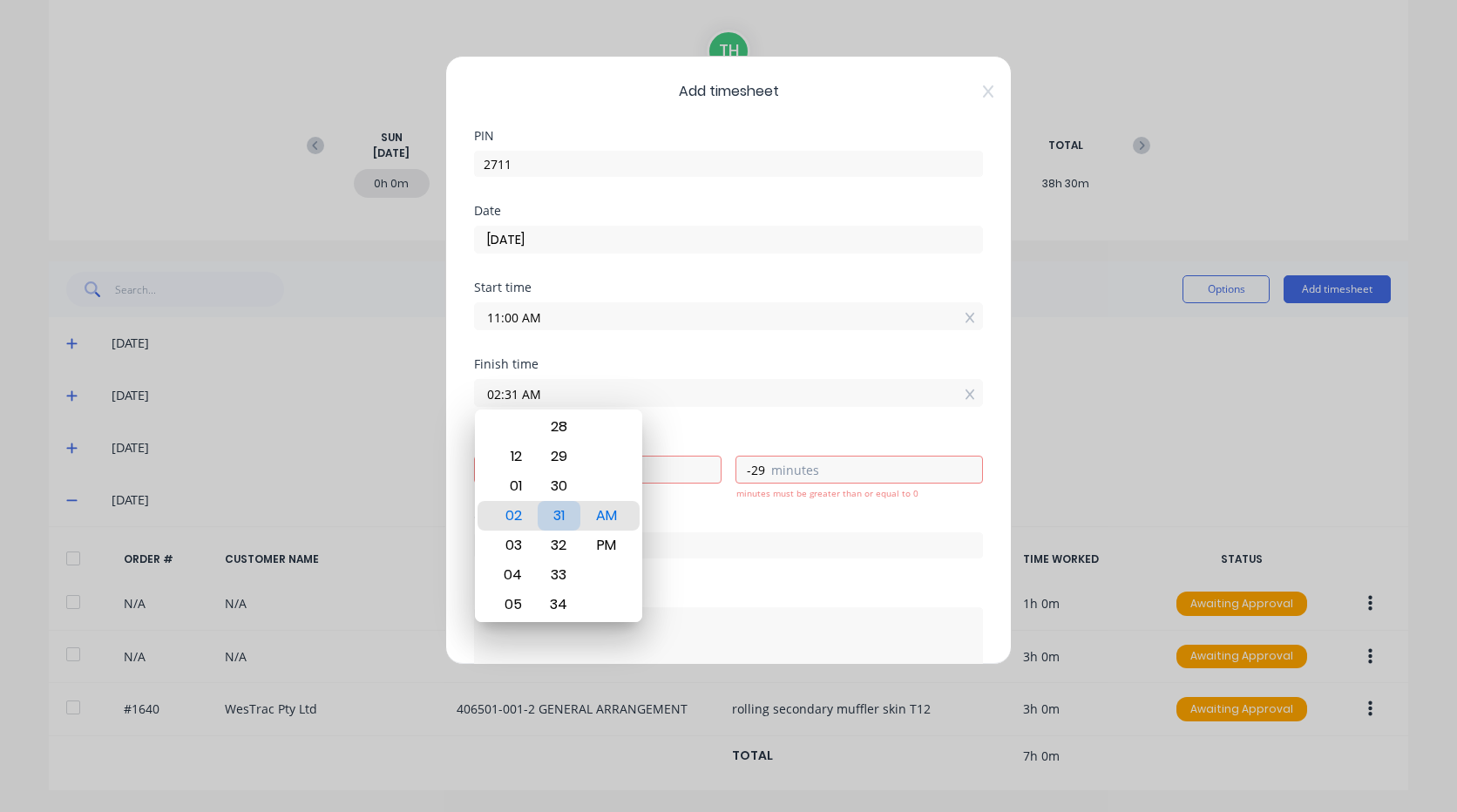
type input "-30"
type input "02:29 AM"
type input "-31"
type input "02:29 PM"
click at [778, 511] on div "Hours worked 3 hours 30 minutes" at bounding box center [729, 472] width 509 height 76
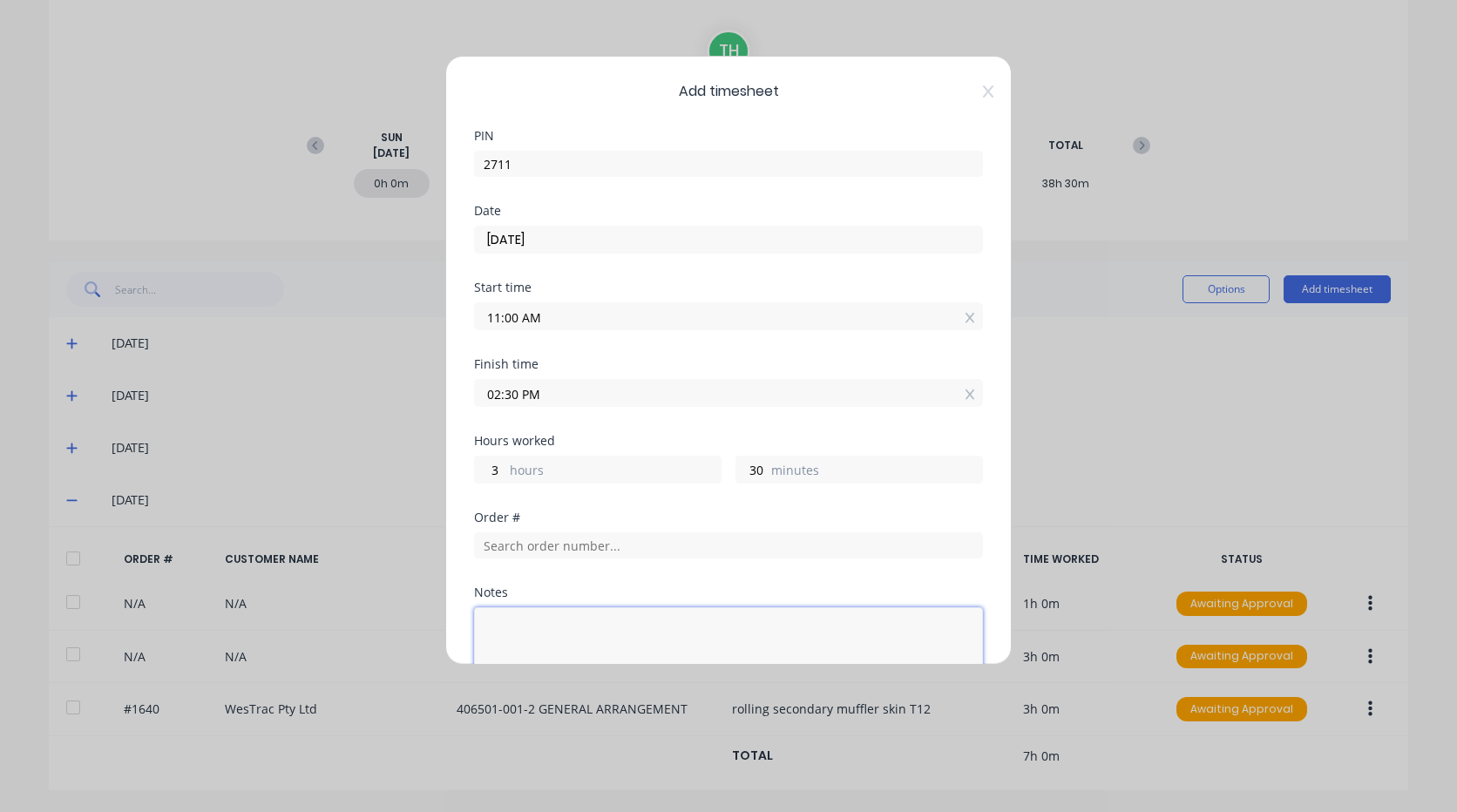
click at [567, 618] on textarea at bounding box center [729, 653] width 509 height 92
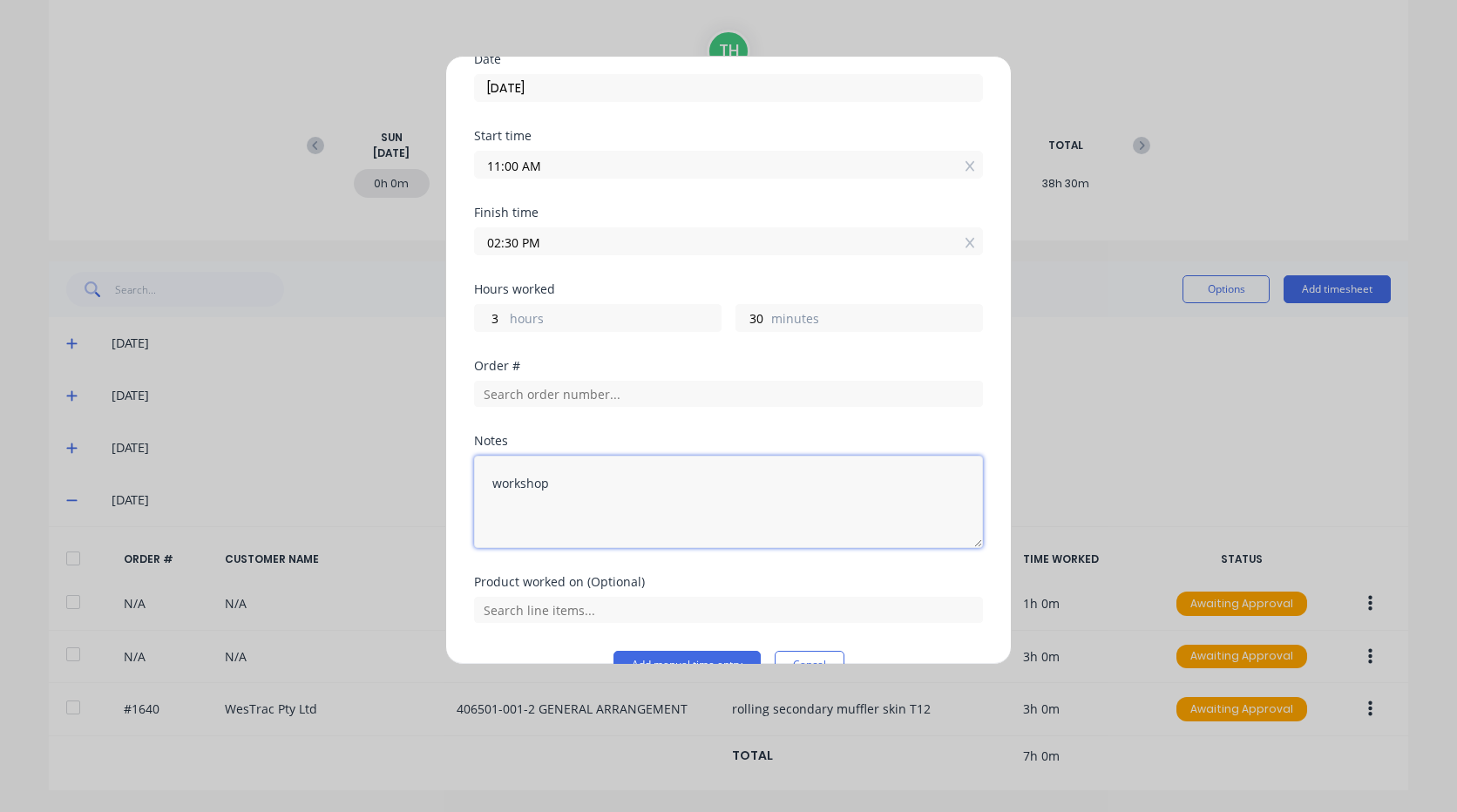
scroll to position [191, 0]
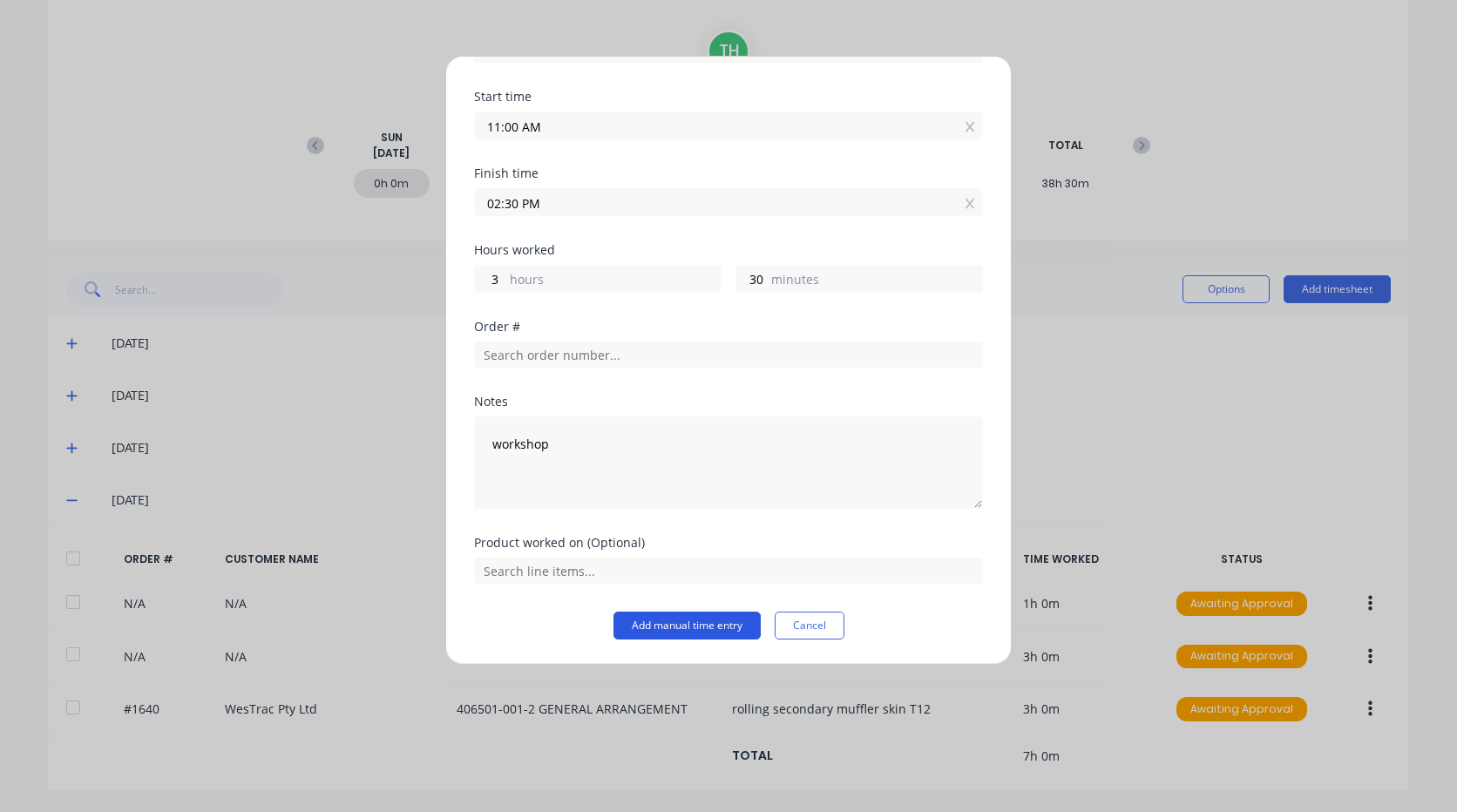
click at [713, 623] on button "Add manual time entry" at bounding box center [687, 625] width 147 height 27
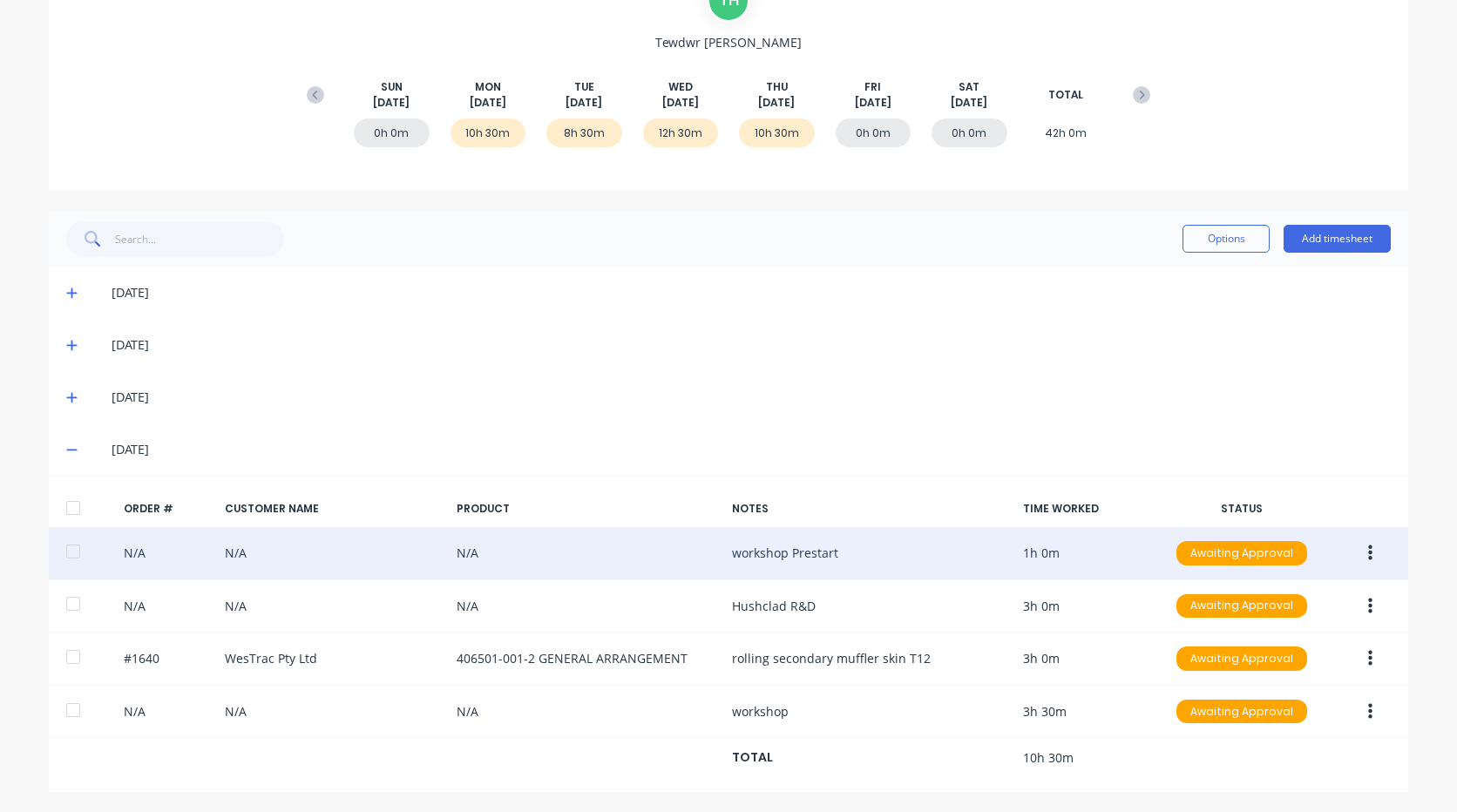
scroll to position [196, 0]
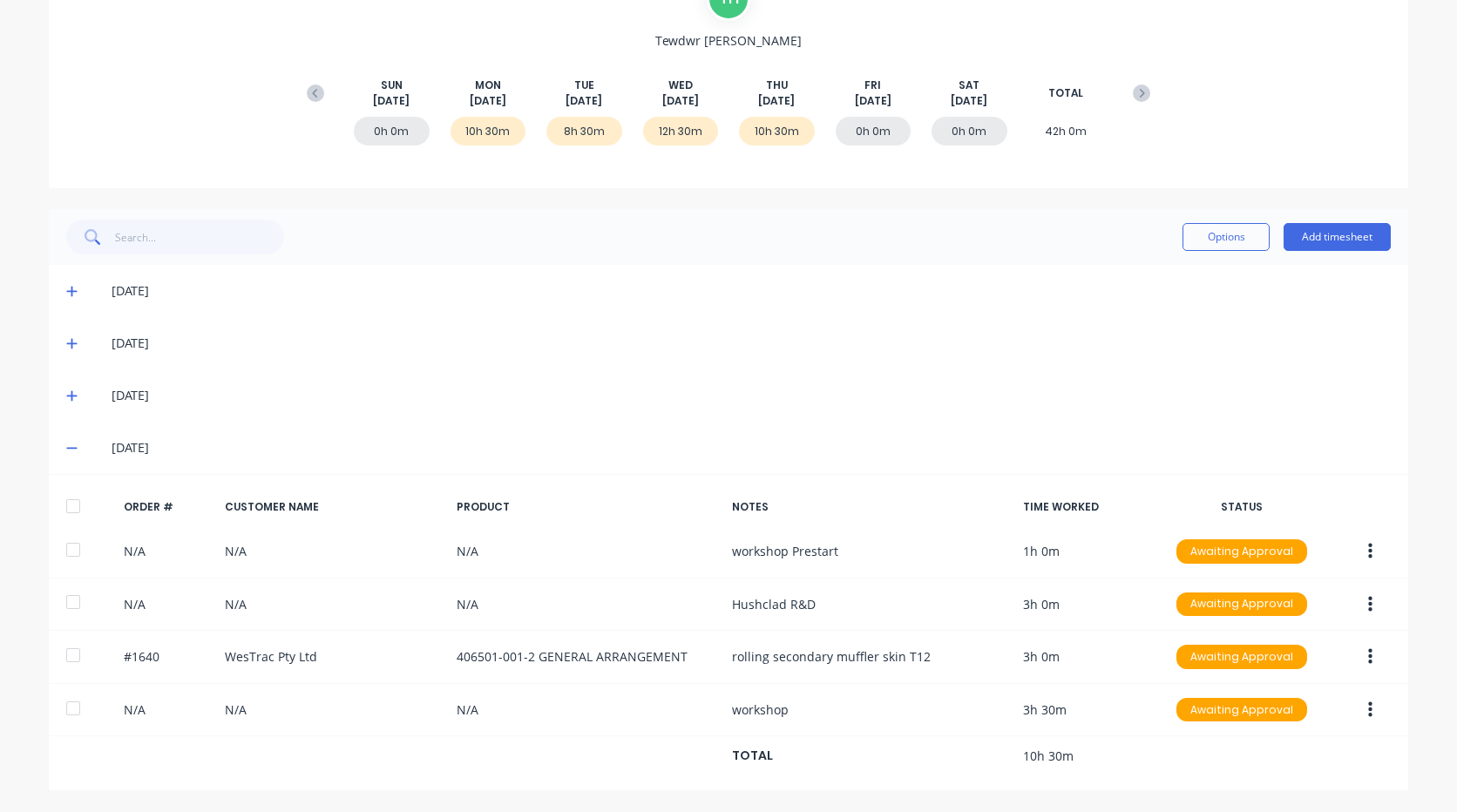
click at [59, 447] on div "[DATE]" at bounding box center [728, 448] width 1359 height 52
click at [67, 449] on icon at bounding box center [72, 449] width 11 height 2
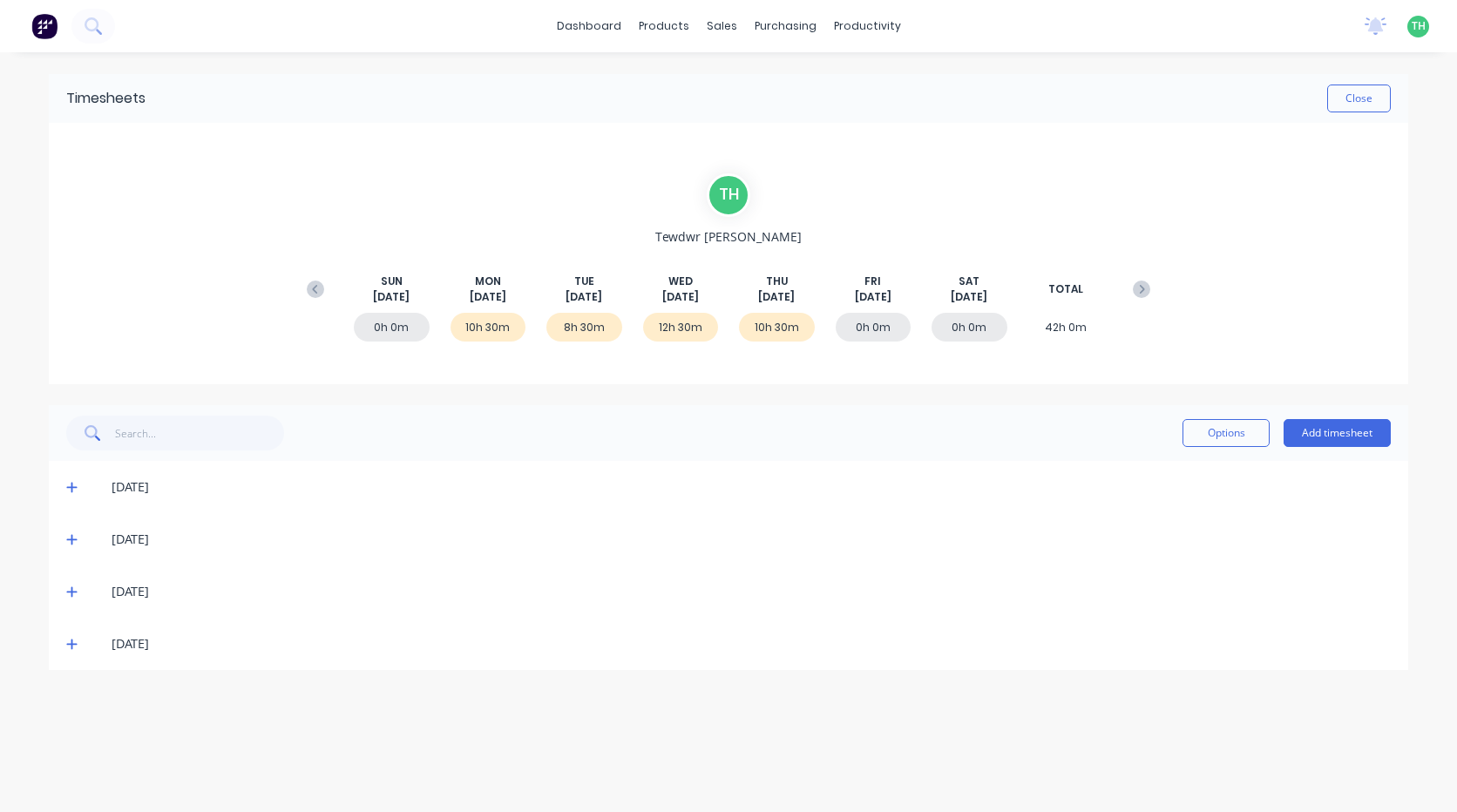
scroll to position [0, 0]
